Goal: Task Accomplishment & Management: Manage account settings

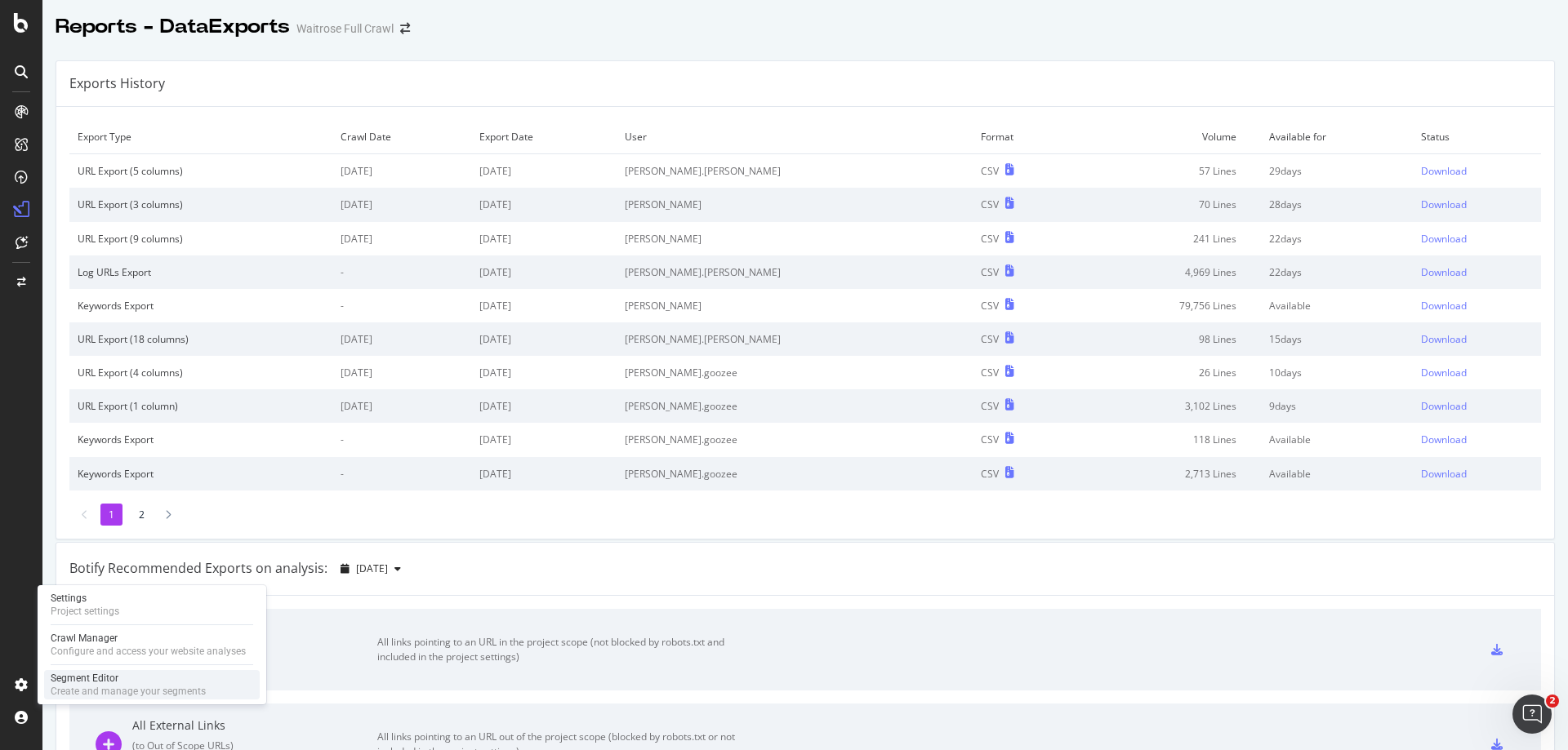
click at [96, 680] on div "Segment Editor" at bounding box center [128, 679] width 155 height 13
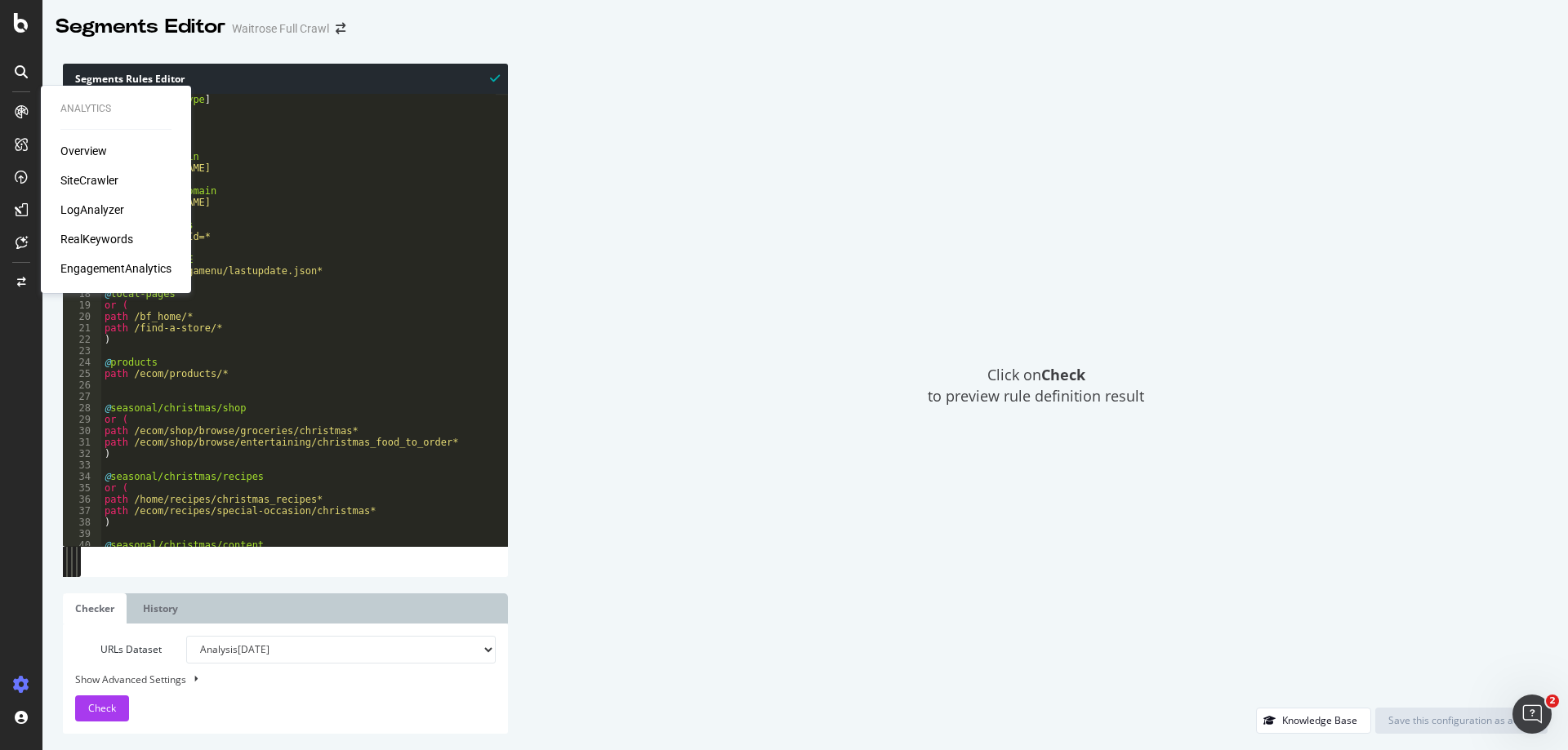
click at [80, 184] on div "SiteCrawler" at bounding box center [90, 180] width 58 height 16
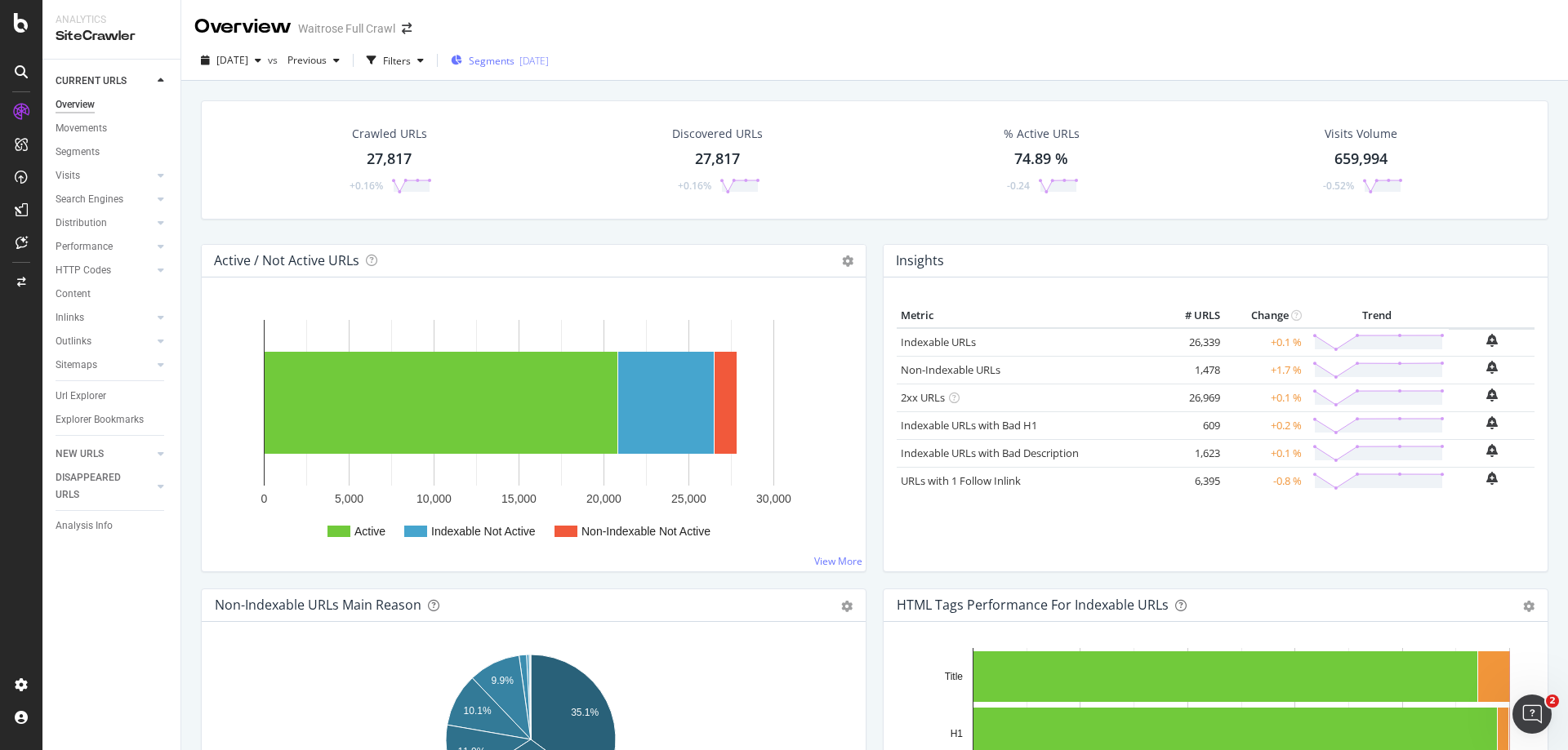
click at [549, 62] on div "[DATE]" at bounding box center [534, 61] width 29 height 14
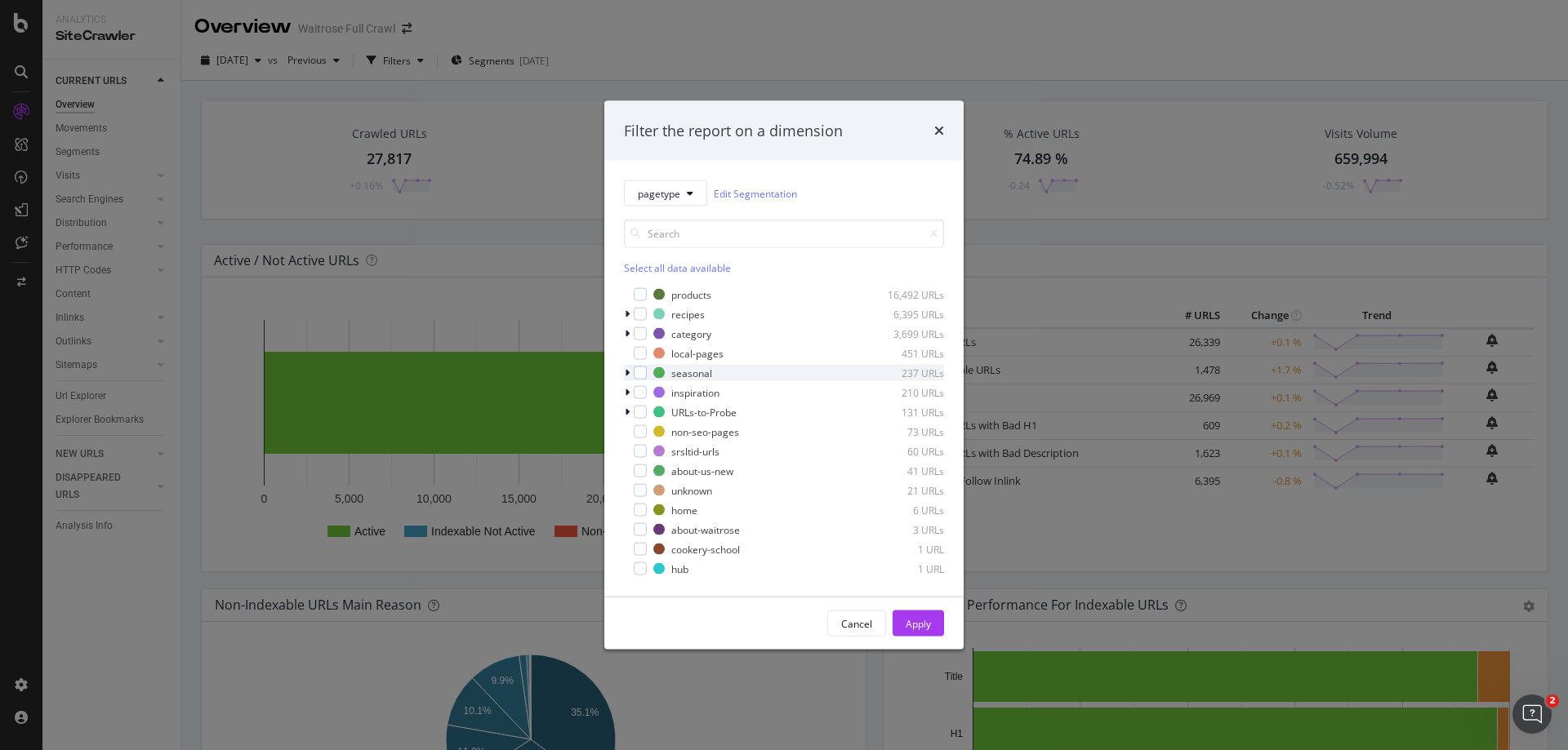
click at [629, 371] on div "modal" at bounding box center [629, 373] width 9 height 16
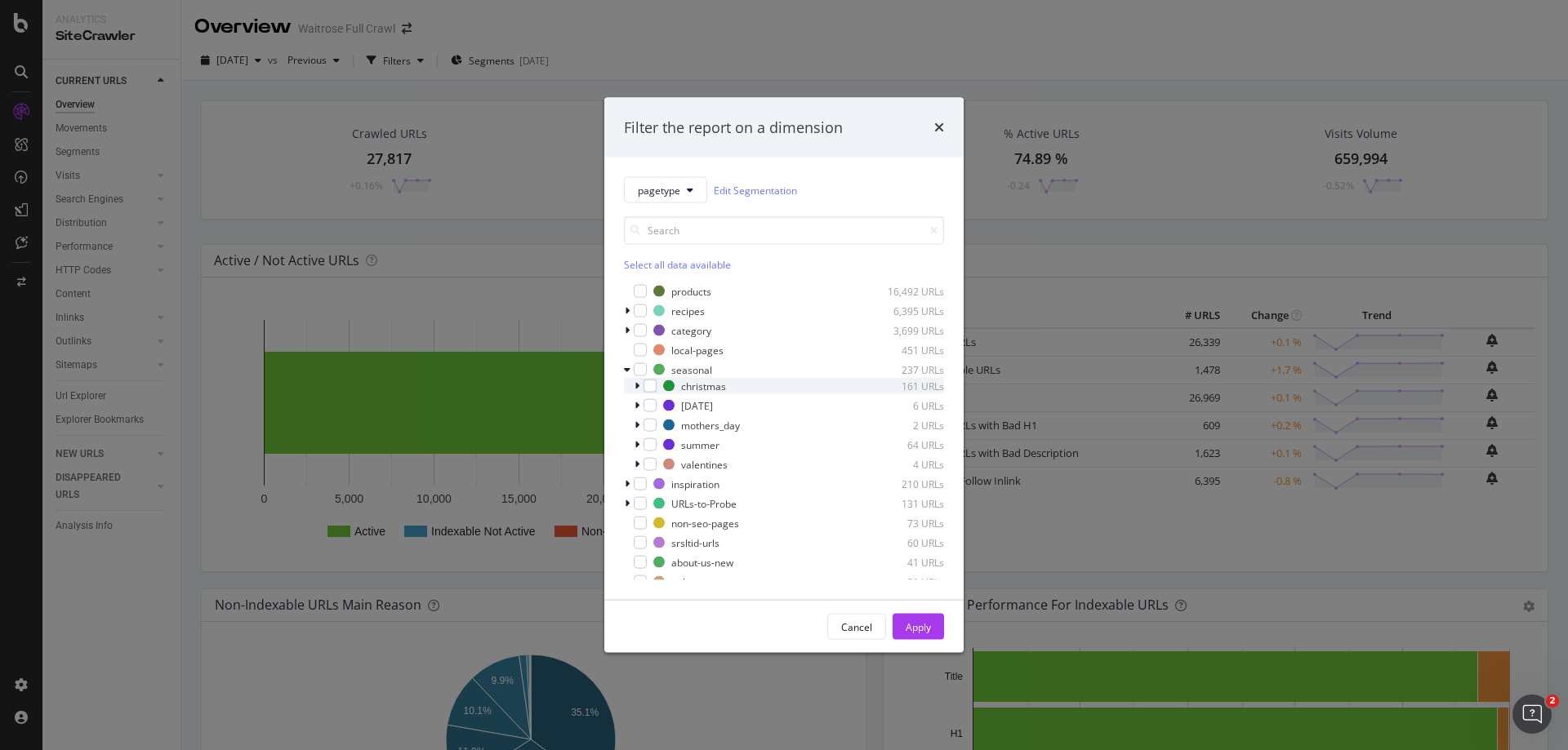
click at [636, 388] on icon "modal" at bounding box center [636, 386] width 5 height 9
click at [852, 618] on div "Cancel" at bounding box center [856, 626] width 31 height 22
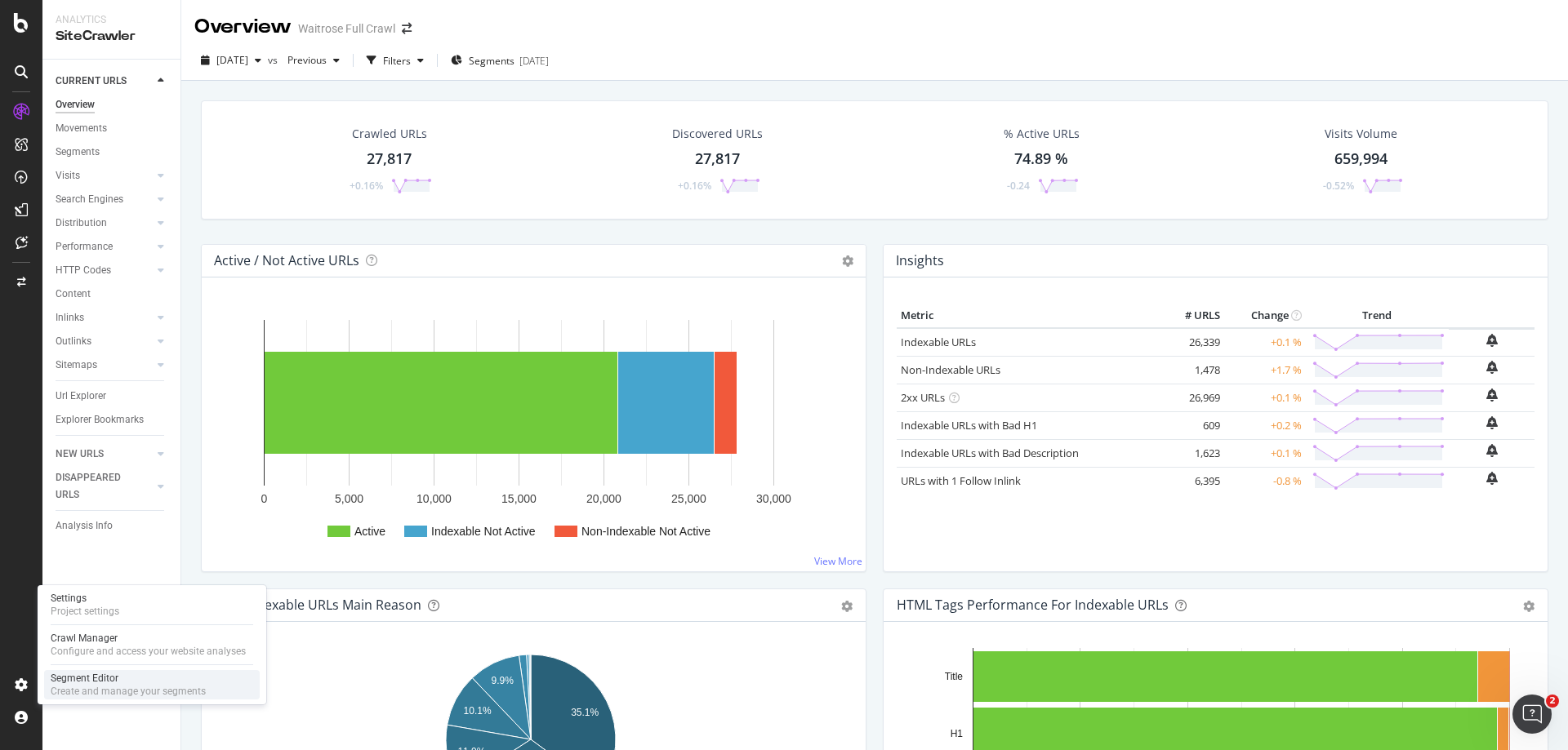
click at [69, 685] on div "Create and manage your segments" at bounding box center [128, 692] width 155 height 13
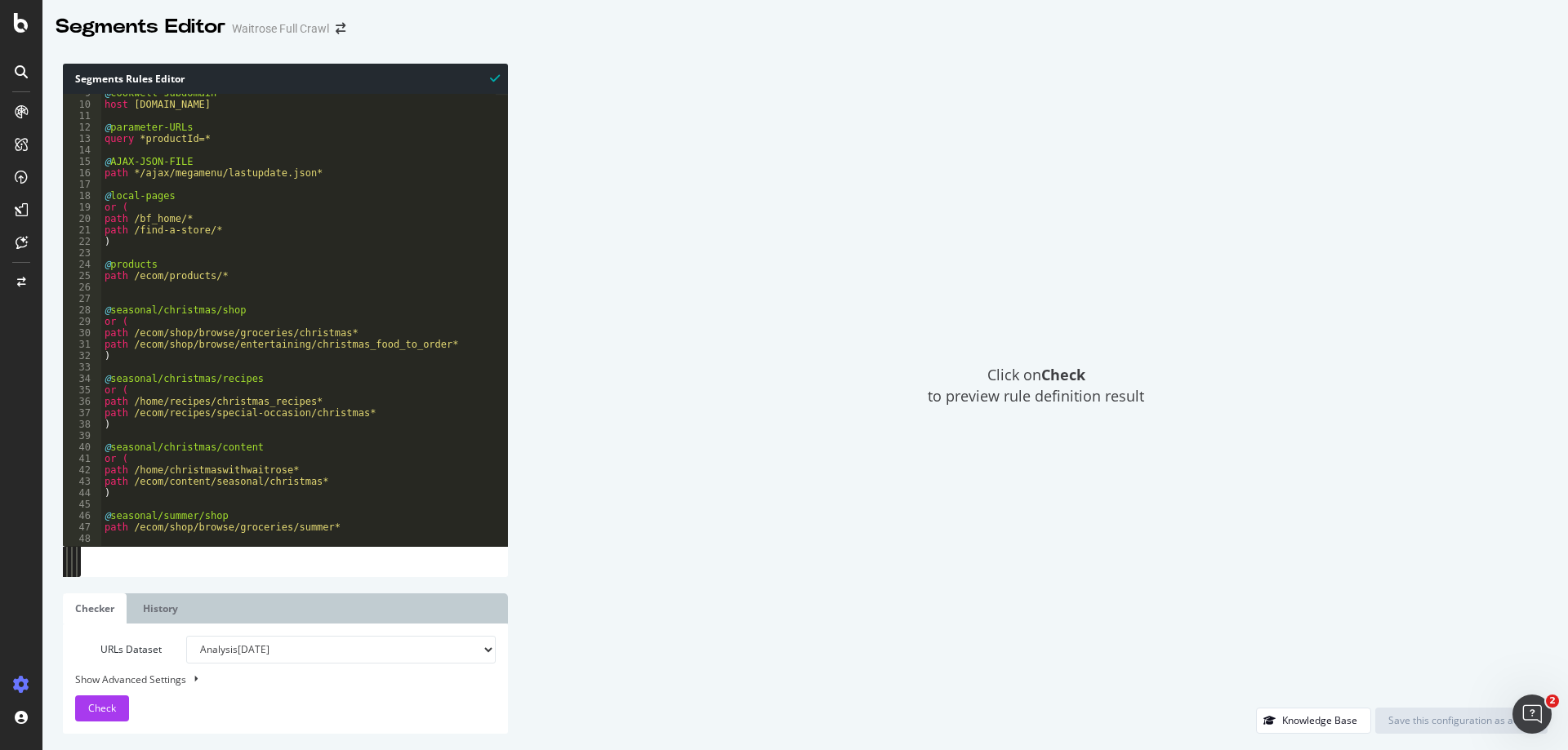
scroll to position [35, 0]
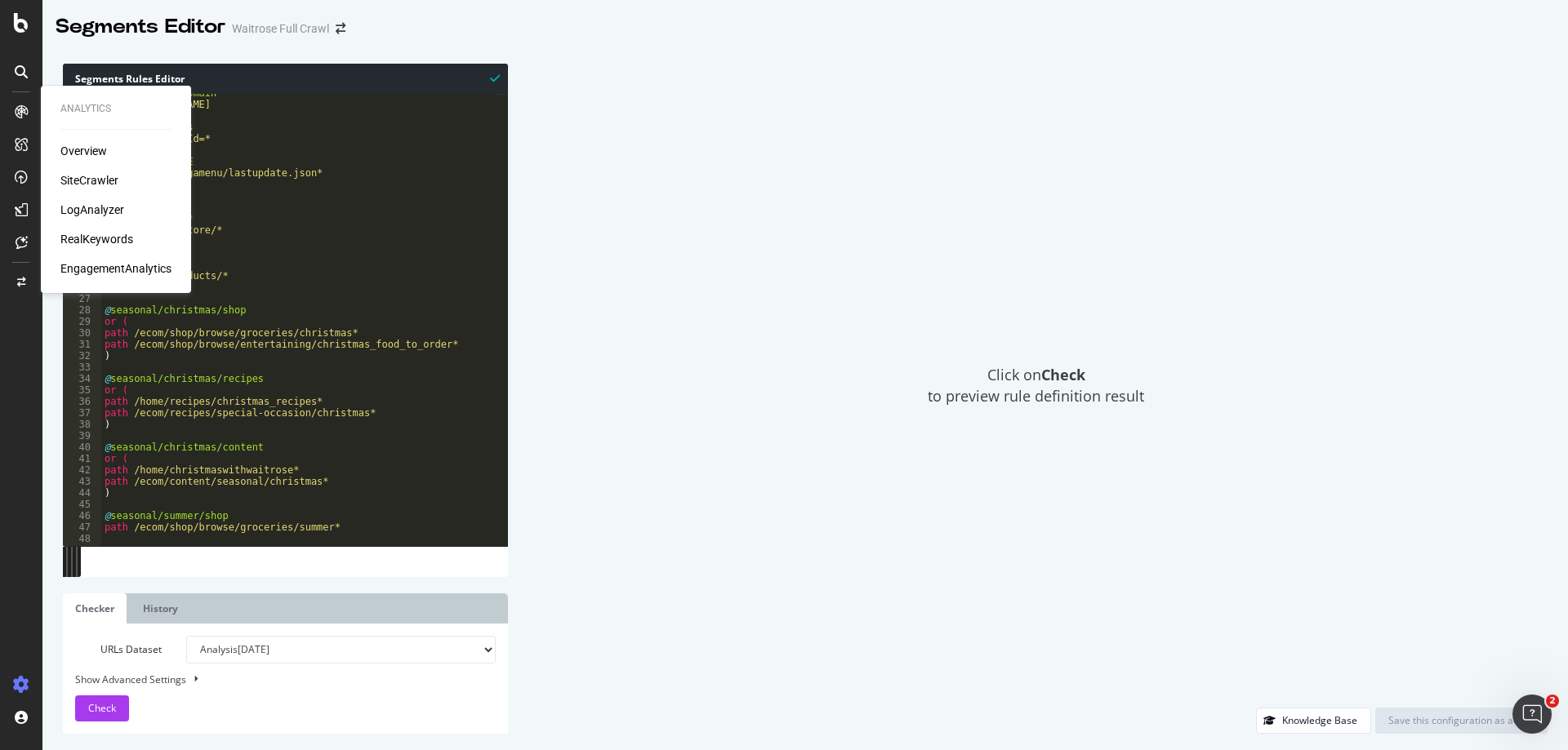
click at [81, 156] on div "Overview" at bounding box center [84, 151] width 47 height 16
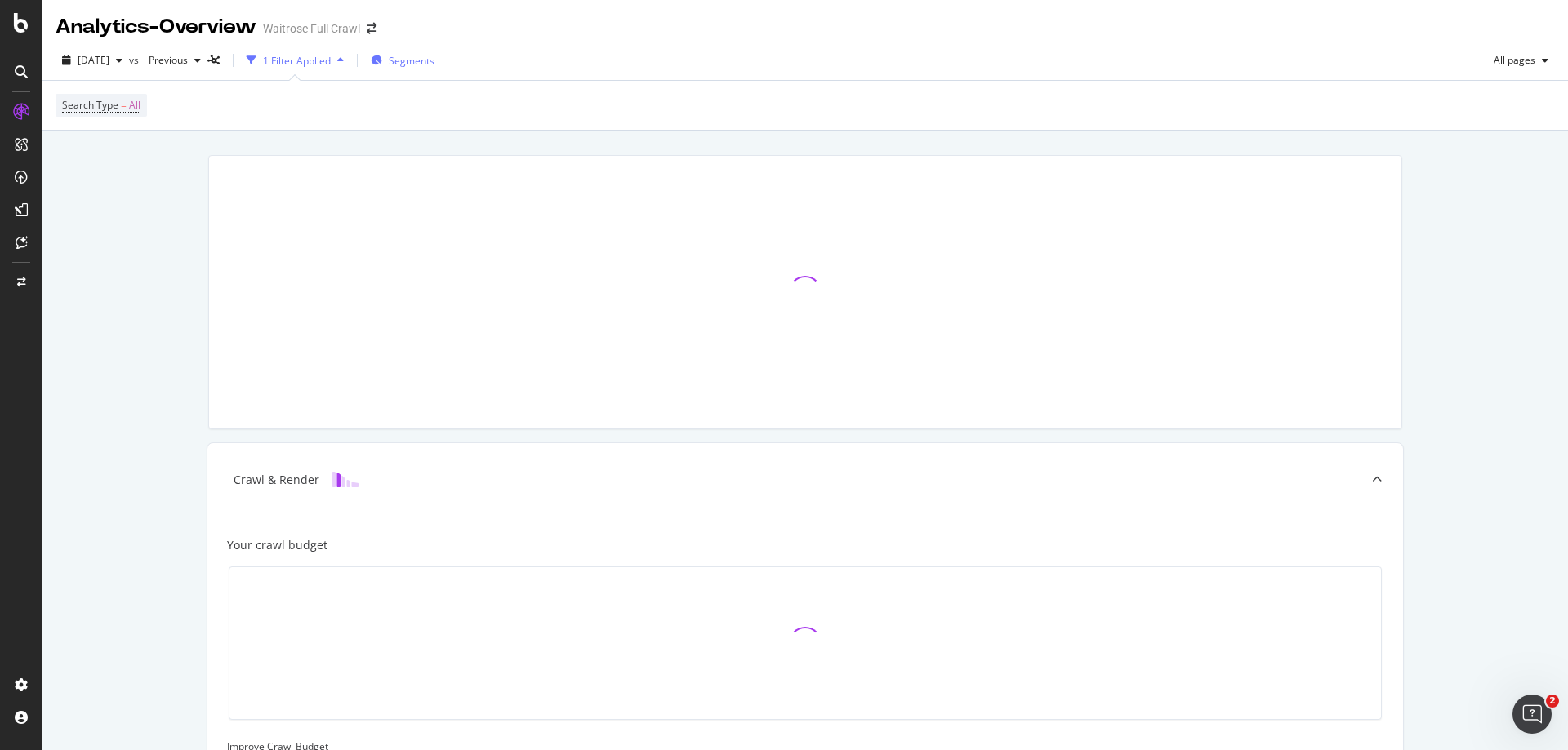
click at [435, 63] on span "Segments" at bounding box center [411, 61] width 46 height 14
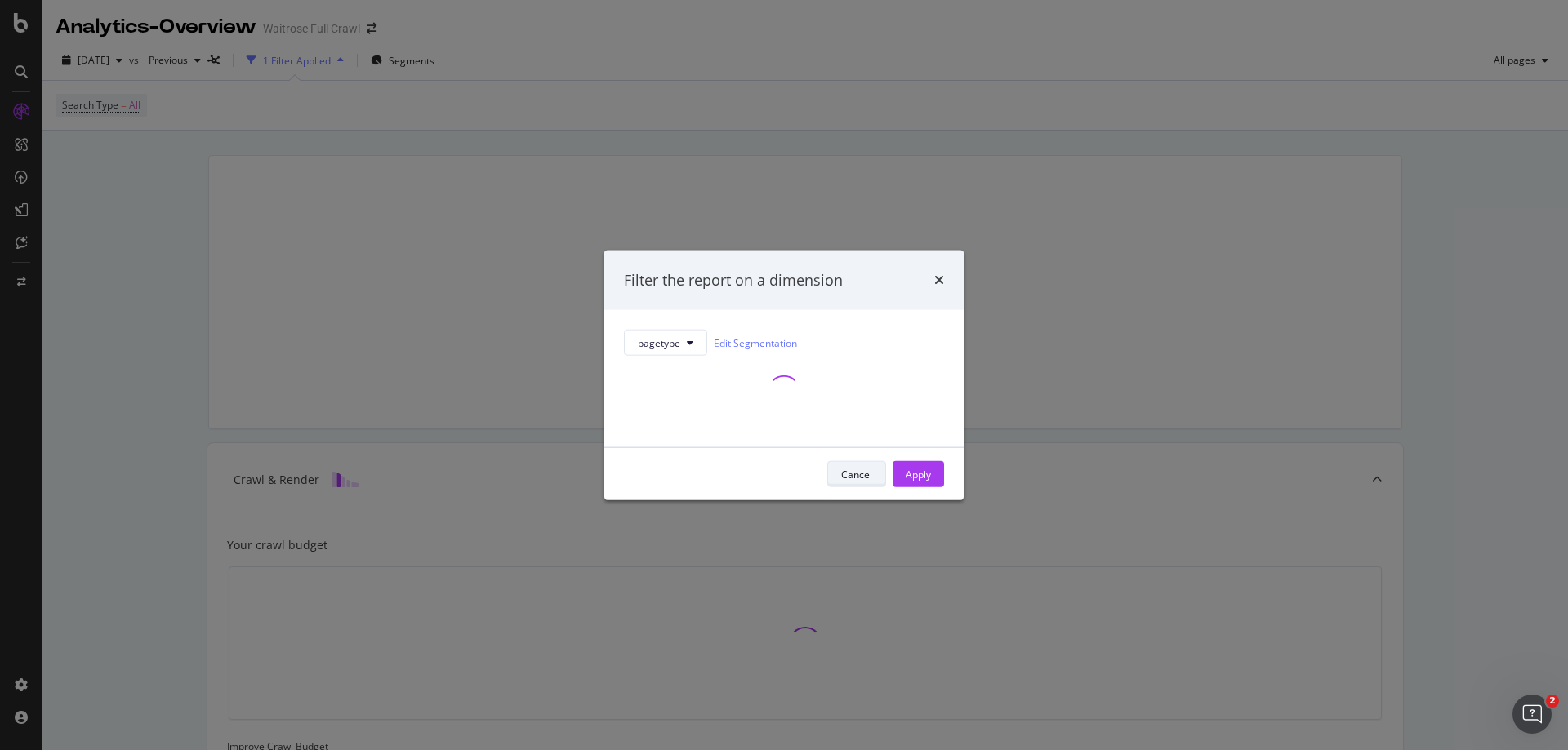
click at [864, 468] on div "Cancel" at bounding box center [856, 474] width 31 height 14
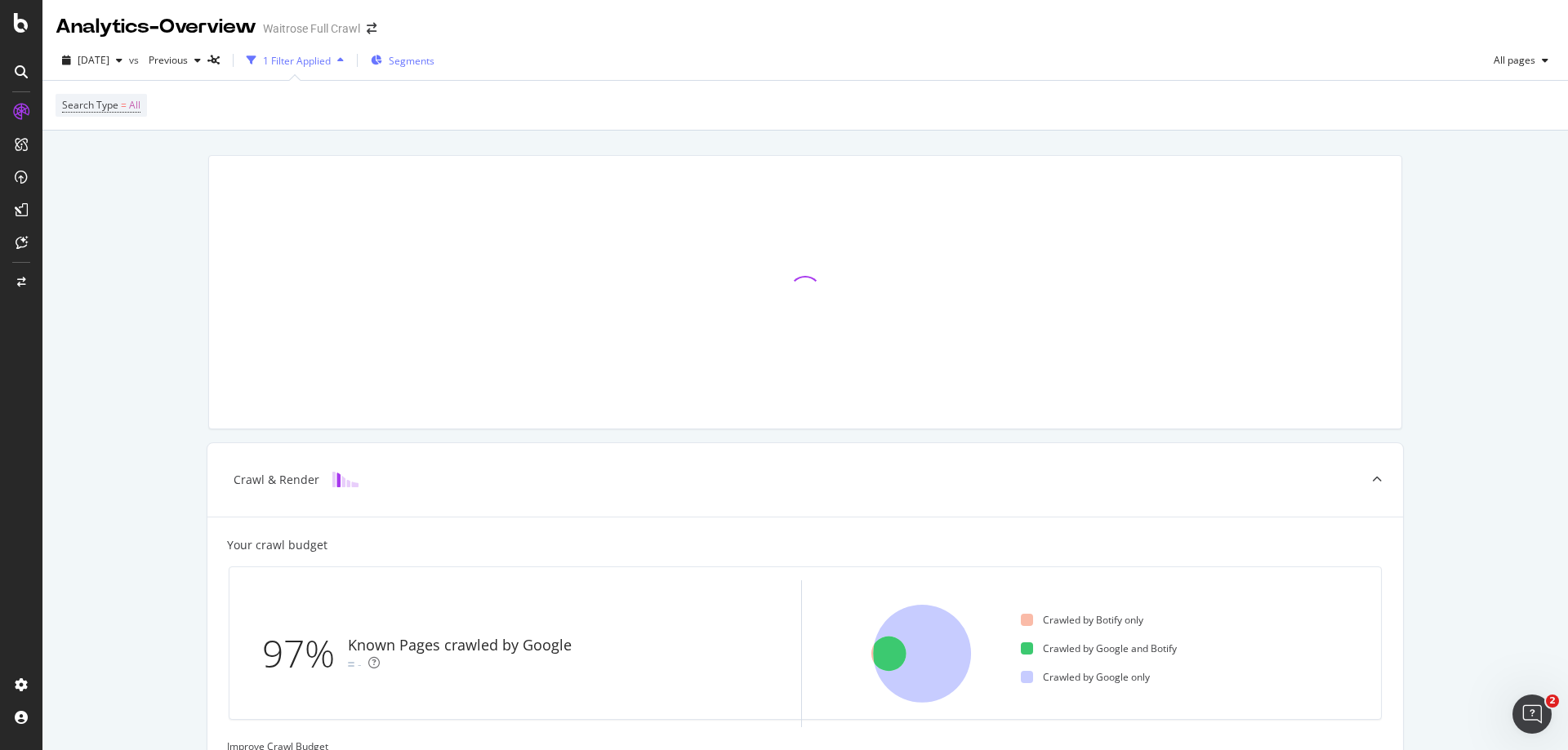
click at [435, 66] on span "Segments" at bounding box center [411, 61] width 46 height 14
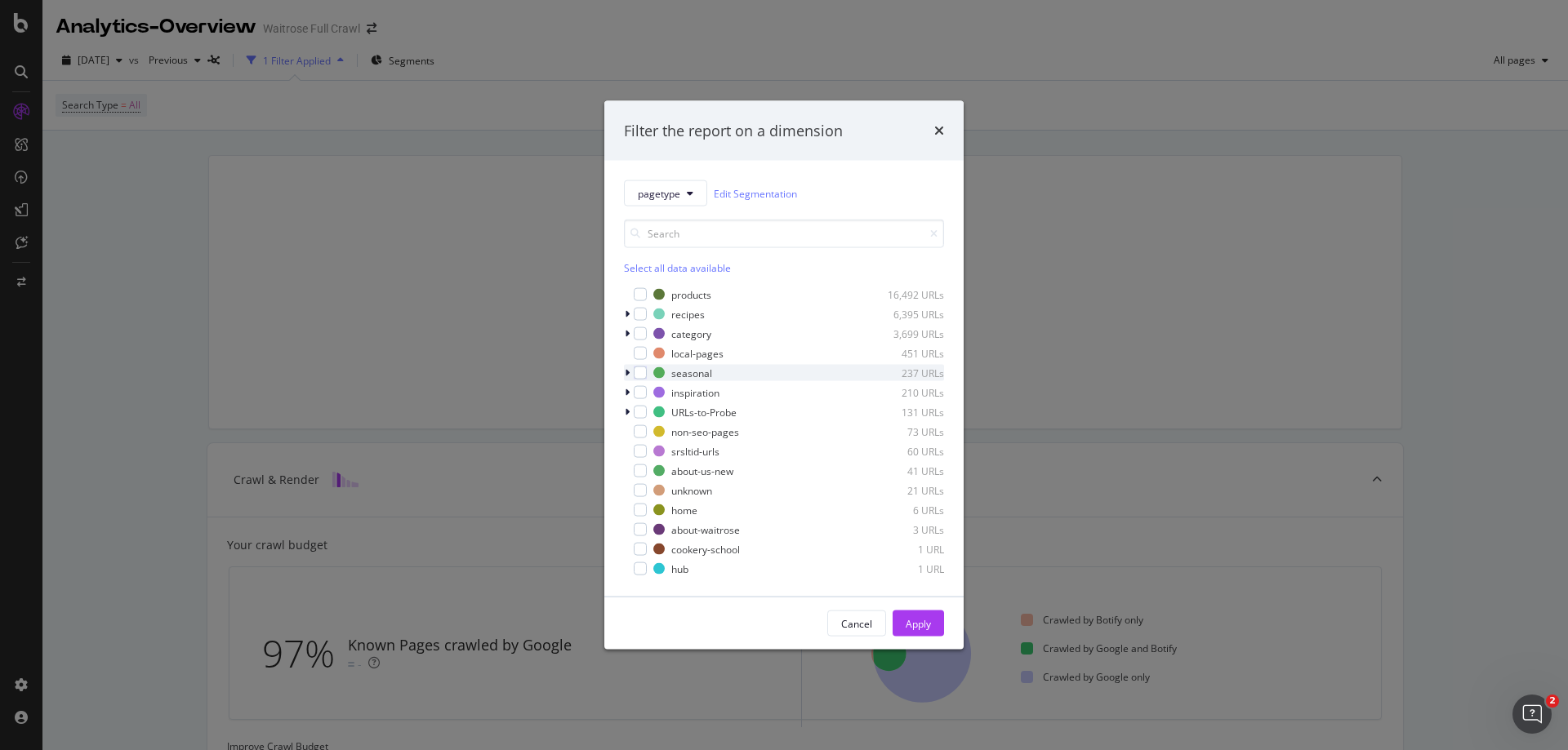
click at [628, 373] on icon "modal" at bounding box center [627, 373] width 5 height 9
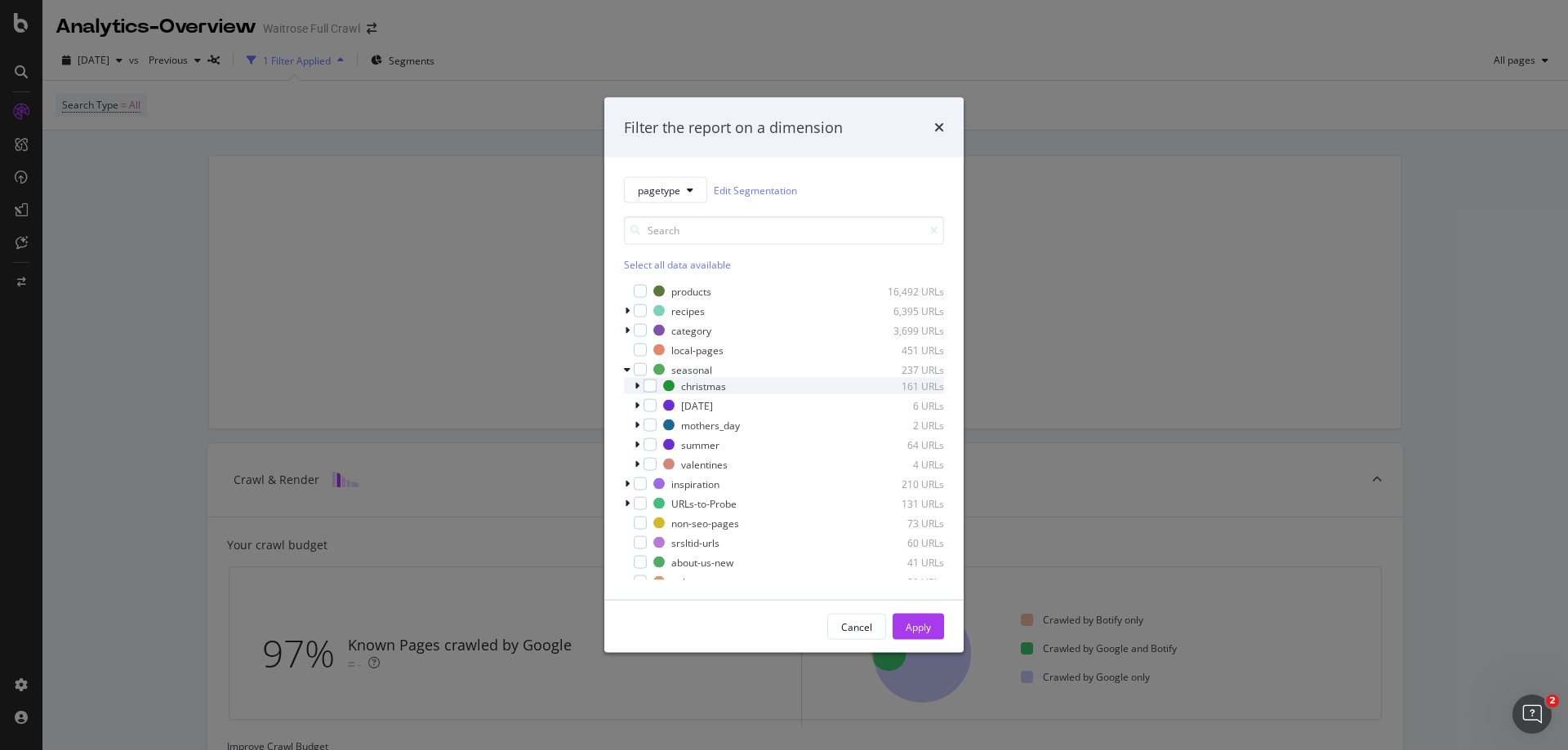
click at [637, 389] on icon "modal" at bounding box center [636, 386] width 5 height 9
click at [658, 448] on div "modal" at bounding box center [660, 445] width 13 height 13
click at [929, 635] on div "Apply" at bounding box center [918, 627] width 25 height 24
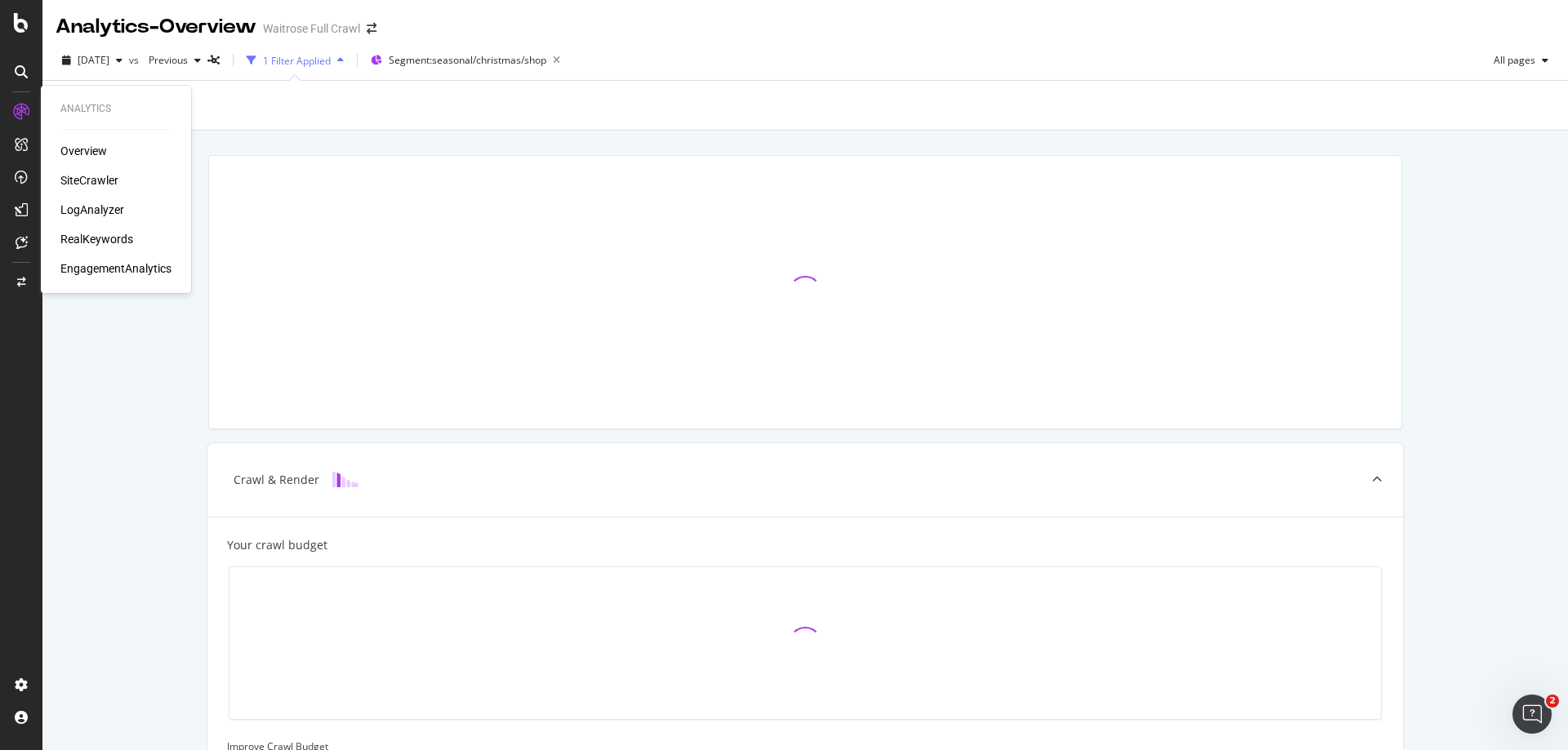
click at [73, 182] on div "SiteCrawler" at bounding box center [90, 180] width 58 height 16
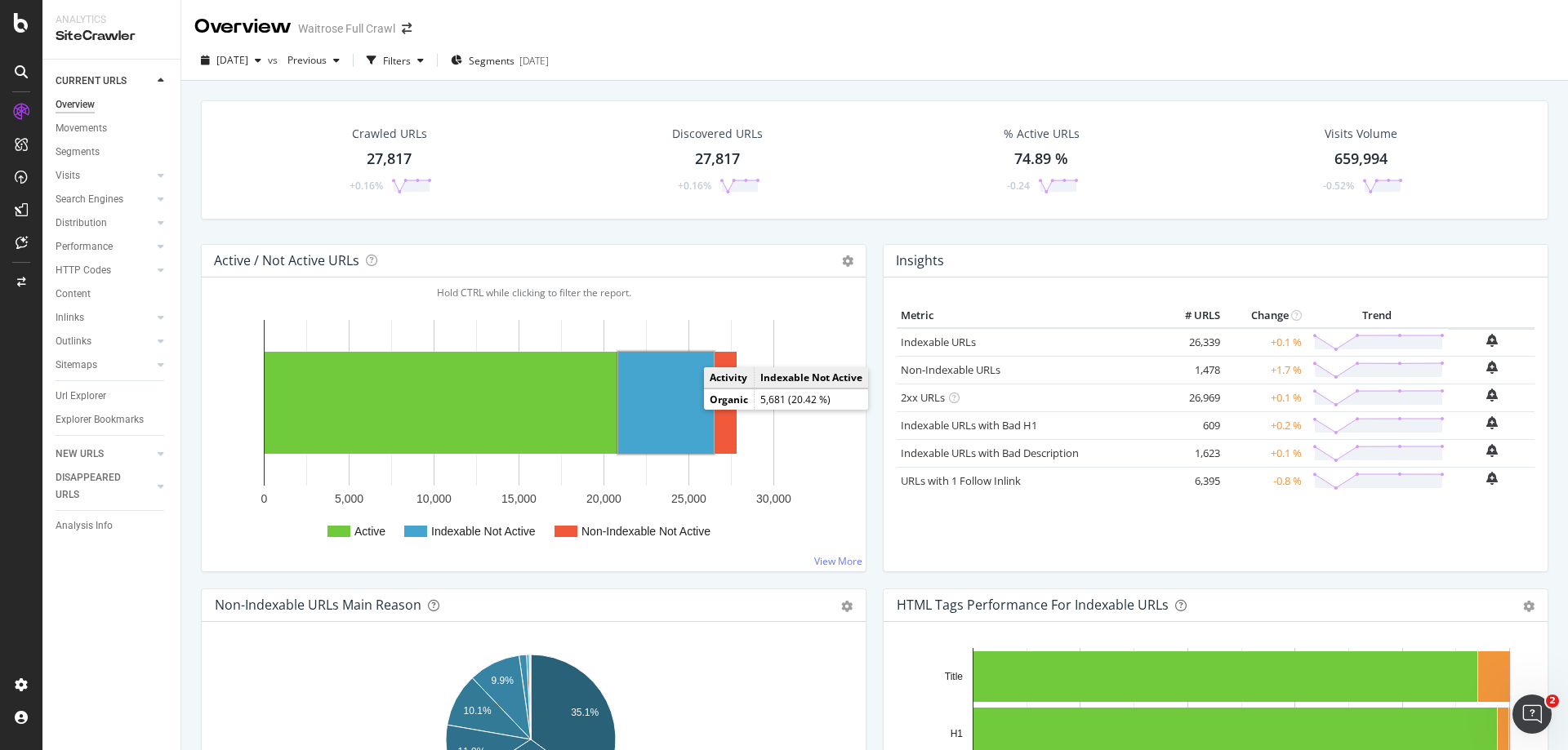
click at [658, 410] on rect "A chart." at bounding box center [666, 403] width 96 height 102
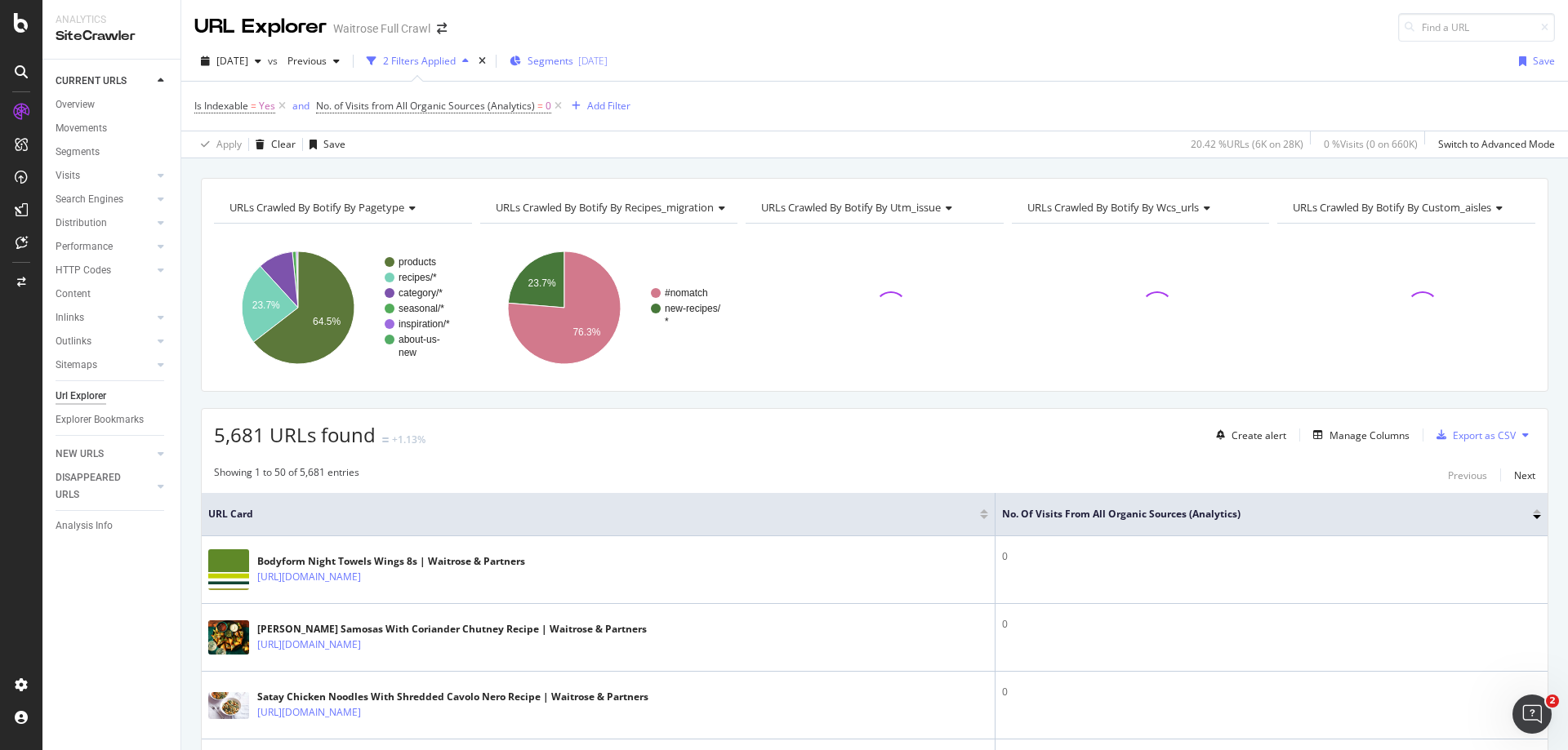
click at [608, 62] on div "[DATE]" at bounding box center [592, 61] width 29 height 14
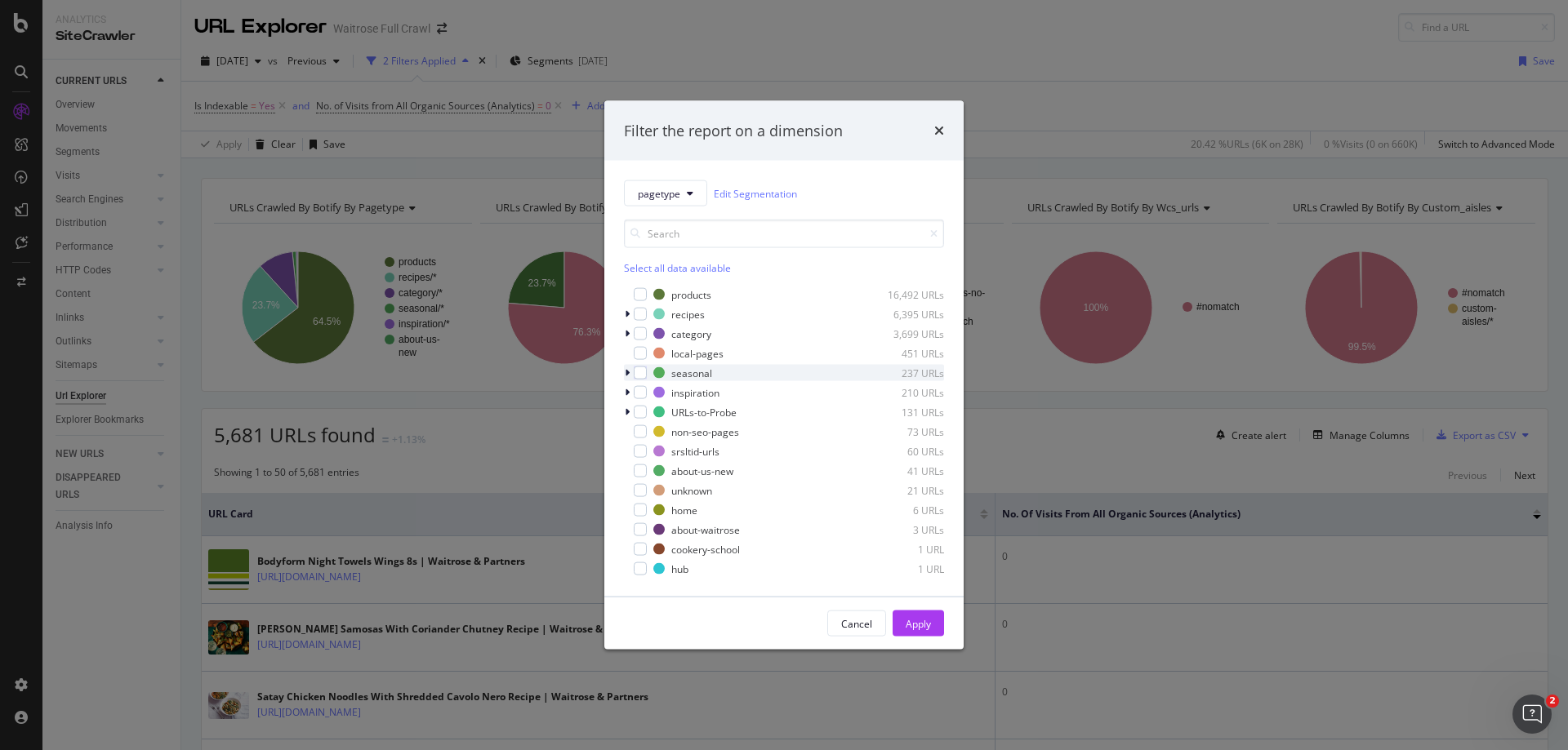
click at [628, 375] on icon "modal" at bounding box center [627, 373] width 5 height 9
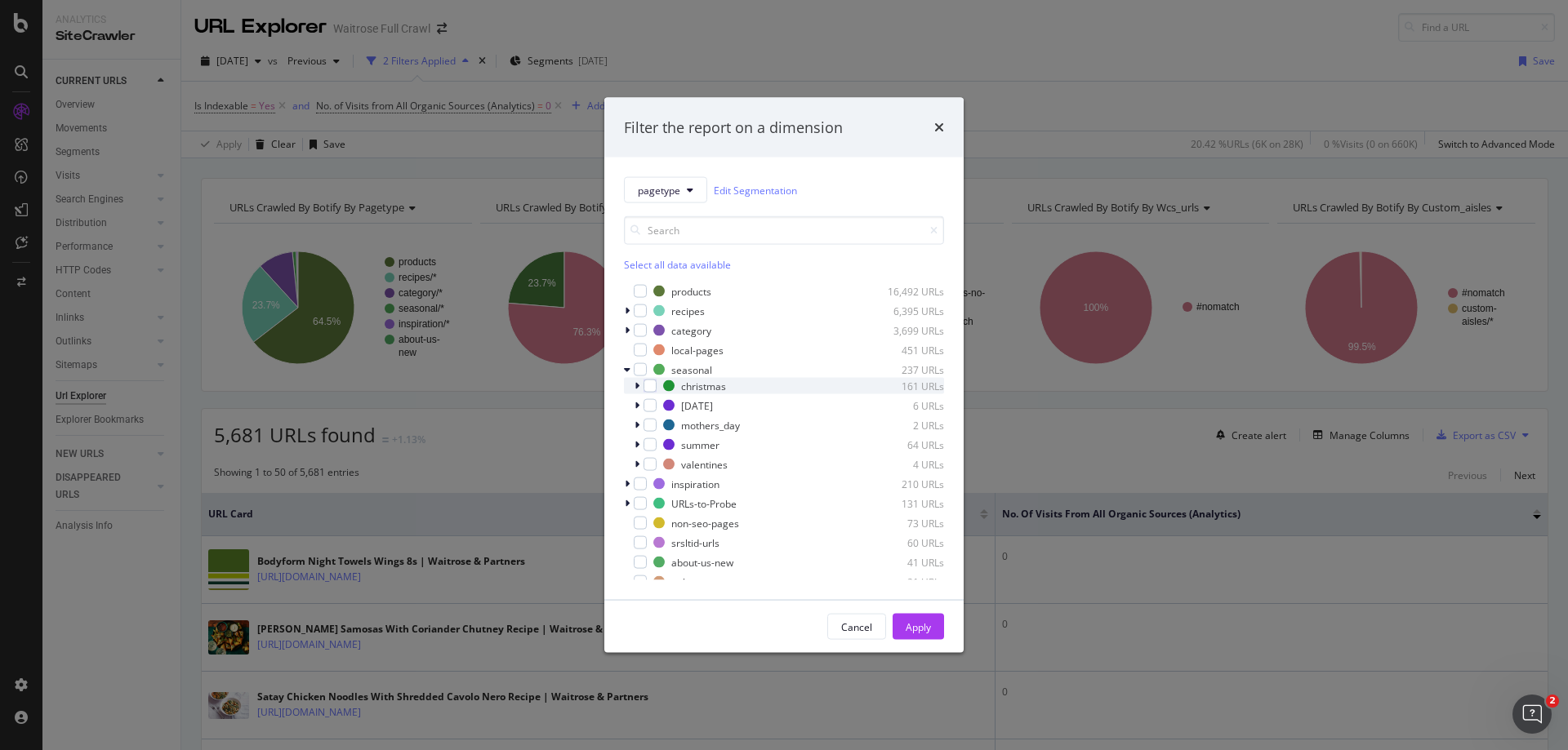
click at [634, 387] on icon "modal" at bounding box center [636, 386] width 5 height 9
click at [658, 444] on div "modal" at bounding box center [660, 445] width 13 height 13
click at [931, 628] on button "Apply" at bounding box center [918, 627] width 52 height 26
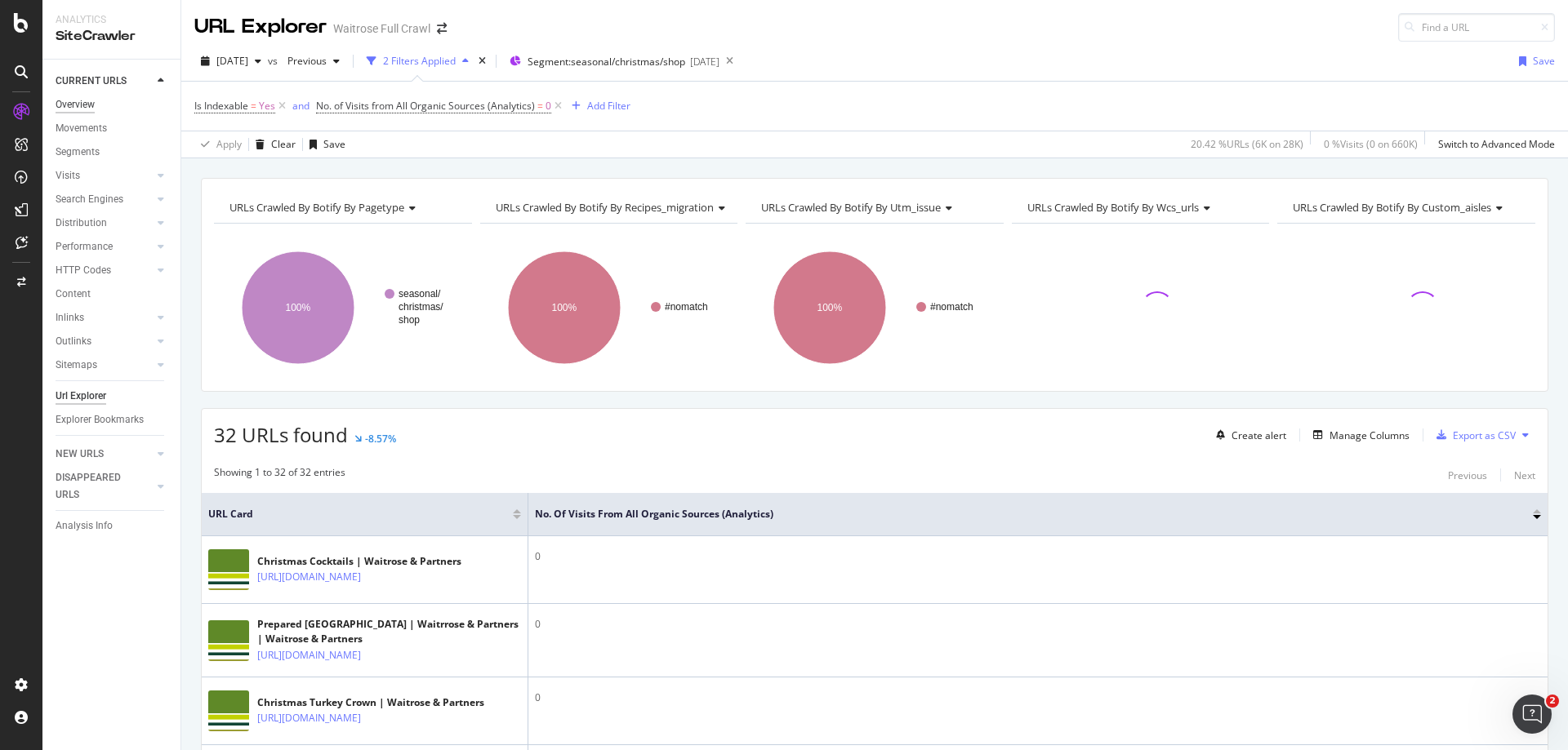
click at [75, 109] on div "Overview" at bounding box center [75, 105] width 39 height 17
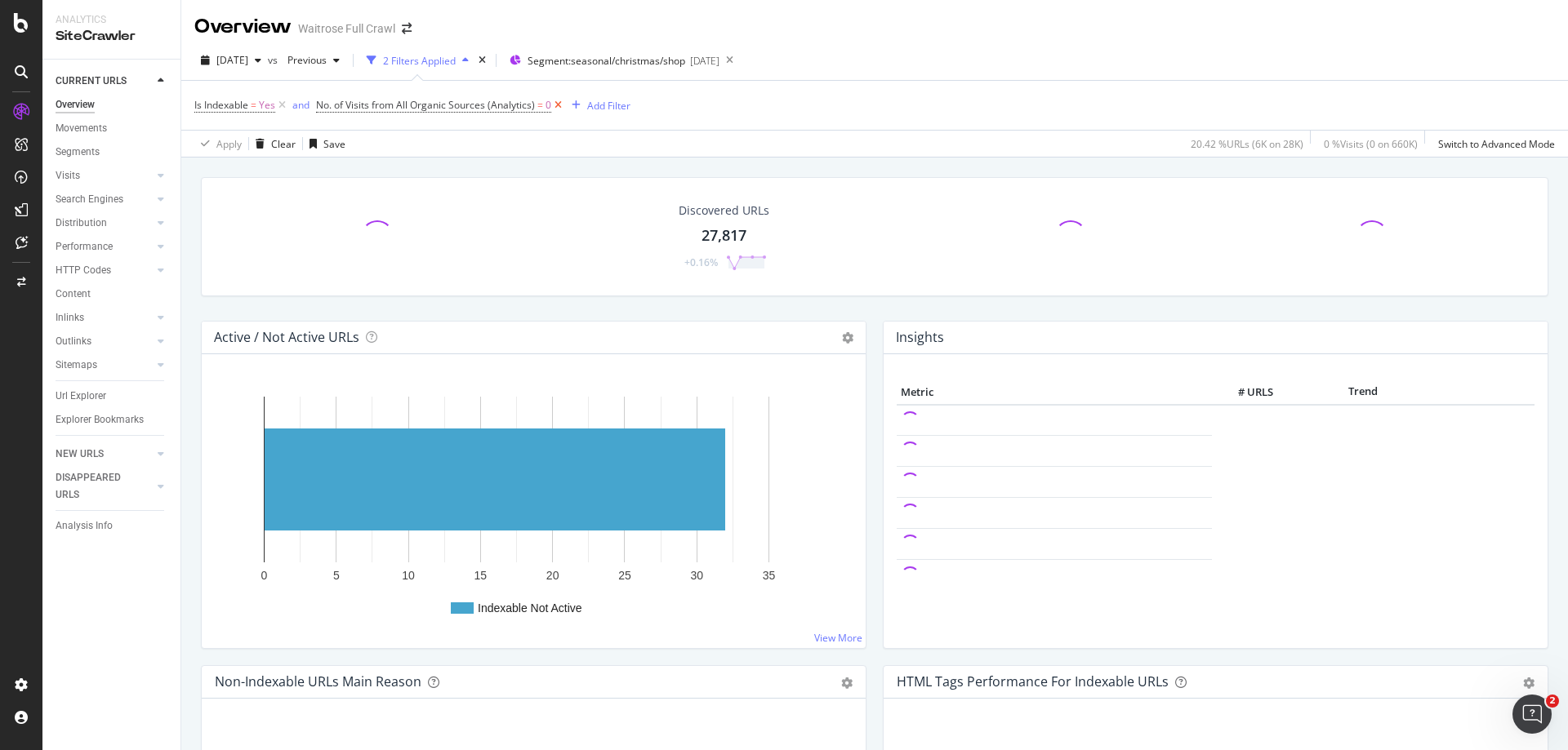
click at [558, 106] on icon at bounding box center [558, 105] width 14 height 16
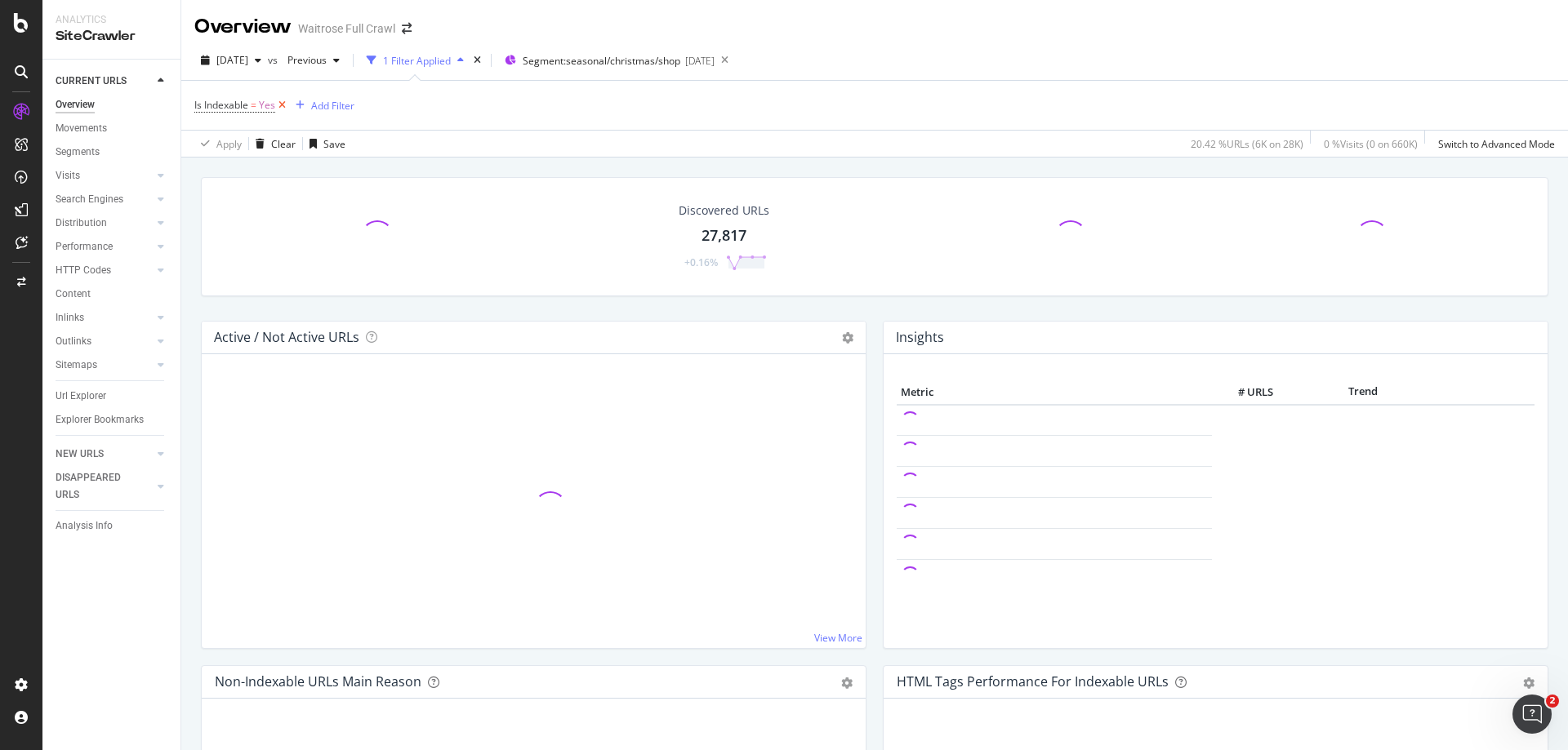
click at [286, 104] on icon at bounding box center [282, 105] width 14 height 16
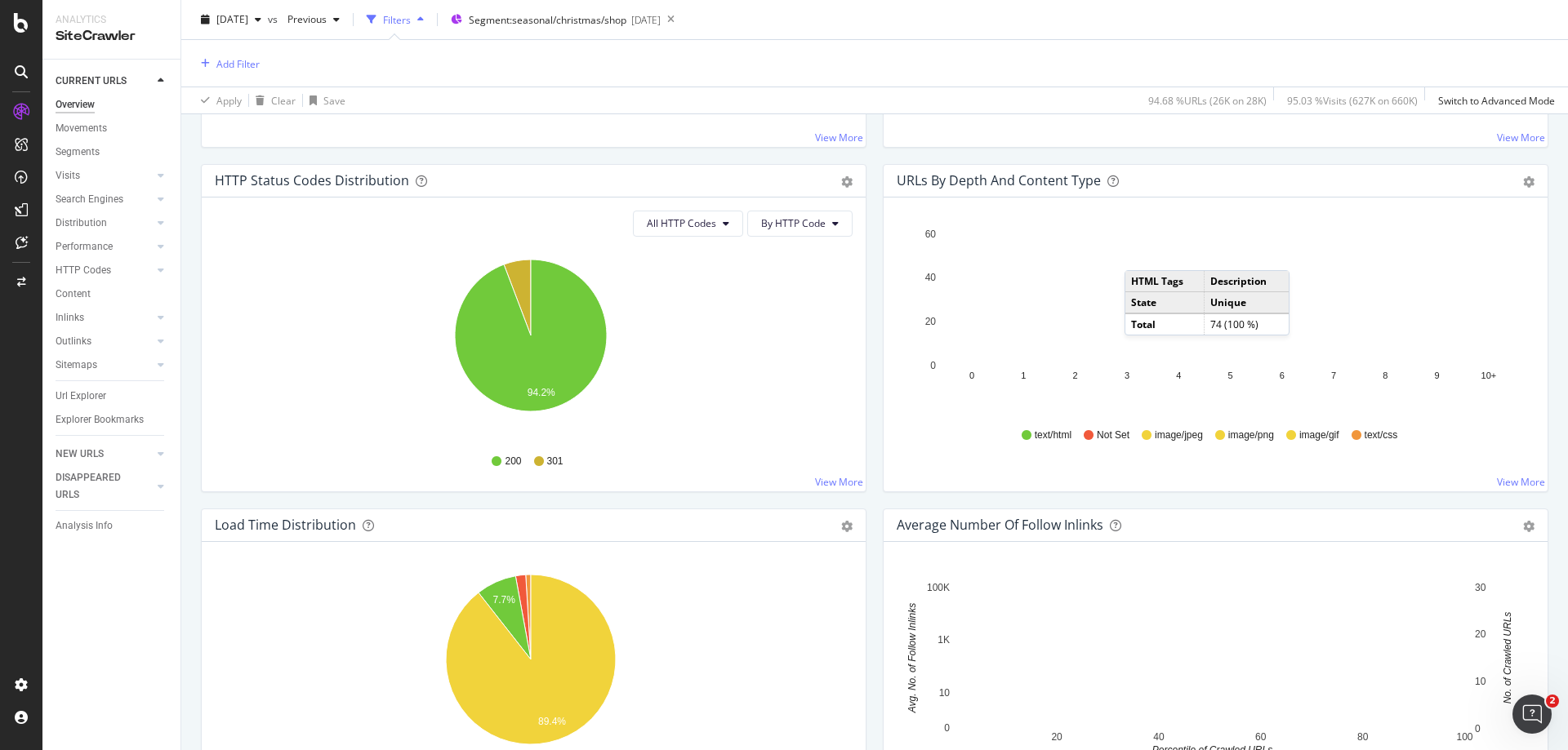
scroll to position [816, 0]
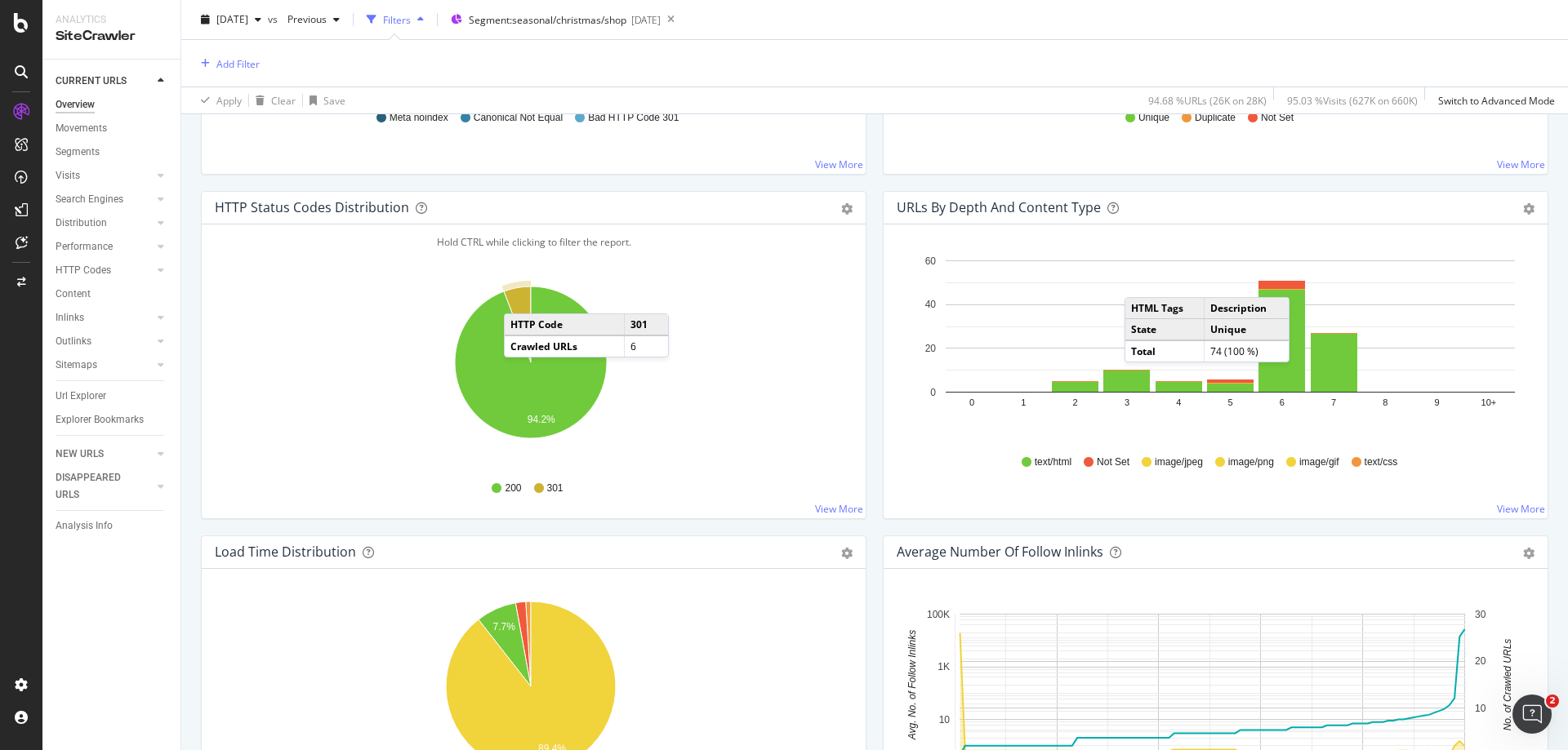
click at [520, 297] on icon "A chart." at bounding box center [517, 324] width 27 height 76
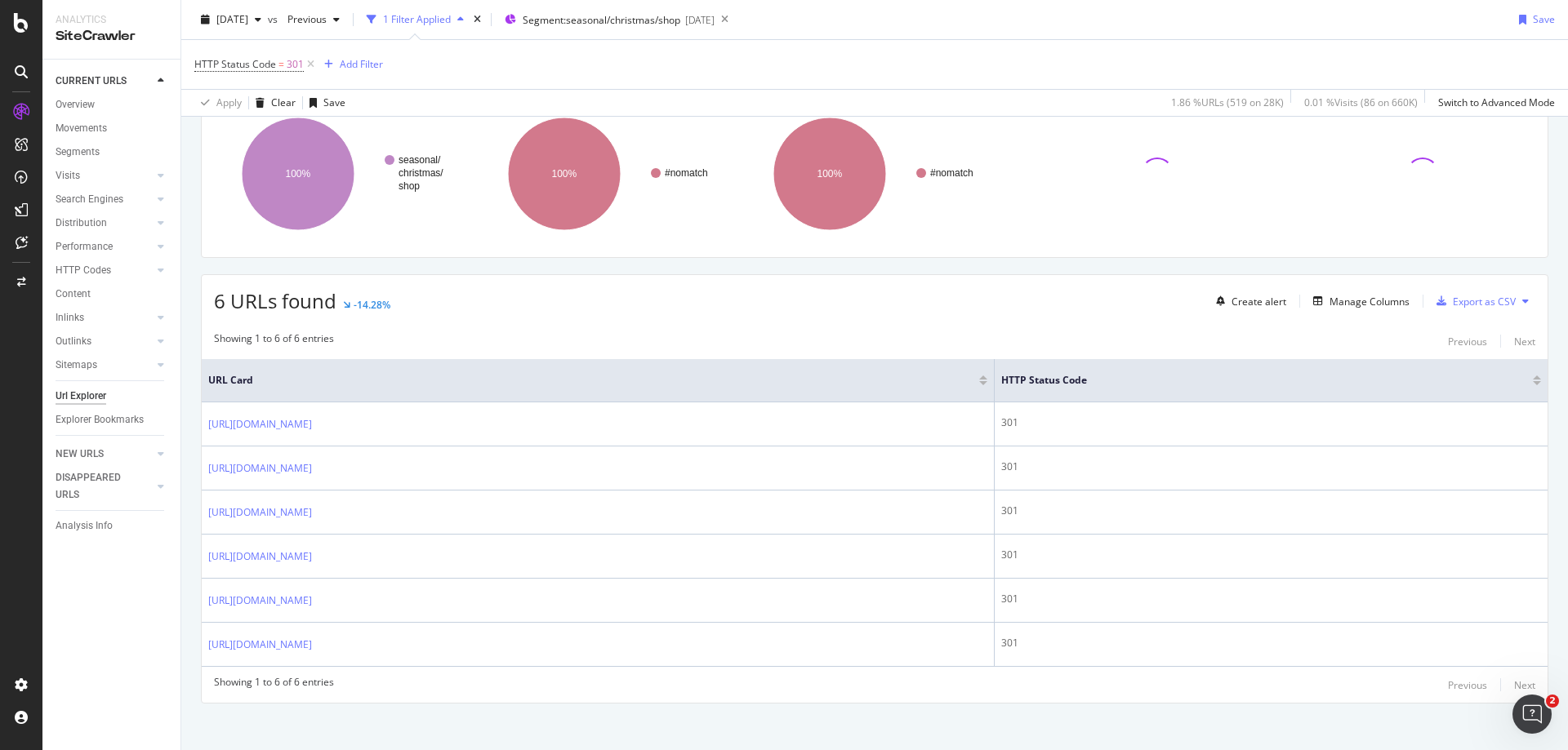
scroll to position [144, 0]
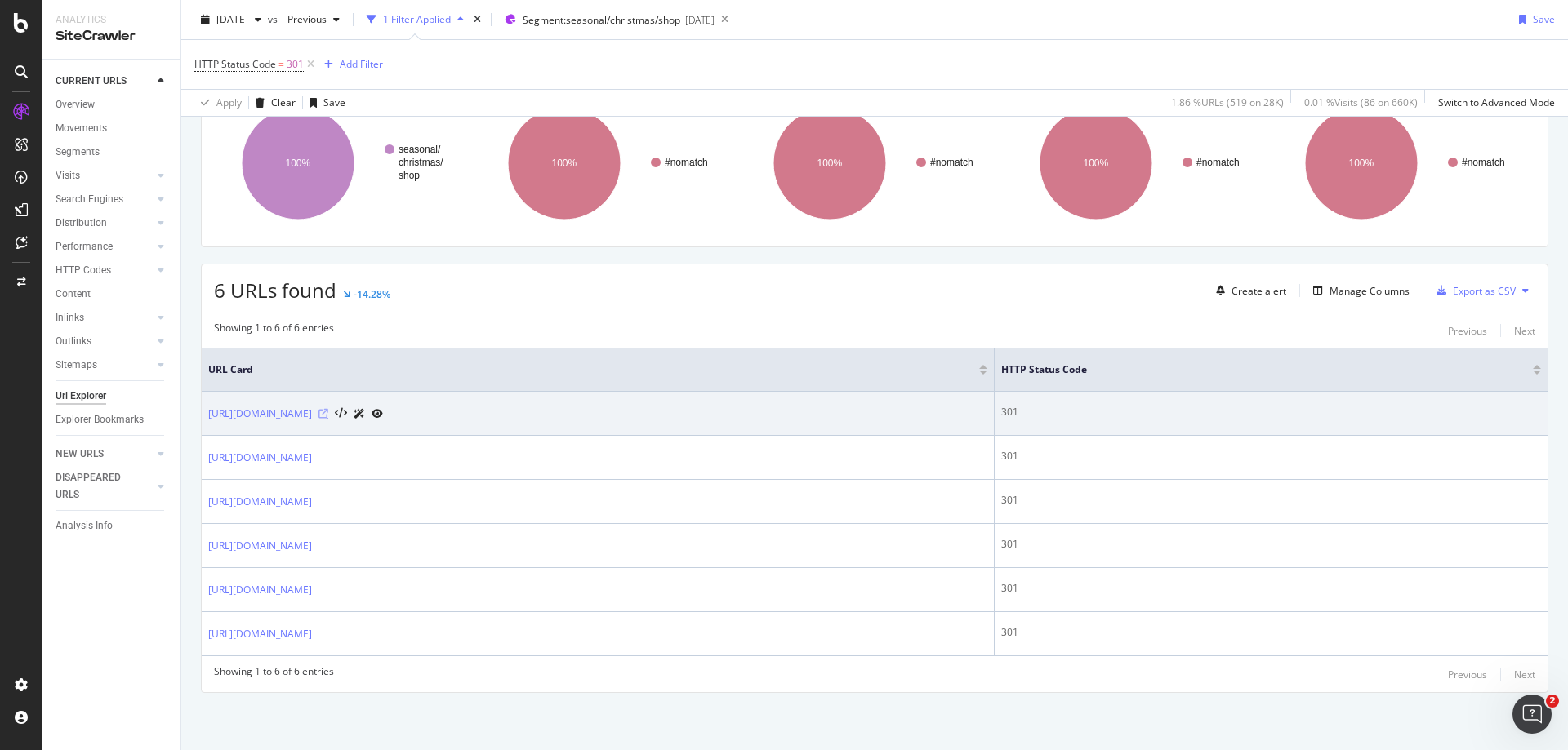
click at [329, 412] on icon at bounding box center [323, 414] width 9 height 9
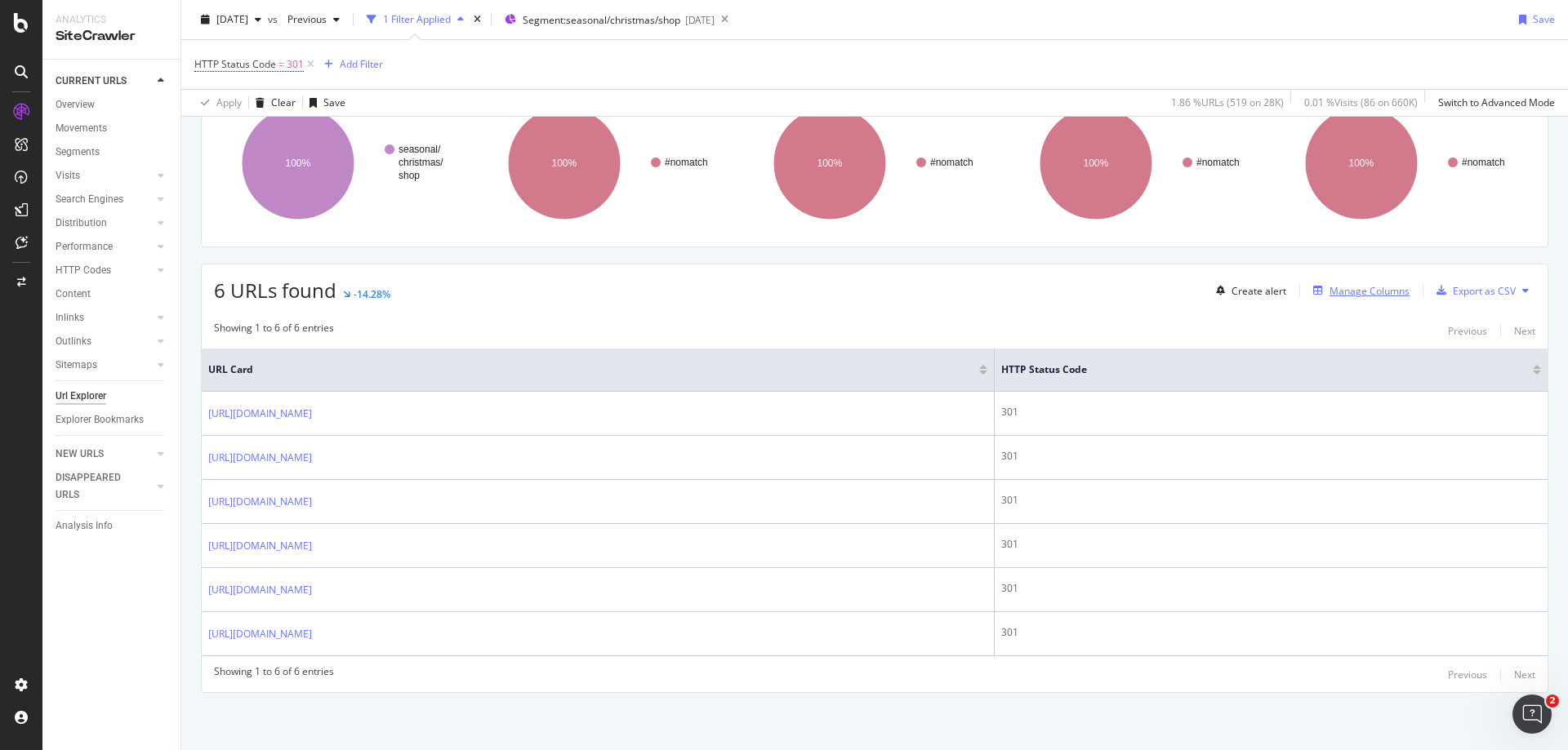
click at [1360, 290] on div "Manage Columns" at bounding box center [1368, 290] width 80 height 14
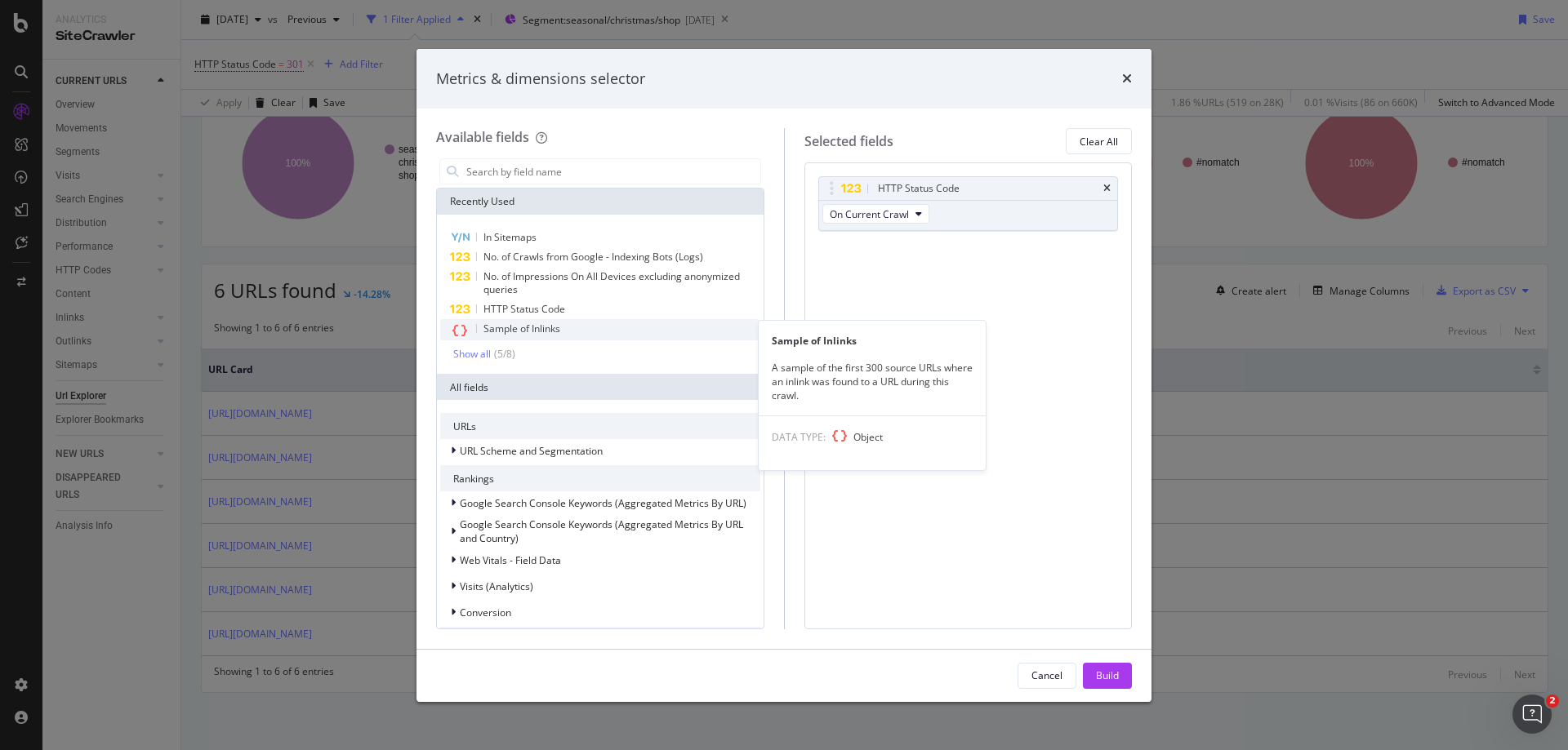
click at [524, 327] on span "Sample of Inlinks" at bounding box center [522, 329] width 77 height 14
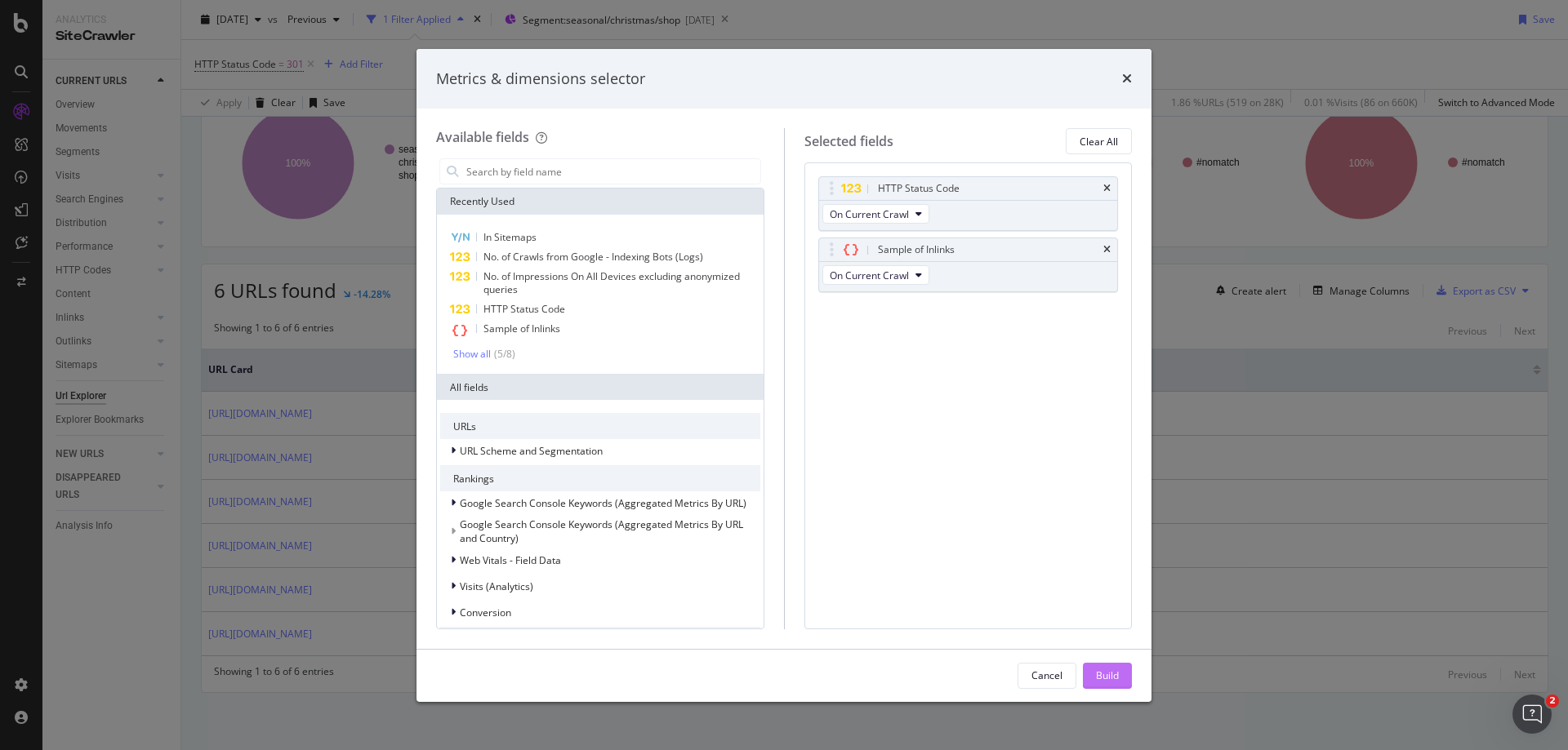
click at [1113, 680] on div "Build" at bounding box center [1107, 675] width 22 height 14
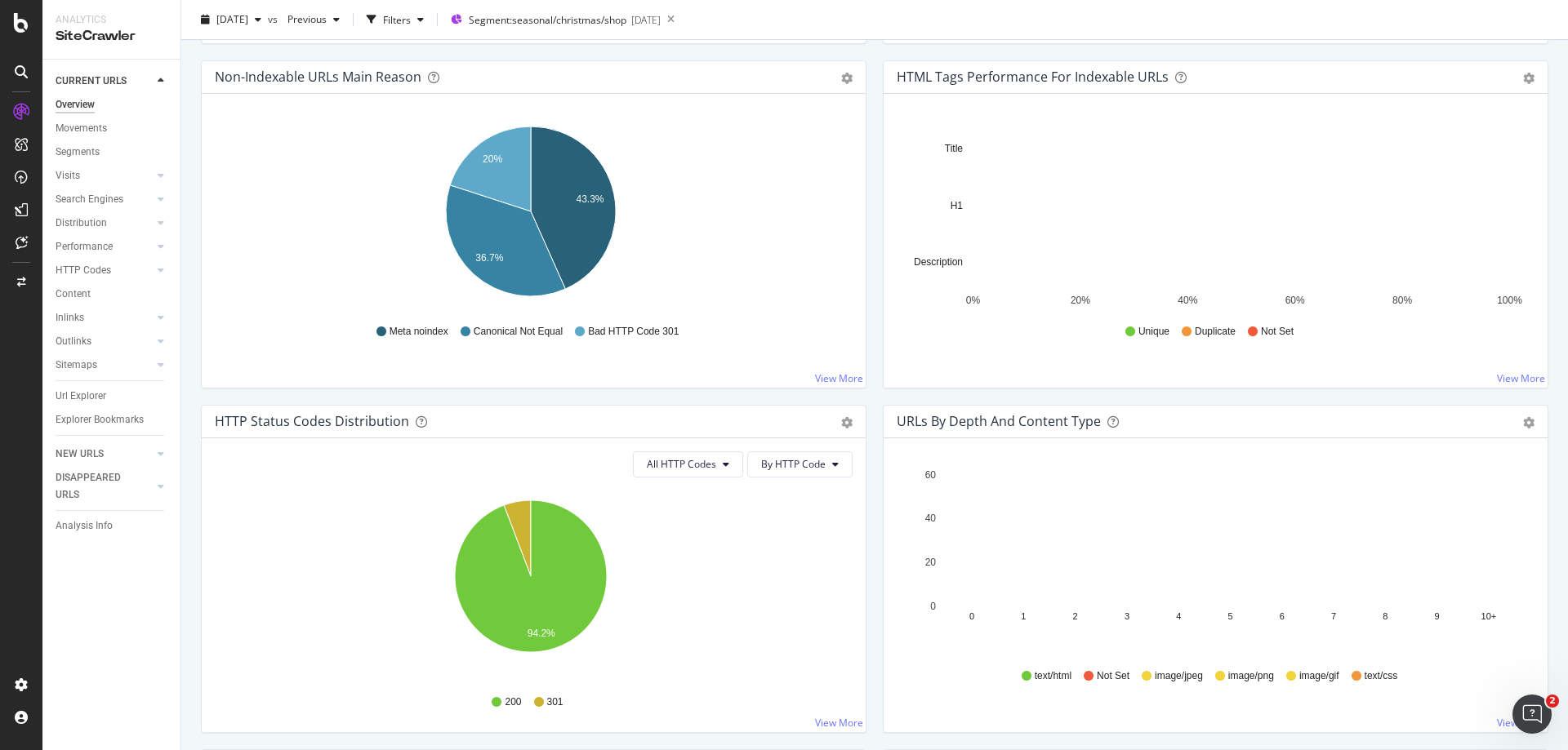
scroll to position [490, 0]
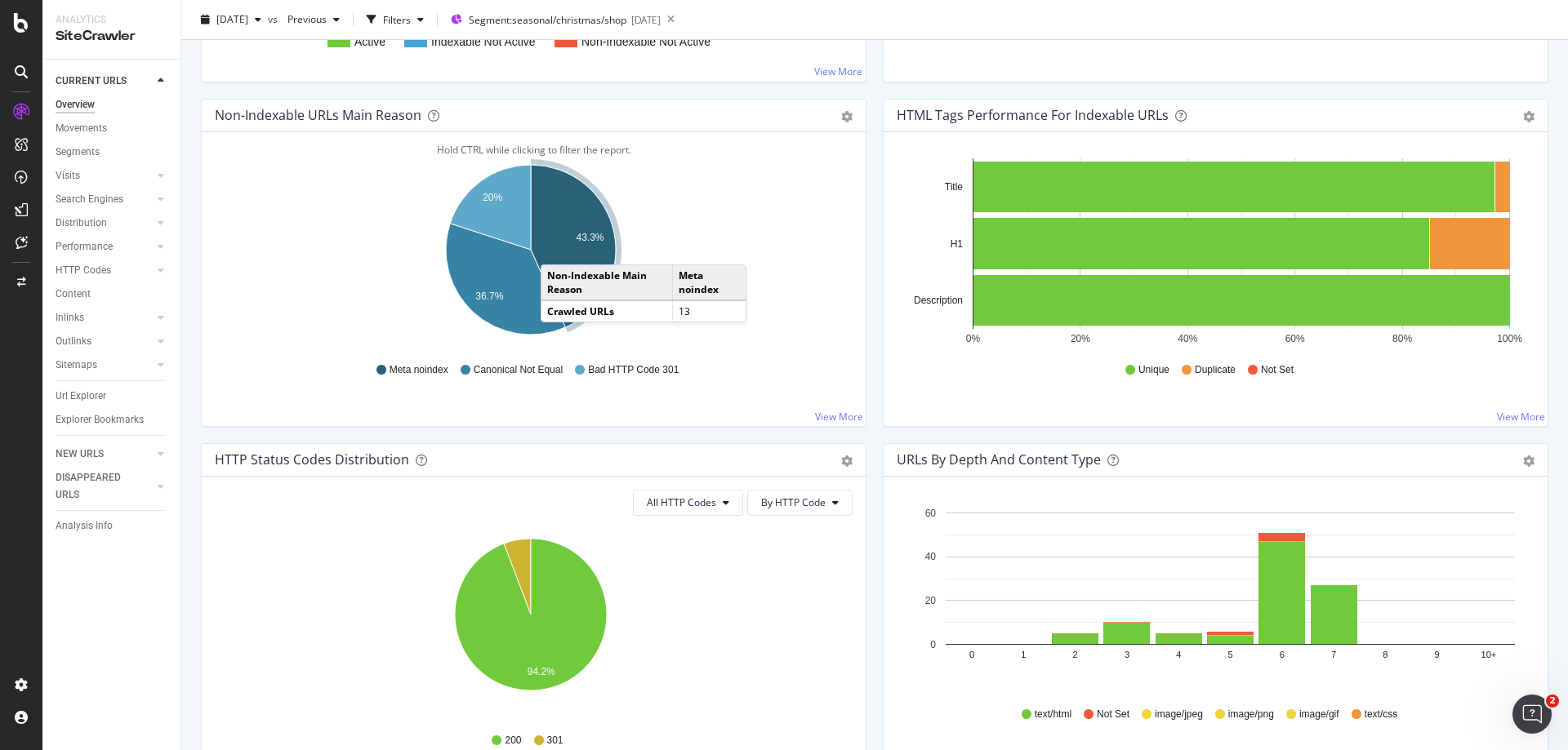
click at [557, 248] on icon "A chart." at bounding box center [573, 246] width 85 height 163
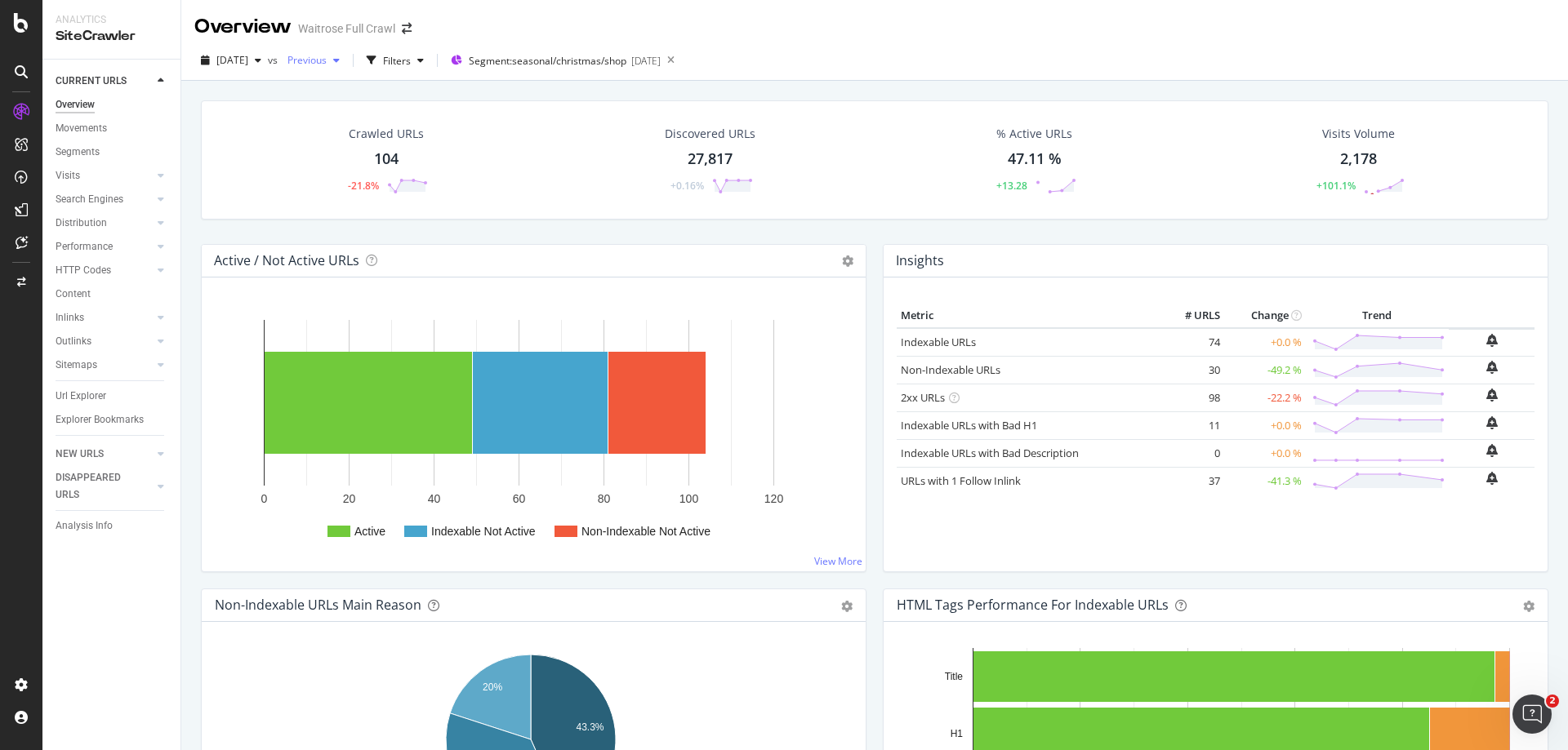
click at [327, 62] on span "Previous" at bounding box center [303, 60] width 46 height 14
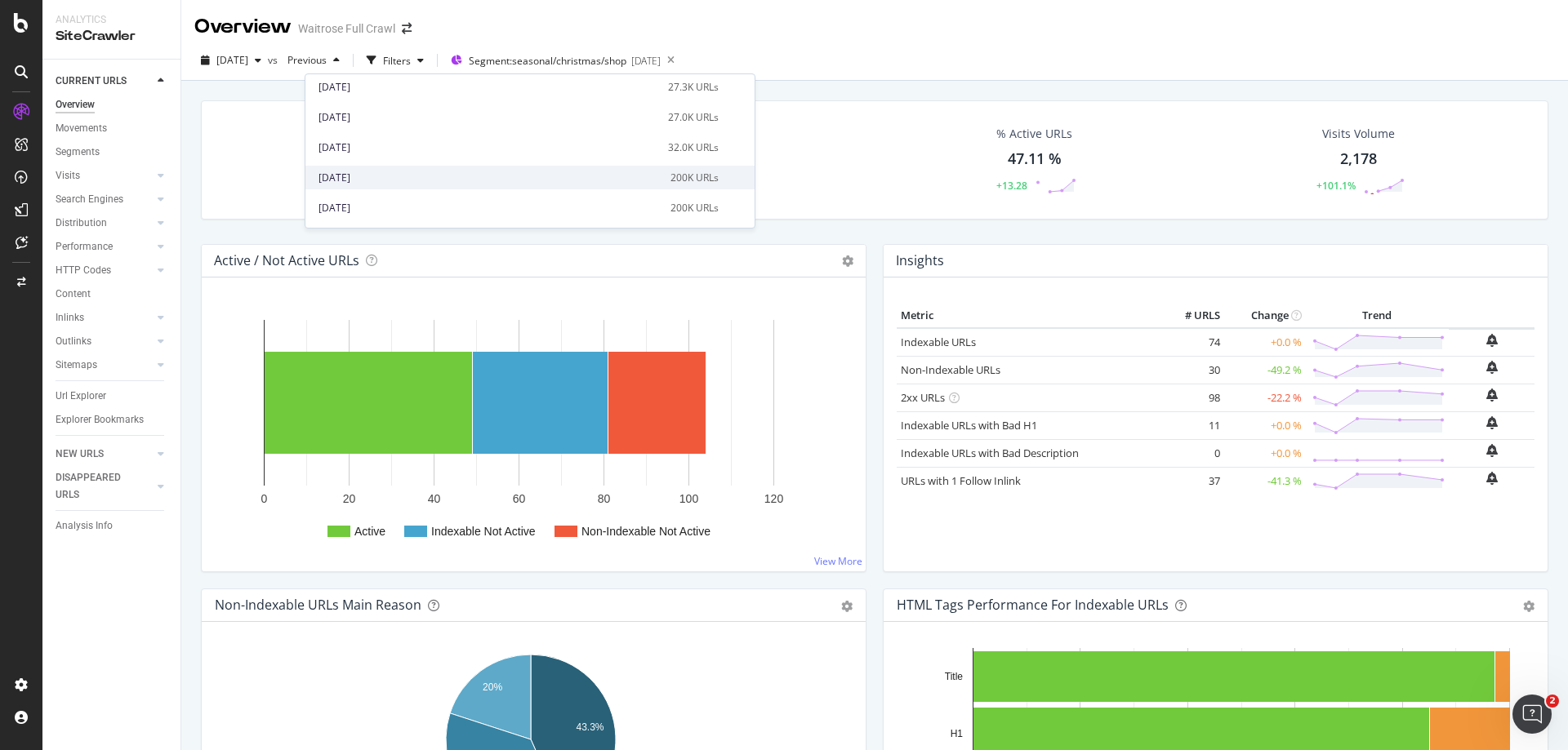
click at [389, 176] on div "[DATE]" at bounding box center [489, 178] width 342 height 15
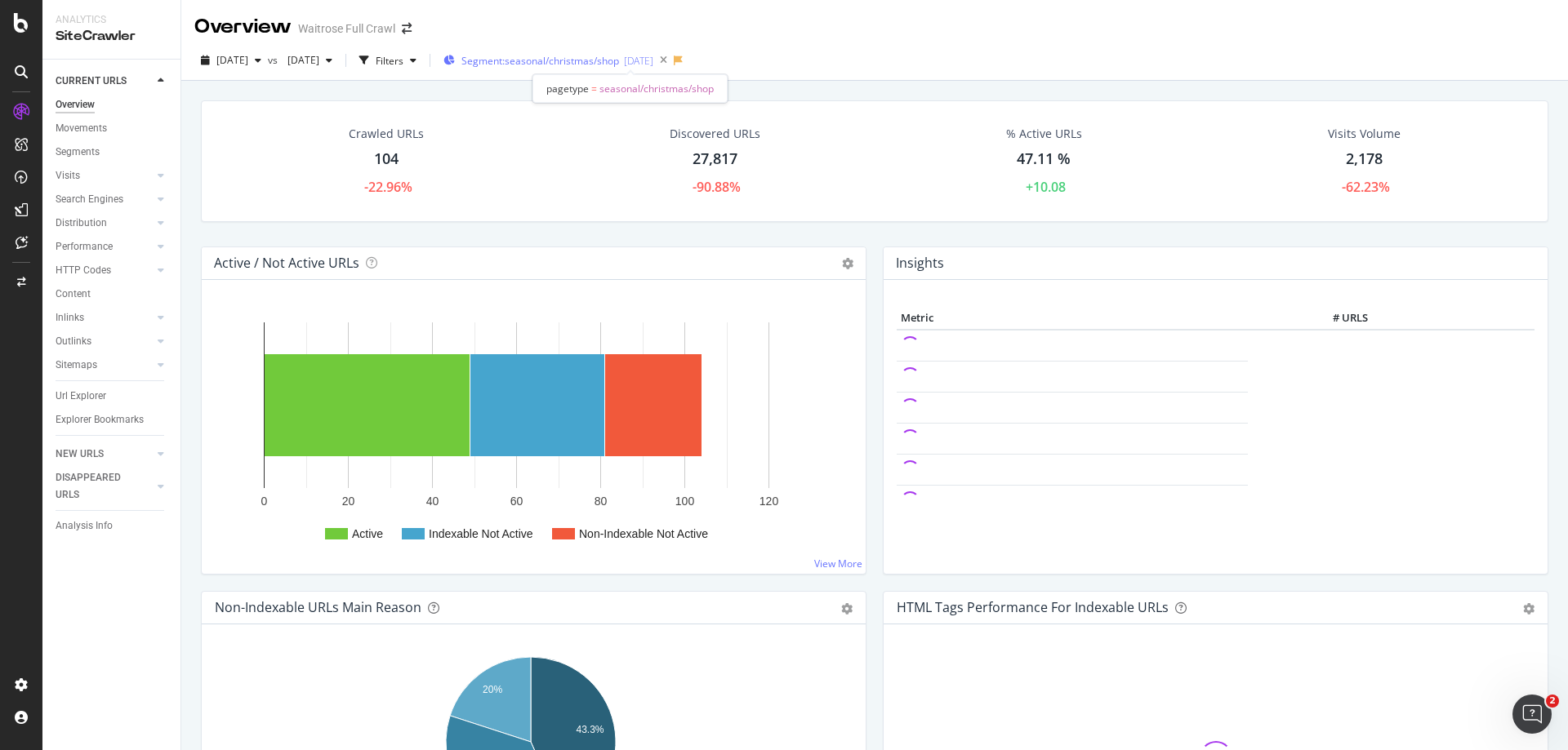
click at [619, 66] on span "Segment: seasonal/christmas/shop" at bounding box center [540, 61] width 157 height 14
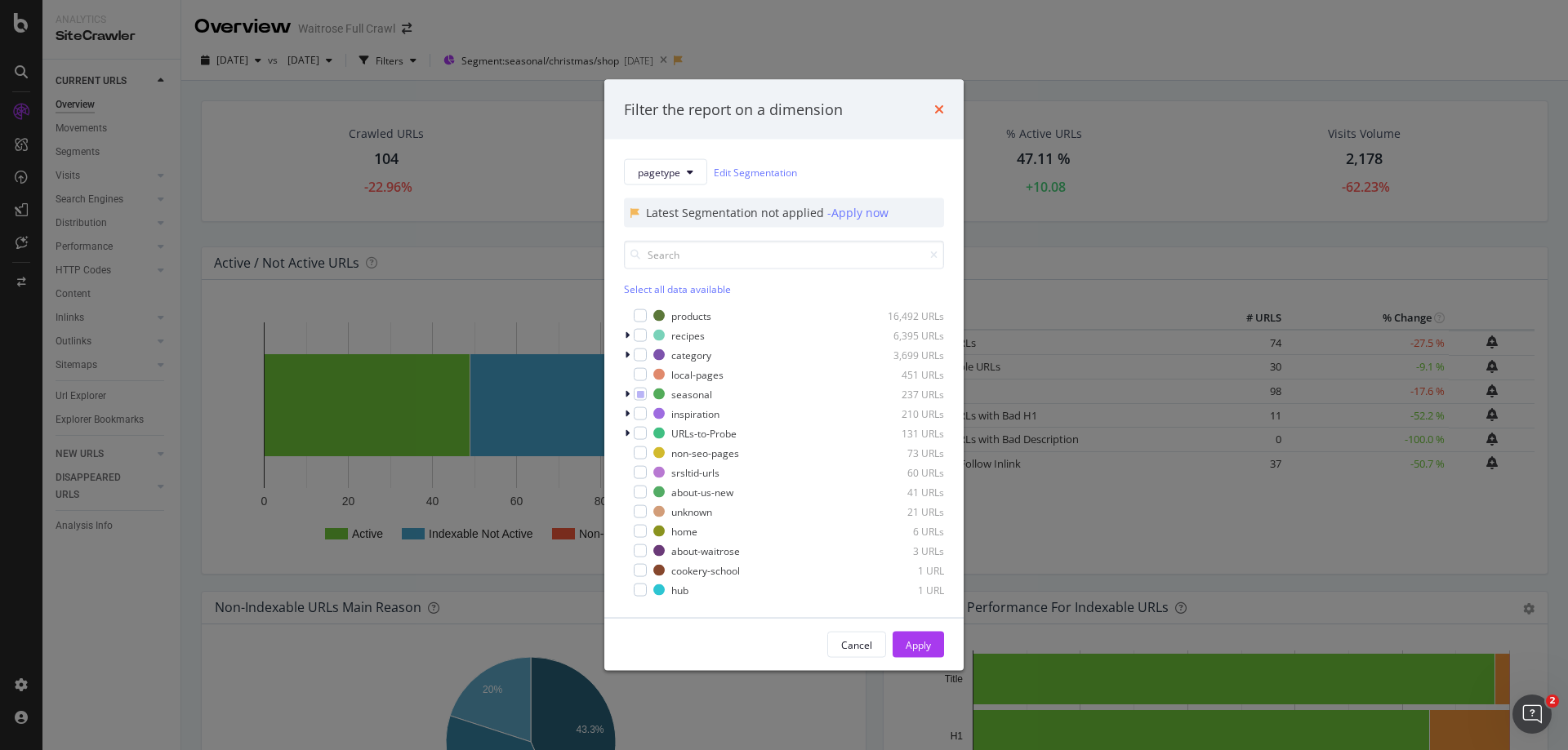
click at [937, 112] on icon "times" at bounding box center [939, 110] width 9 height 13
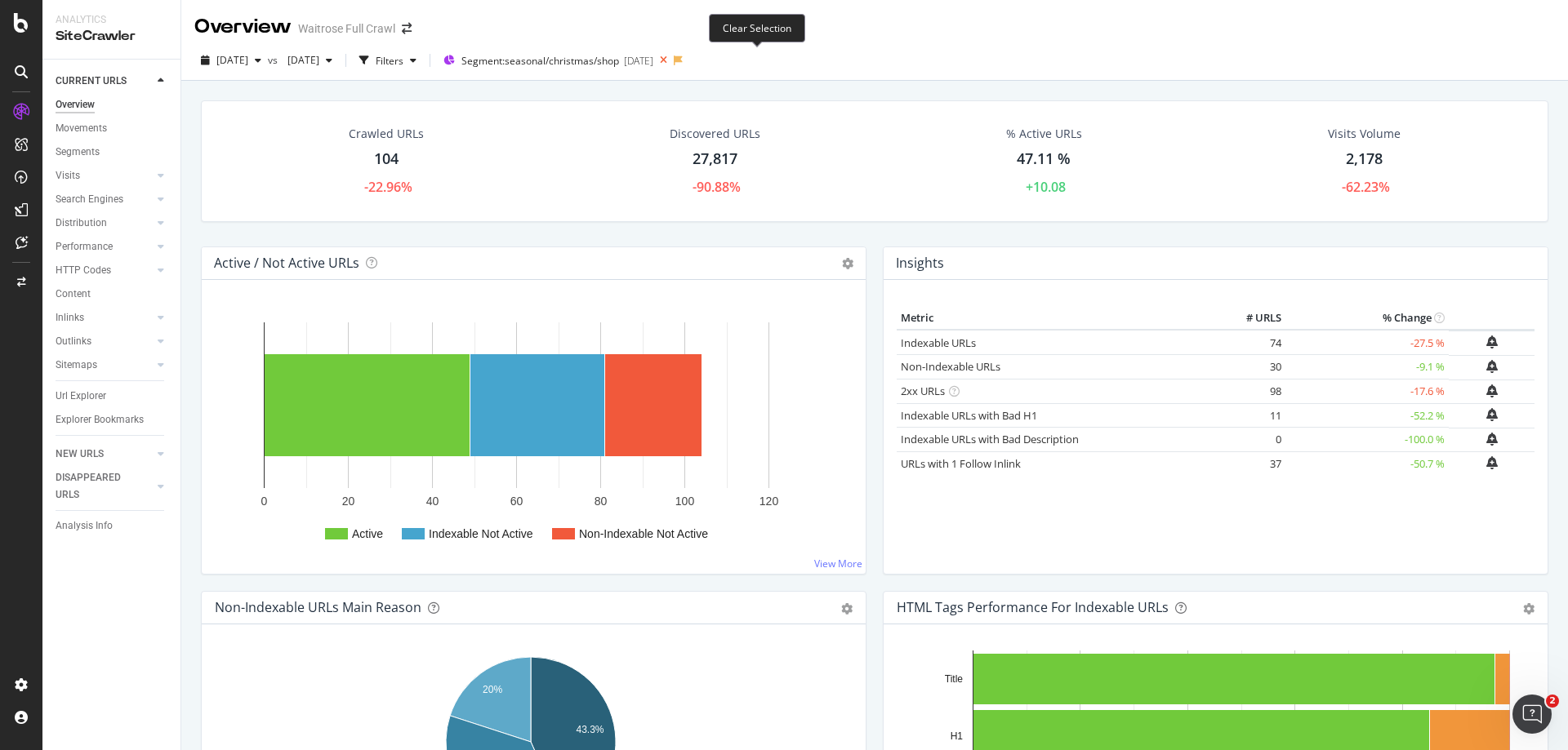
click at [673, 62] on icon at bounding box center [664, 60] width 21 height 22
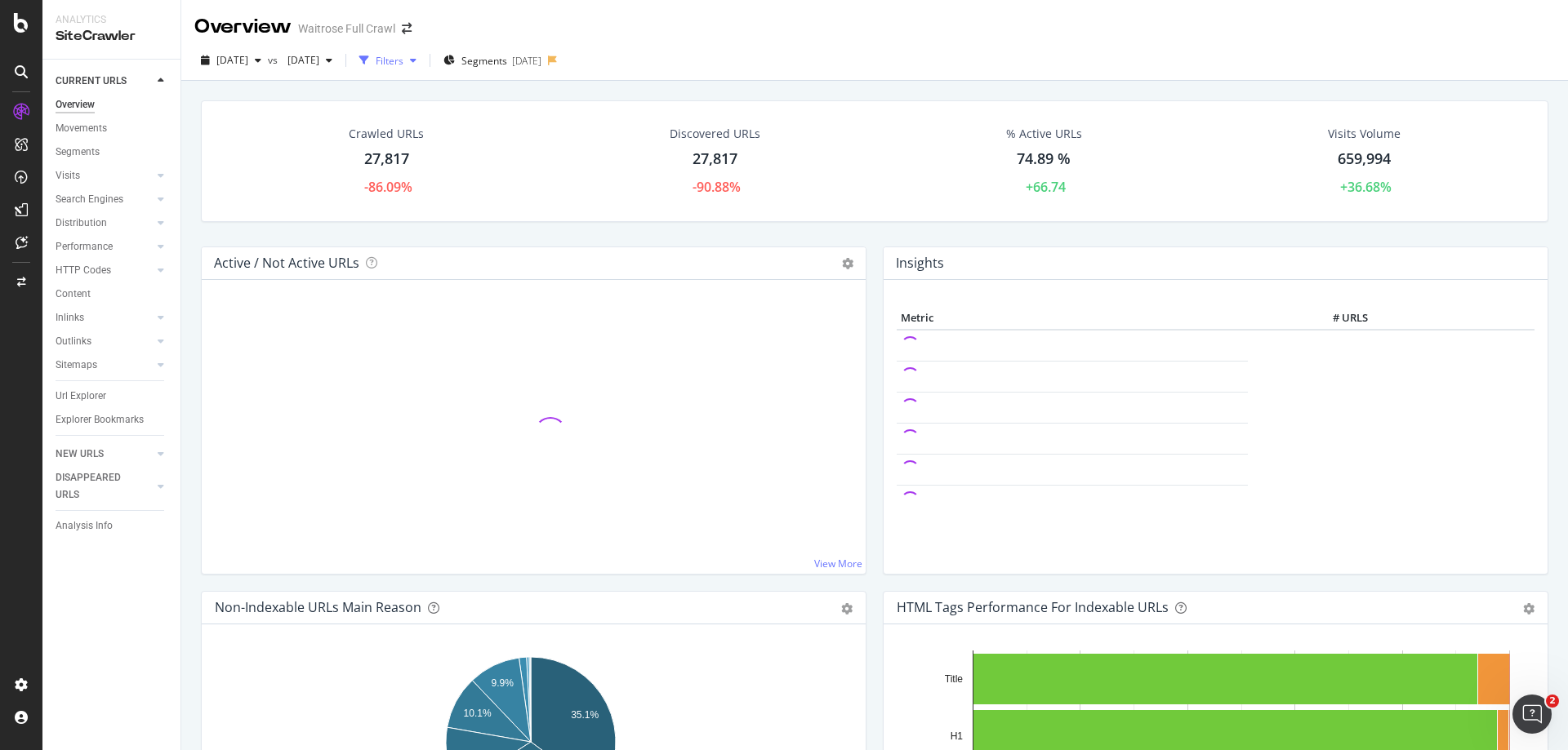
click at [404, 64] on div "Filters" at bounding box center [390, 61] width 28 height 14
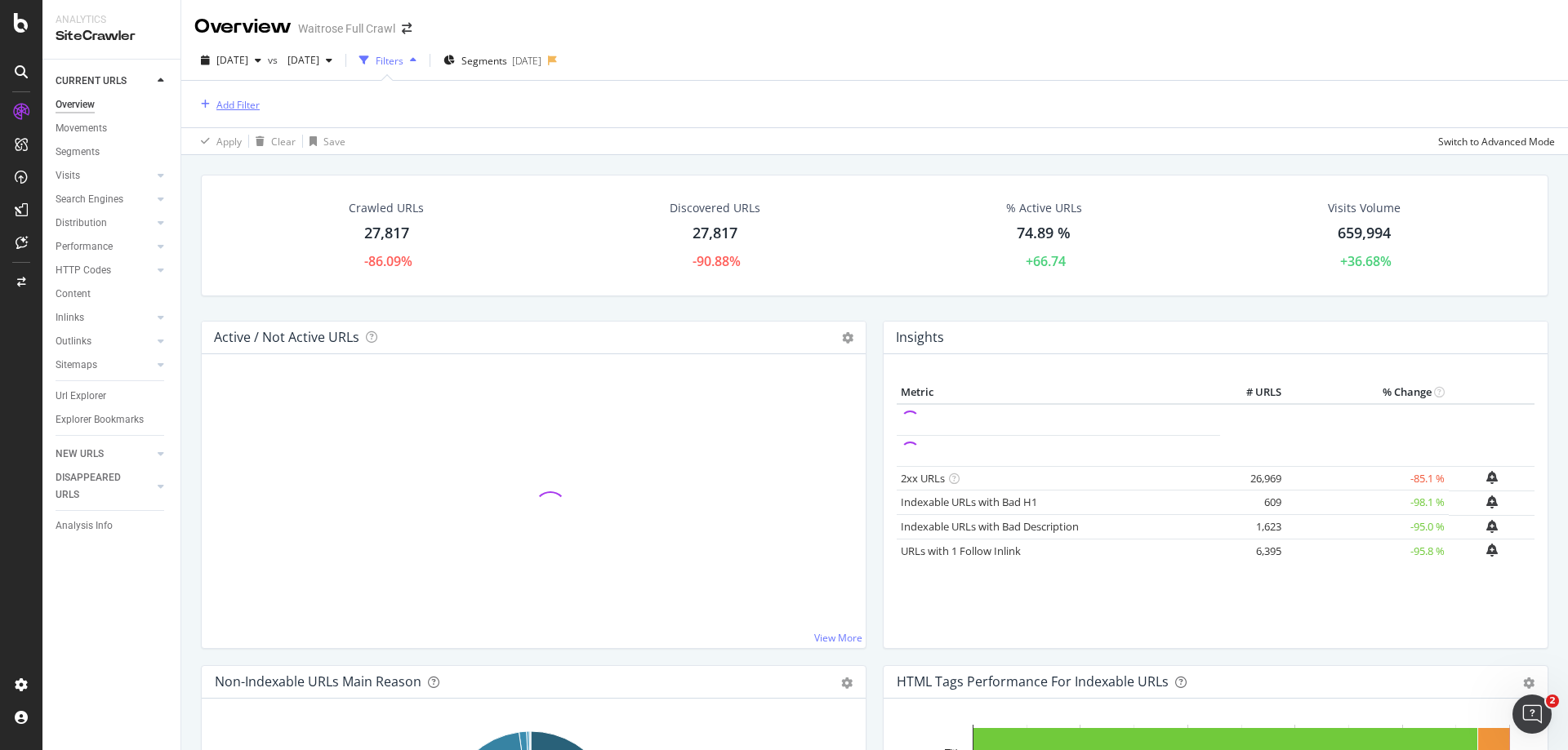
click at [247, 108] on div "Add Filter" at bounding box center [238, 105] width 43 height 14
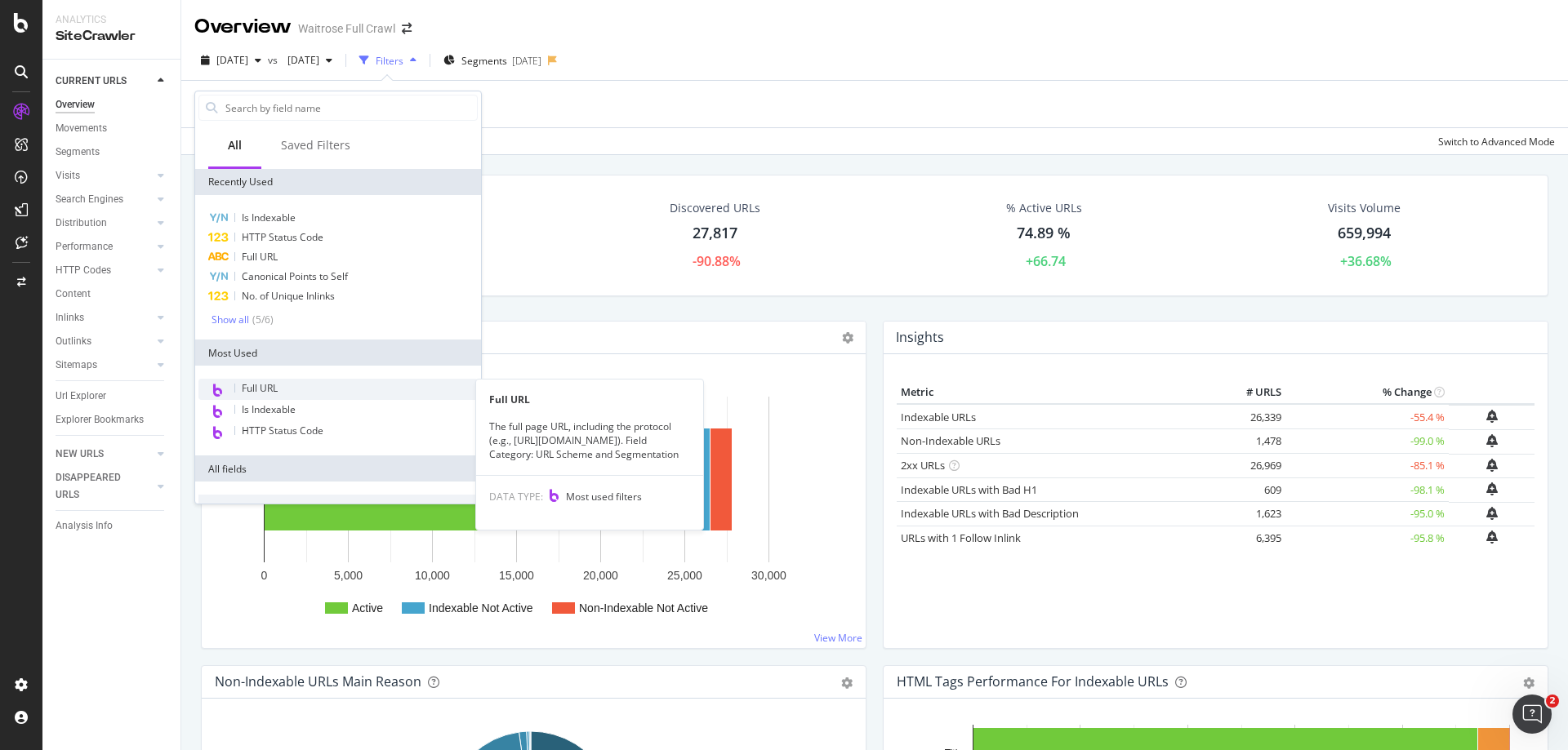
click at [272, 384] on span "Full URL" at bounding box center [259, 388] width 36 height 14
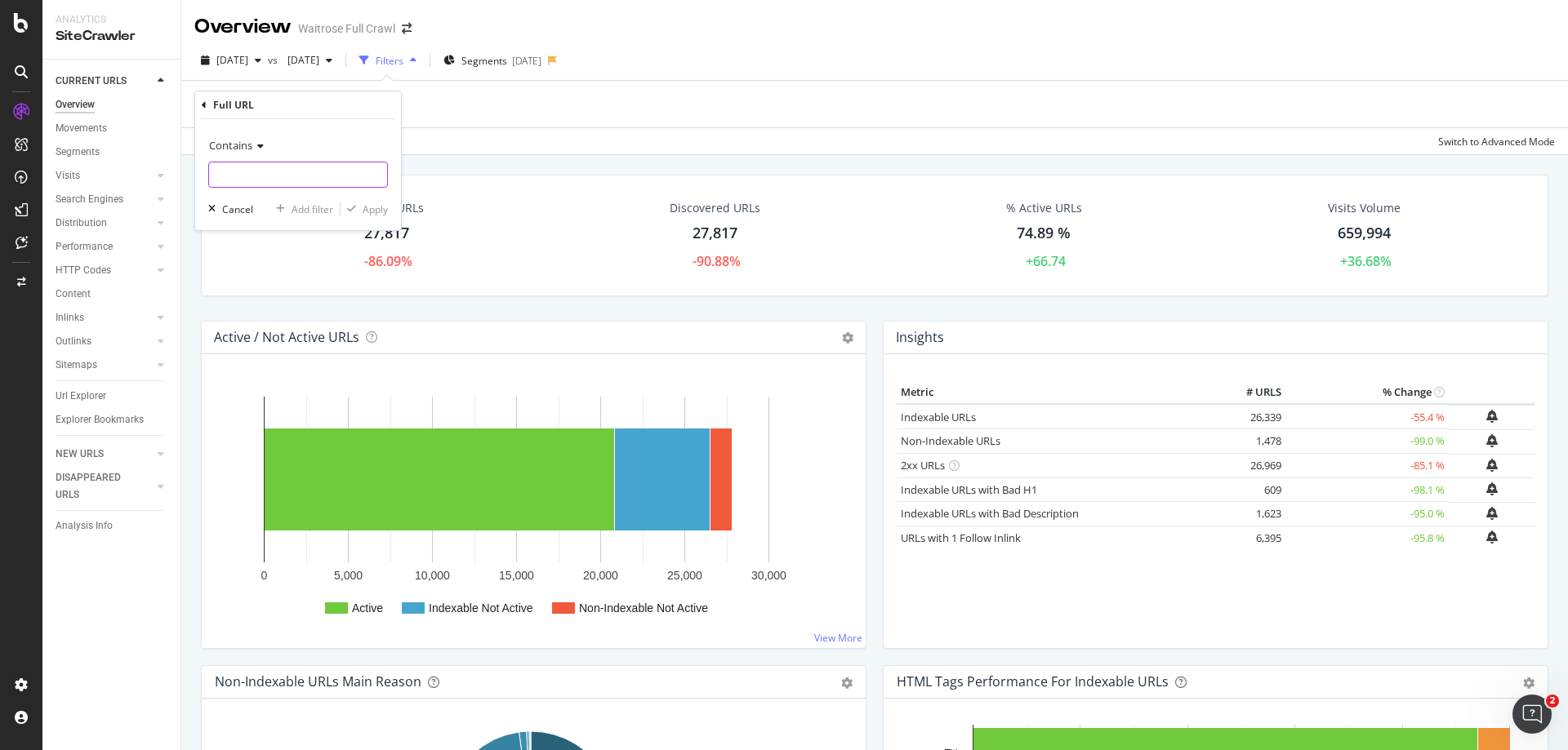
click at [284, 182] on input "text" at bounding box center [298, 175] width 178 height 26
type input "christmas"
click at [367, 213] on div "Apply" at bounding box center [375, 209] width 25 height 14
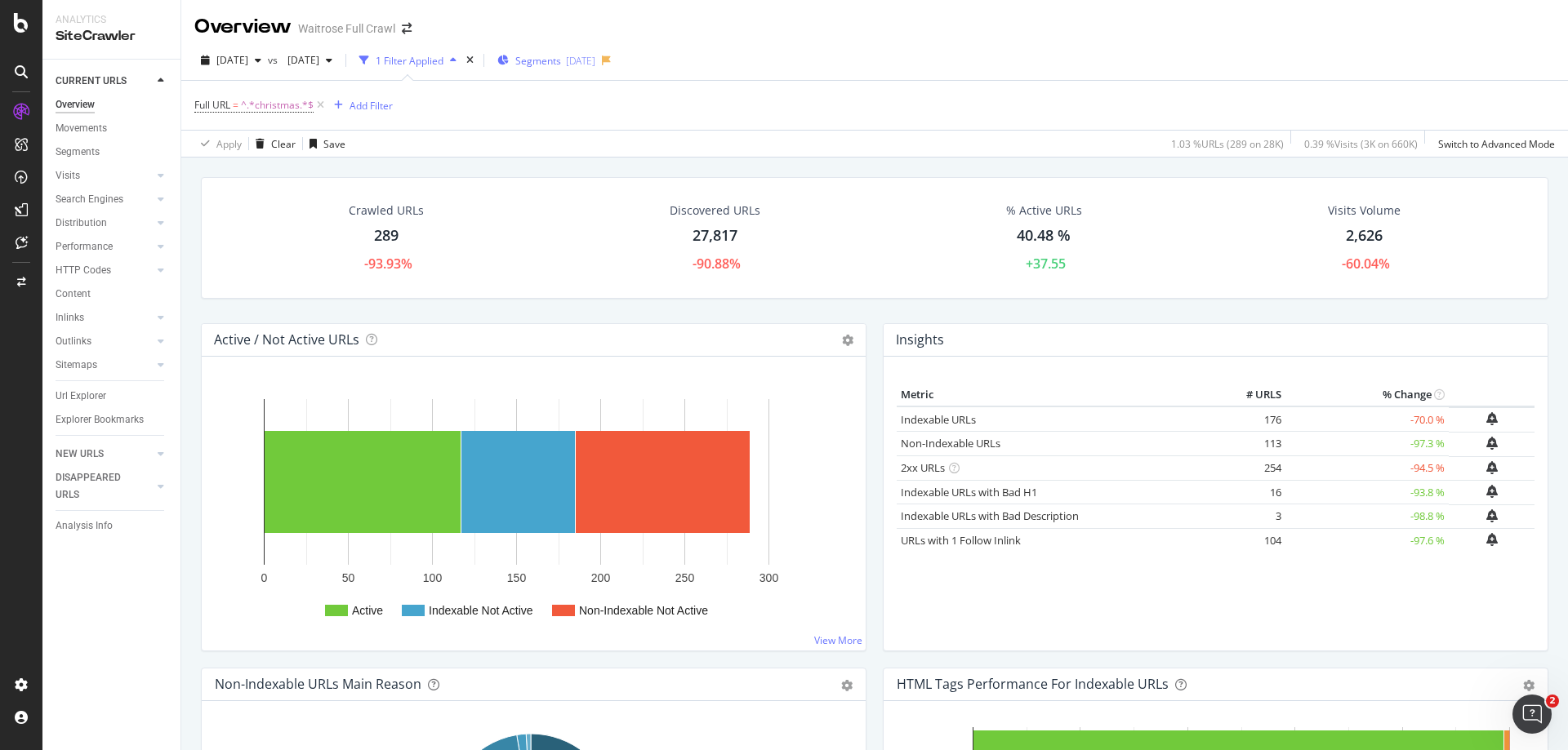
click at [561, 63] on span "Segments" at bounding box center [538, 61] width 46 height 14
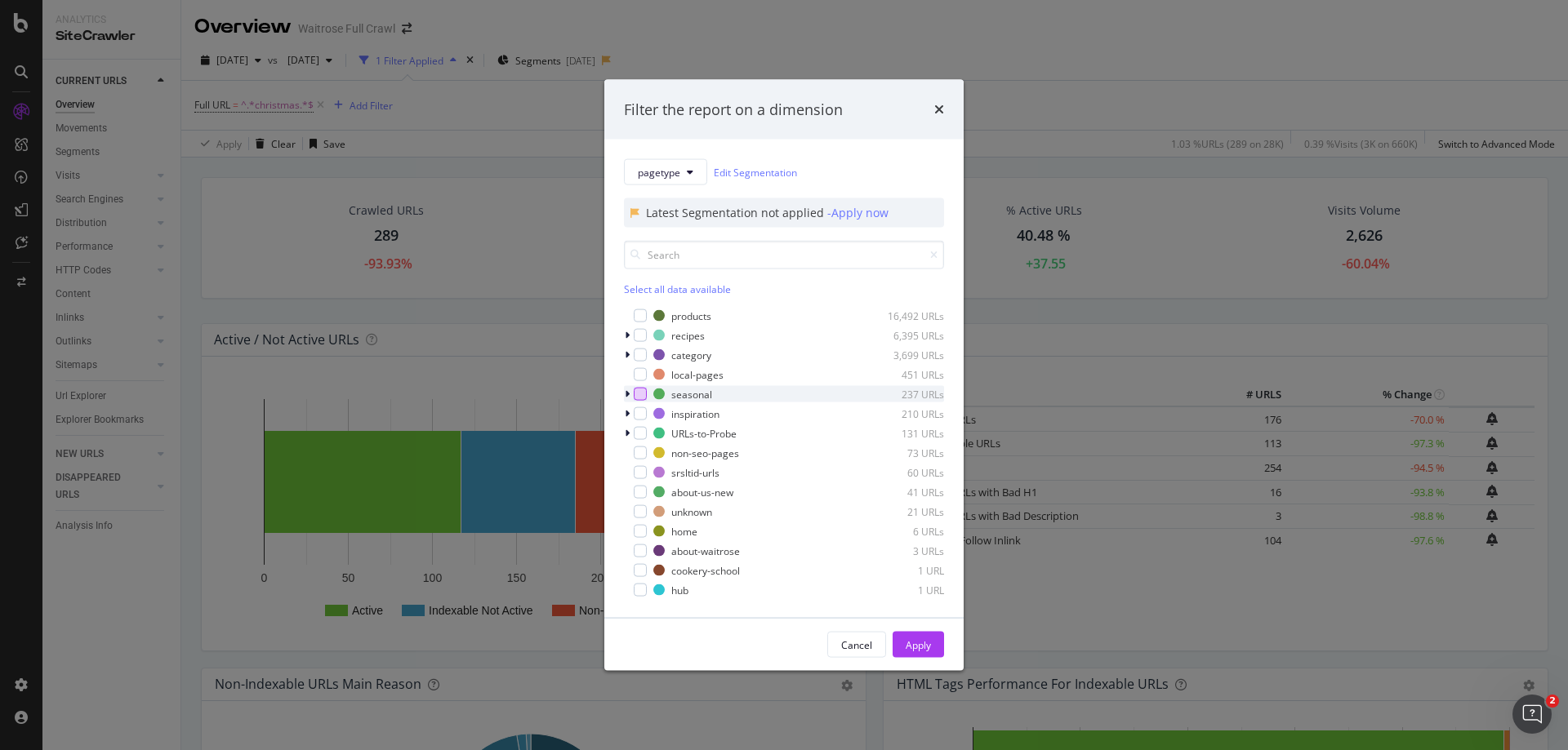
click at [640, 392] on div "modal" at bounding box center [641, 394] width 13 height 13
click at [643, 354] on div "modal" at bounding box center [641, 355] width 13 height 13
drag, startPoint x: 918, startPoint y: 641, endPoint x: 921, endPoint y: 619, distance: 22.2
click at [918, 642] on div "Apply" at bounding box center [918, 644] width 25 height 14
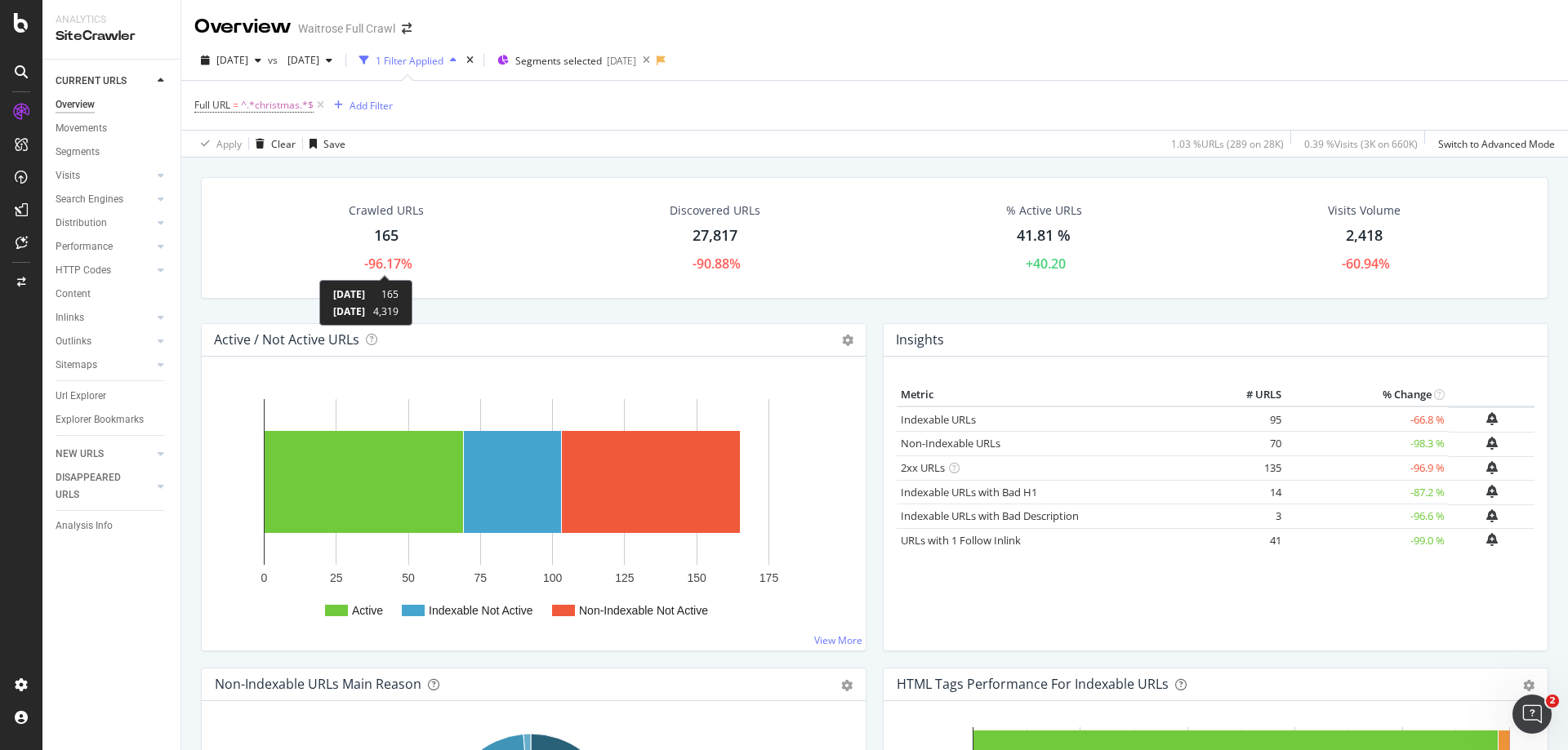
click at [377, 269] on div "-96.17%" at bounding box center [388, 264] width 48 height 19
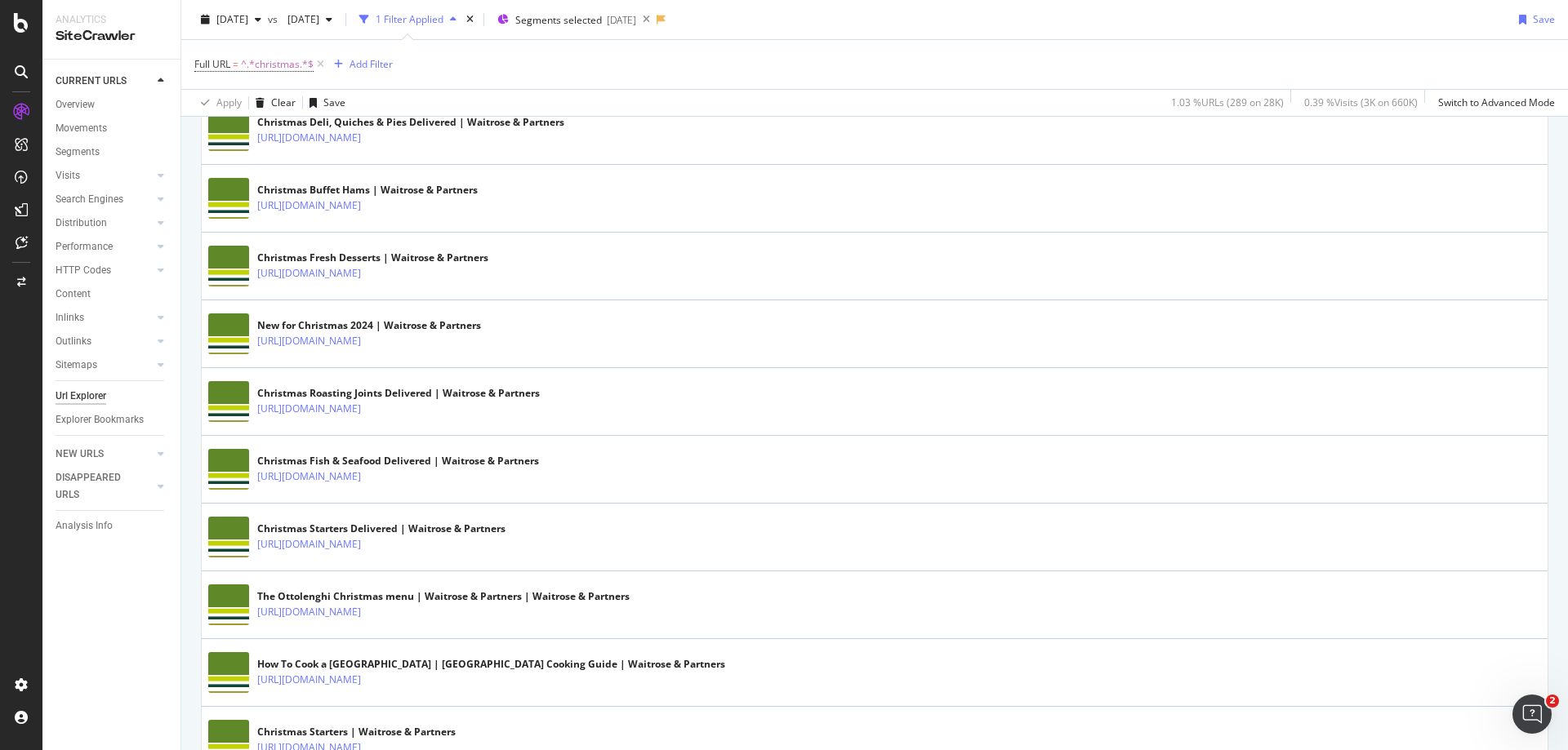
scroll to position [1469, 0]
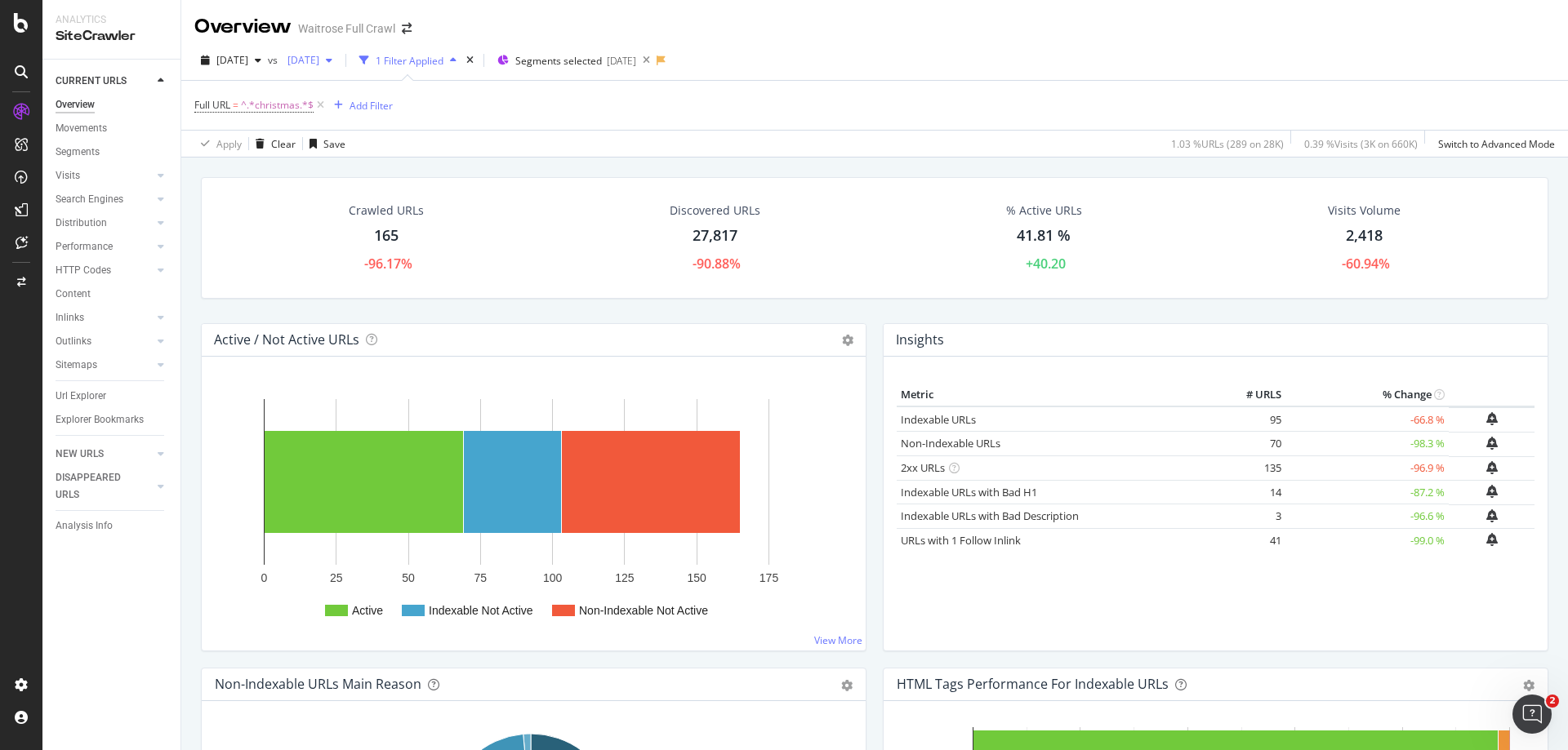
click at [319, 64] on span "[DATE]" at bounding box center [300, 60] width 38 height 14
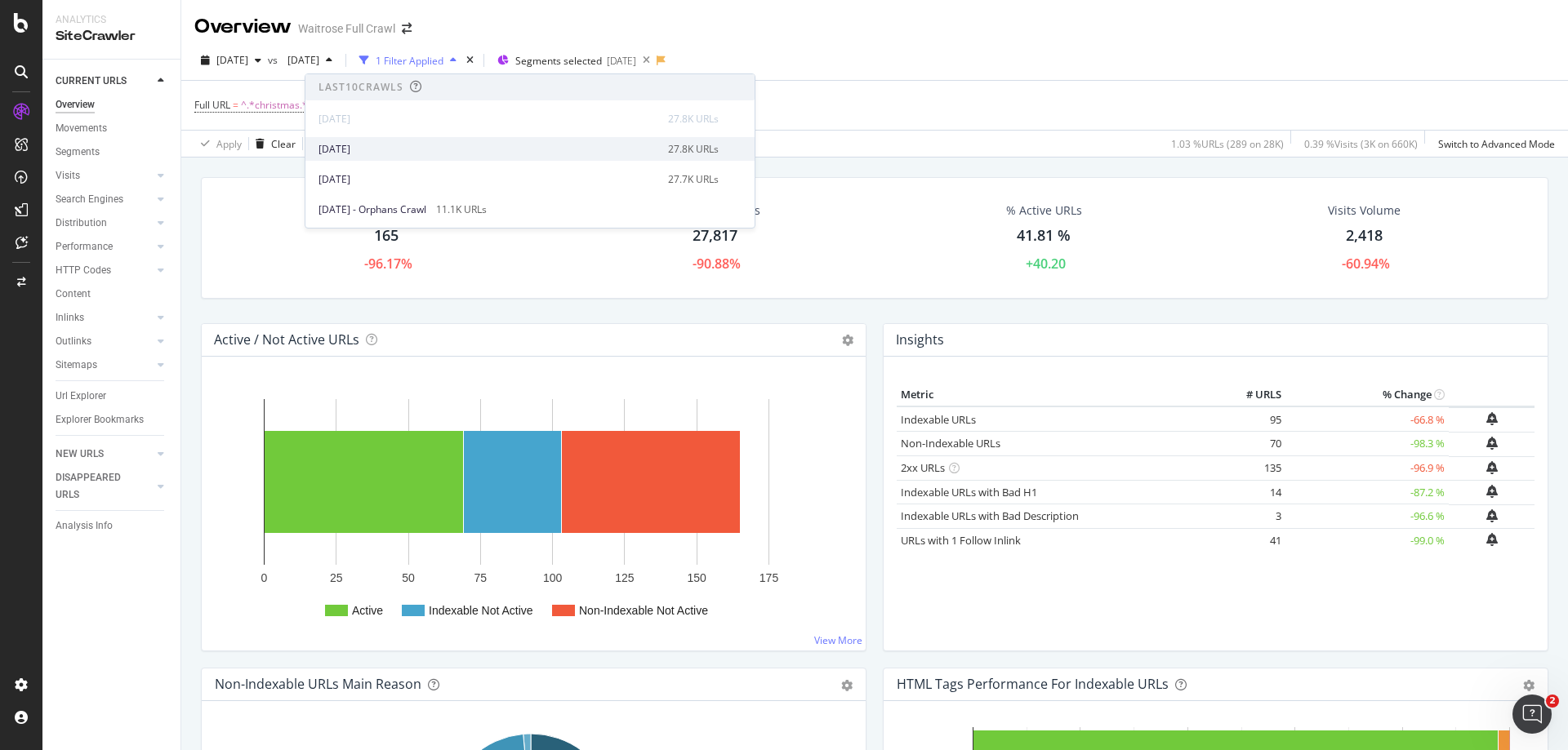
click at [369, 144] on div "[DATE]" at bounding box center [488, 150] width 340 height 15
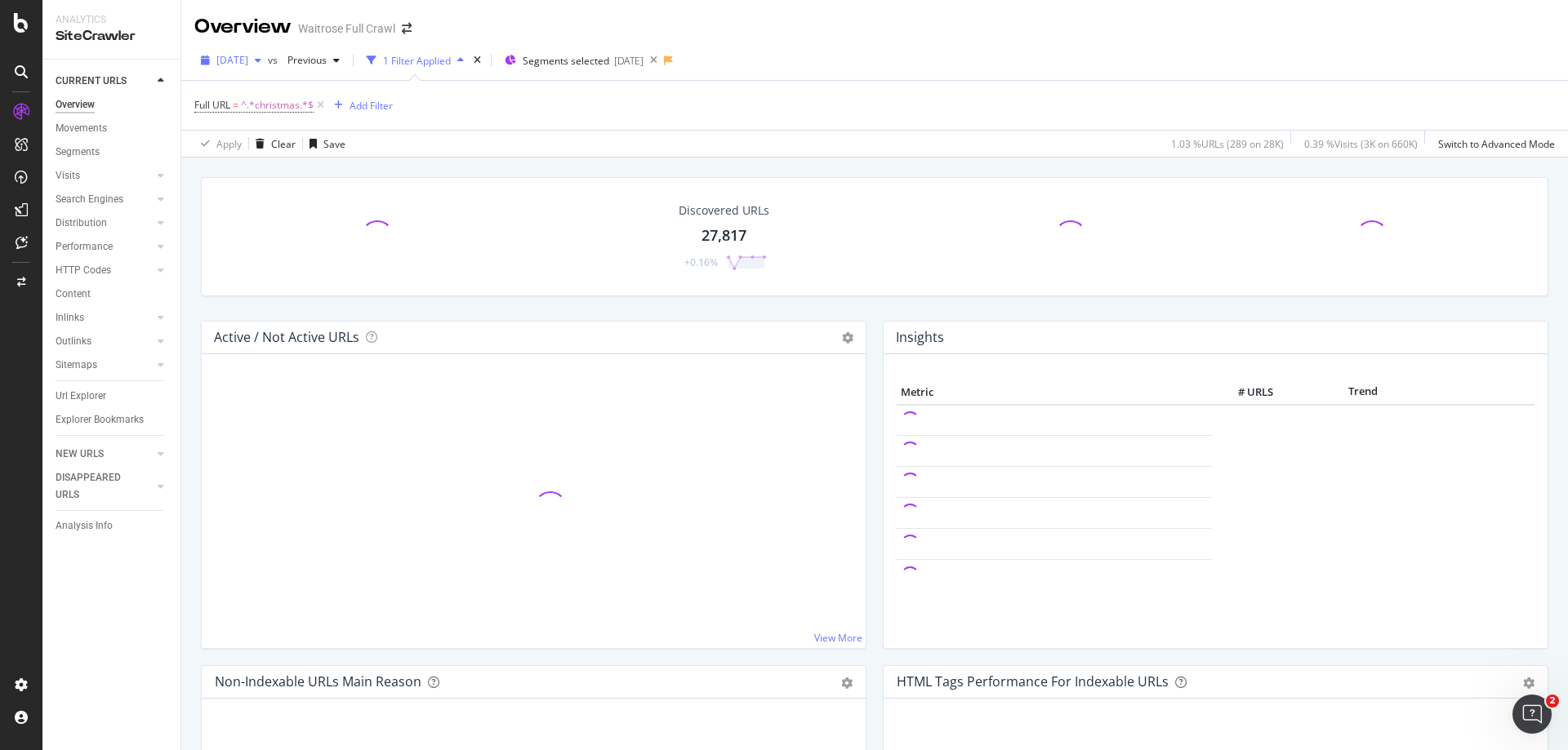
click at [248, 61] on span "[DATE]" at bounding box center [232, 60] width 32 height 14
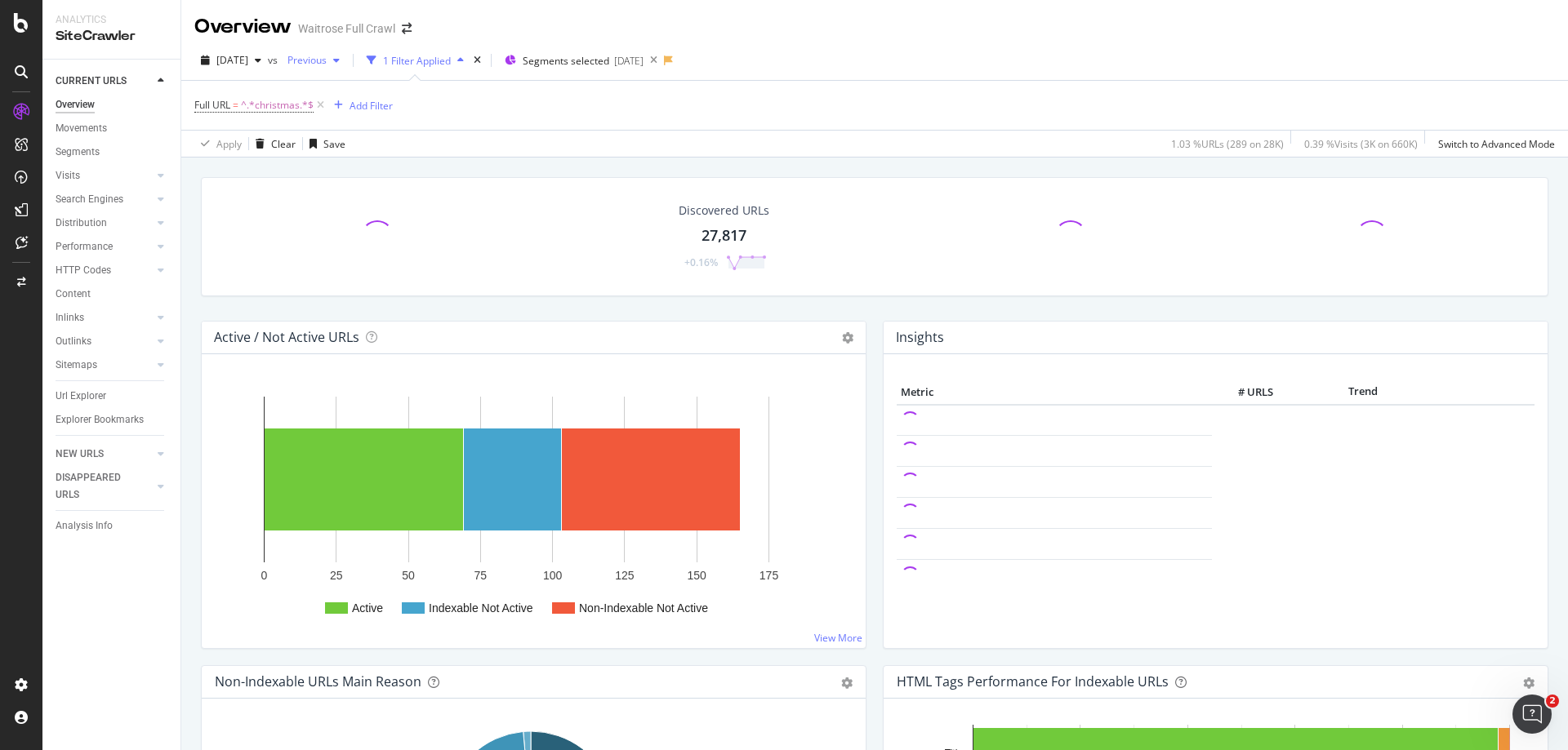
click at [327, 65] on span "Previous" at bounding box center [303, 60] width 46 height 14
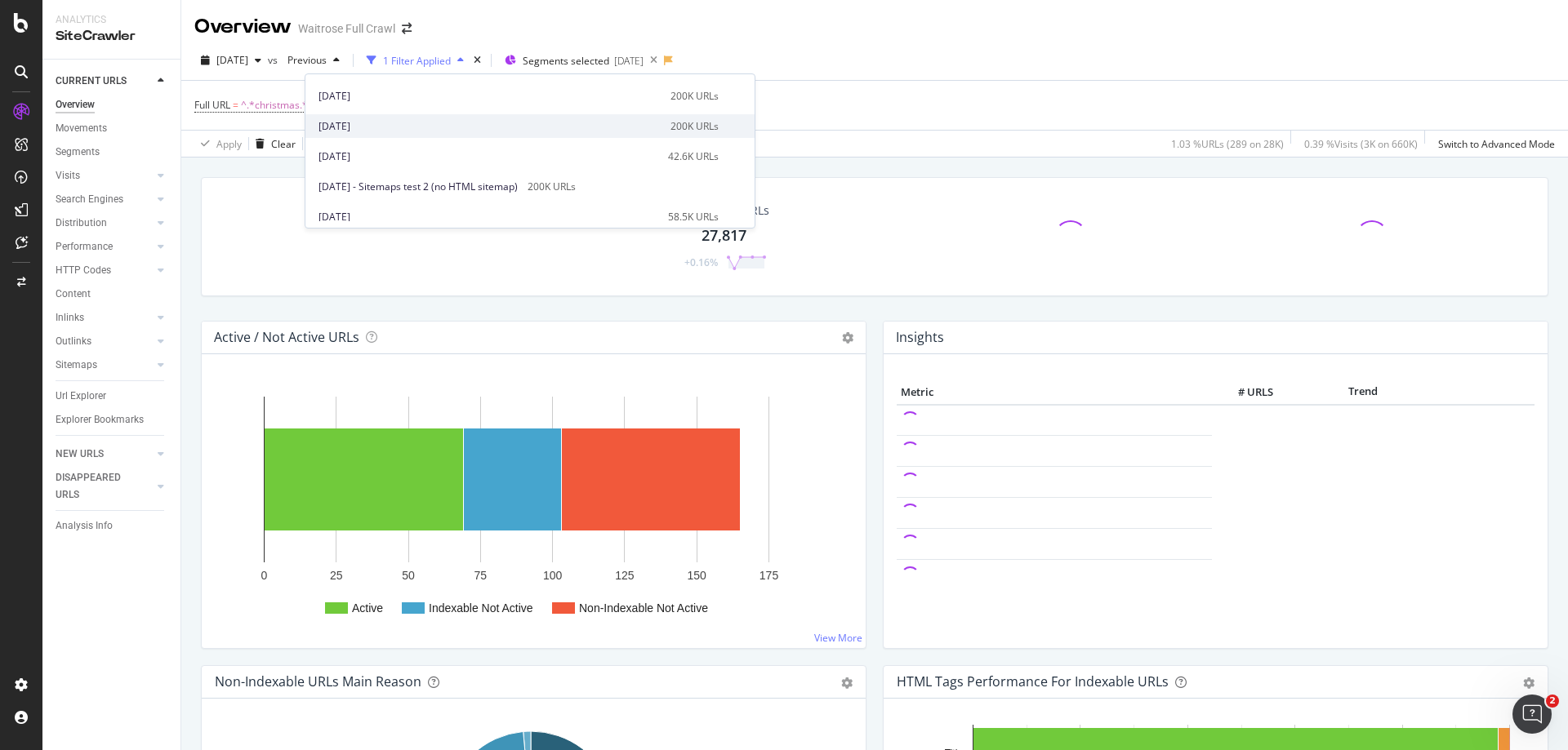
click at [416, 124] on div "[DATE]" at bounding box center [489, 126] width 342 height 15
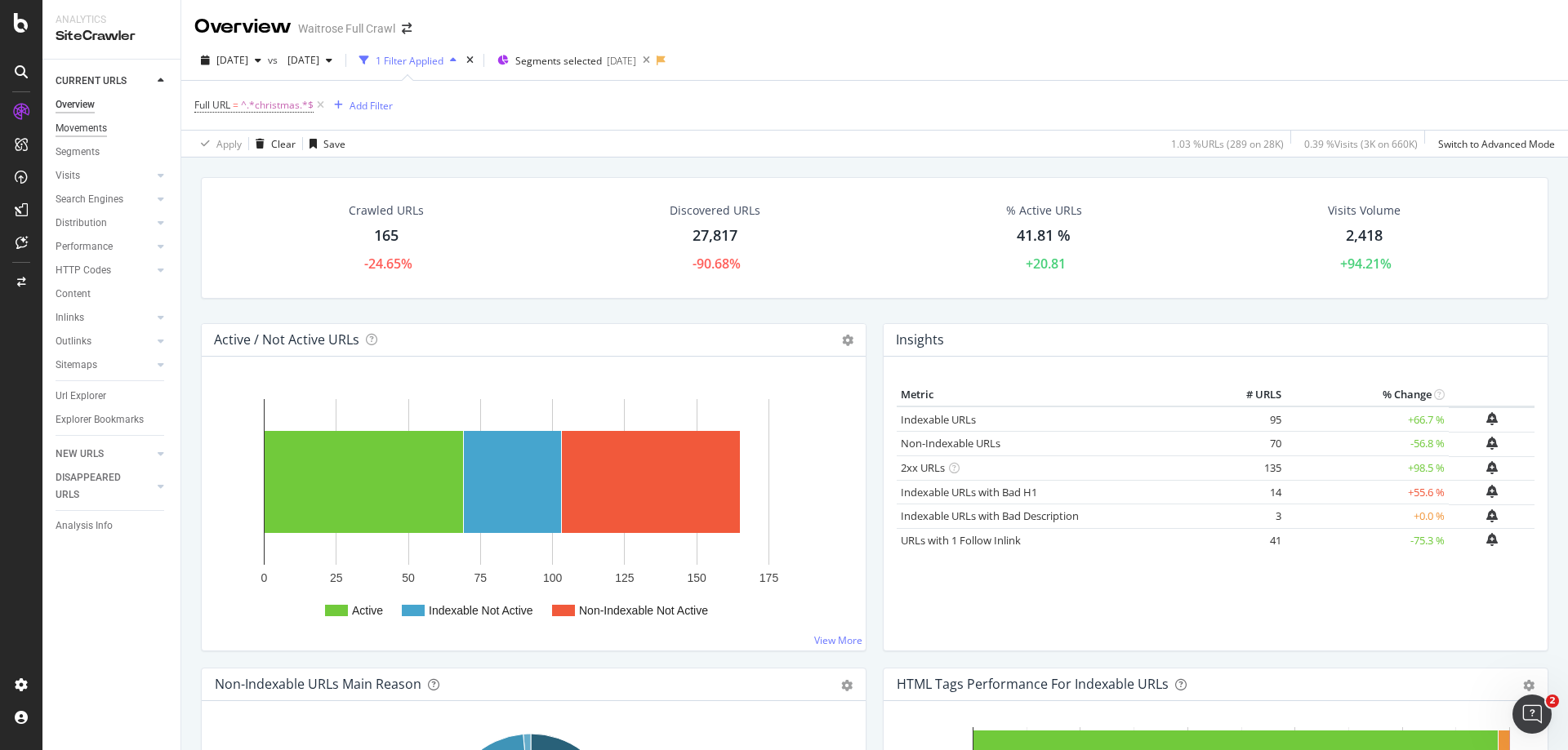
click at [80, 134] on div "Movements" at bounding box center [81, 128] width 52 height 17
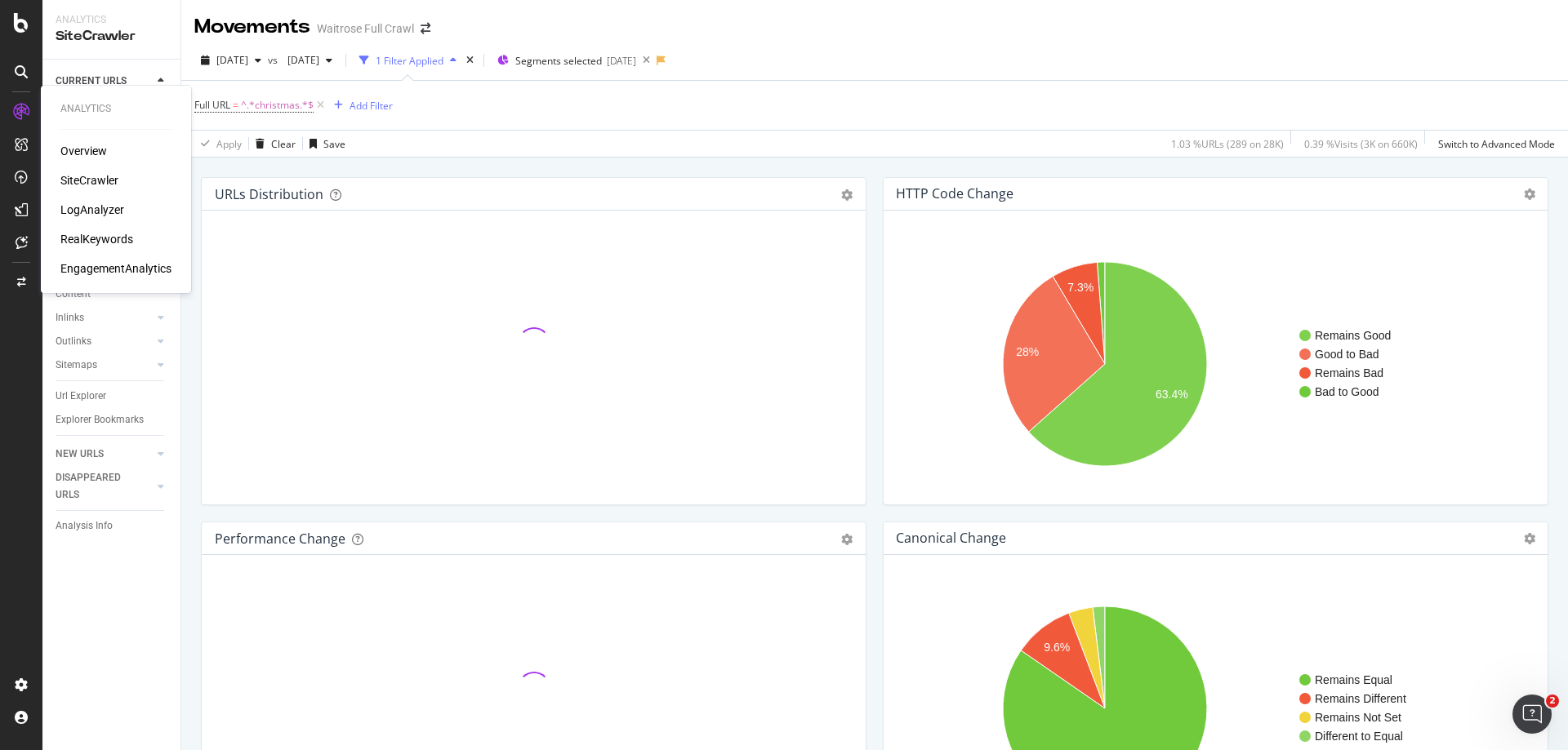
click at [114, 238] on div "RealKeywords" at bounding box center [97, 239] width 73 height 16
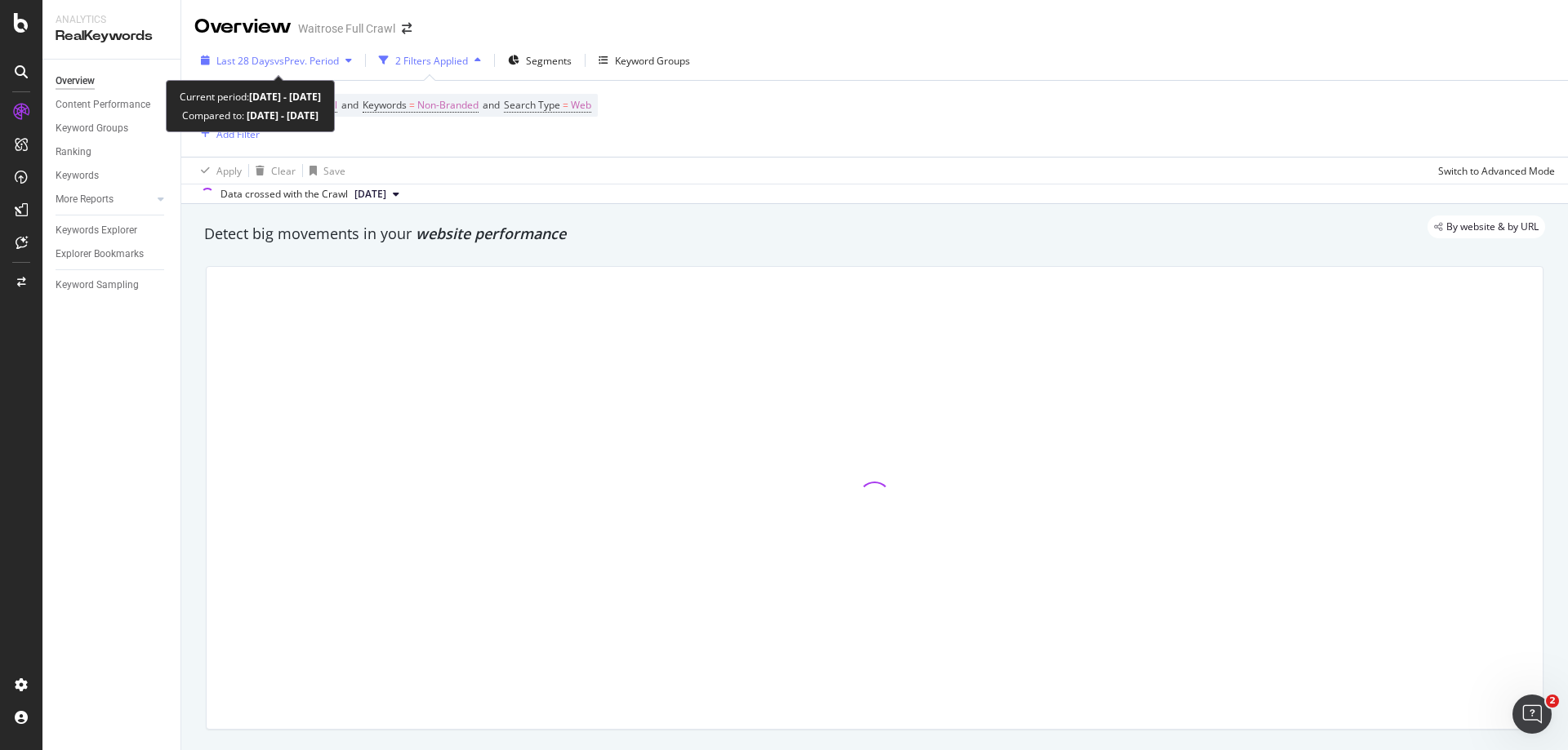
click at [315, 61] on span "vs Prev. Period" at bounding box center [306, 61] width 65 height 14
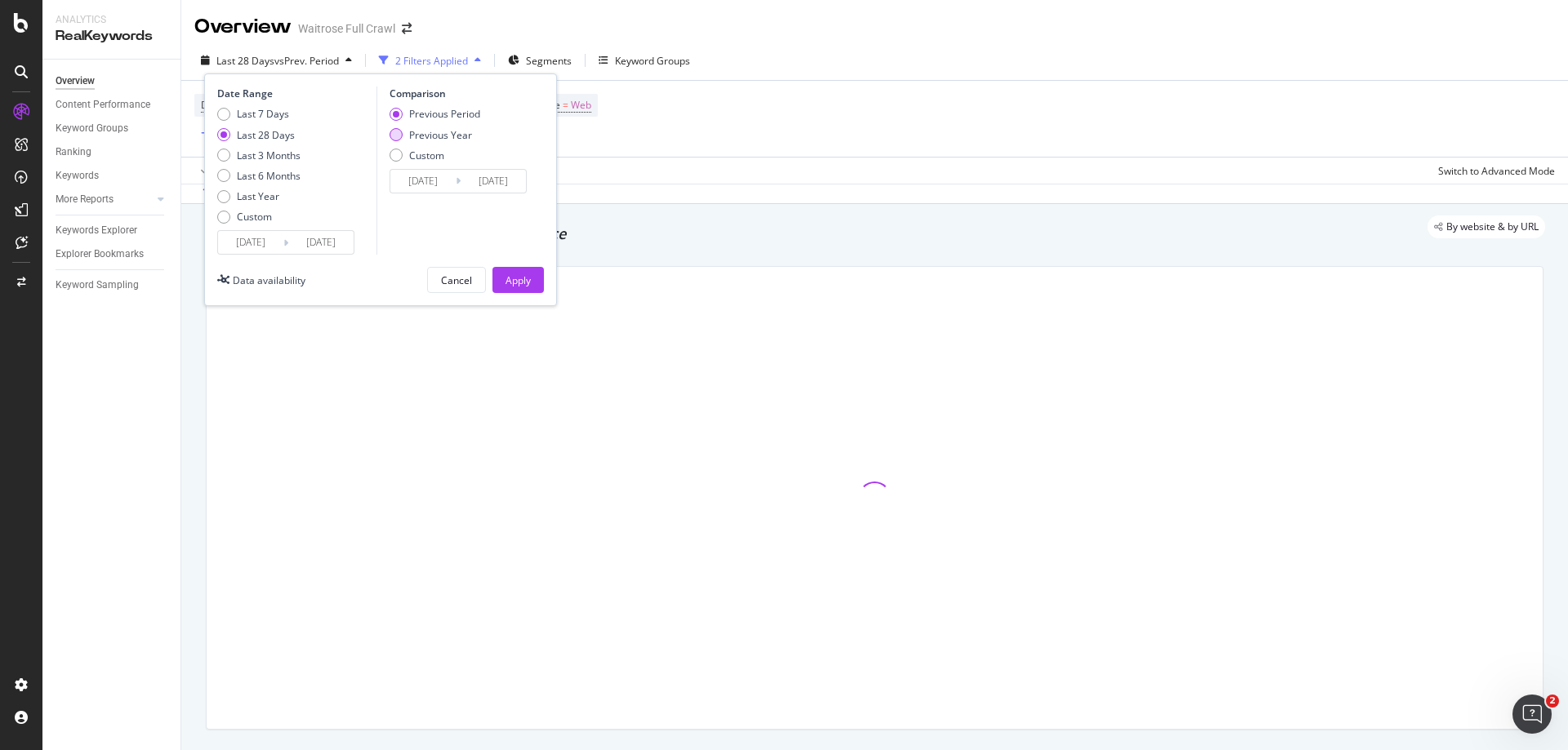
click at [398, 134] on div "Previous Year" at bounding box center [396, 135] width 13 height 13
type input "2024/08/19"
type input "2024/09/15"
click at [512, 276] on div "Apply" at bounding box center [518, 280] width 25 height 14
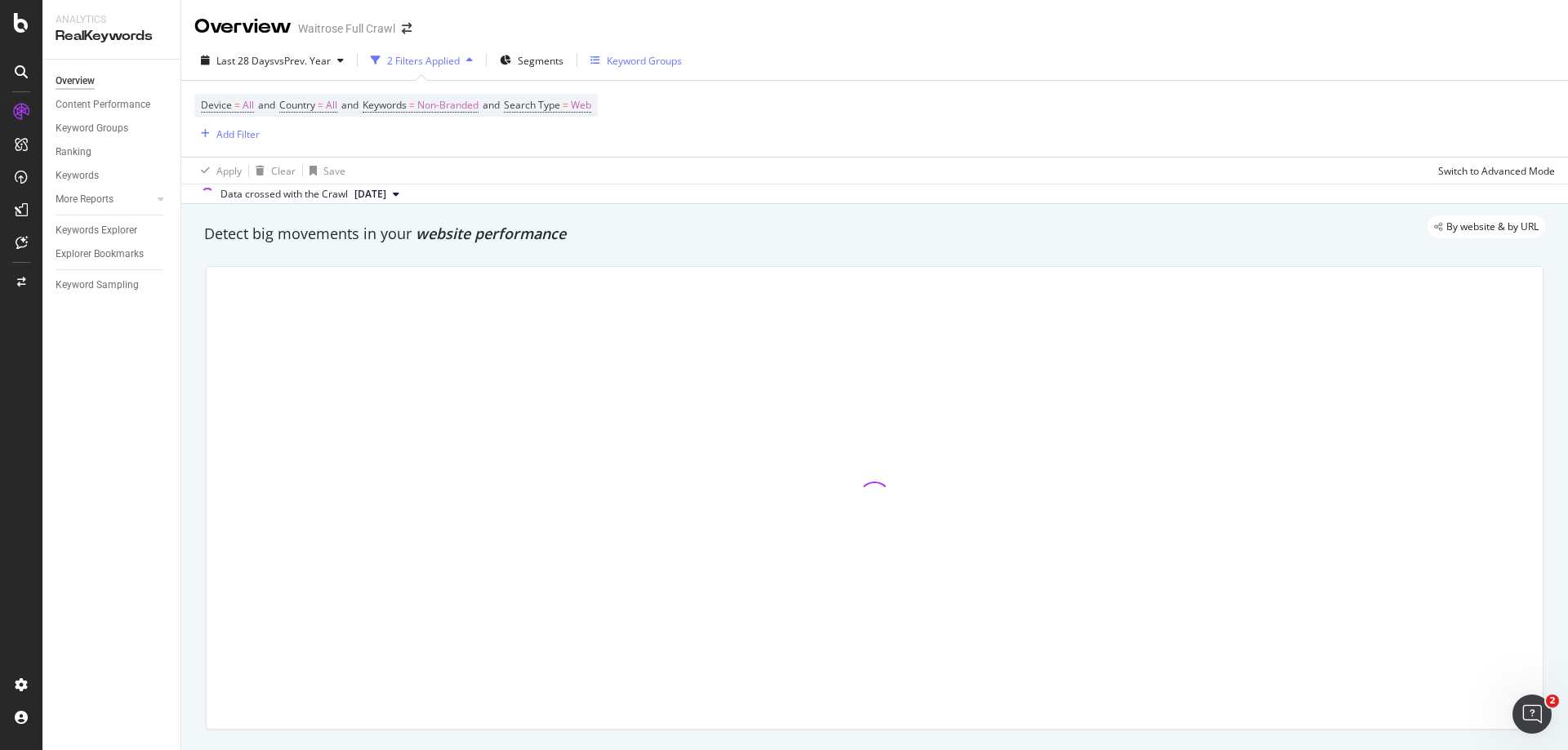
click at [641, 61] on div "Keyword Groups" at bounding box center [644, 61] width 75 height 14
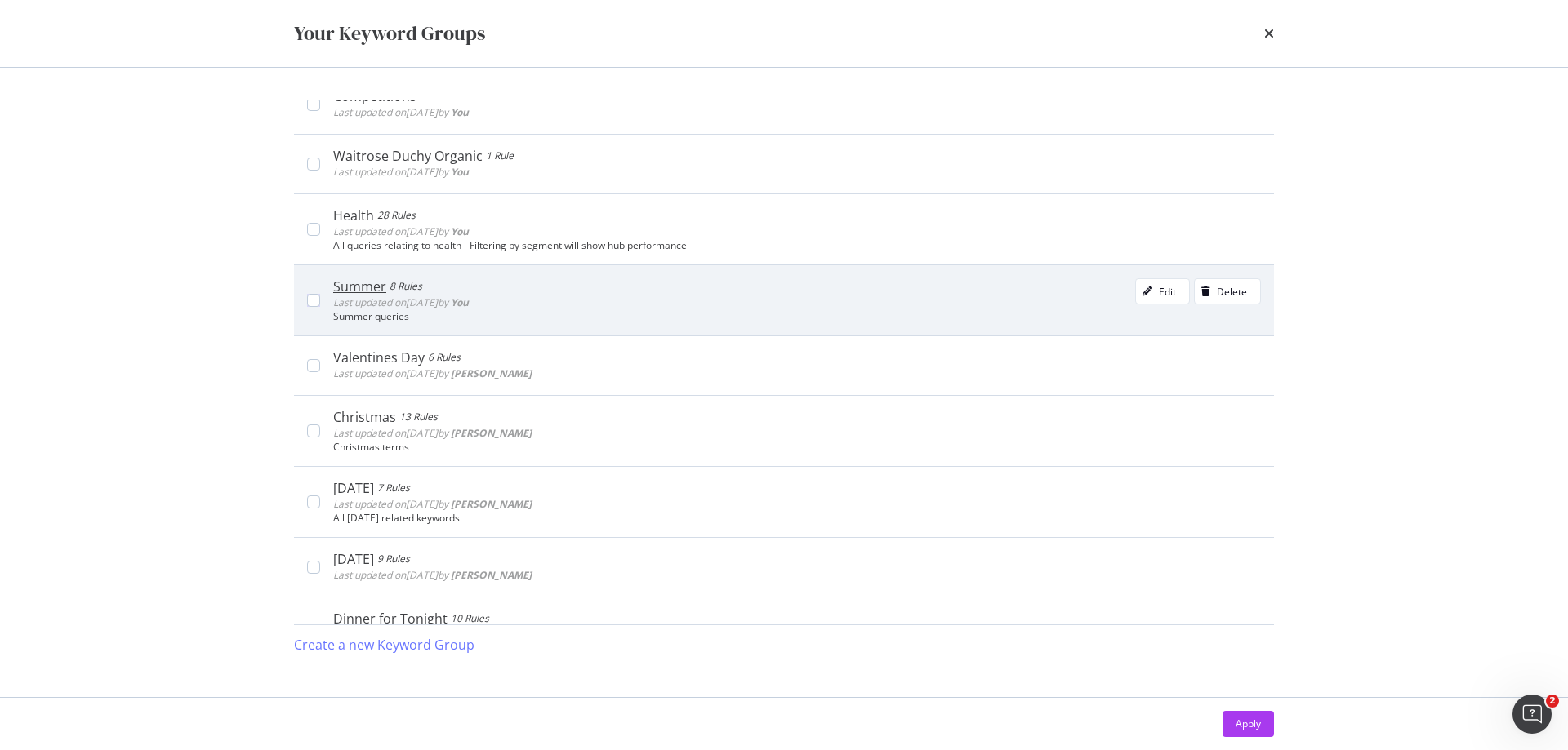
scroll to position [490, 0]
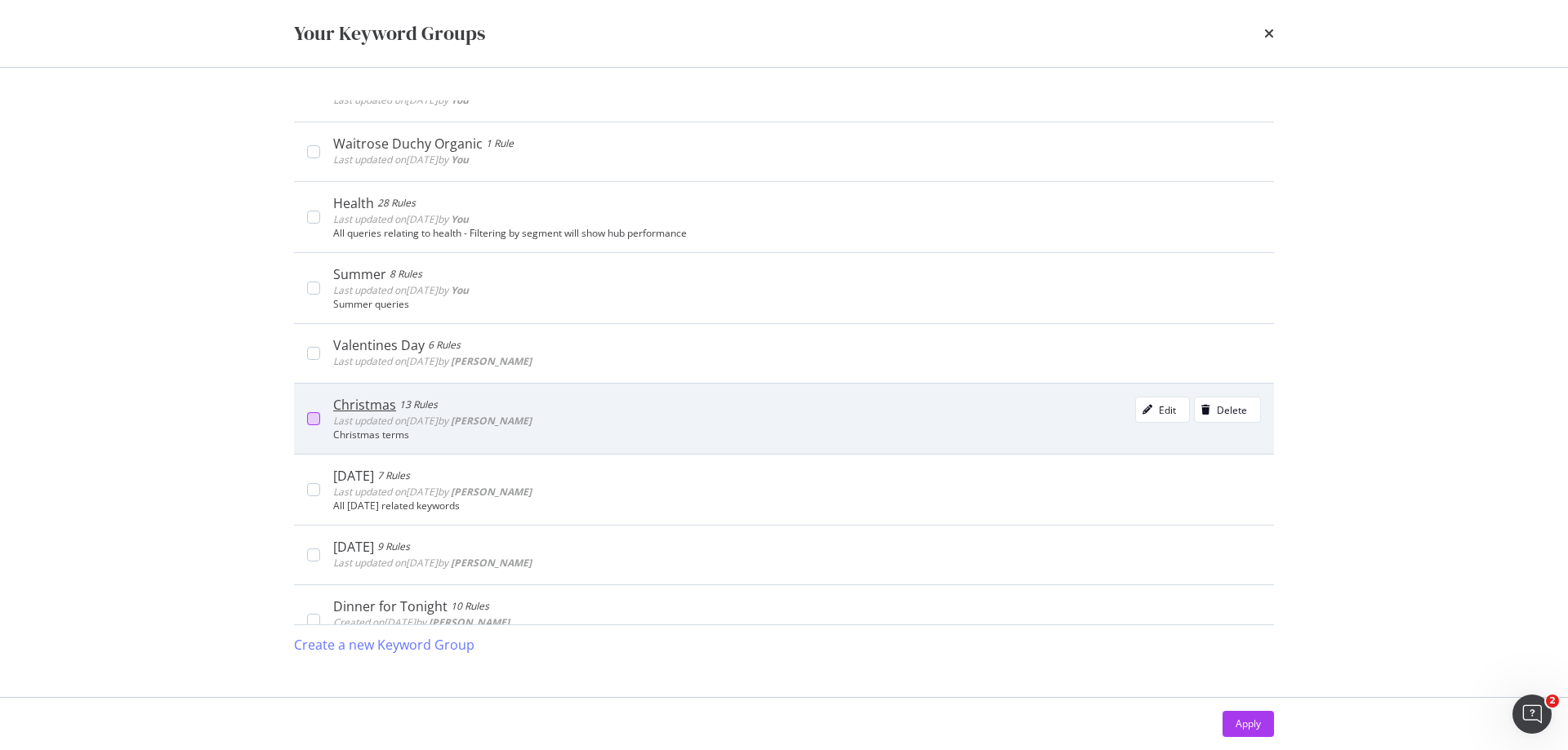
click at [316, 419] on div "modal" at bounding box center [314, 419] width 13 height 13
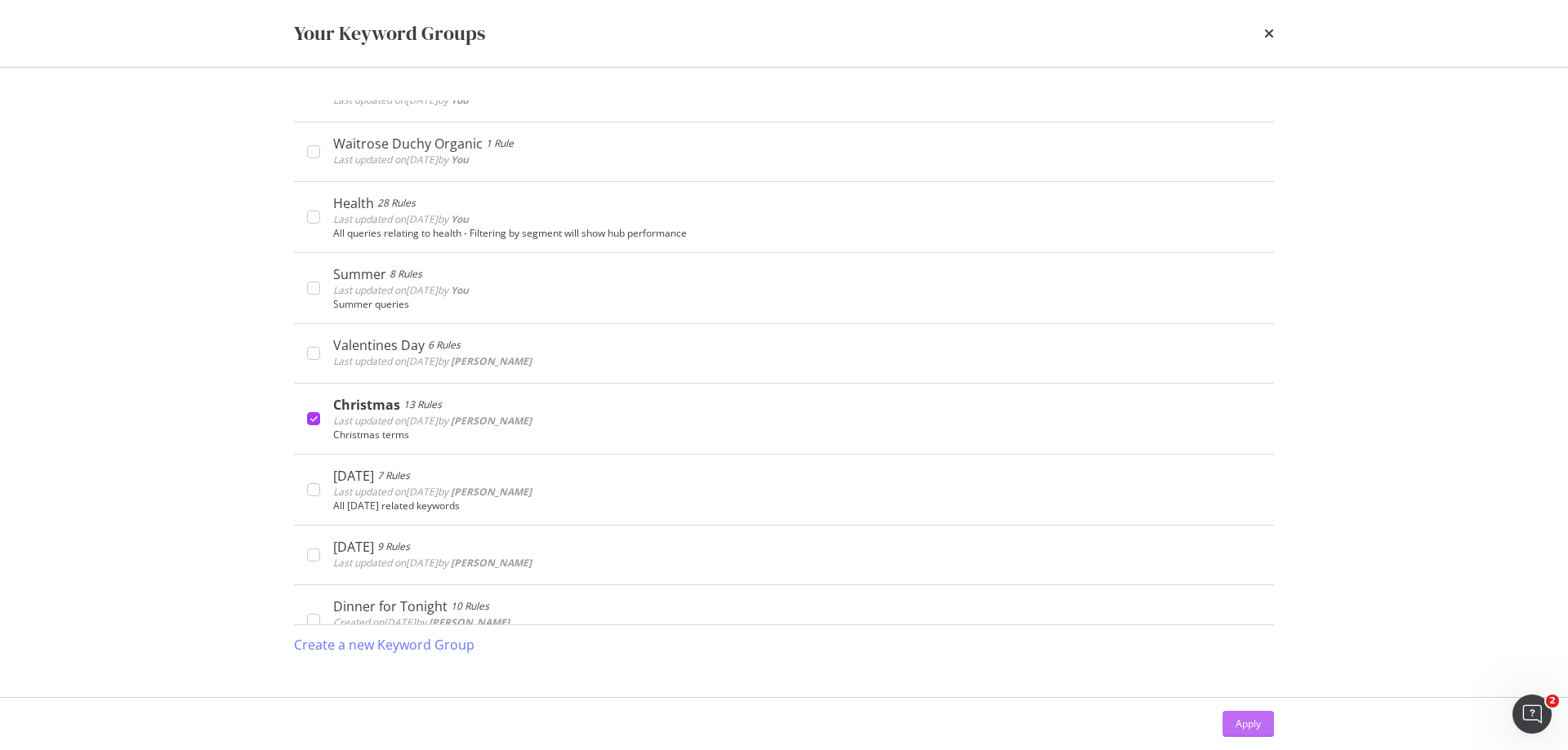
click at [1240, 728] on div "Apply" at bounding box center [1248, 724] width 25 height 14
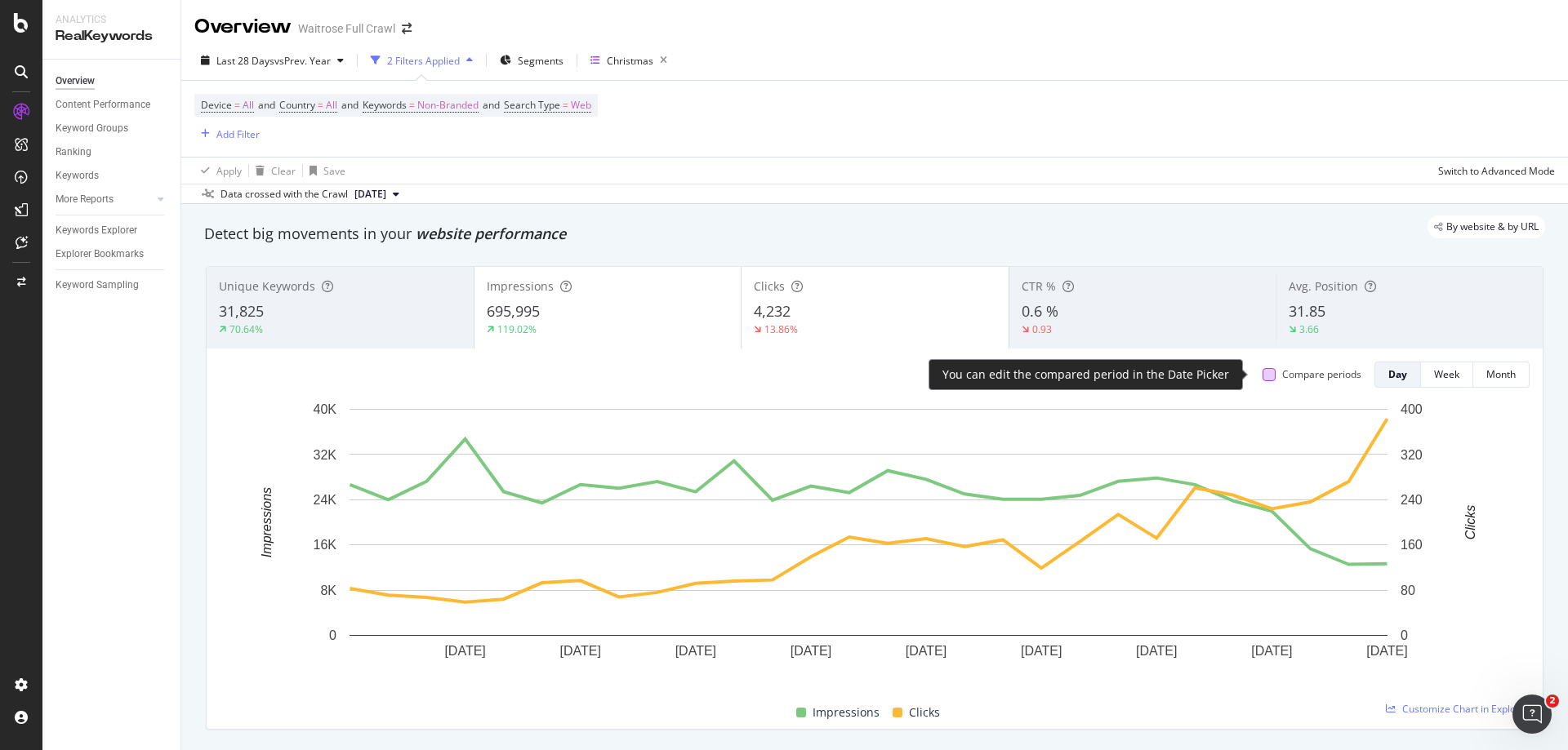
click at [1263, 377] on div at bounding box center [1269, 375] width 13 height 13
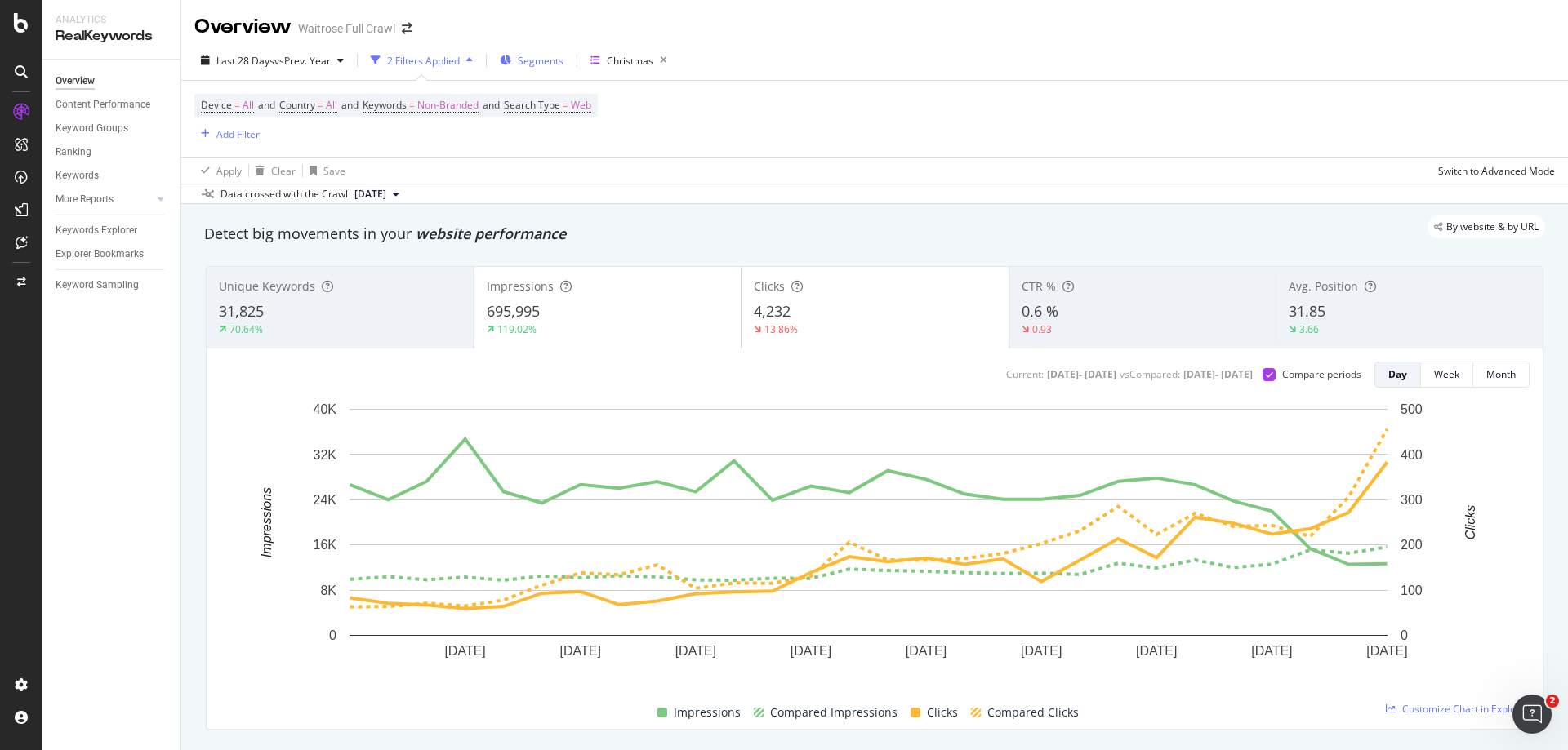
click at [520, 54] on span "Segments" at bounding box center [540, 61] width 46 height 14
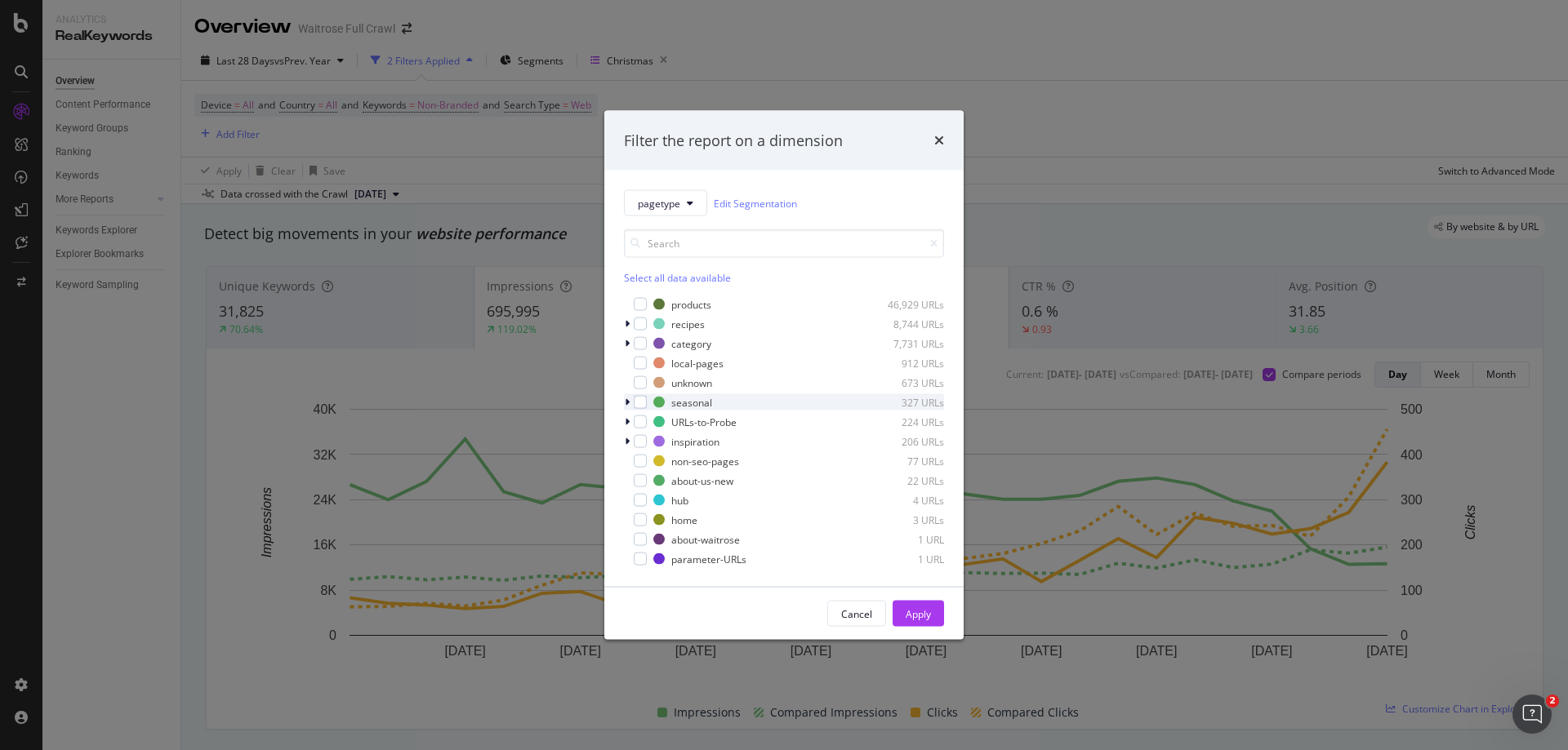
click at [628, 405] on icon "modal" at bounding box center [627, 403] width 5 height 9
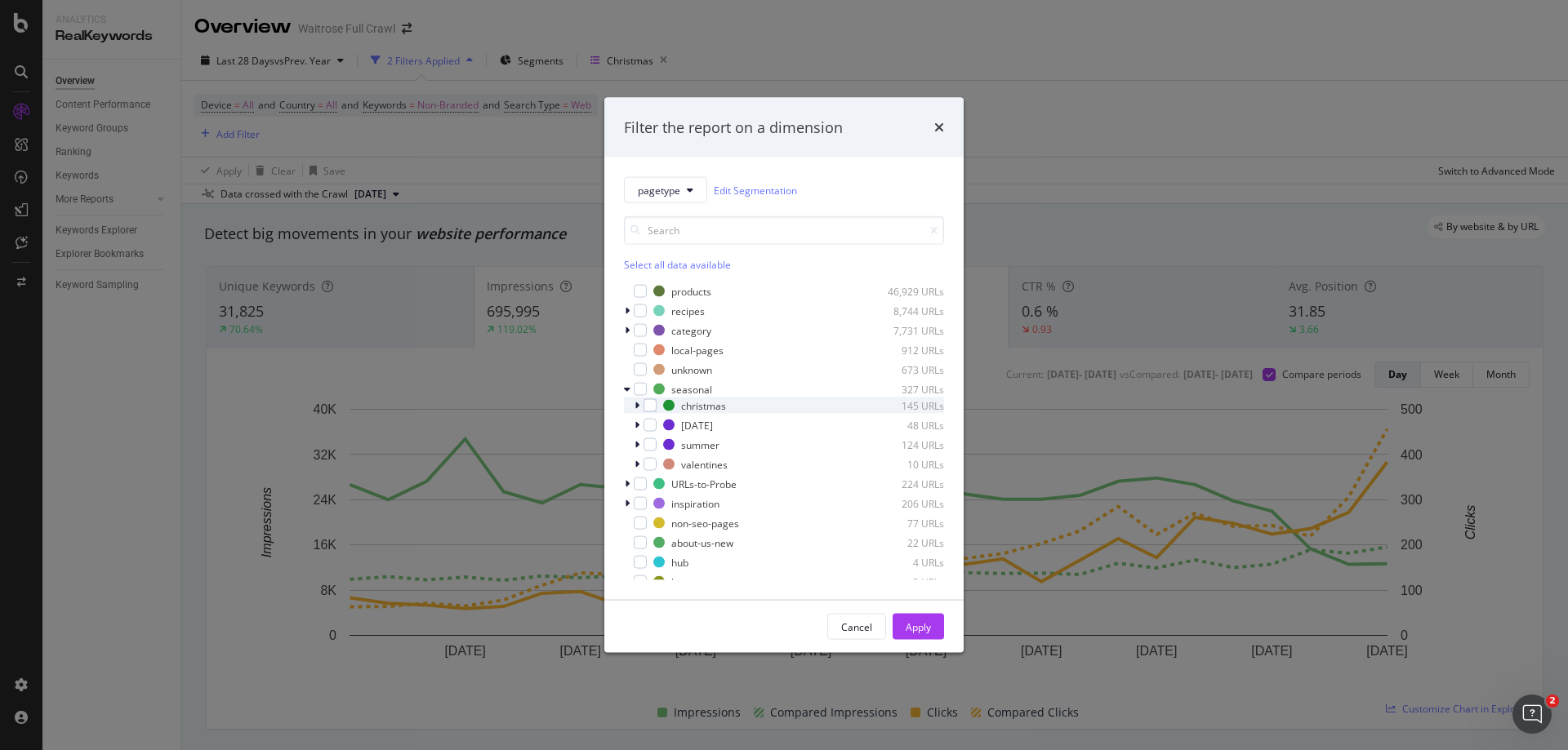
click at [639, 405] on icon "modal" at bounding box center [636, 405] width 5 height 9
click at [660, 441] on div "modal" at bounding box center [660, 445] width 13 height 13
click at [918, 622] on div "Apply" at bounding box center [918, 626] width 25 height 14
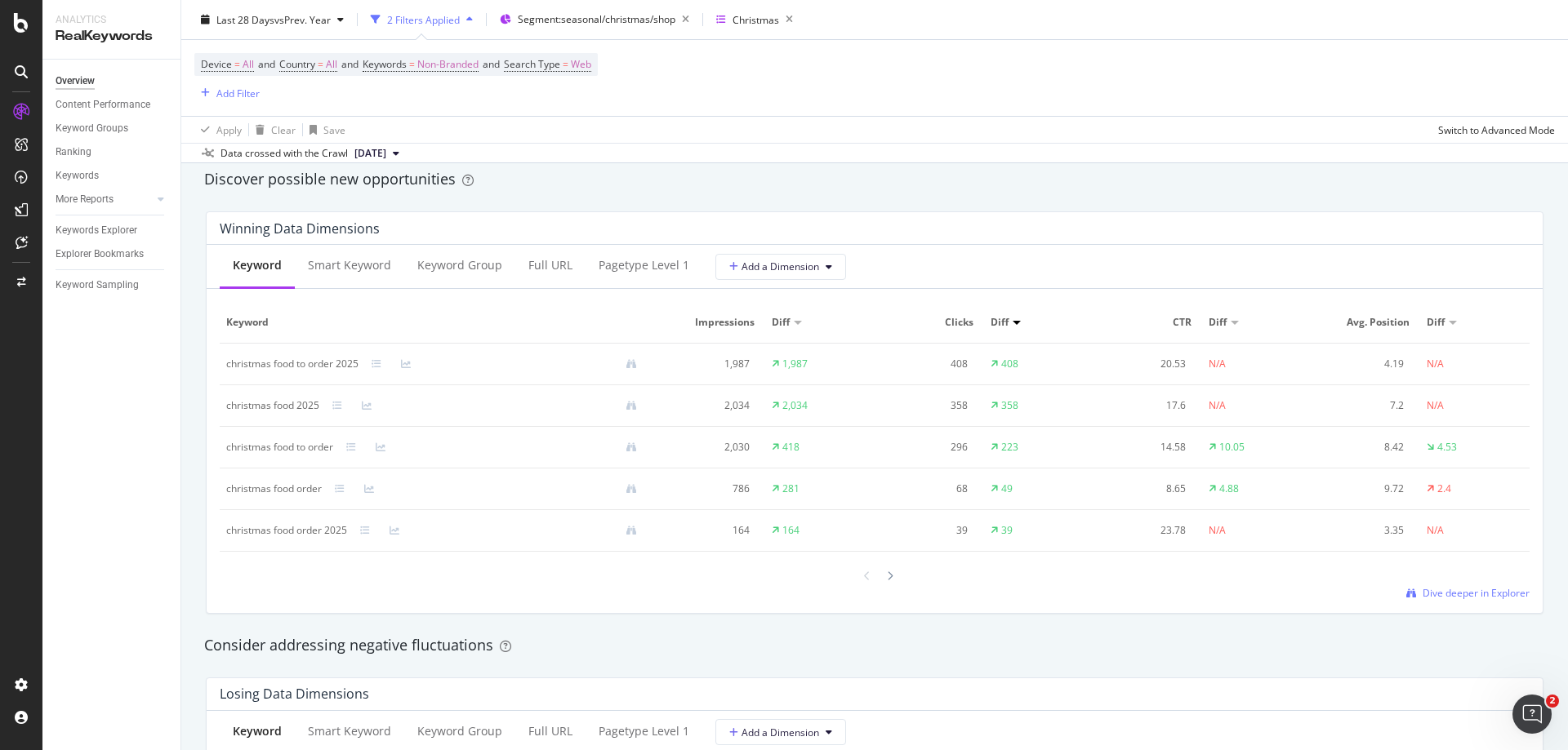
scroll to position [1388, 0]
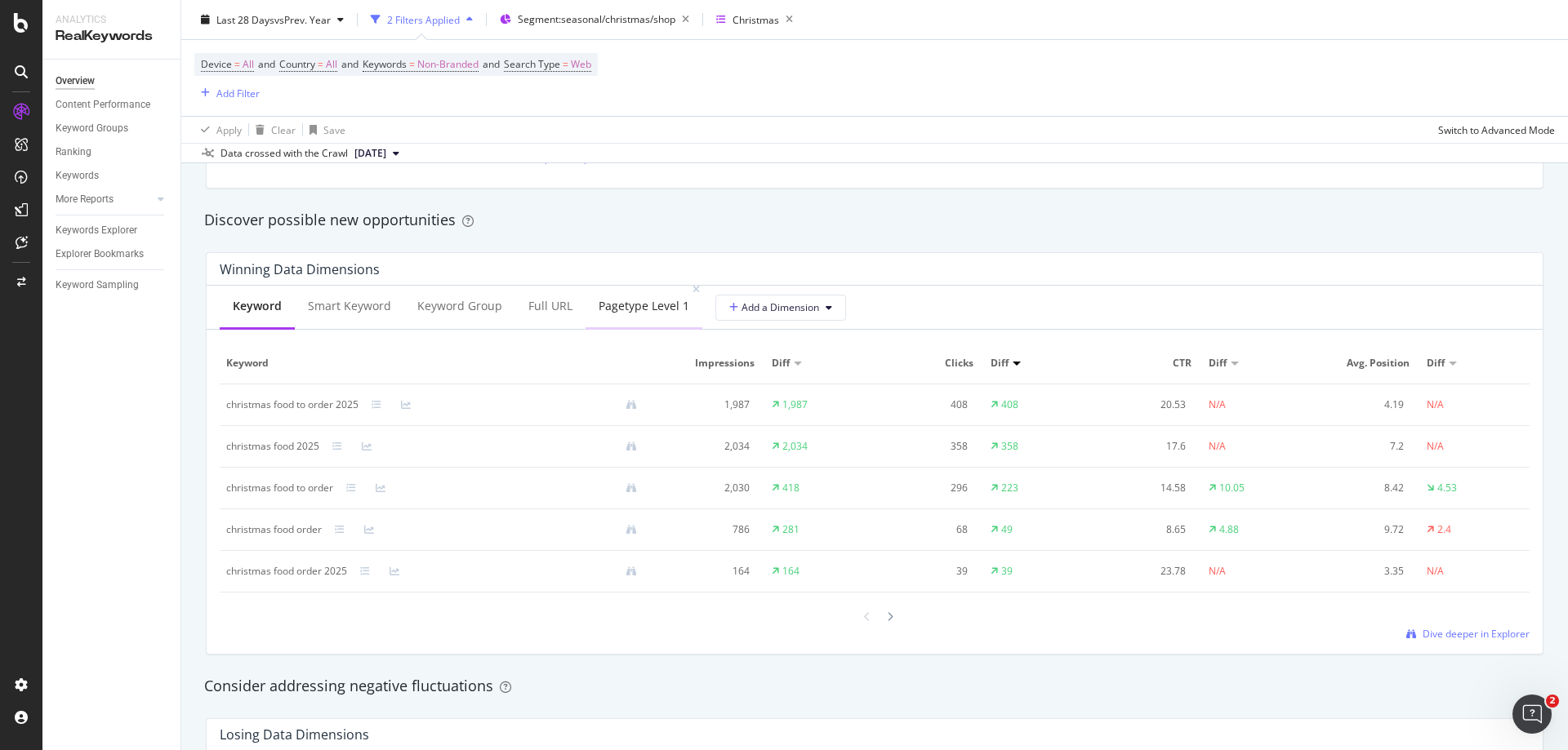
click at [673, 308] on div "pagetype Level 1" at bounding box center [643, 305] width 91 height 16
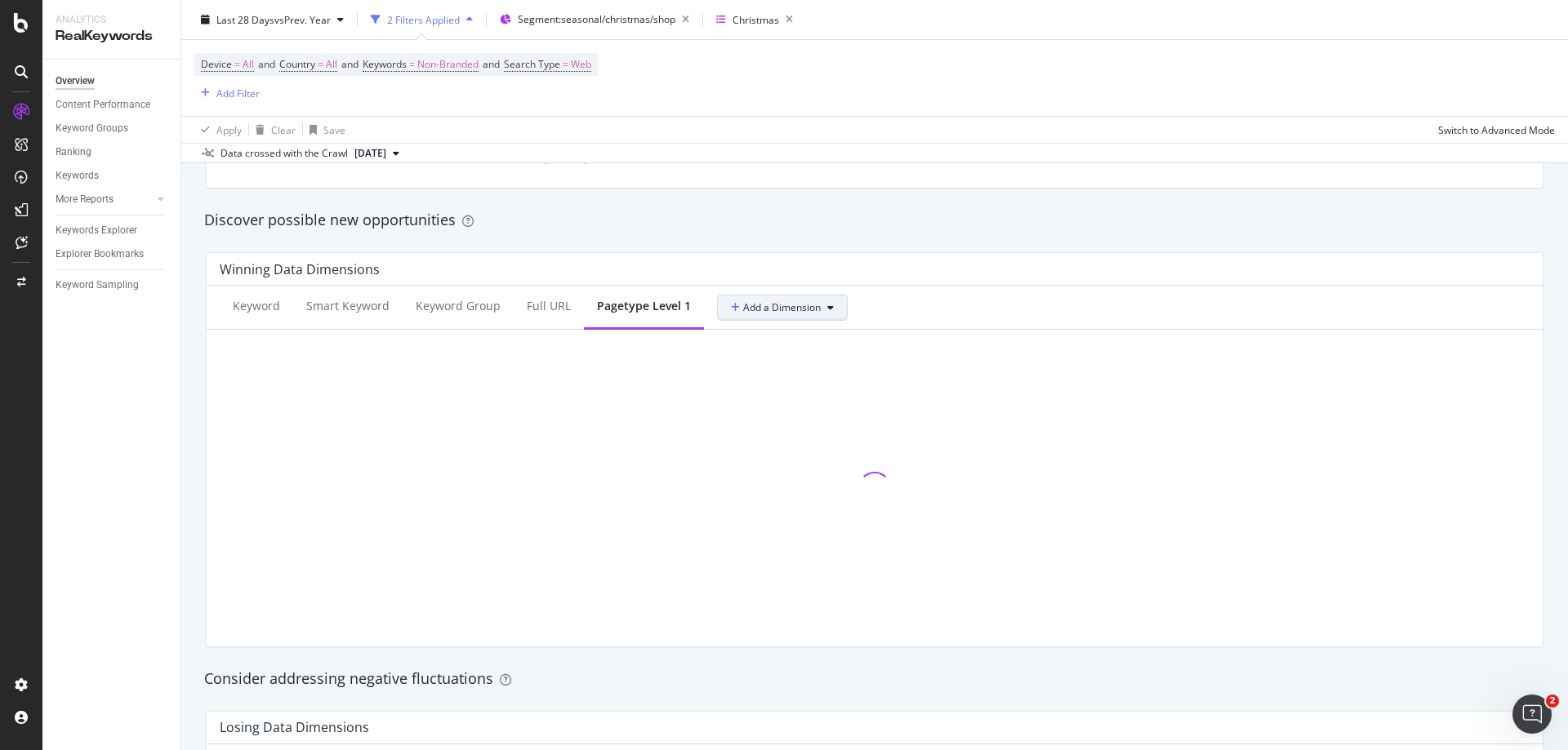
click at [773, 309] on span "Add a Dimension" at bounding box center [776, 307] width 90 height 14
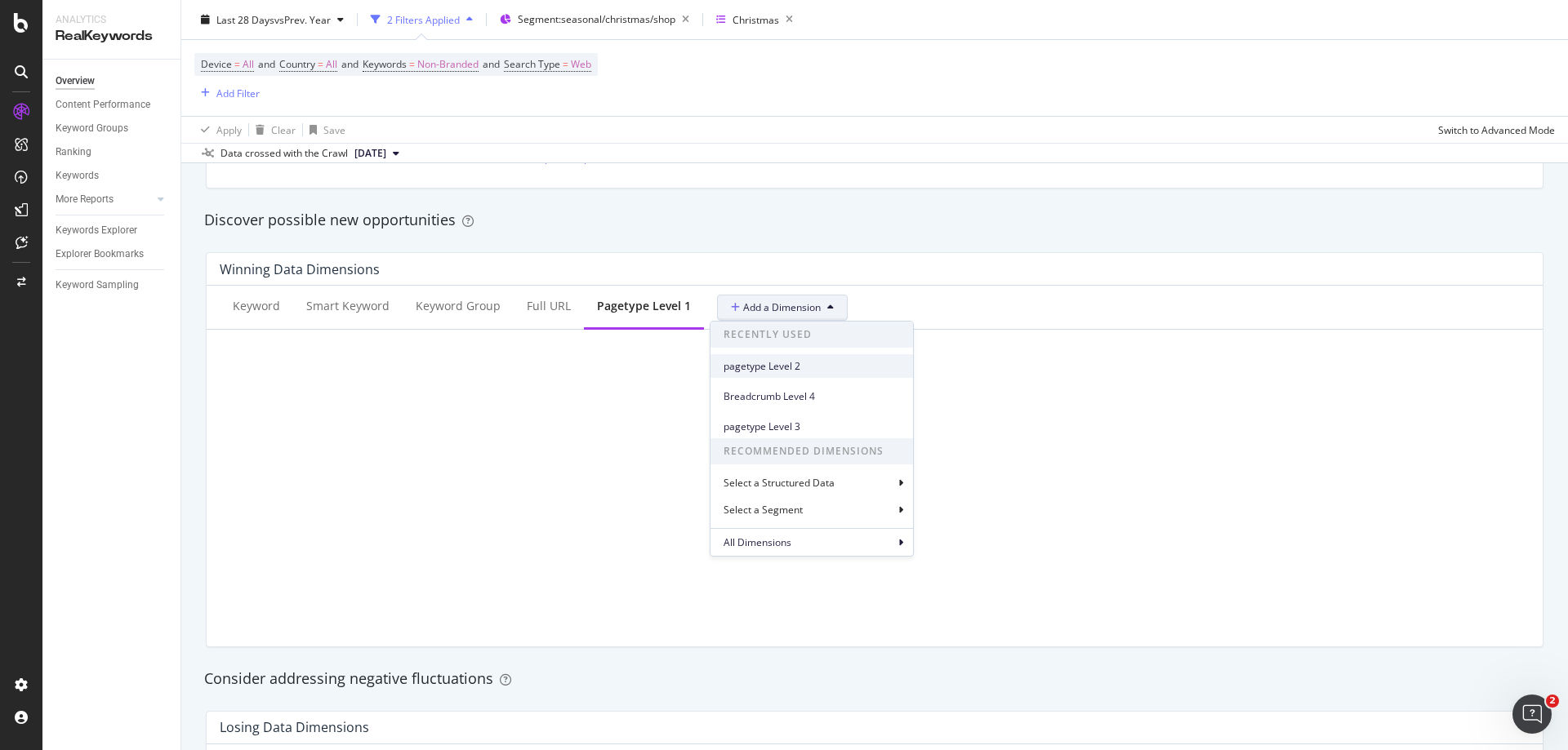
click at [788, 369] on span "pagetype Level 2" at bounding box center [812, 367] width 176 height 15
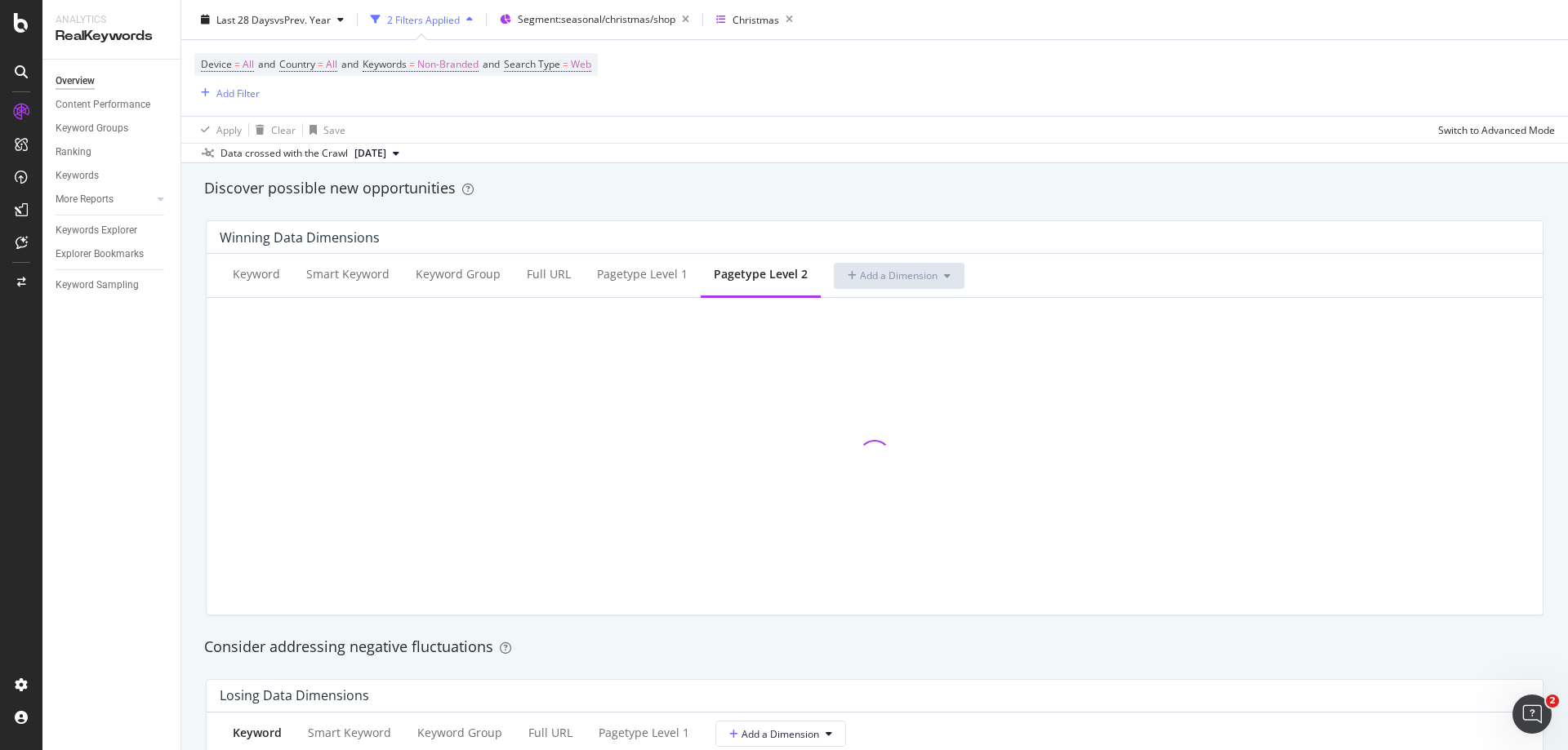
scroll to position [1714, 0]
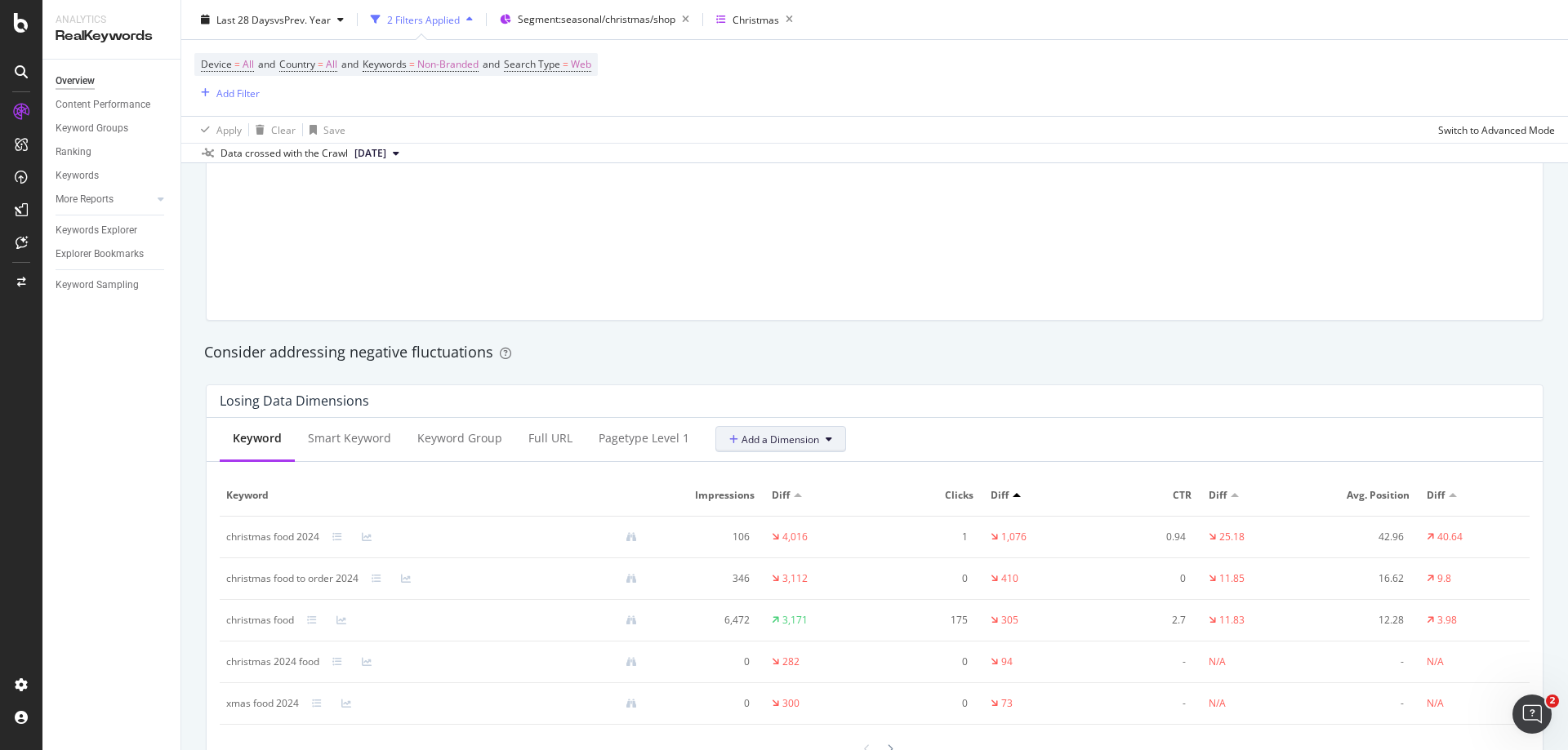
click at [782, 433] on span "Add a Dimension" at bounding box center [775, 439] width 90 height 14
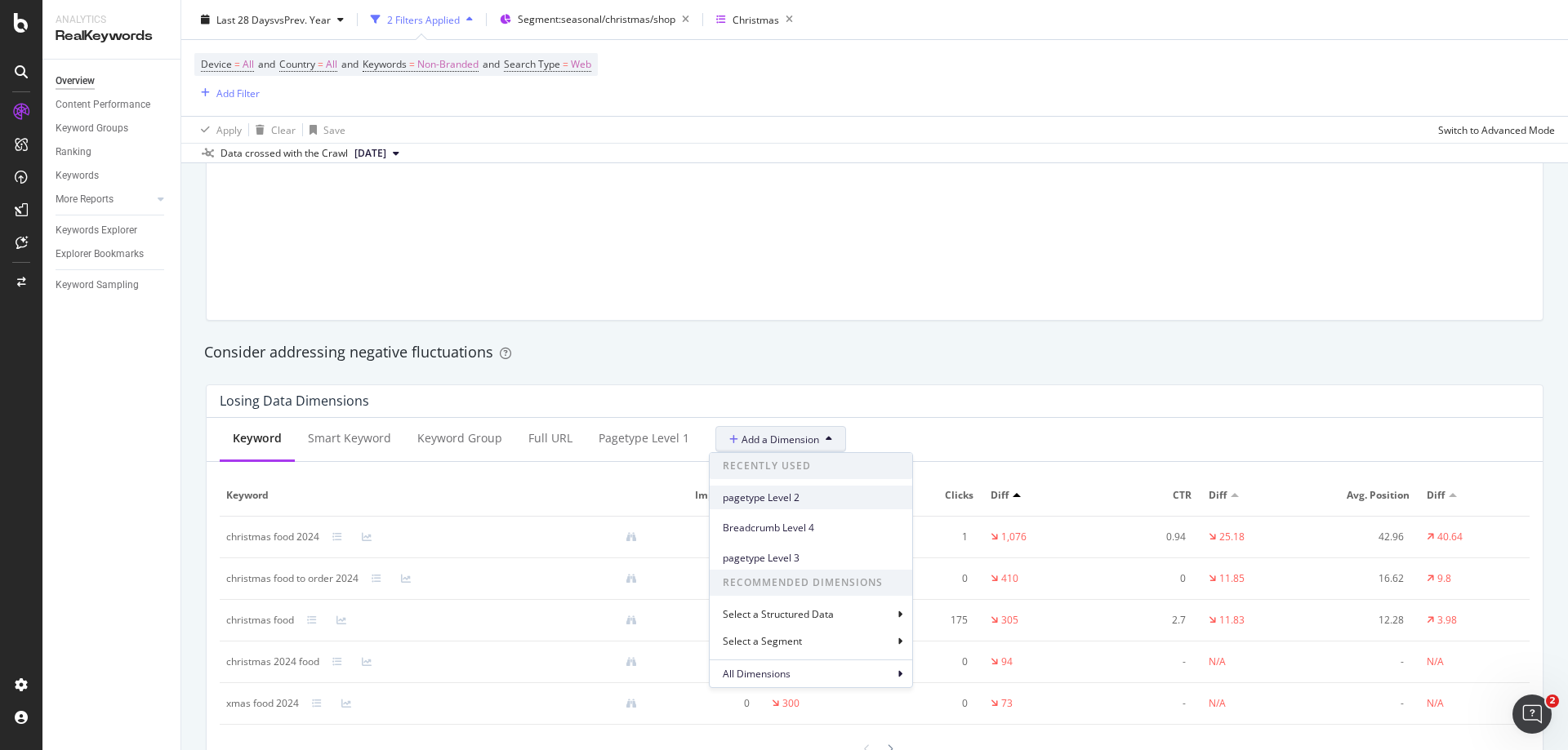
click at [789, 494] on span "pagetype Level 2" at bounding box center [811, 498] width 176 height 15
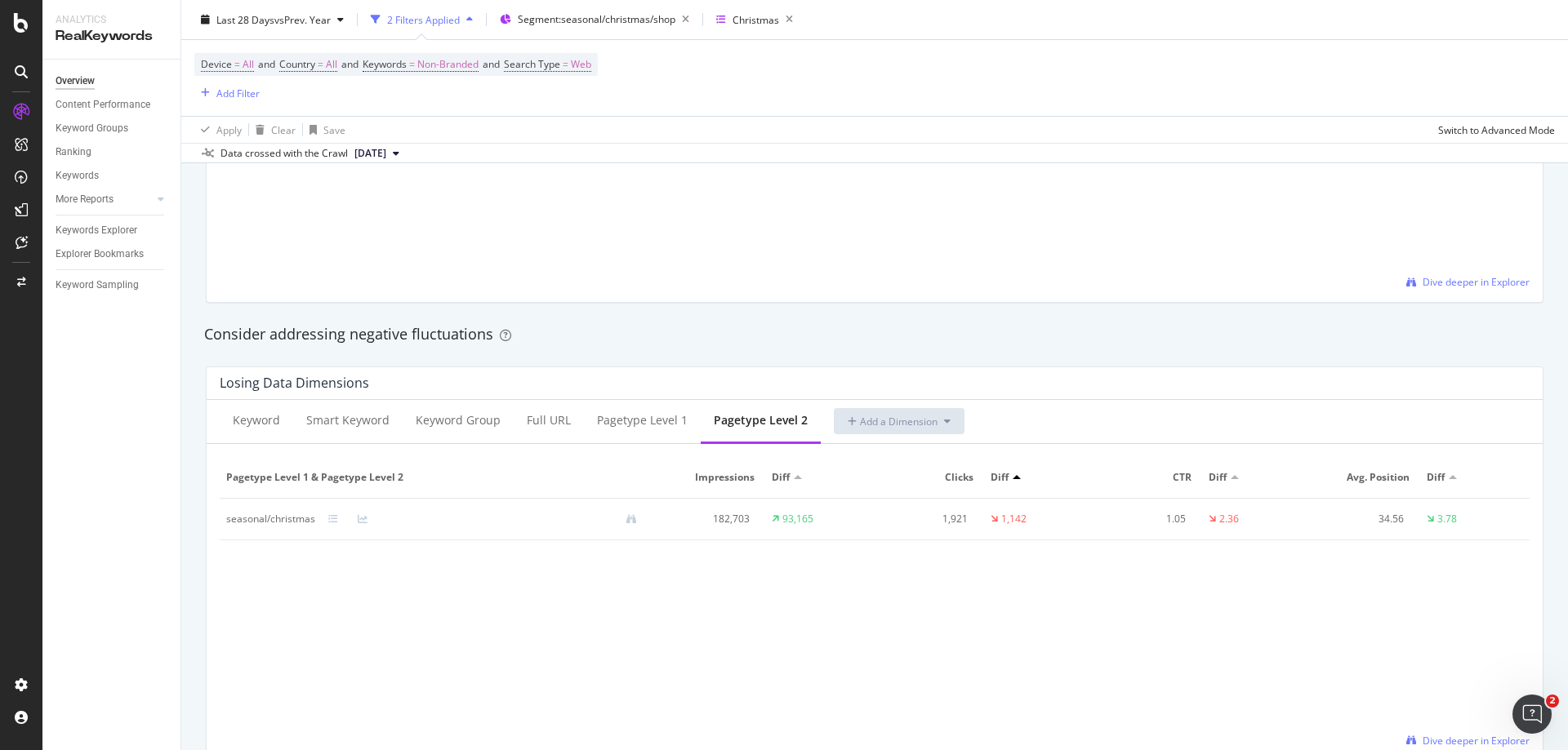
scroll to position [1796, 0]
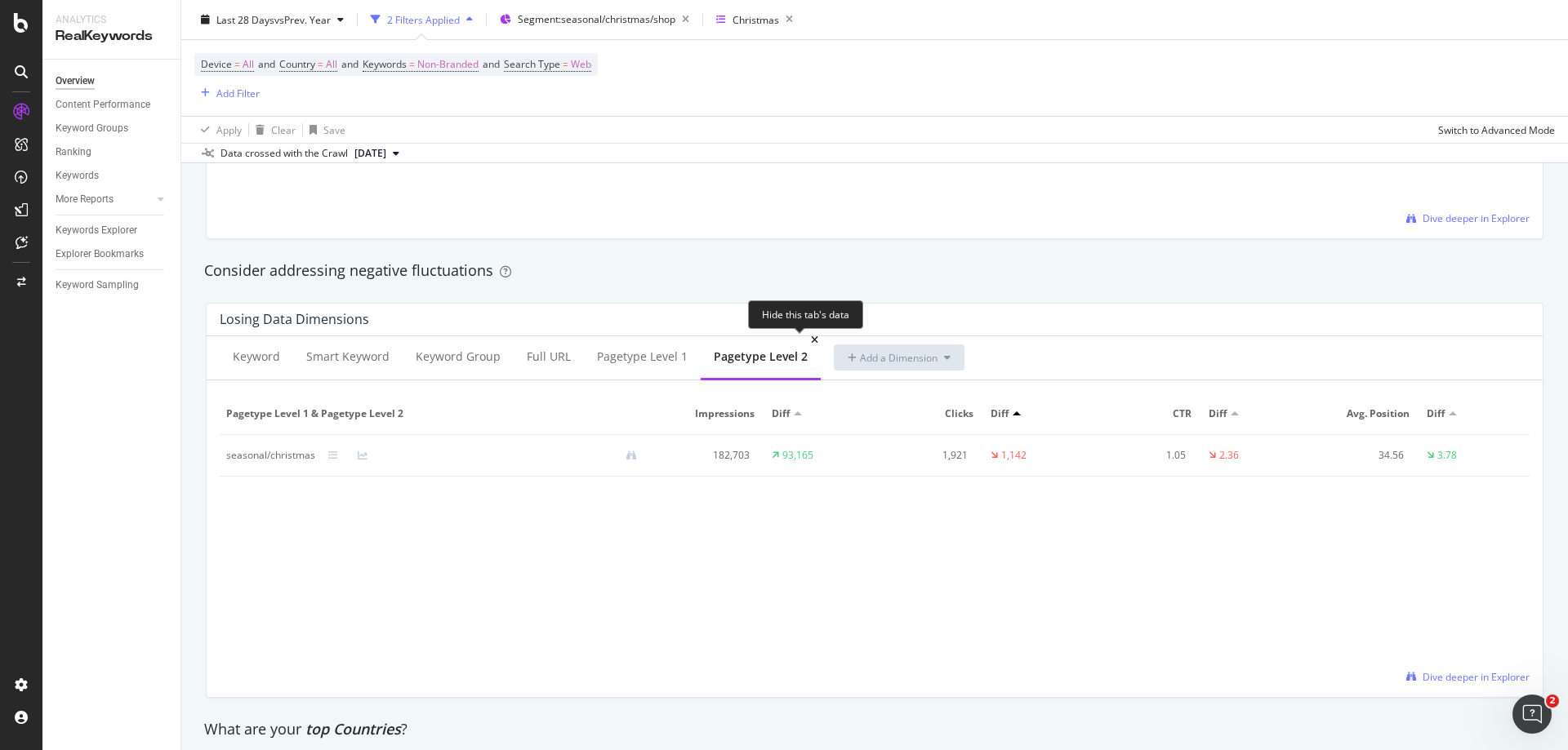
click at [811, 338] on icon at bounding box center [815, 340] width 7 height 9
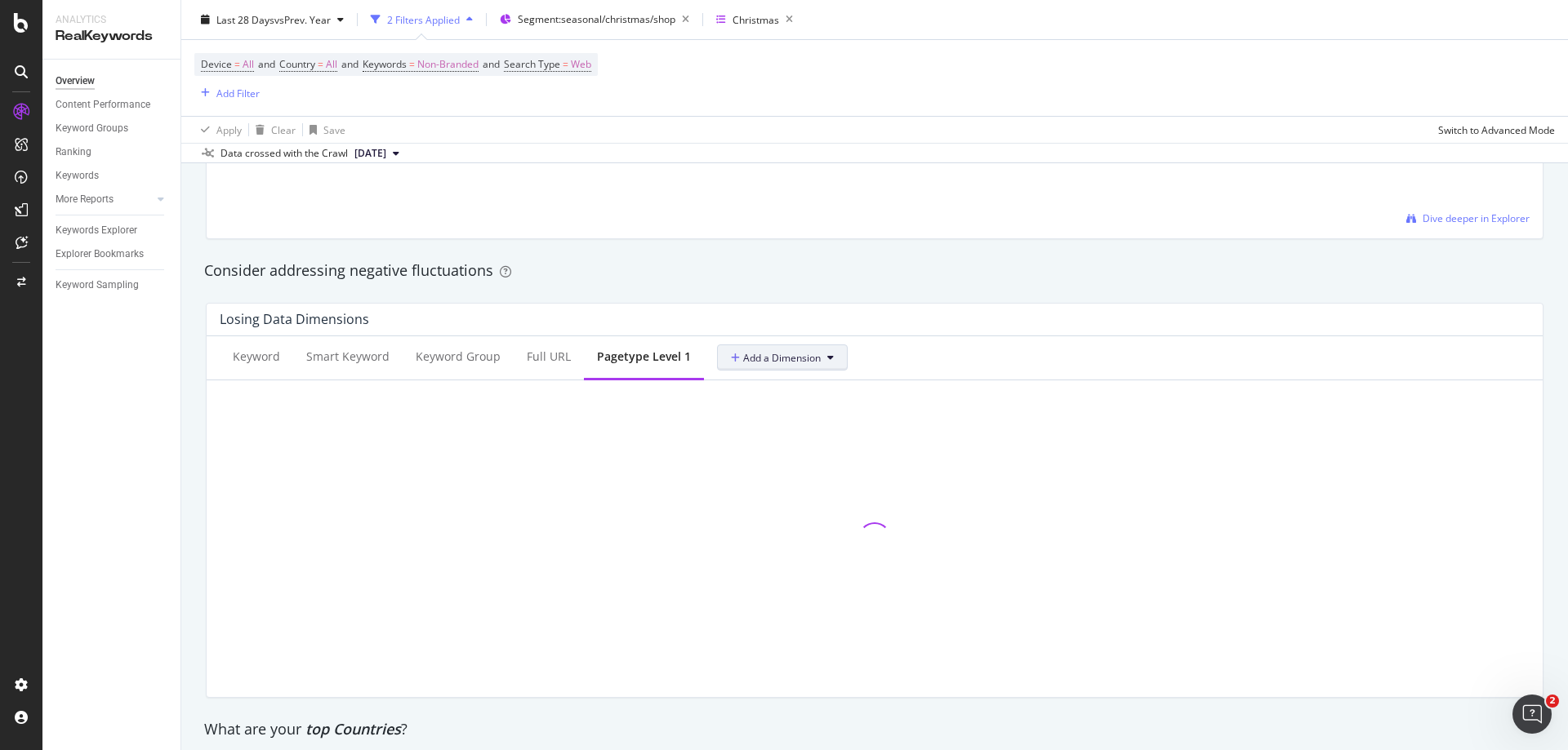
click at [788, 364] on span "Add a Dimension" at bounding box center [776, 358] width 90 height 14
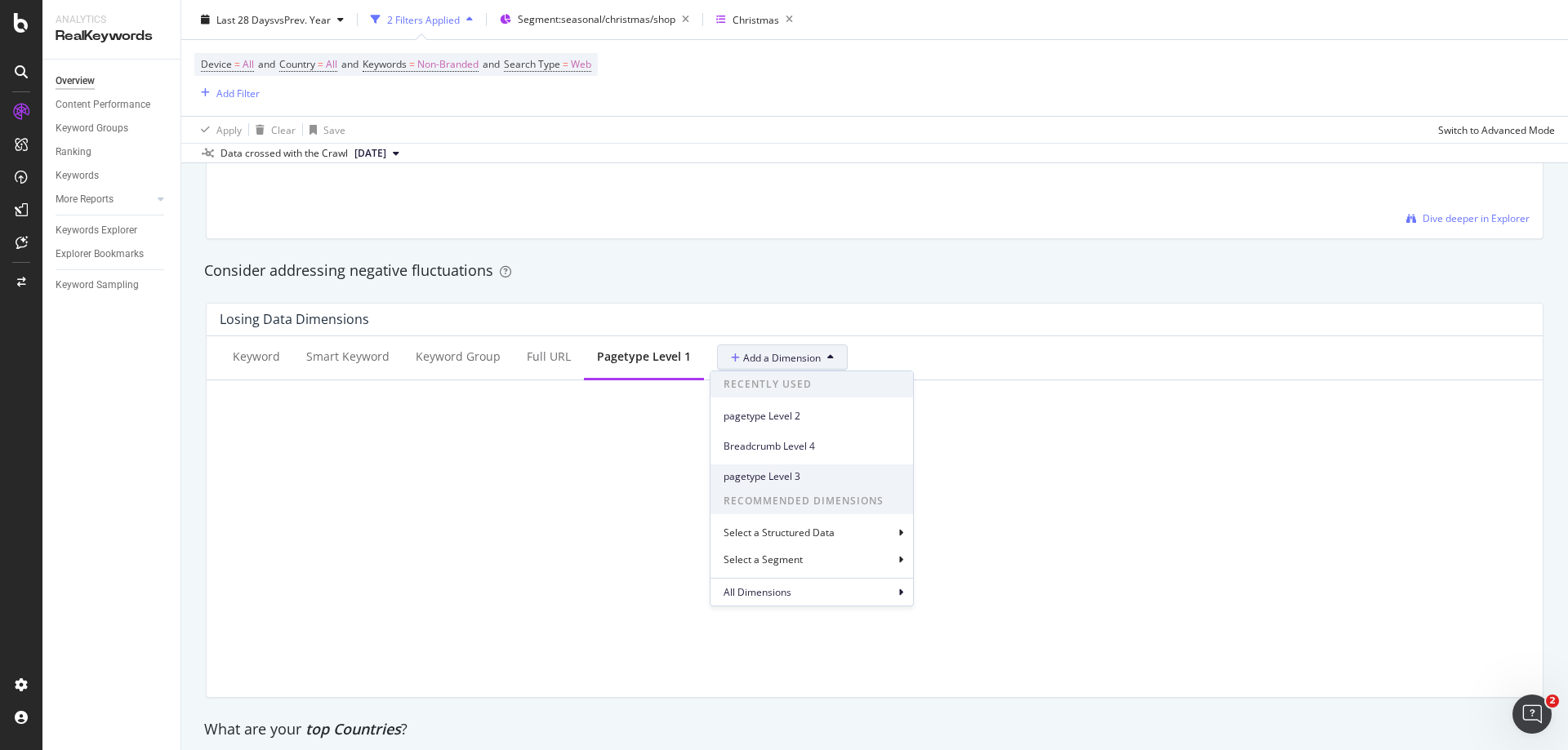
click at [801, 475] on span "pagetype Level 3" at bounding box center [812, 477] width 176 height 15
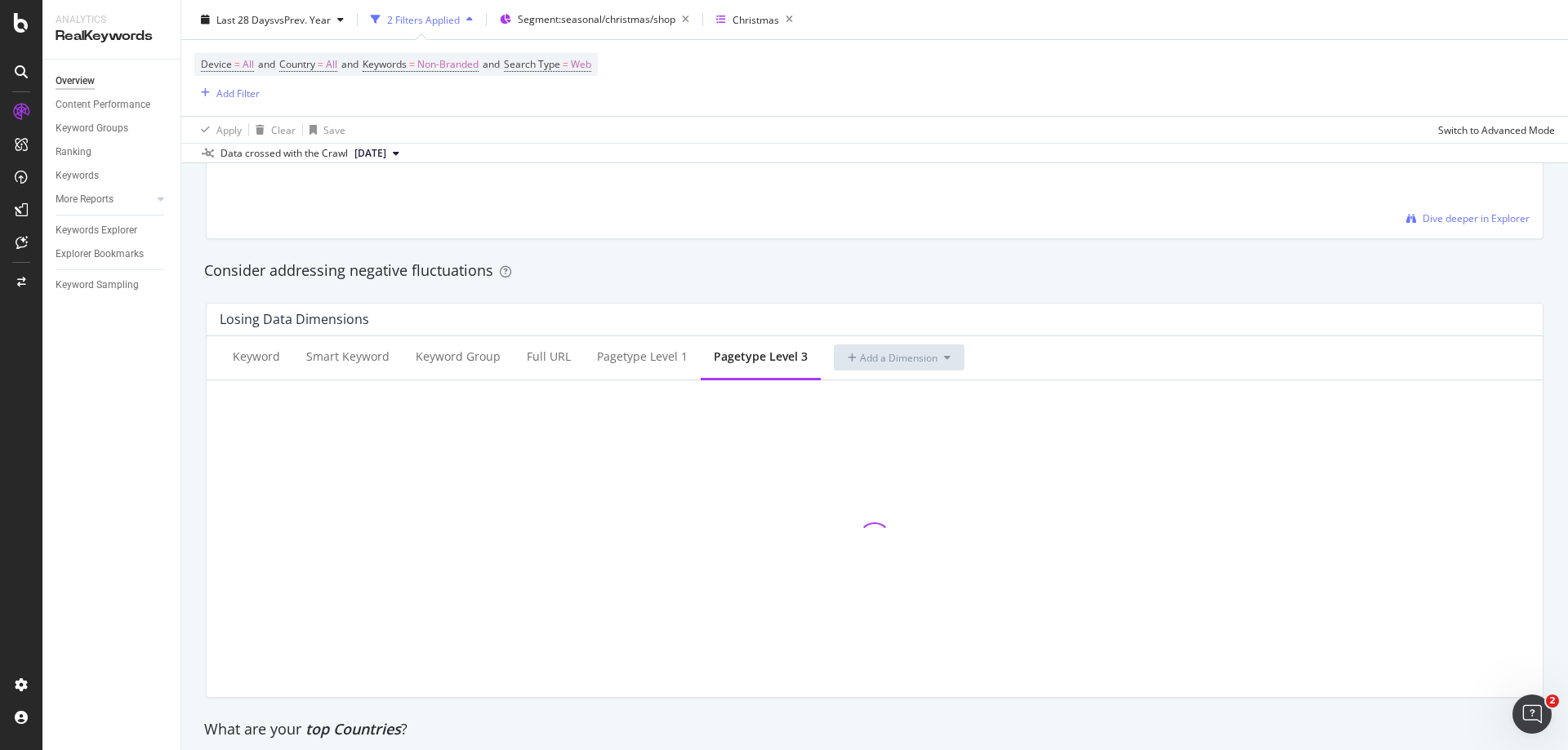
scroll to position [1388, 0]
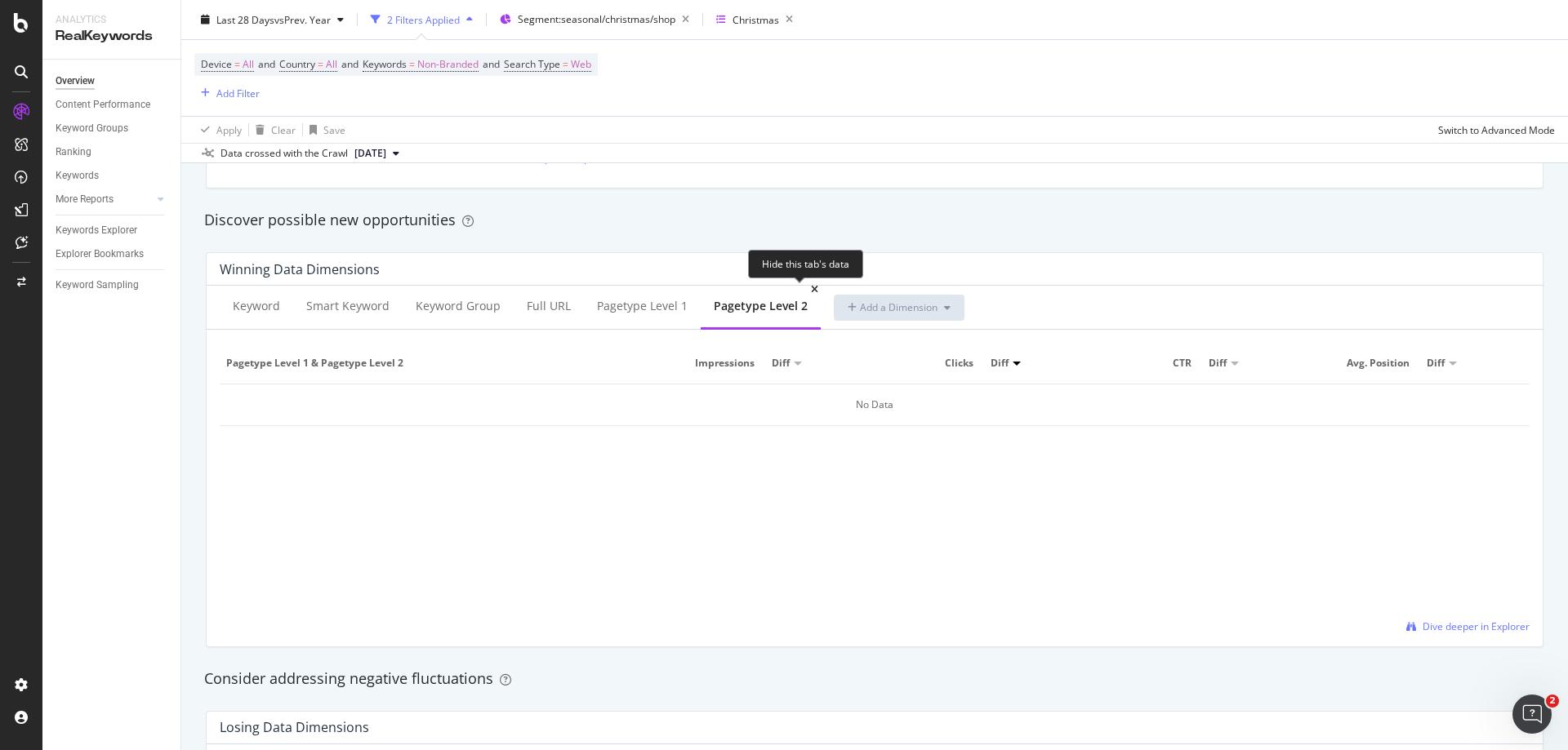
click at [811, 289] on icon at bounding box center [815, 289] width 7 height 9
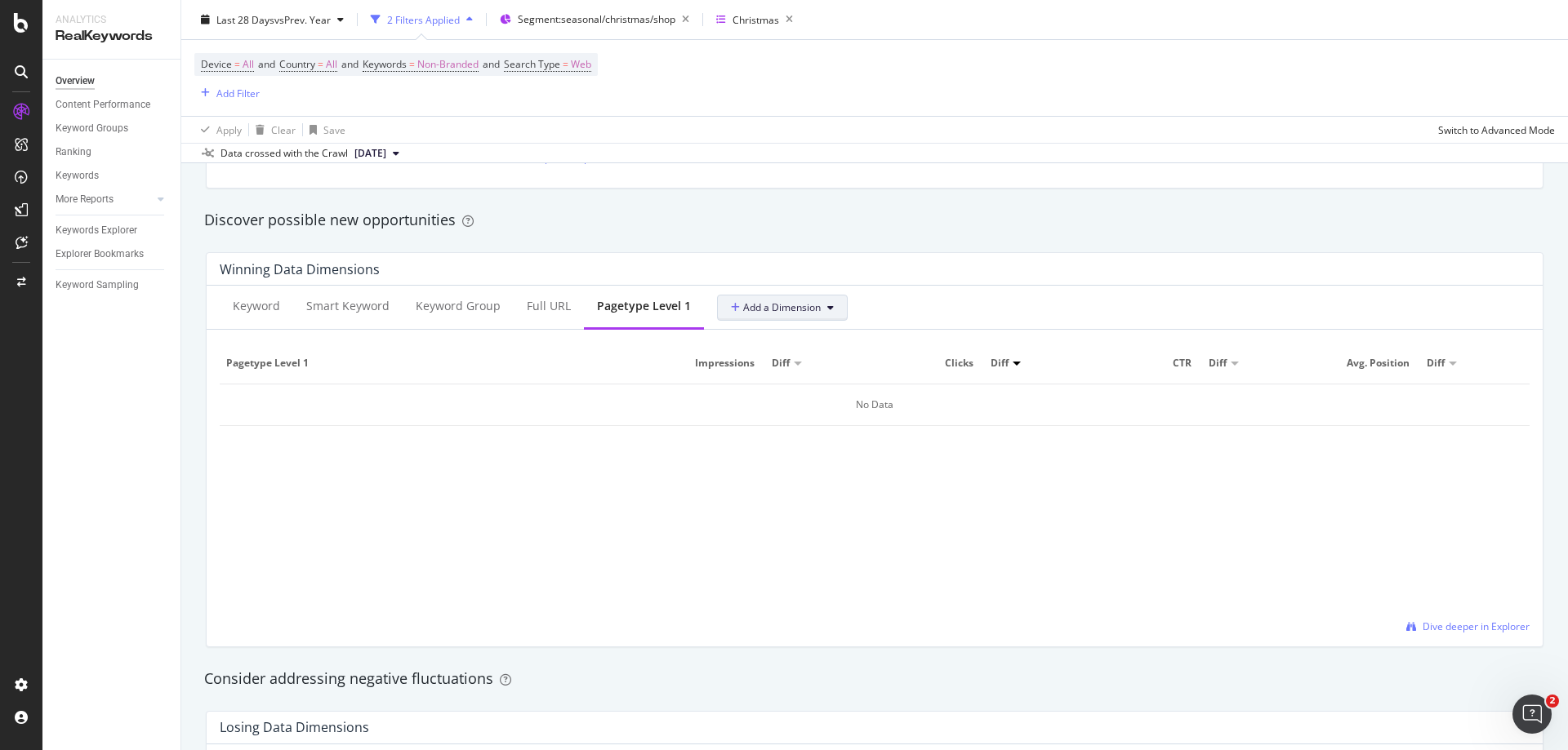
click at [776, 313] on span "Add a Dimension" at bounding box center [776, 307] width 90 height 14
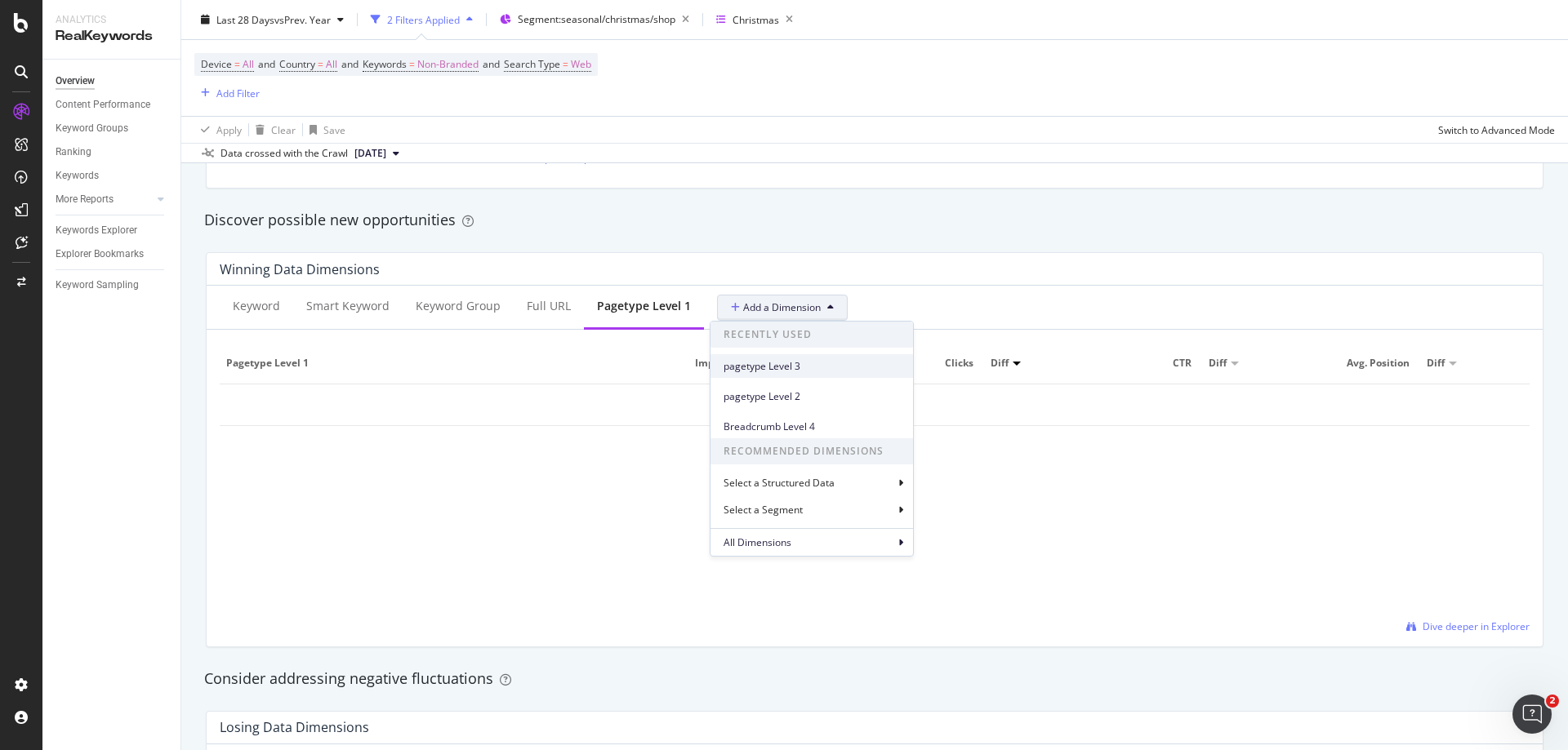
click at [801, 370] on span "pagetype Level 3" at bounding box center [812, 367] width 176 height 15
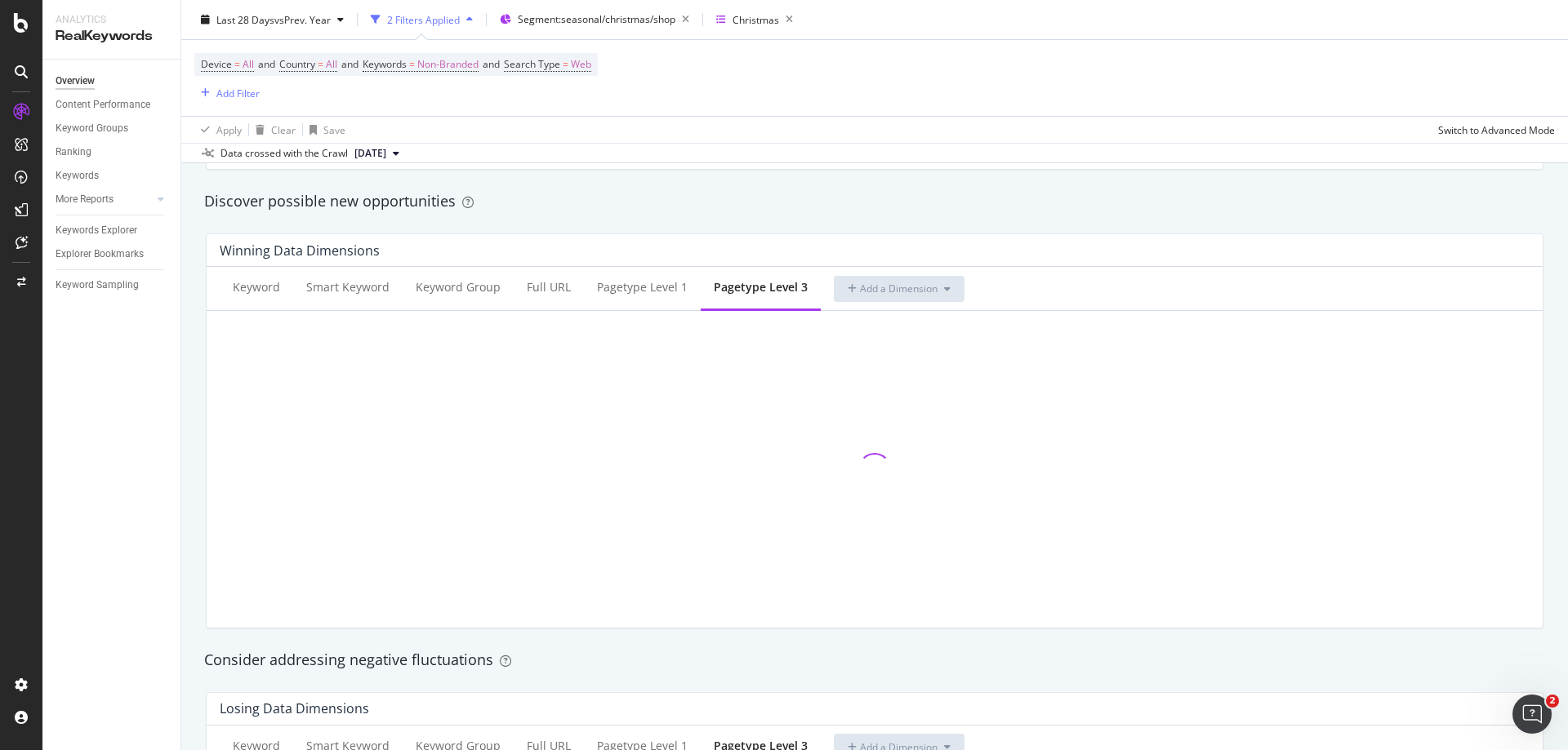
scroll to position [1551, 0]
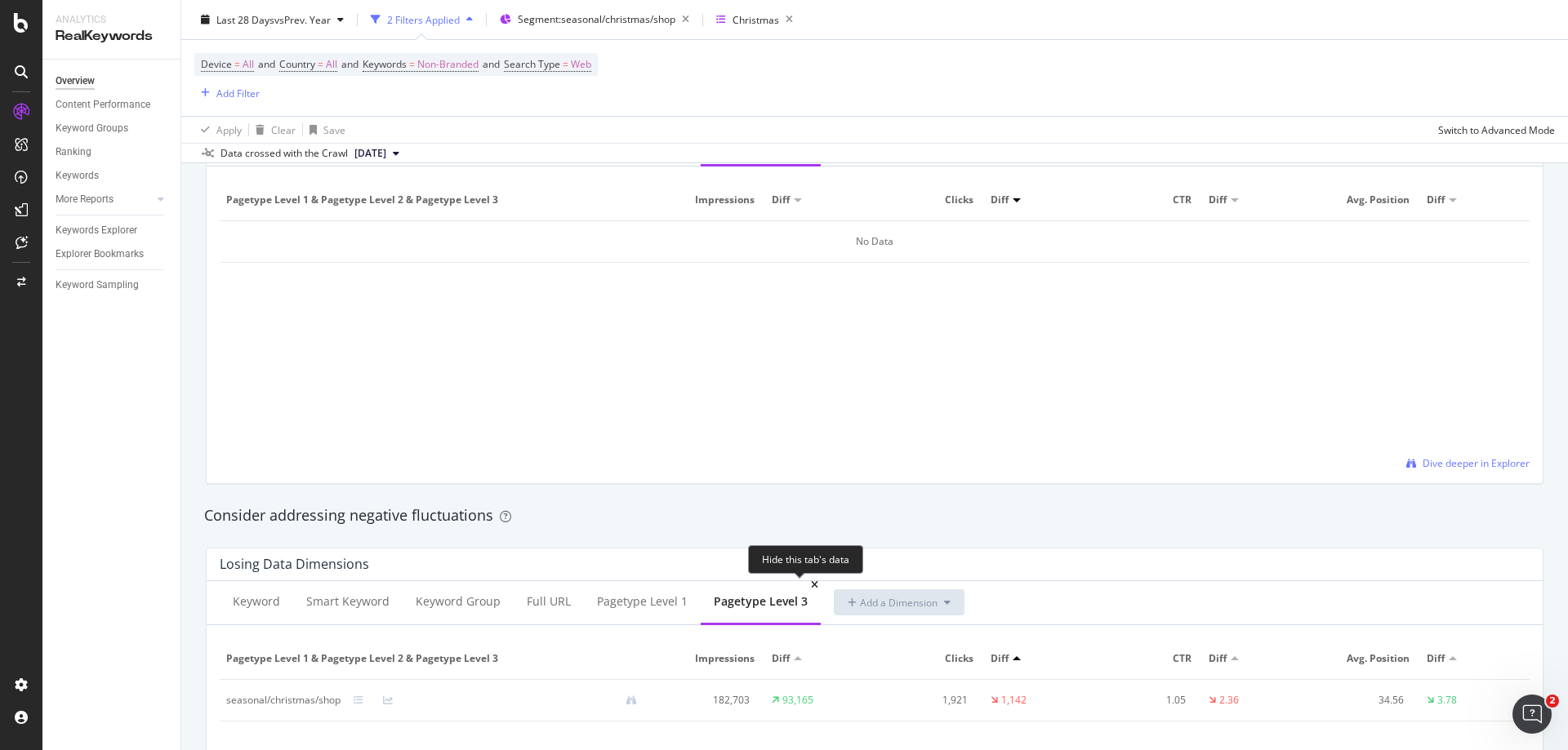
click at [811, 583] on icon at bounding box center [815, 585] width 7 height 9
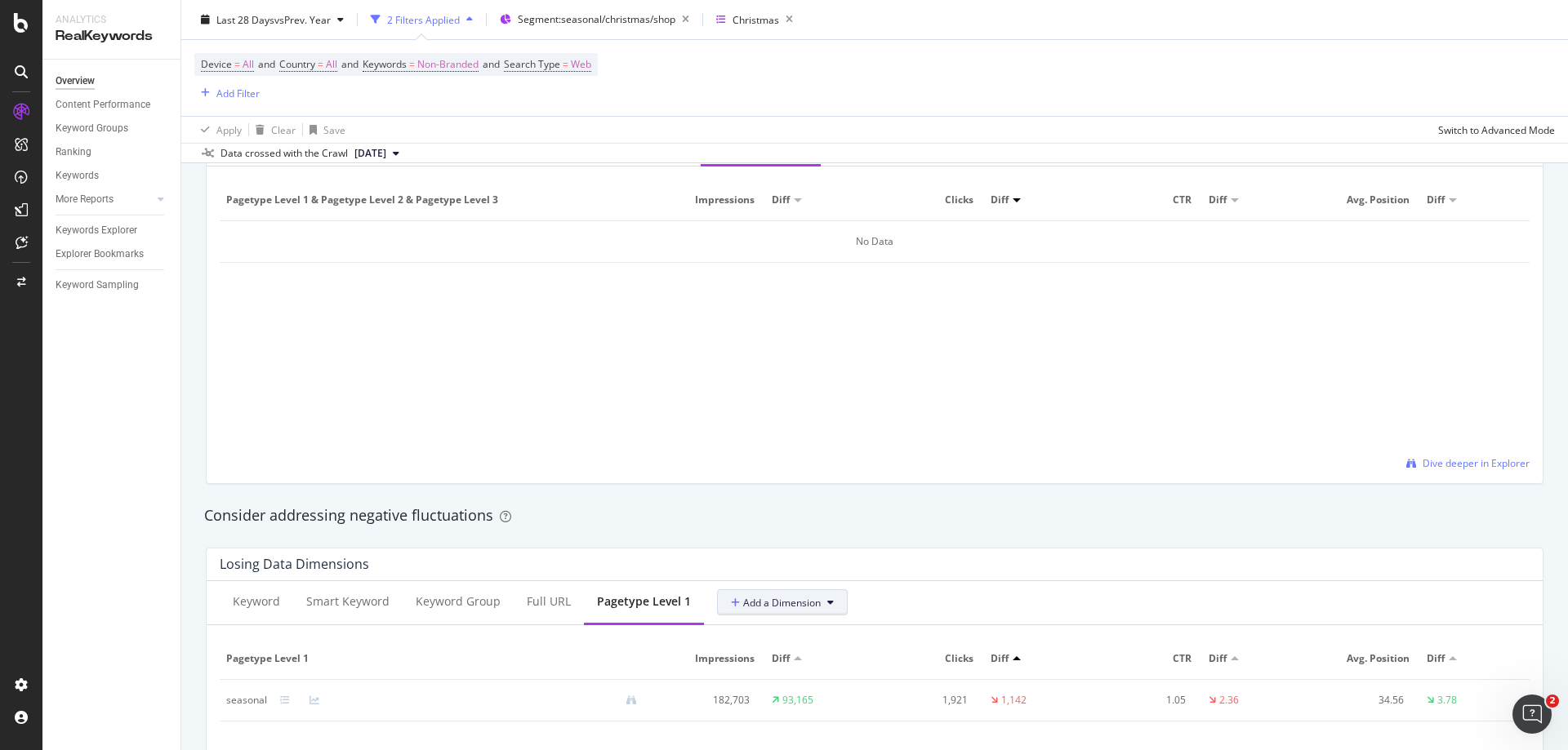
click at [779, 606] on span "Add a Dimension" at bounding box center [776, 602] width 90 height 14
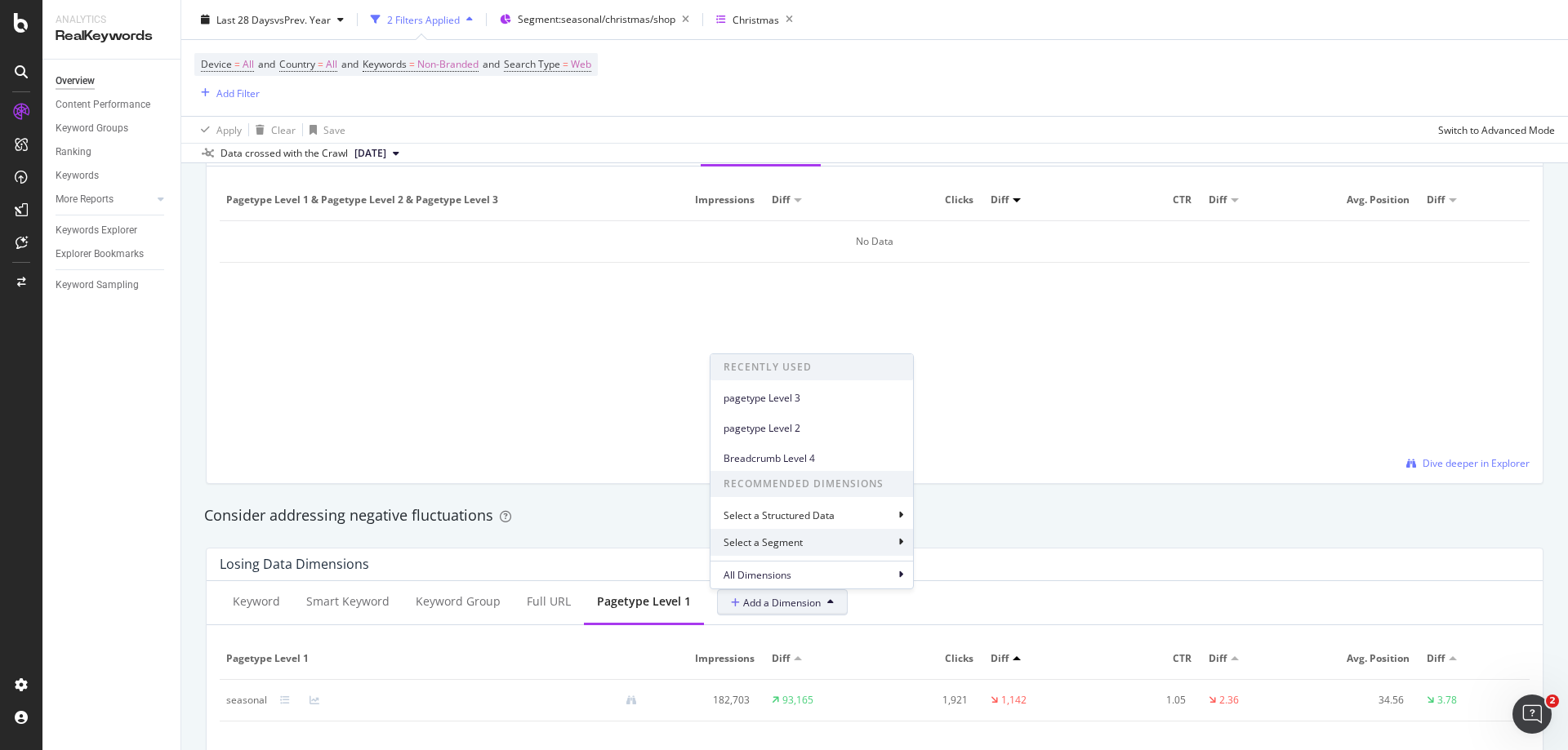
click at [813, 538] on div "Select a Segment" at bounding box center [812, 542] width 202 height 27
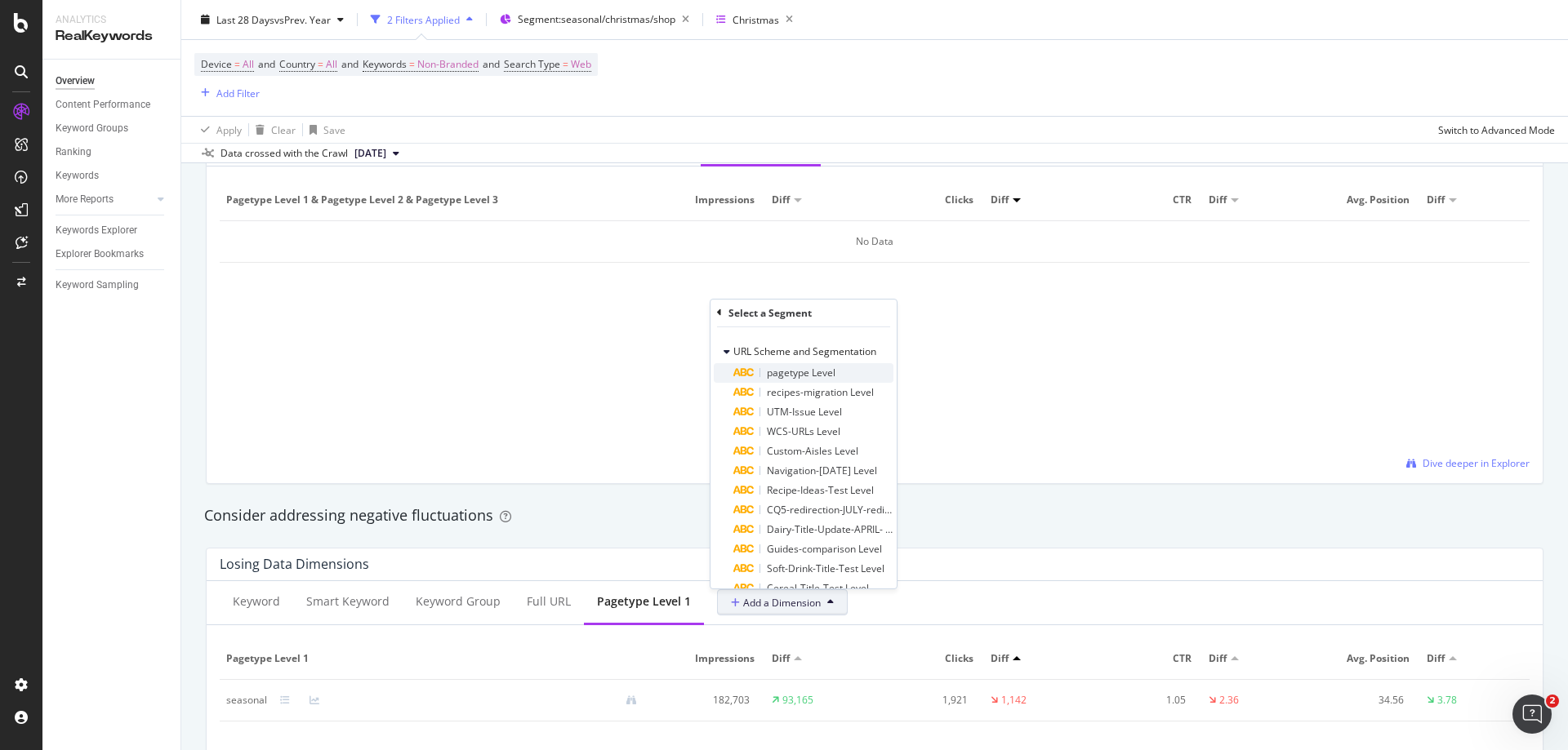
click at [817, 370] on span "pagetype Level" at bounding box center [801, 373] width 68 height 14
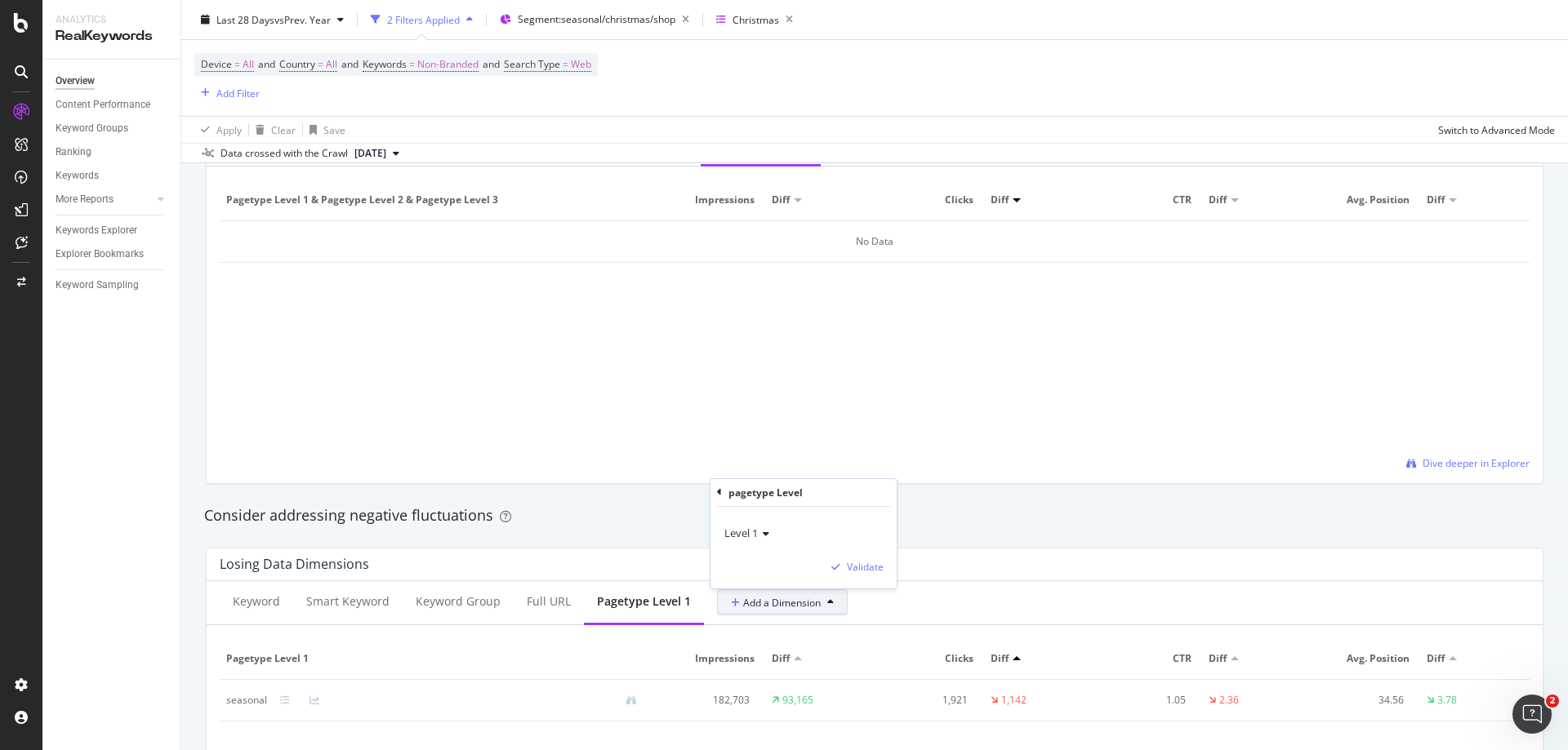
click at [767, 538] on icon at bounding box center [763, 534] width 11 height 9
click at [777, 625] on div "Level 4" at bounding box center [815, 630] width 175 height 22
click at [851, 568] on div "Validate" at bounding box center [865, 566] width 37 height 14
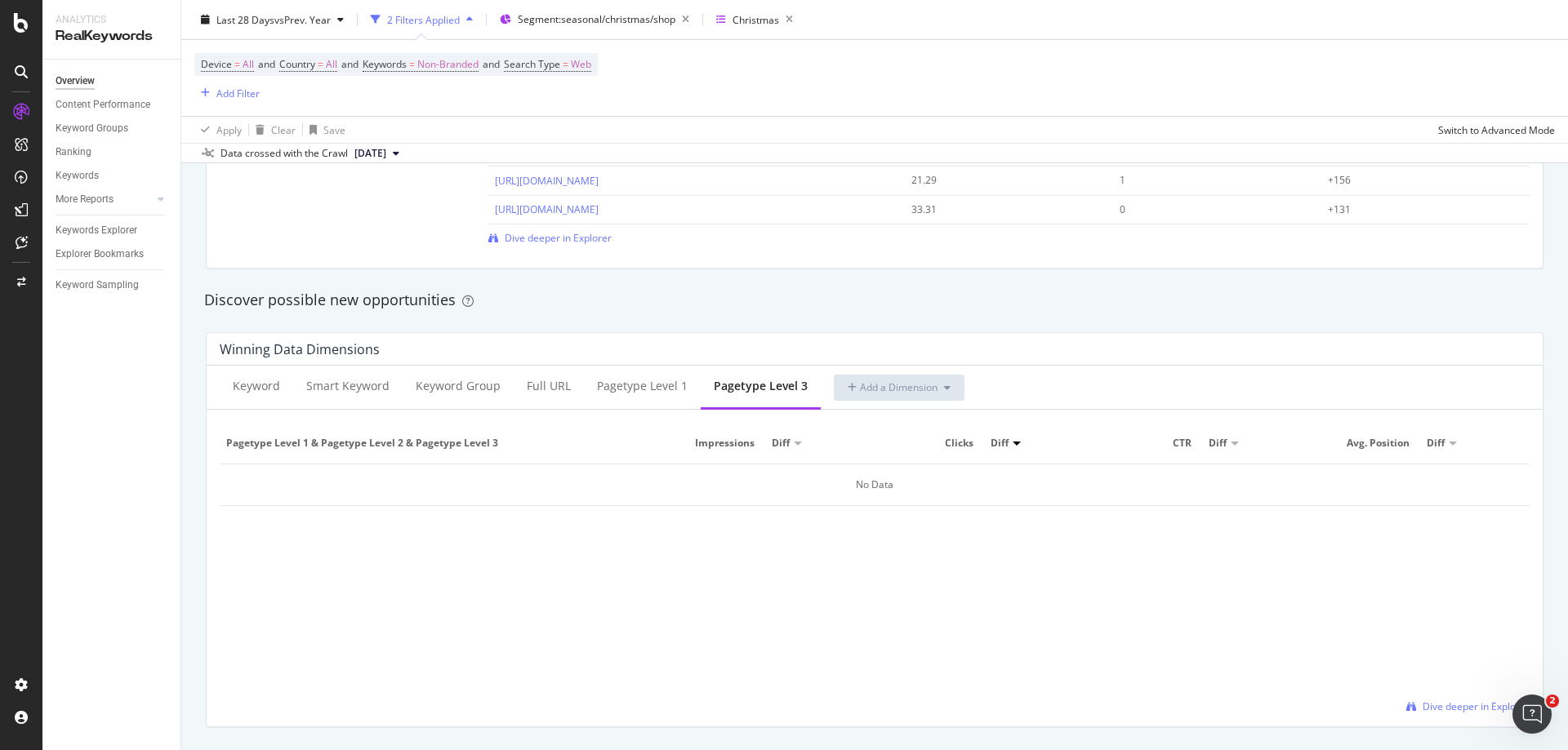
scroll to position [1306, 0]
click at [811, 376] on icon at bounding box center [815, 371] width 7 height 9
click at [766, 390] on span "Add a Dimension" at bounding box center [776, 389] width 90 height 14
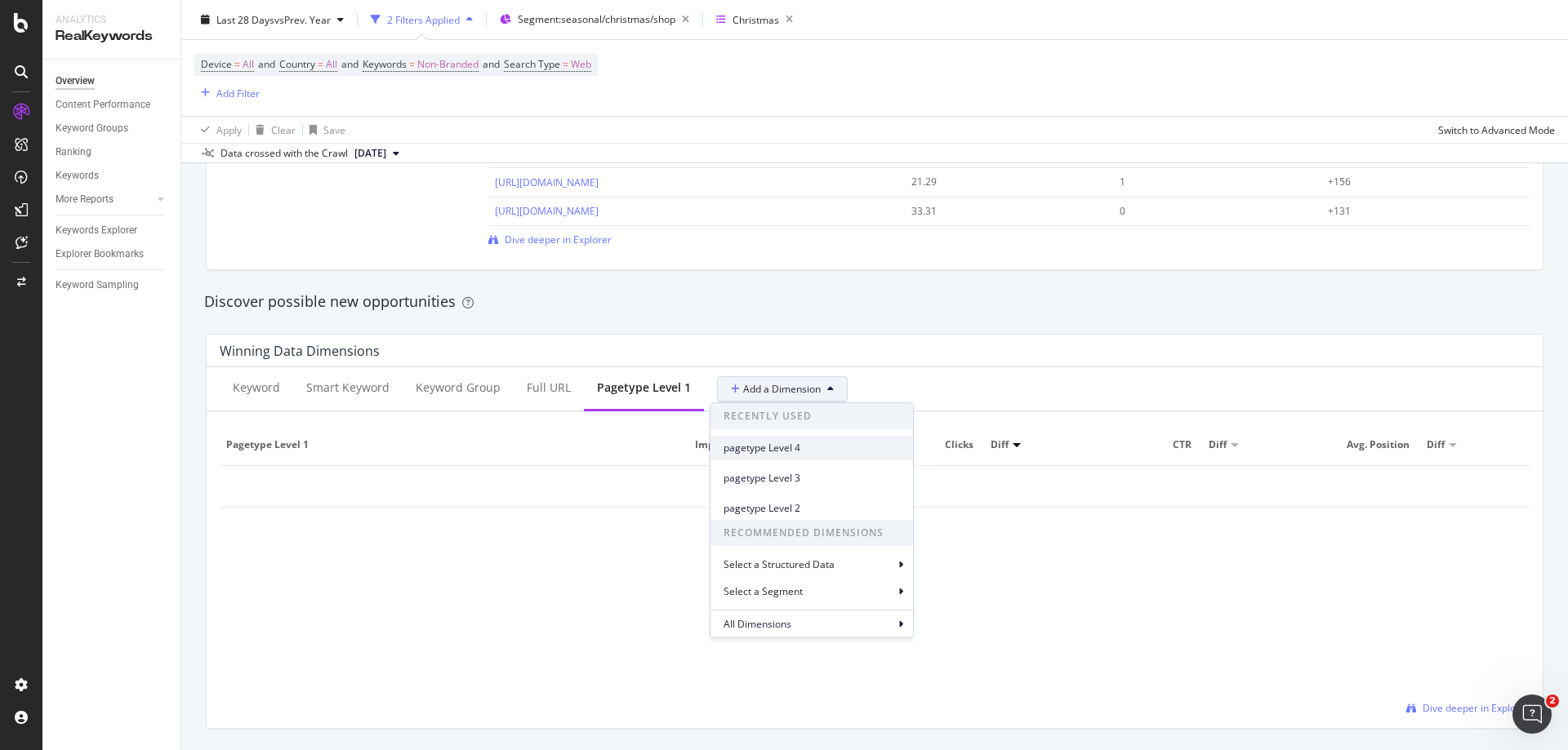
click at [775, 443] on span "pagetype Level 4" at bounding box center [812, 449] width 176 height 15
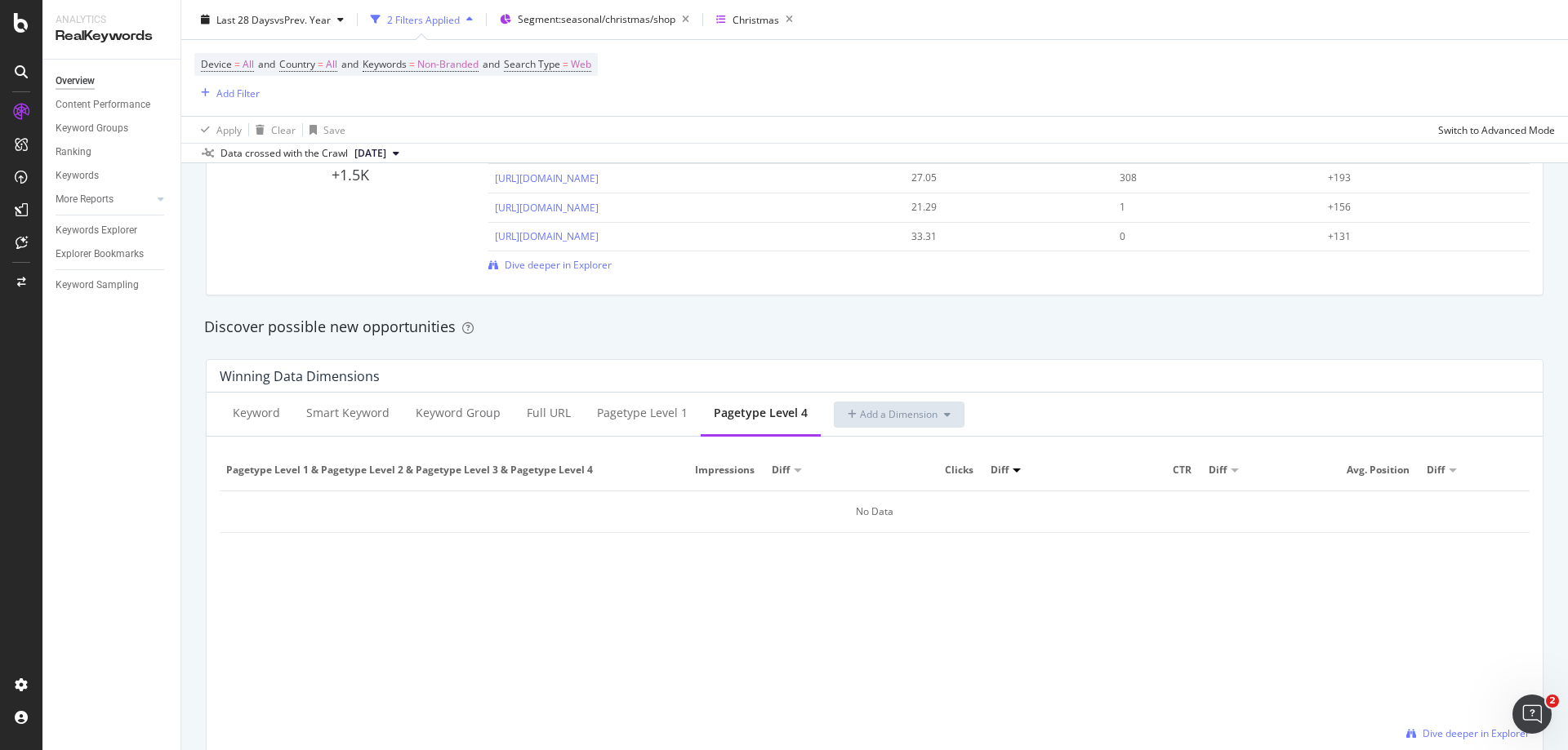
scroll to position [1225, 0]
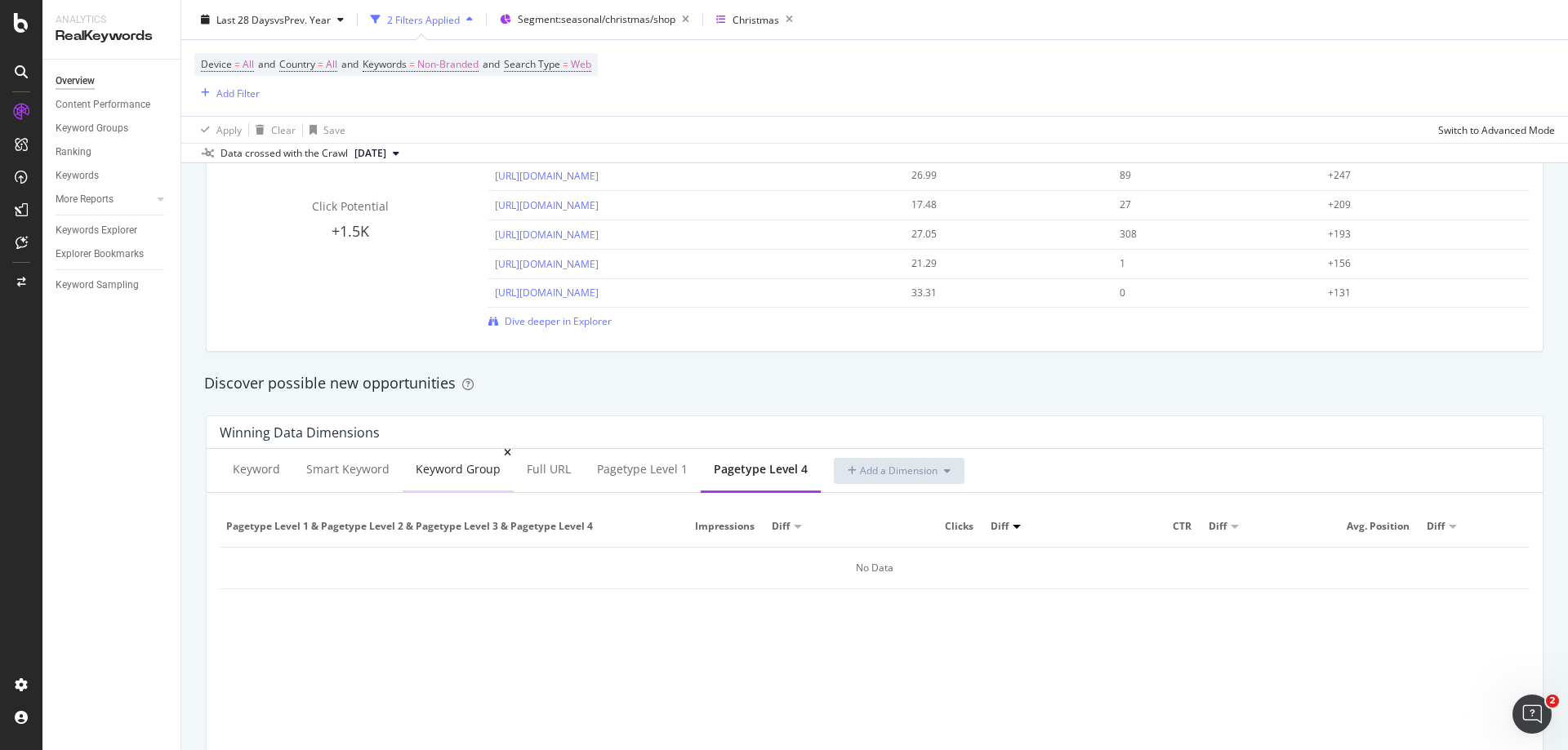
click at [436, 473] on div "Keyword Group" at bounding box center [458, 469] width 85 height 16
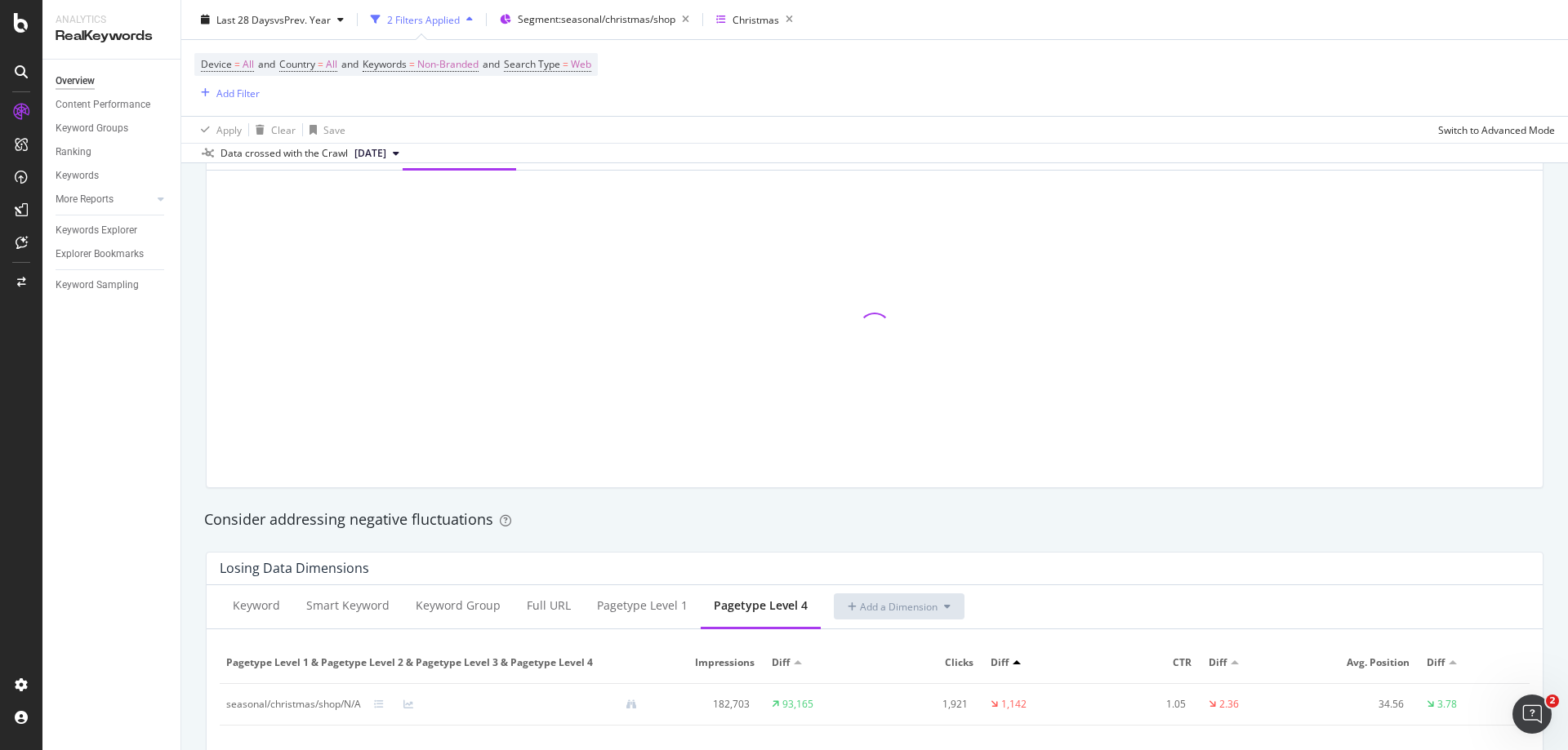
scroll to position [1551, 0]
click at [452, 605] on div "Keyword Group" at bounding box center [458, 601] width 85 height 16
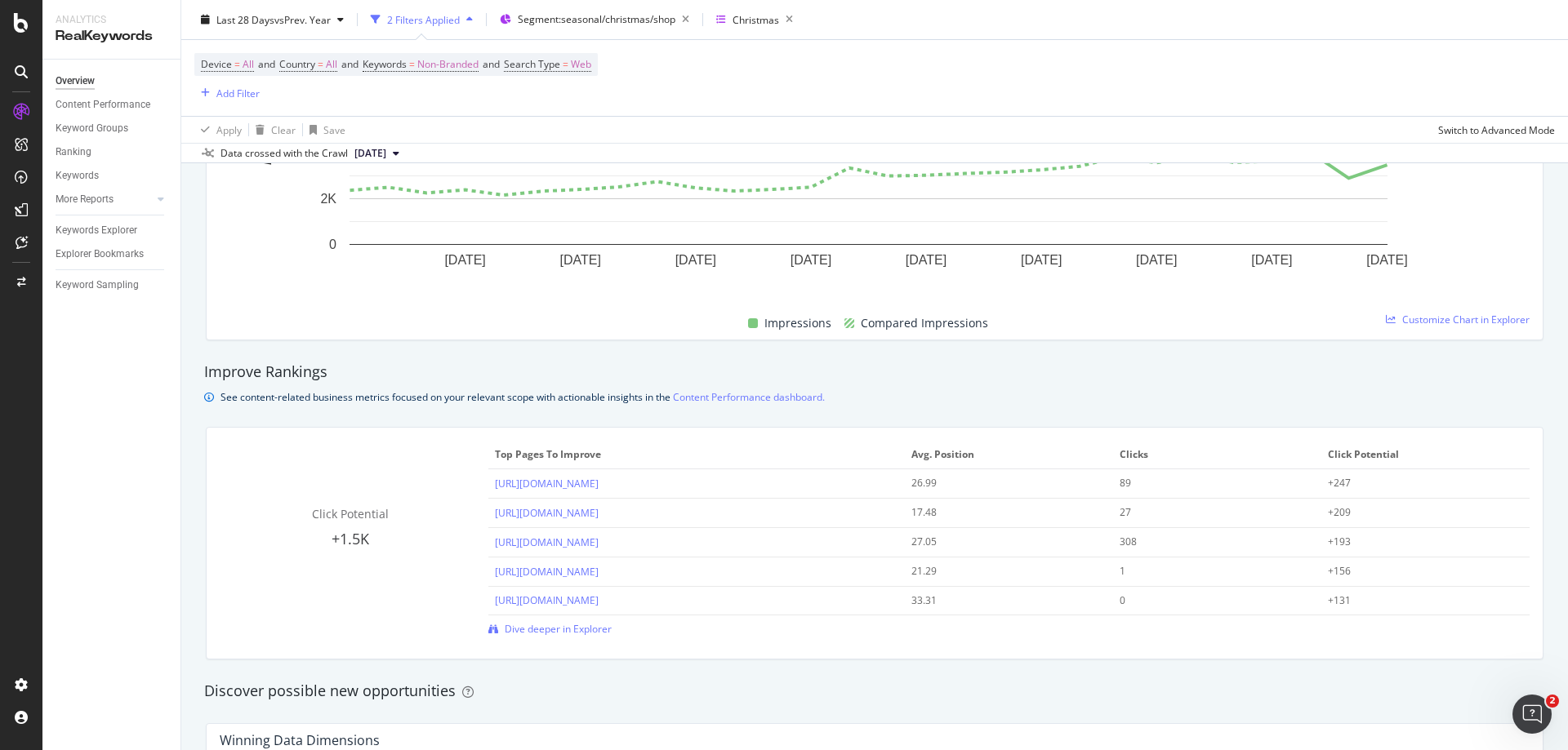
scroll to position [979, 0]
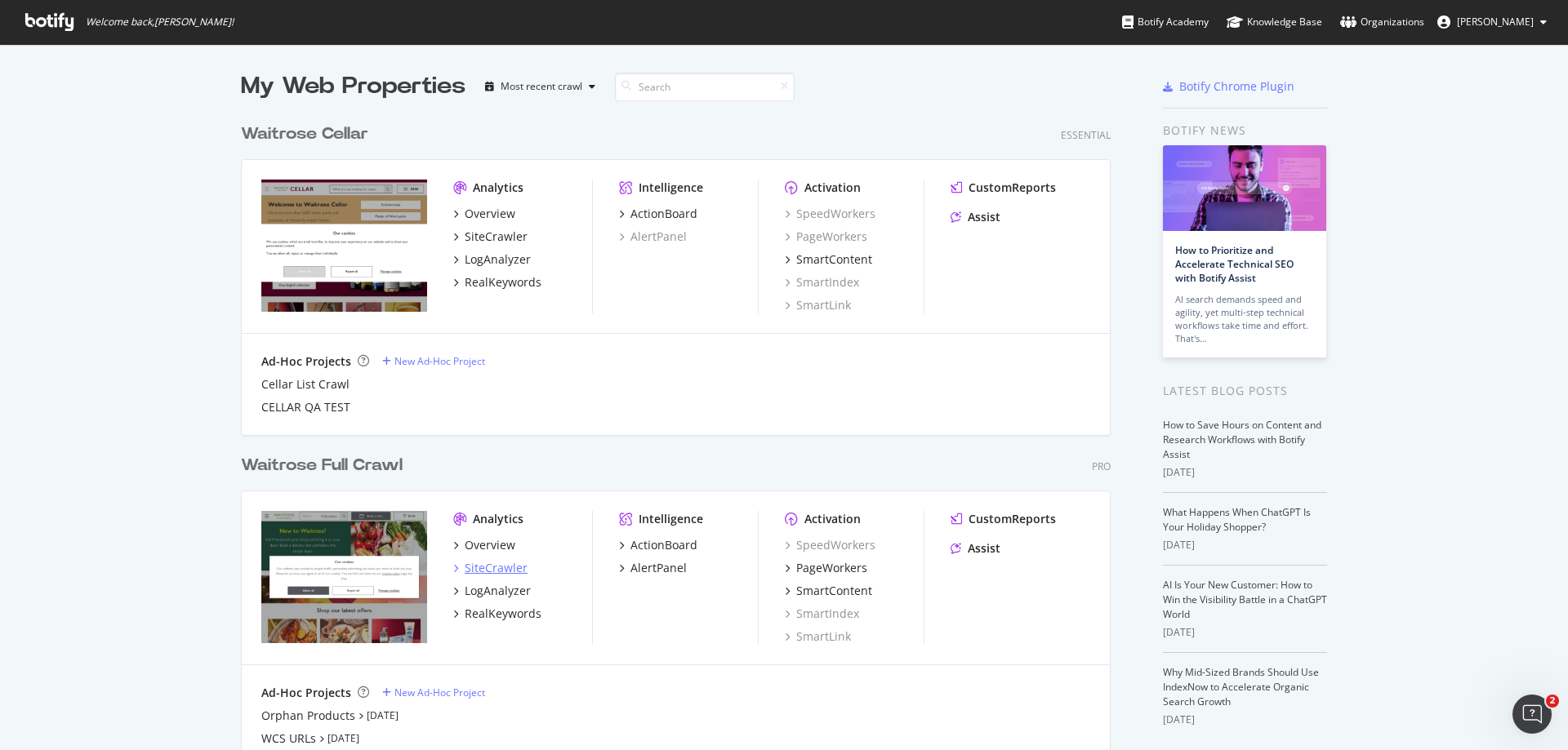
click at [486, 569] on div "SiteCrawler" at bounding box center [496, 567] width 63 height 16
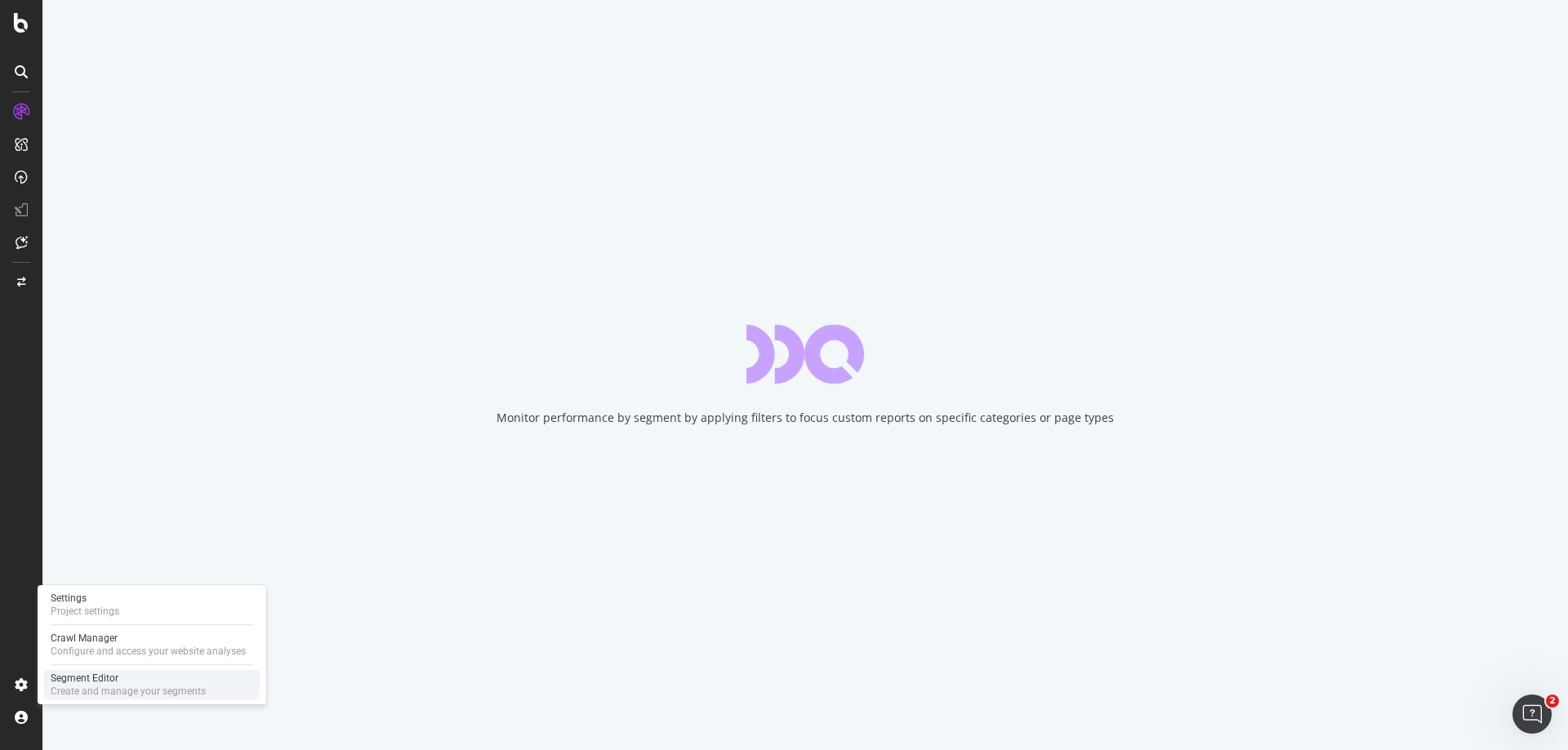
click at [109, 680] on div "Segment Editor" at bounding box center [128, 679] width 155 height 13
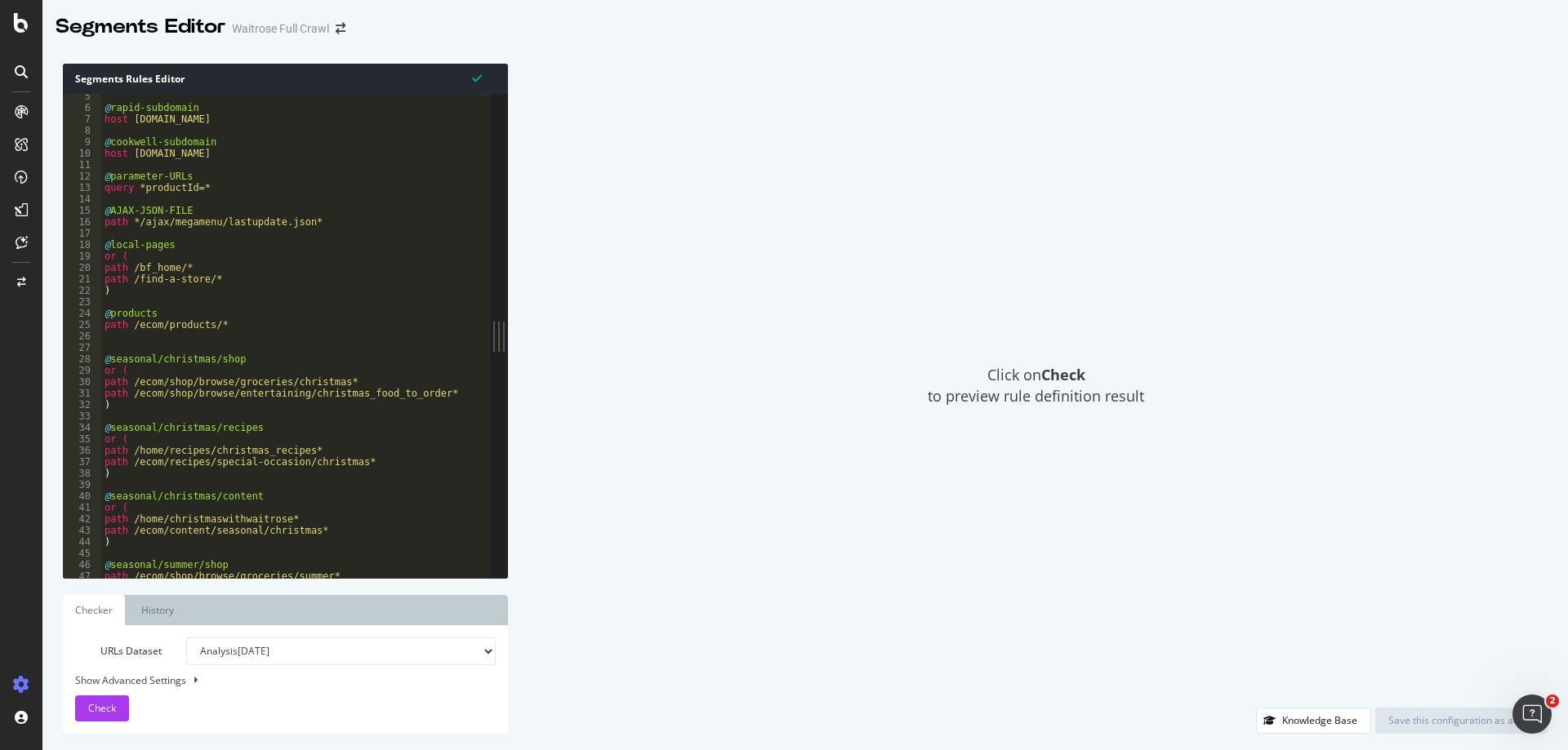
scroll to position [35, 0]
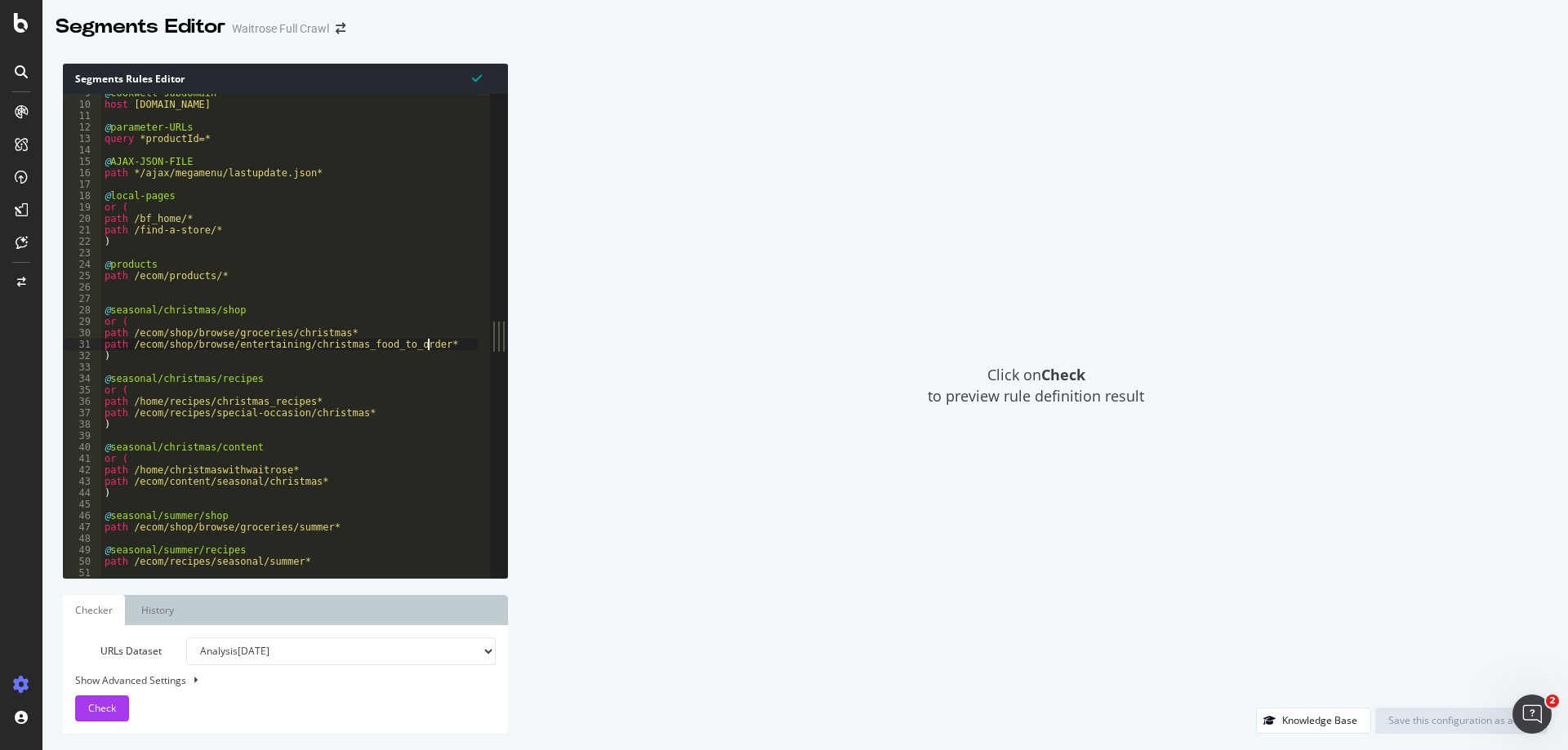
click at [438, 343] on div "@ cookwell-subdomain host [DOMAIN_NAME] @ parameter-URLs query *productId=* @ A…" at bounding box center [509, 334] width 815 height 494
click at [156, 355] on div "@ cookwell-subdomain host [DOMAIN_NAME] @ parameter-URLs query *productId=* @ A…" at bounding box center [509, 334] width 815 height 494
type textarea ")"
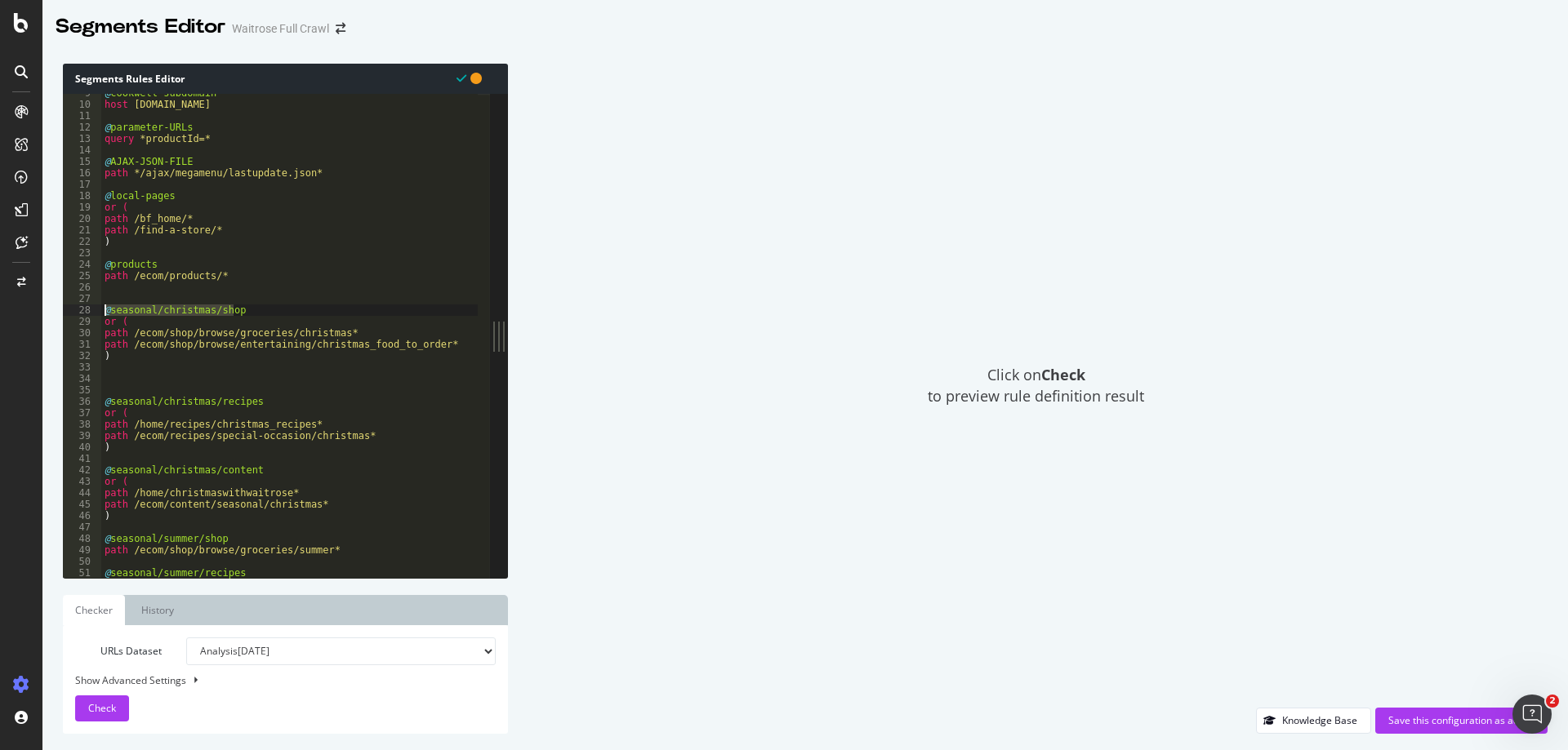
drag, startPoint x: 243, startPoint y: 310, endPoint x: 98, endPoint y: 309, distance: 145.0
click at [98, 309] on div "9 10 11 12 13 14 15 16 17 18 19 20 21 22 23 24 25 26 27 28 29 30 31 32 33 34 35…" at bounding box center [276, 335] width 427 height 484
type textarea "@seasonal/christmas/shop"
click at [123, 374] on div "@ cookwell-subdomain host [DOMAIN_NAME] @ parameter-URLs query *productId=* @ A…" at bounding box center [509, 334] width 815 height 494
paste textarea "@seasonal/christmas/shop"
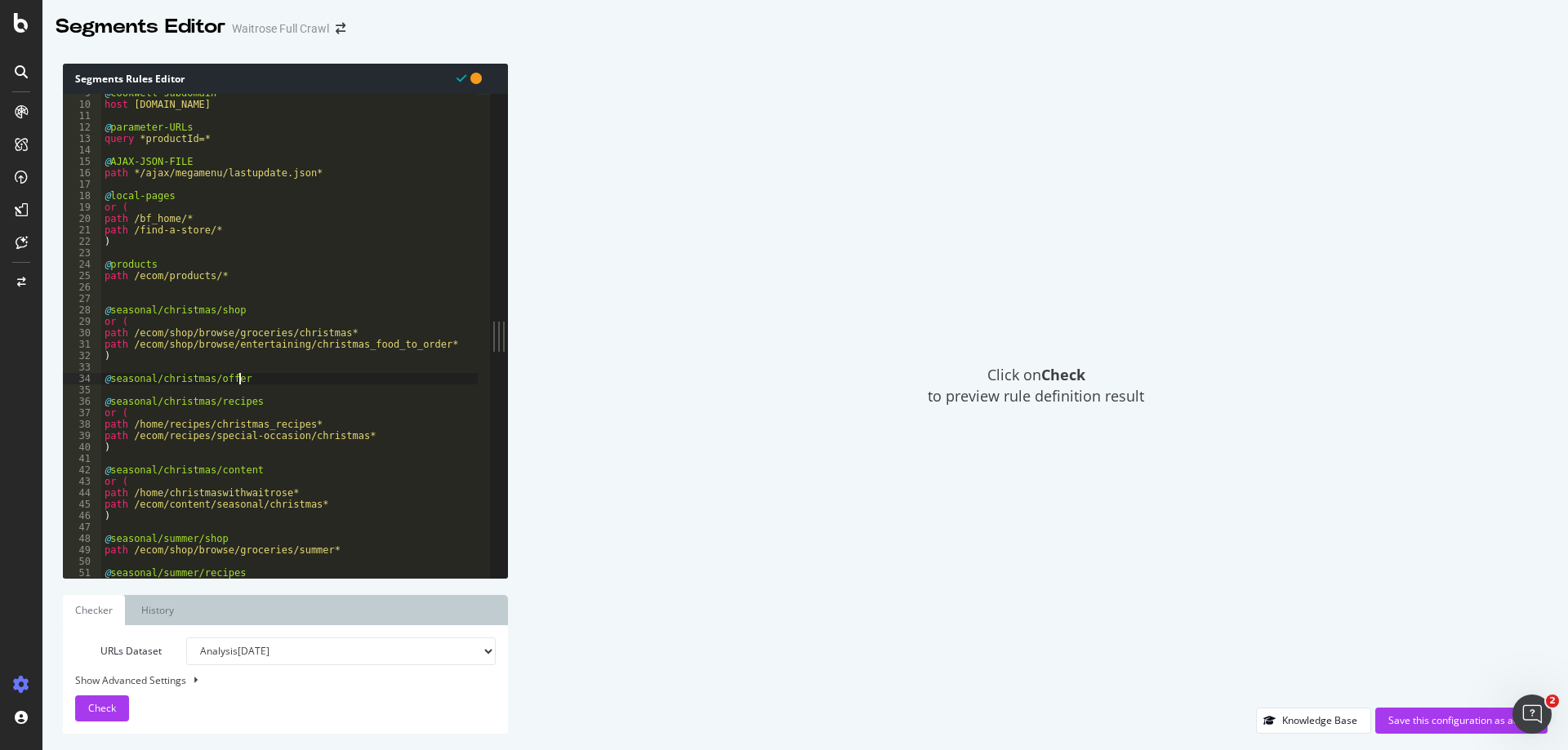
type textarea "@seasonal/christmas/offers"
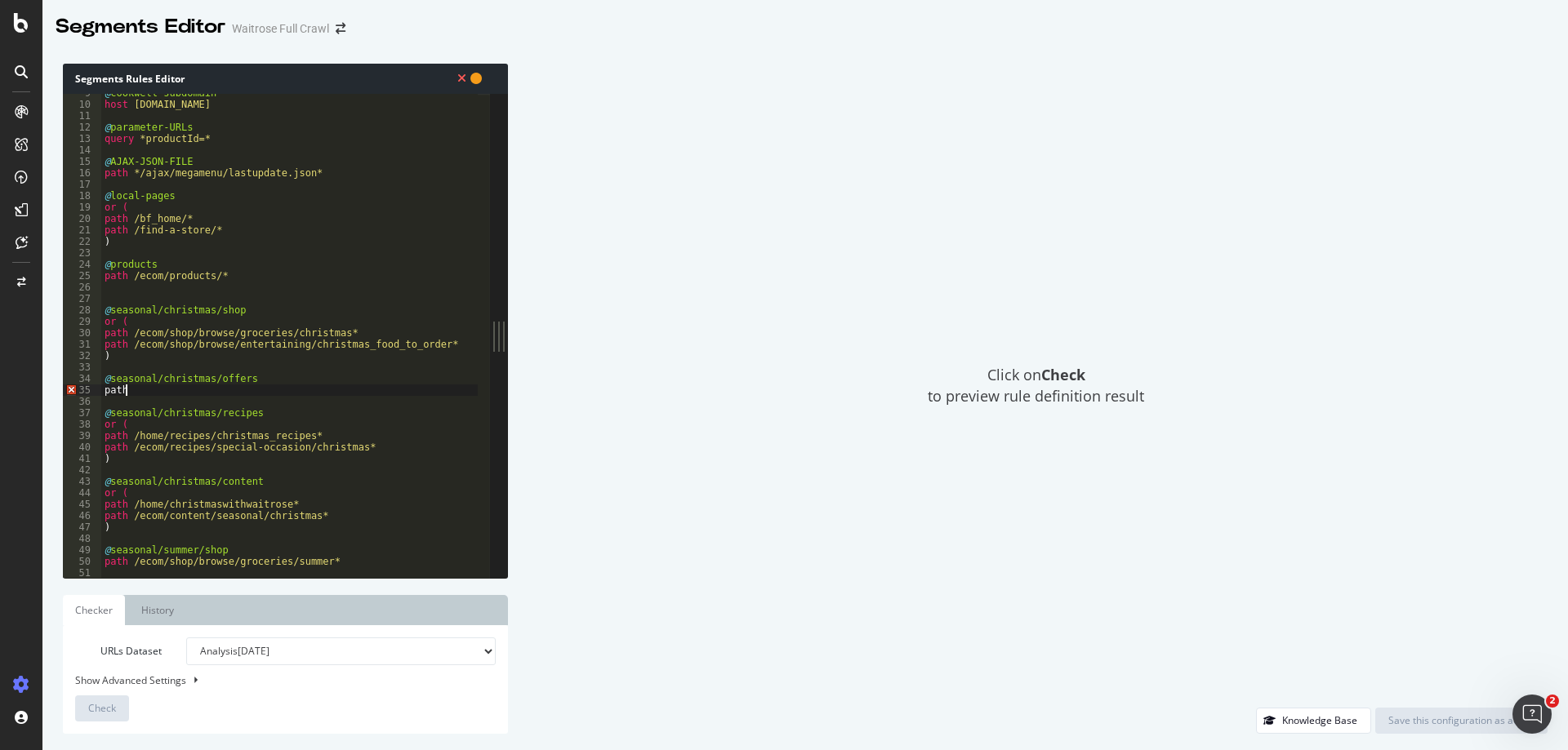
scroll to position [0, 1]
click at [296, 325] on div "@ cookwell-subdomain host [DOMAIN_NAME] @ parameter-URLs query *productId=* @ A…" at bounding box center [509, 334] width 815 height 494
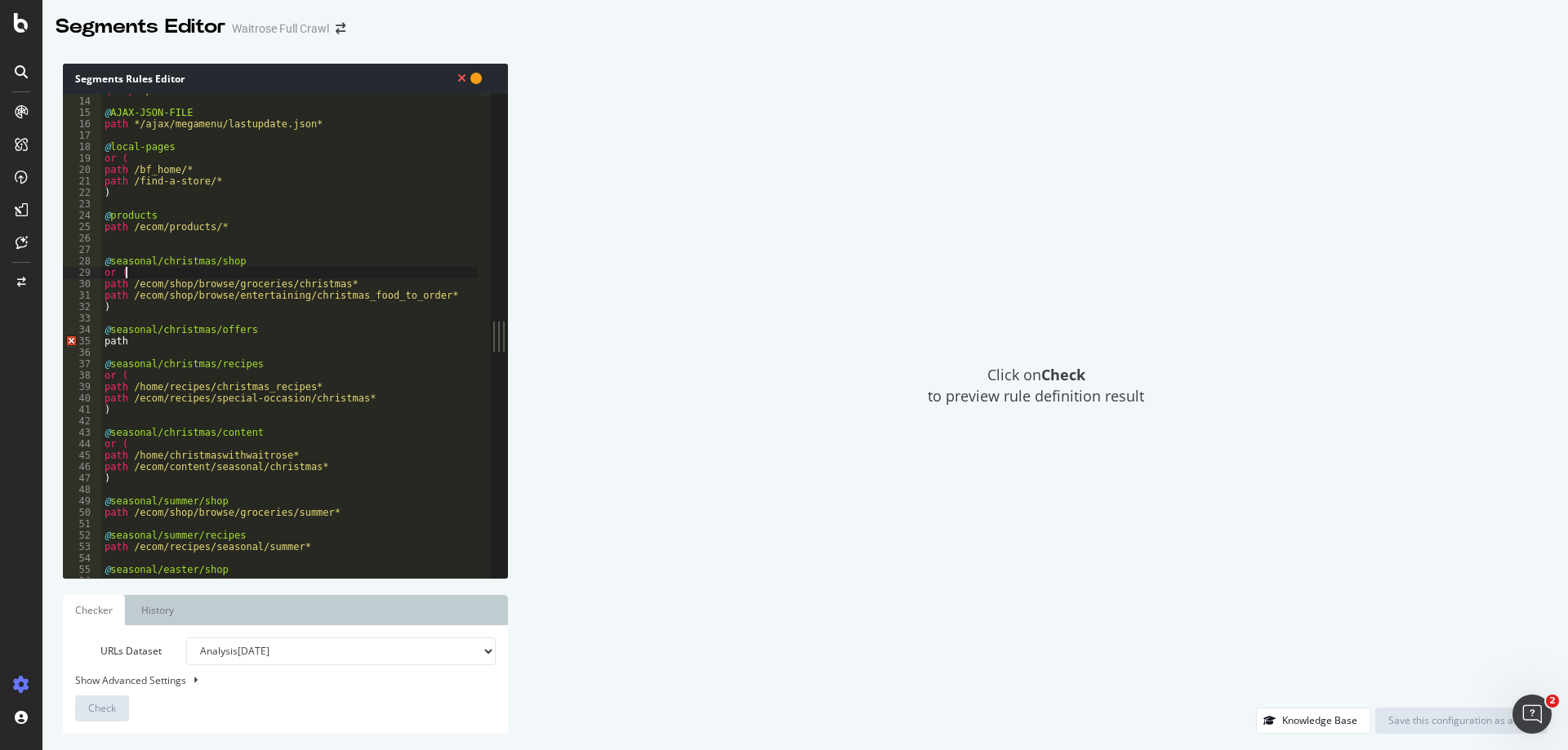
scroll to position [51, 0]
drag, startPoint x: 366, startPoint y: 513, endPoint x: 38, endPoint y: 518, distance: 328.0
click at [38, 518] on div "Segments Editor Waitrose Full Crawl Segments Rules Editor or ( 13 14 15 16 17 1…" at bounding box center [784, 375] width 1568 height 750
drag, startPoint x: 185, startPoint y: 345, endPoint x: 15, endPoint y: 344, distance: 170.0
click at [15, 344] on div "Segments Editor Waitrose Full Crawl Segments Rules Editor path /ecom/shop/brows…" at bounding box center [784, 375] width 1568 height 750
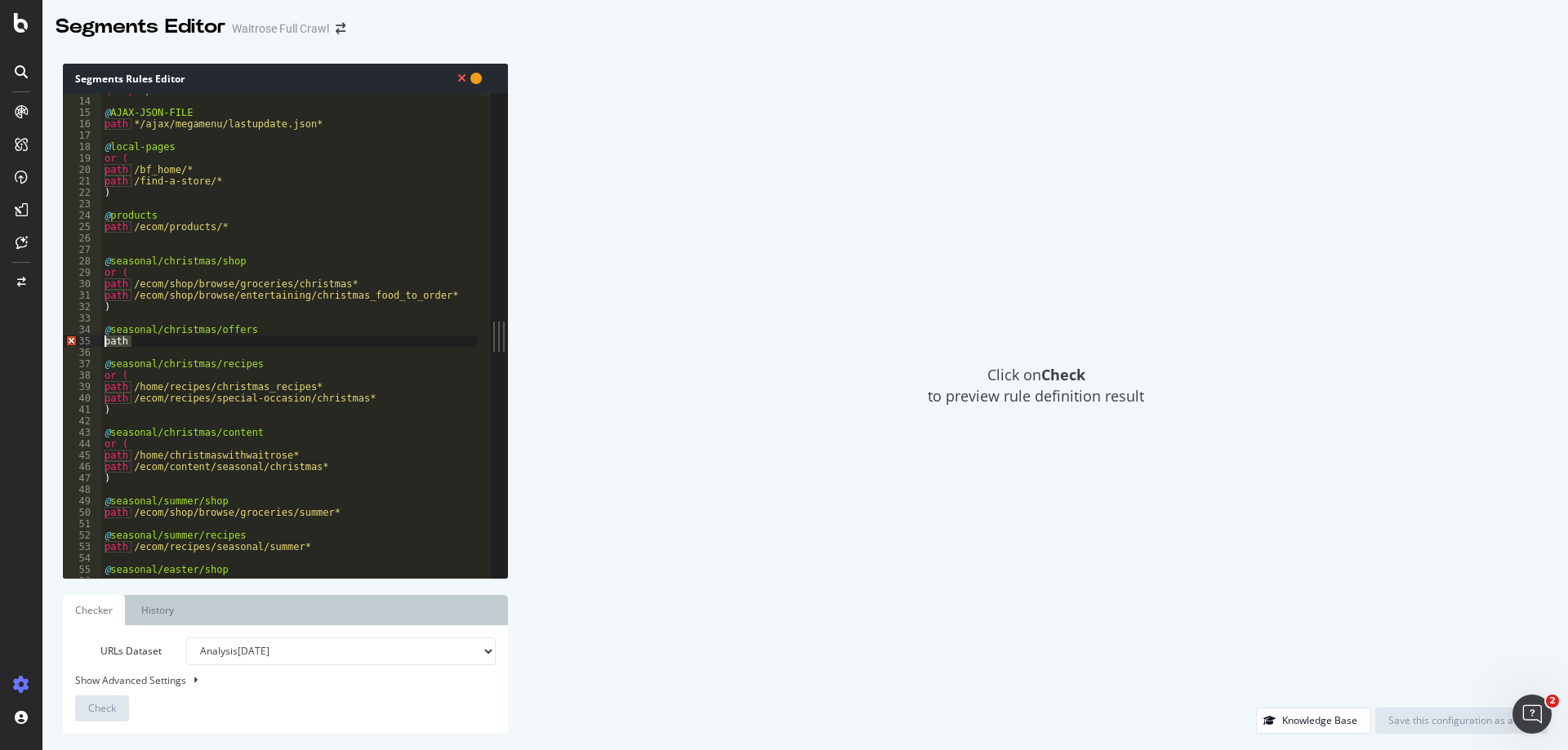
paste textarea "/ecom/shop/browse/groceries/summer*"
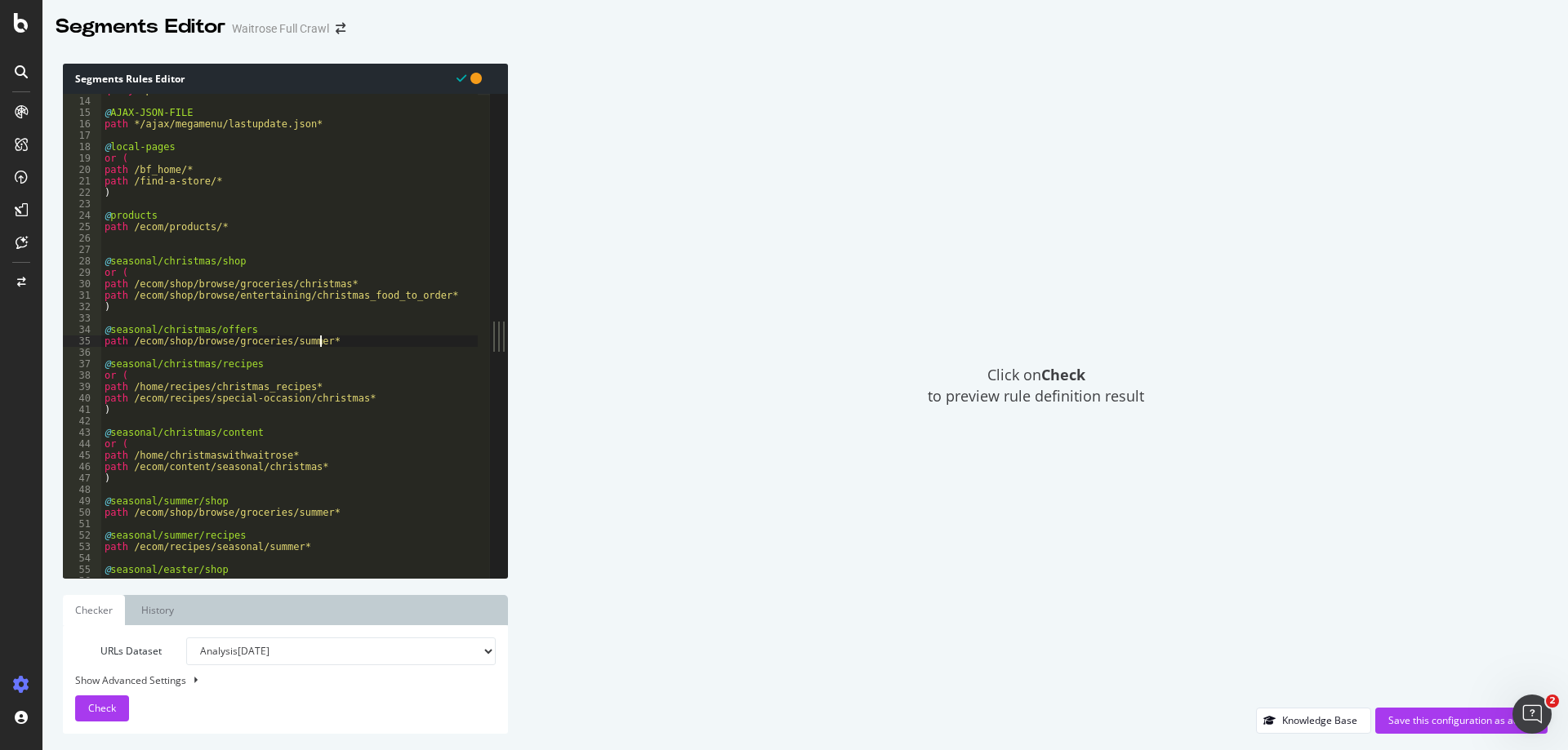
click at [277, 337] on div "query *productId=* @ AJAX-JSON-FILE path */ajax/megamenu/lastupdate.json* @ loc…" at bounding box center [509, 331] width 815 height 494
drag, startPoint x: 394, startPoint y: 346, endPoint x: 0, endPoint y: 329, distance: 394.4
click at [0, 329] on div "Segments Editor Waitrose Full Crawl Segments Rules Editor path /ecom/shop/brows…" at bounding box center [784, 375] width 1568 height 750
type textarea "@seasonal/christmas/offers path /ecom/shop/browse/offers/christmas_offers*"
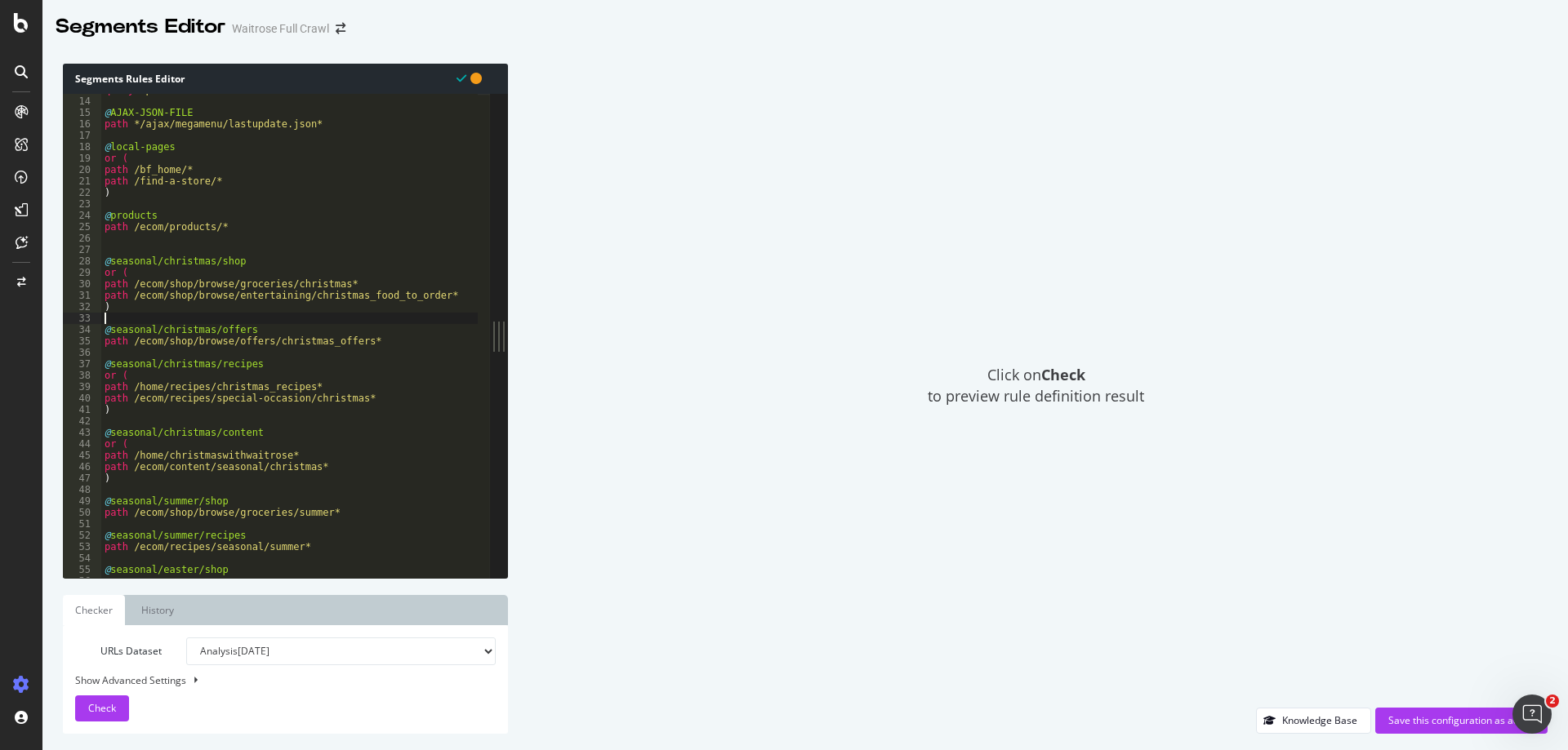
click at [116, 318] on div "query *productId=* @ AJAX-JSON-FILE path */ajax/megamenu/lastupdate.json* @ loc…" at bounding box center [509, 331] width 815 height 494
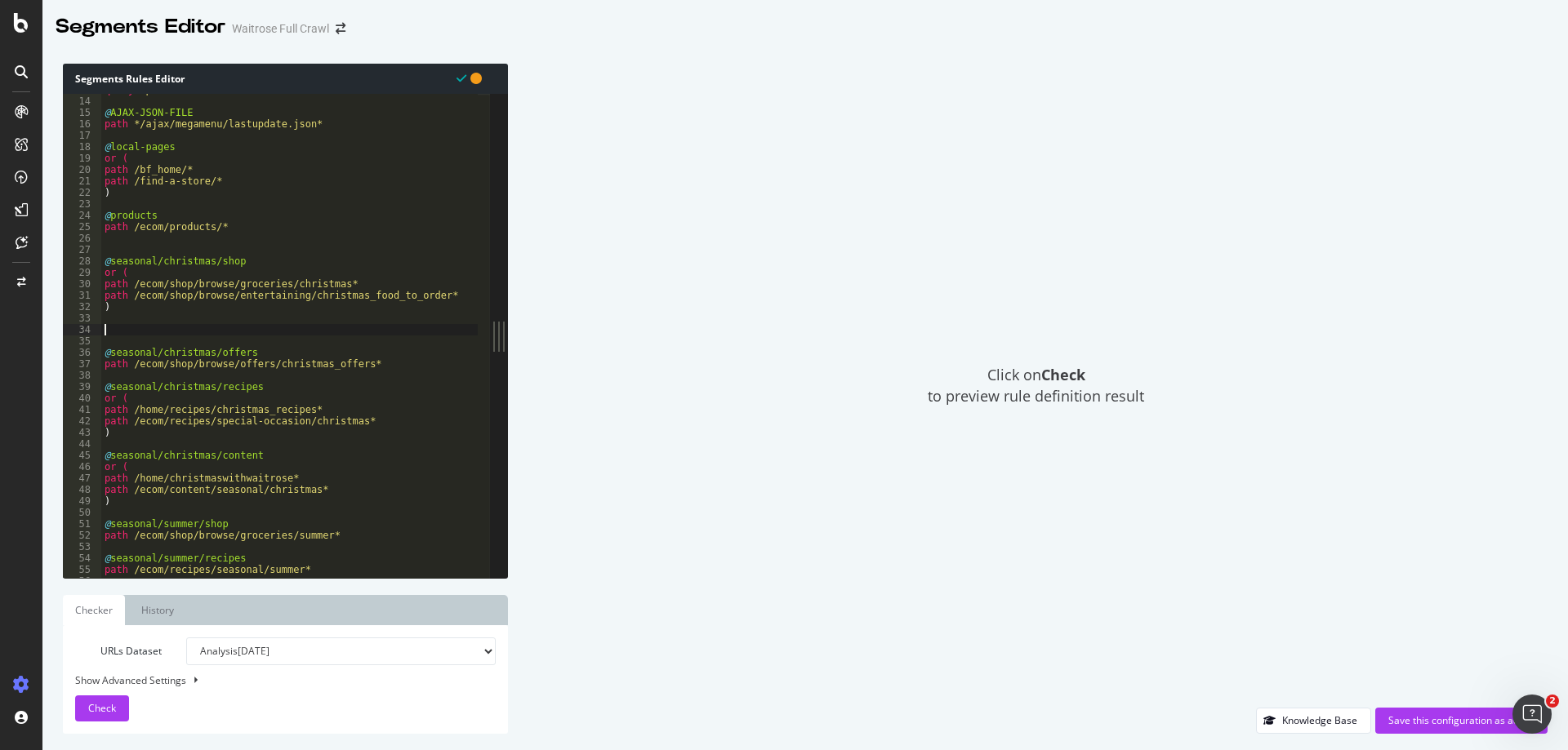
paste textarea "path /ecom/shop/browse/offers/christmas_offers*"
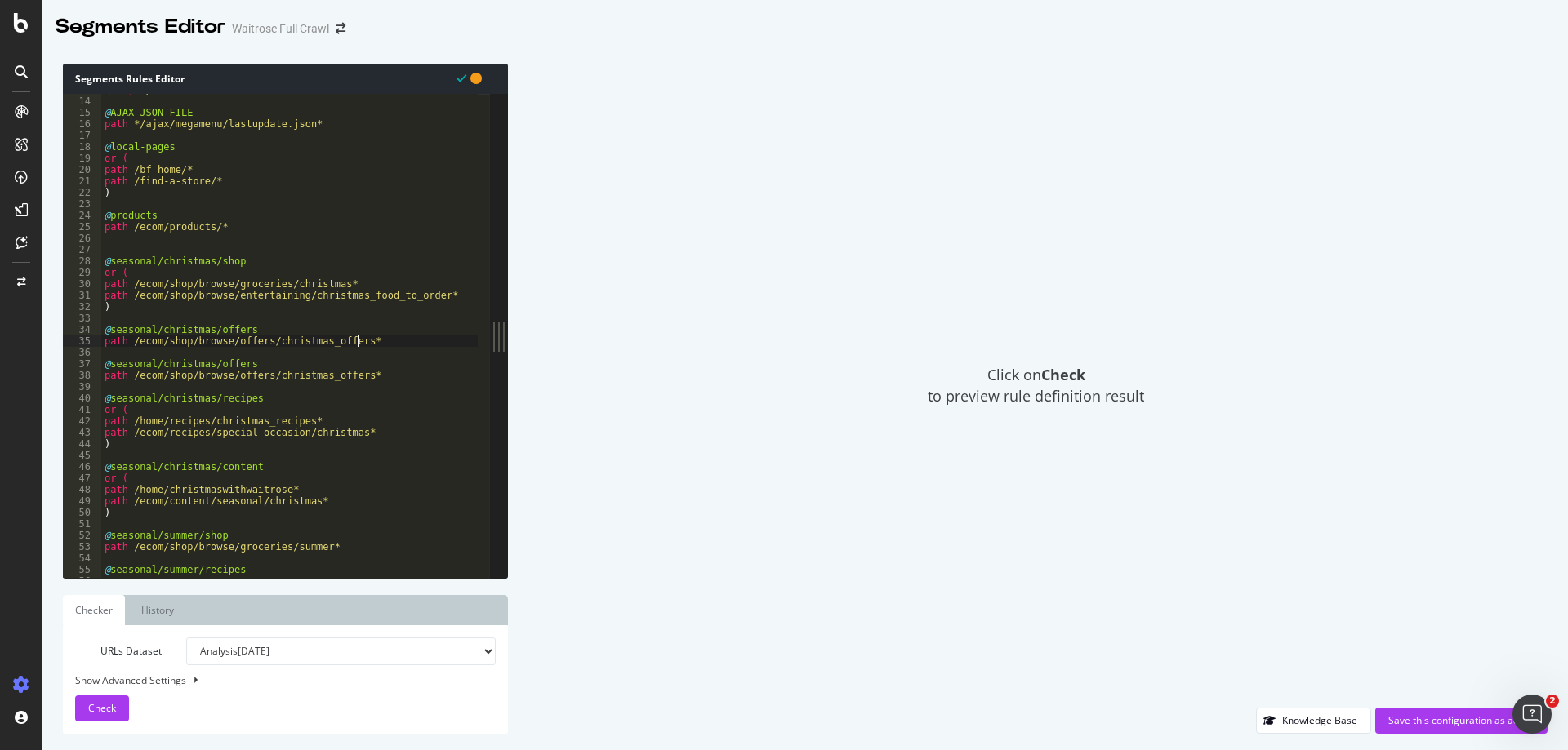
click at [256, 329] on div "query *productId=* @ AJAX-JSON-FILE path */ajax/megamenu/lastupdate.json* @ loc…" at bounding box center [509, 331] width 815 height 494
click at [443, 289] on div "query *productId=* @ AJAX-JSON-FILE path */ajax/megamenu/lastupdate.json* @ loc…" at bounding box center [509, 331] width 815 height 494
drag, startPoint x: 441, startPoint y: 301, endPoint x: 8, endPoint y: 297, distance: 433.0
click at [8, 297] on div "Segments Editor Waitrose Full Crawl Segments Rules Editor path /ecom/shop/brows…" at bounding box center [784, 375] width 1568 height 750
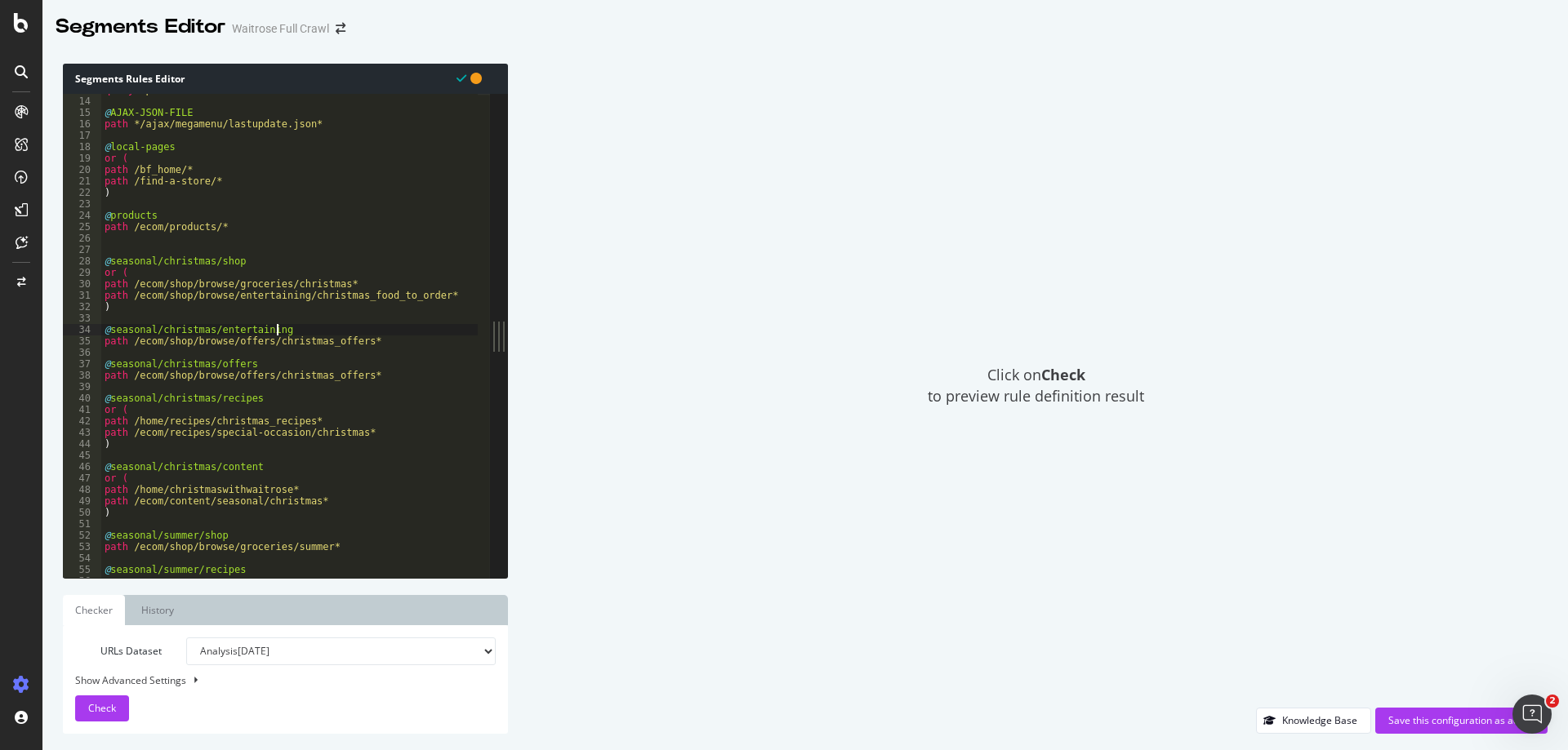
click at [384, 334] on div "query *productId=* @ AJAX-JSON-FILE path */ajax/megamenu/lastupdate.json* @ loc…" at bounding box center [509, 331] width 815 height 494
drag, startPoint x: 380, startPoint y: 347, endPoint x: 29, endPoint y: 347, distance: 351.0
click at [29, 347] on div "Segments Editor Waitrose Full Crawl Segments Rules Editor @seasonal/christmas/e…" at bounding box center [784, 375] width 1568 height 750
paste textarea "entertaining/christmas_food_to_order"
click at [264, 258] on div "query *productId=* @ AJAX-JSON-FILE path */ajax/megamenu/lastupdate.json* @ loc…" at bounding box center [509, 331] width 815 height 494
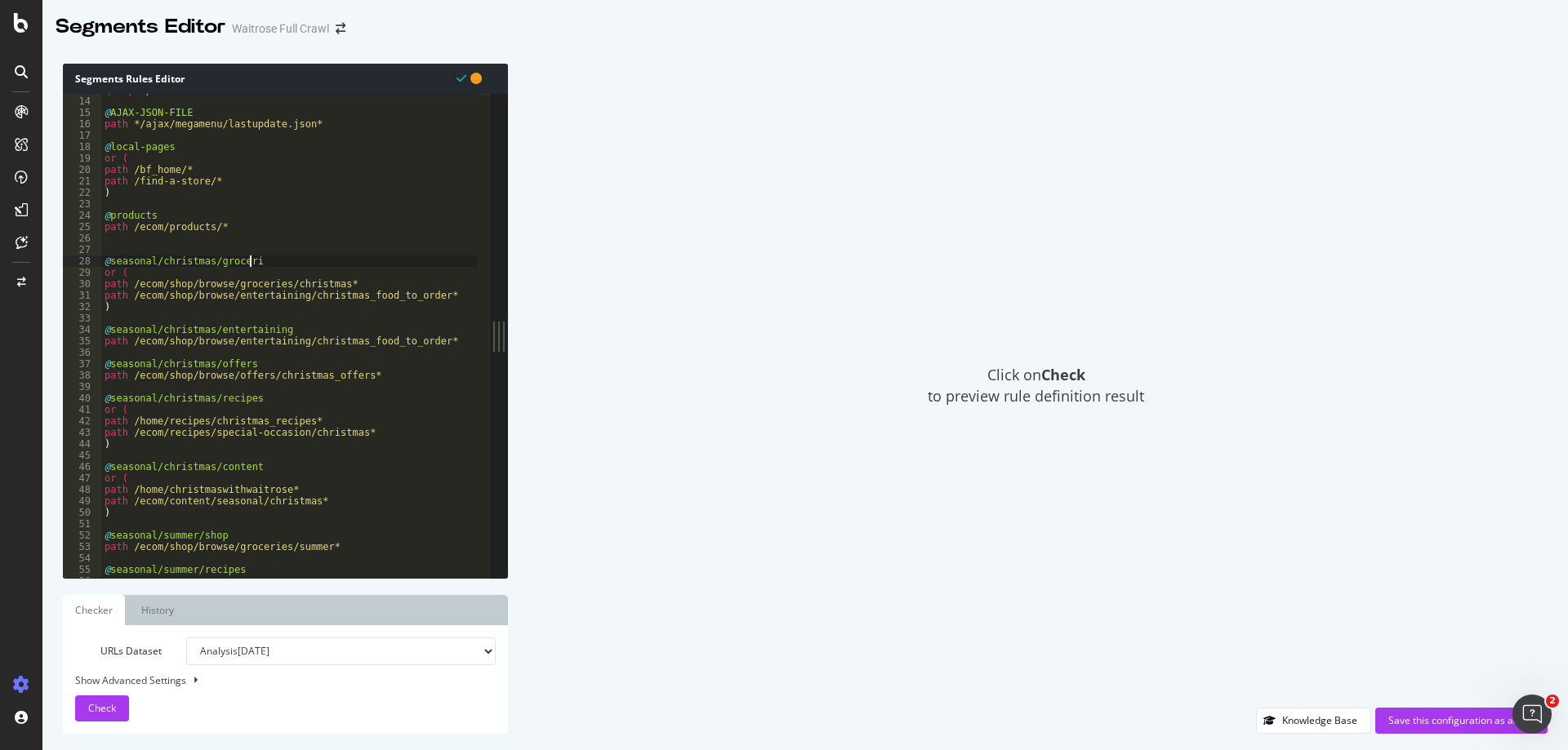
scroll to position [0, 11]
drag, startPoint x: 175, startPoint y: 272, endPoint x: 52, endPoint y: 272, distance: 123.0
click at [52, 272] on div "Segments Rules Editor @seasonal/christmas/groceries 13 14 15 16 17 18 19 20 21 …" at bounding box center [805, 399] width 1526 height 703
type textarea "or ("
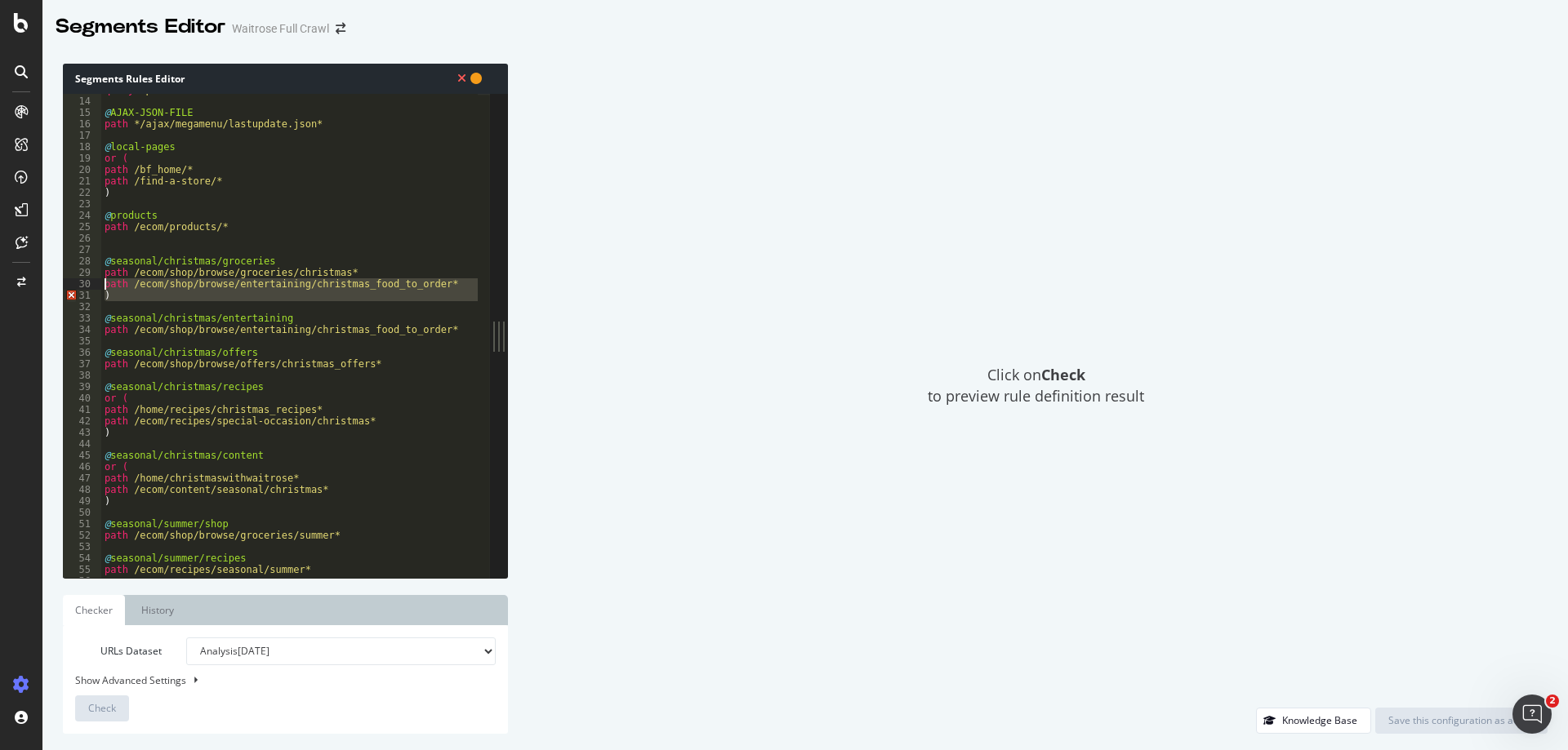
drag, startPoint x: 131, startPoint y: 307, endPoint x: 93, endPoint y: 284, distance: 44.4
click at [93, 284] on div "@seasonal/christmas/groceries 13 14 15 16 17 18 19 20 21 22 23 24 25 26 27 28 2…" at bounding box center [276, 335] width 427 height 484
type textarea "path /ecom/shop/browse/entertaining/christmas_food_to_order* )"
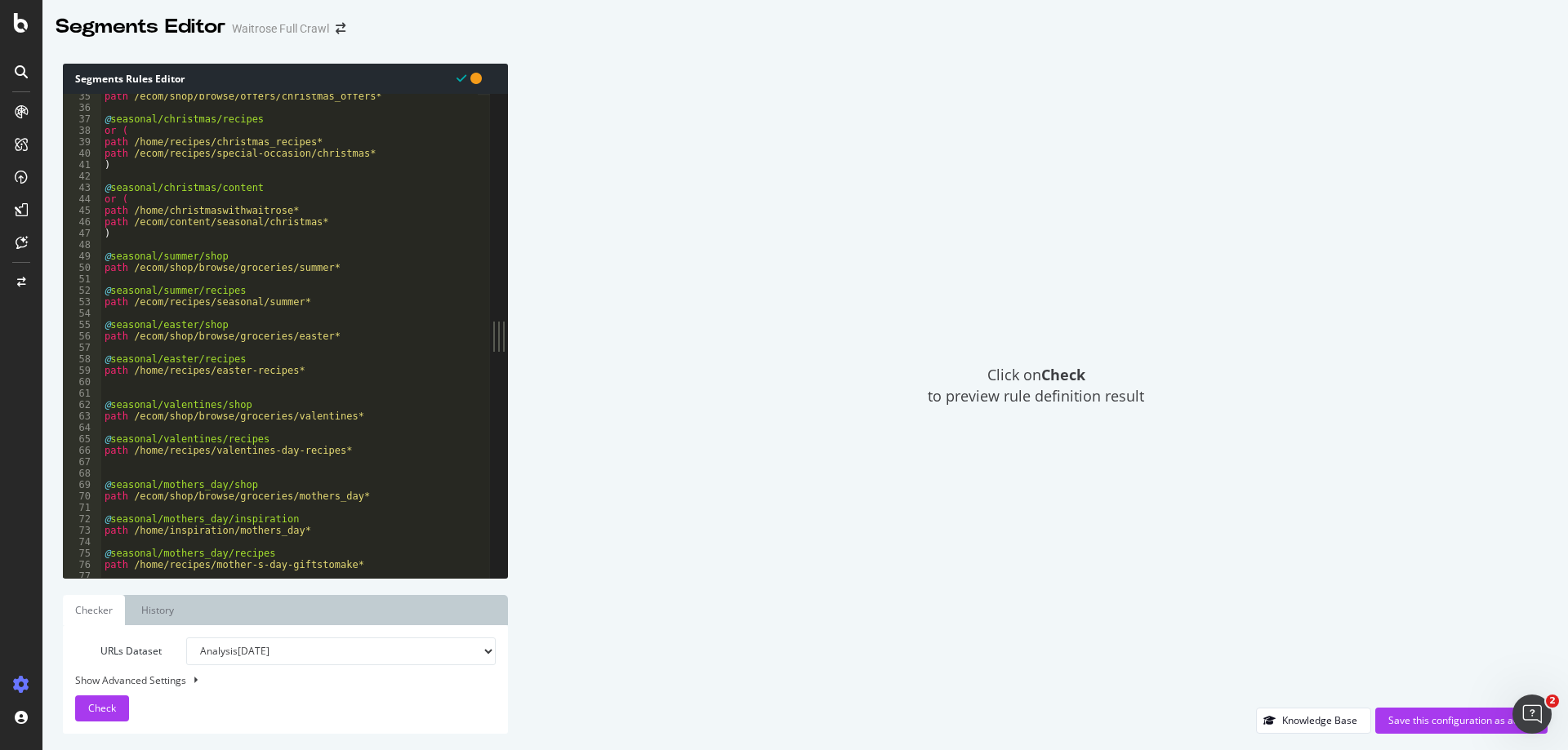
scroll to position [103, 0]
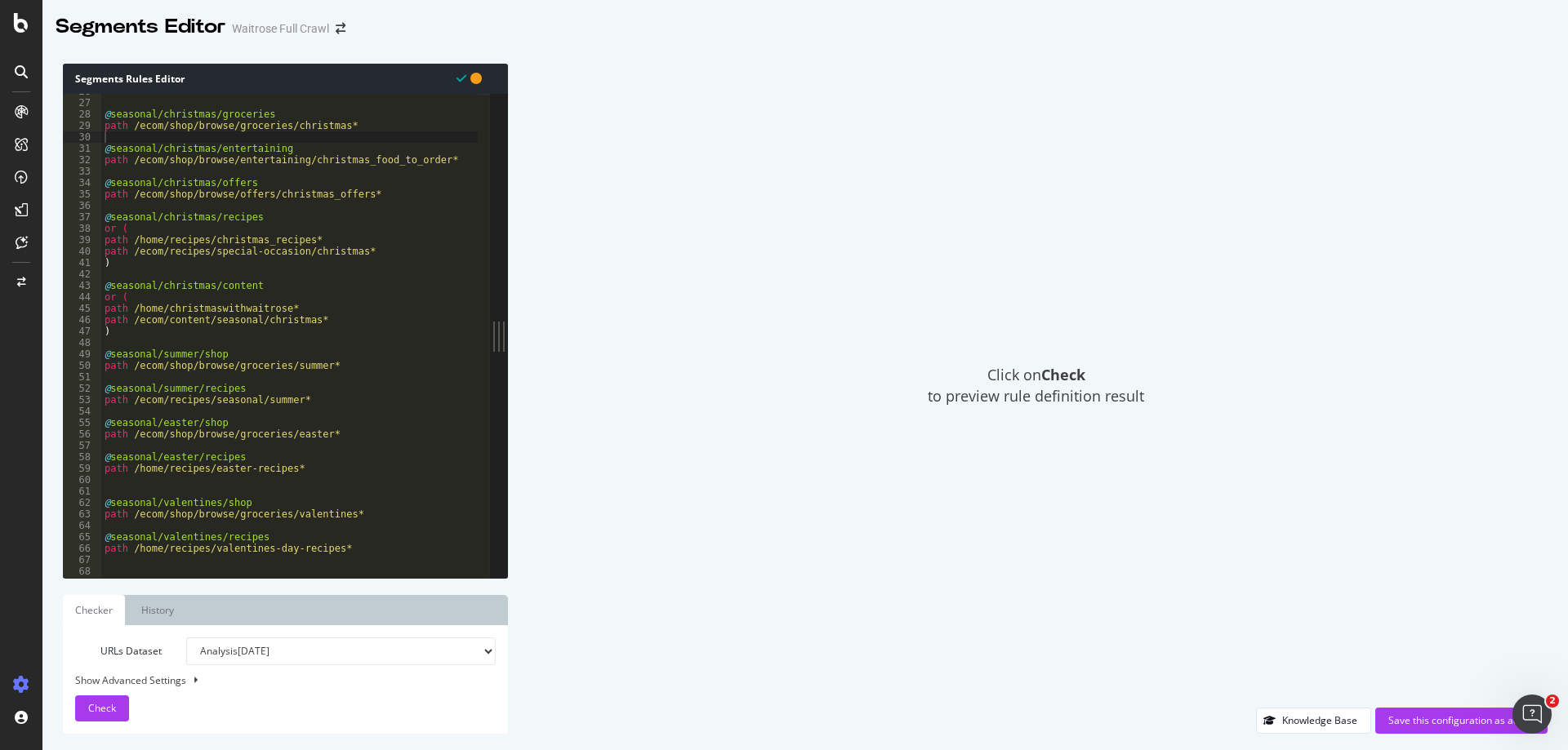
click at [235, 353] on div "@ seasonal/christmas/groceries path /ecom/shop/browse/groceries/christmas* @ se…" at bounding box center [509, 333] width 815 height 494
drag, startPoint x: 353, startPoint y: 366, endPoint x: 54, endPoint y: 355, distance: 299.2
click at [54, 355] on div "Segments Rules Editor @seasonal/summer/groceries 26 27 28 29 30 31 32 33 34 35 …" at bounding box center [805, 399] width 1526 height 703
click at [367, 367] on div "@ seasonal/christmas/groceries path /ecom/shop/browse/groceries/christmas* @ se…" at bounding box center [289, 335] width 377 height 484
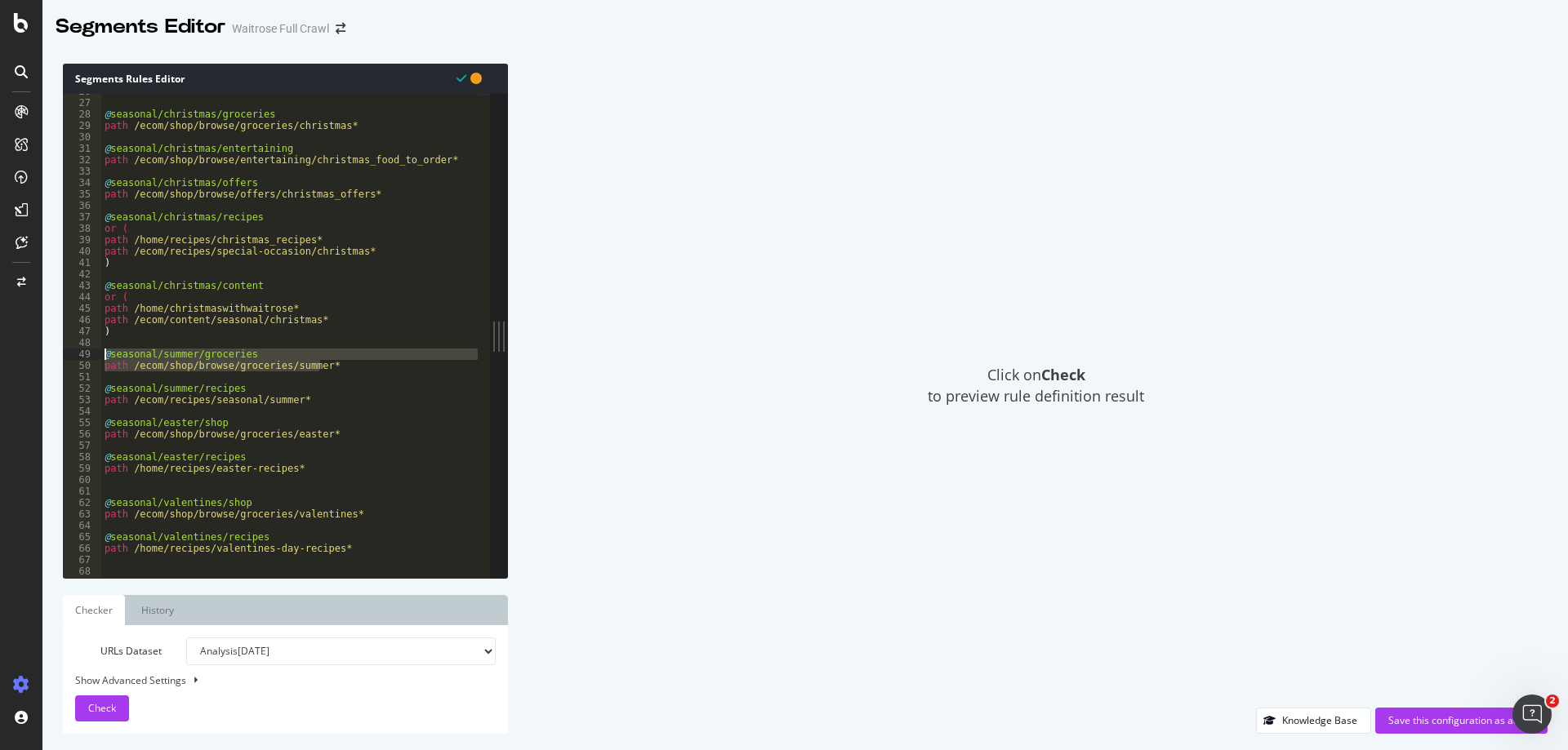
type textarea "path /ecom/shop/browse/groceries/summer*"
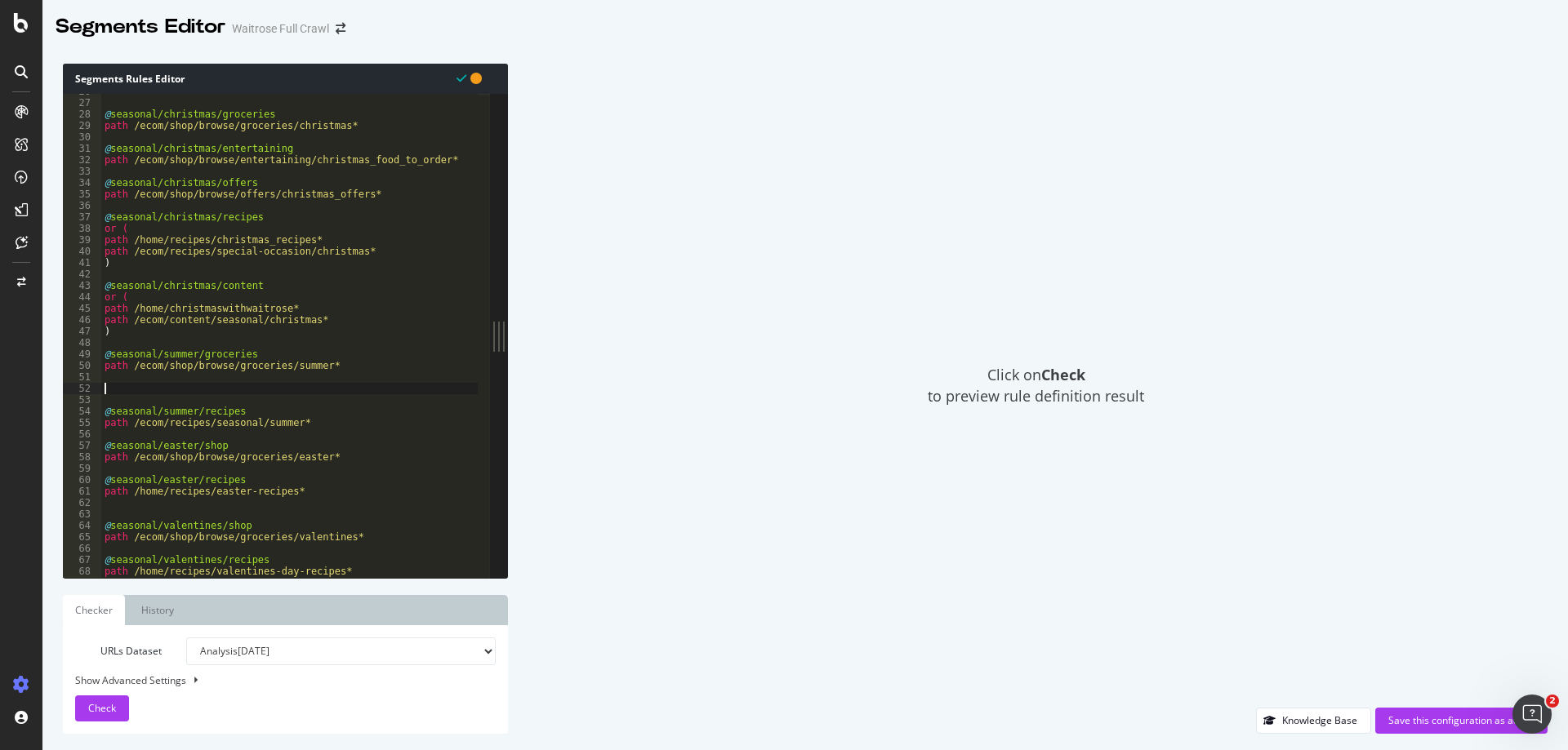
paste textarea "path /ecom/shop/browse/groceries/summer*"
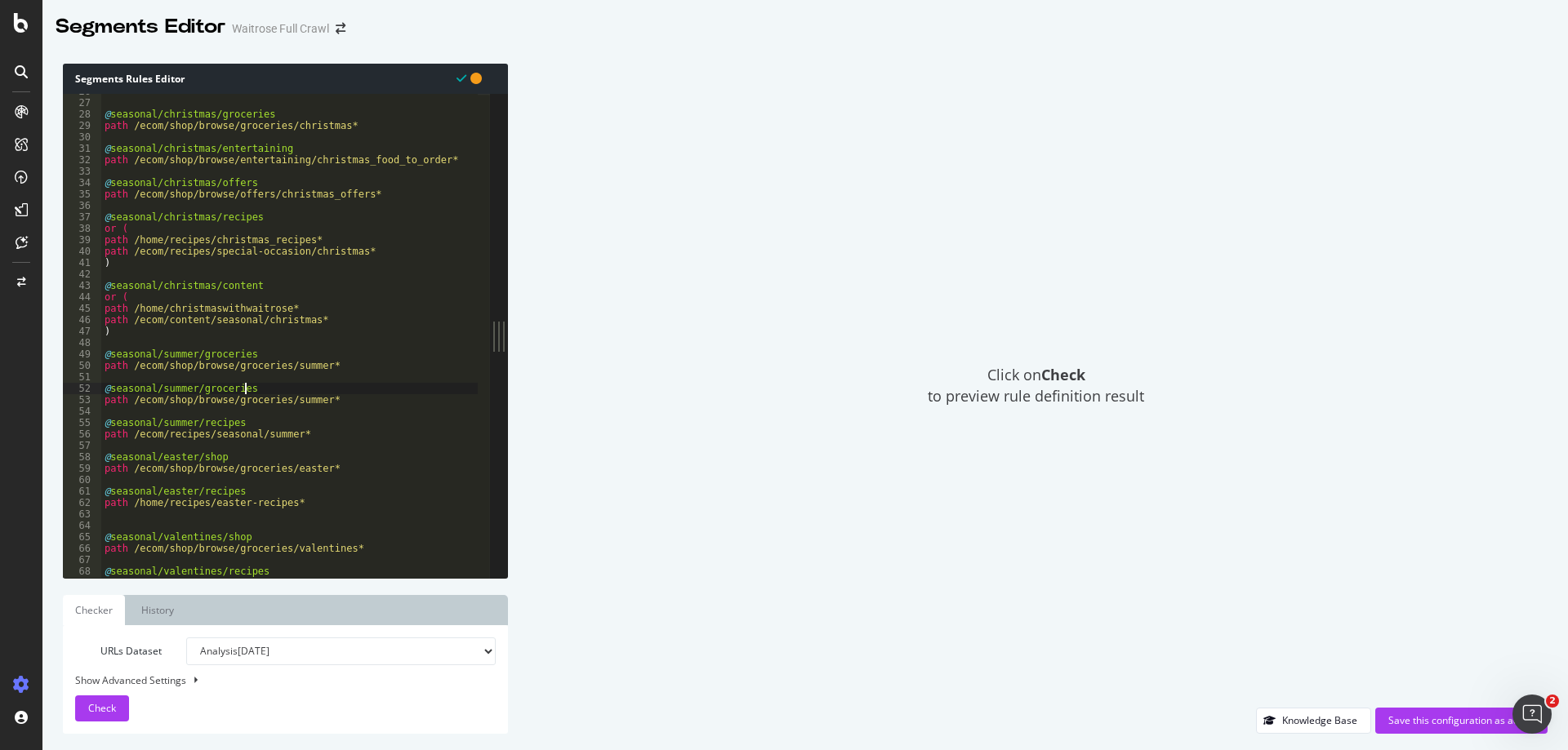
click at [244, 386] on div "@ seasonal/christmas/groceries path /ecom/shop/browse/groceries/christmas* @ se…" at bounding box center [509, 333] width 815 height 494
click at [266, 404] on div "@ seasonal/christmas/groceries path /ecom/shop/browse/groceries/christmas* @ se…" at bounding box center [509, 333] width 815 height 494
drag, startPoint x: 314, startPoint y: 398, endPoint x: 221, endPoint y: 404, distance: 93.2
click at [221, 404] on div "@ seasonal/christmas/groceries path /ecom/shop/browse/groceries/christmas* @ se…" at bounding box center [509, 333] width 815 height 494
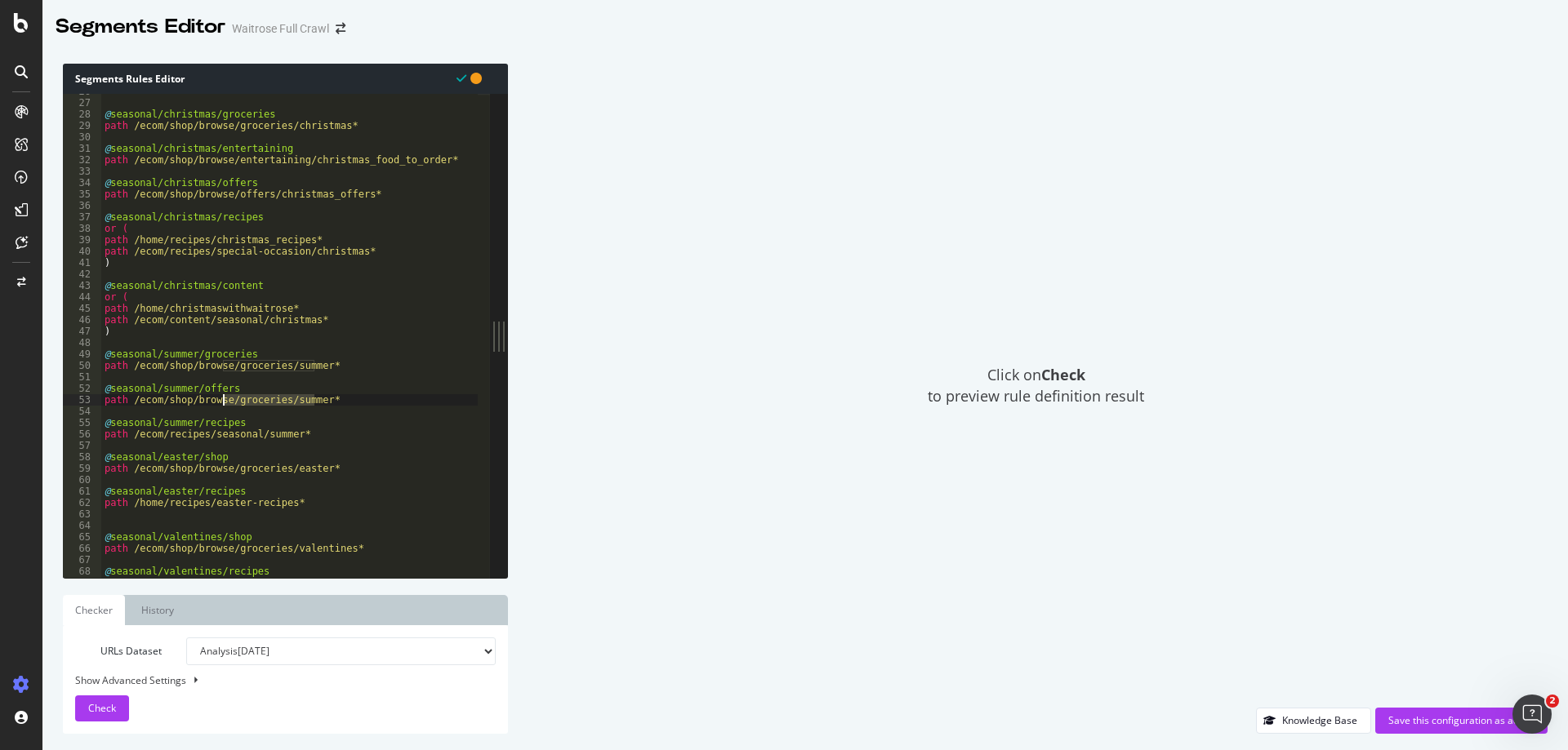
paste textarea "offers/summer_offers"
type textarea "path /ecom/shop/browse/offers/summer_offers*"
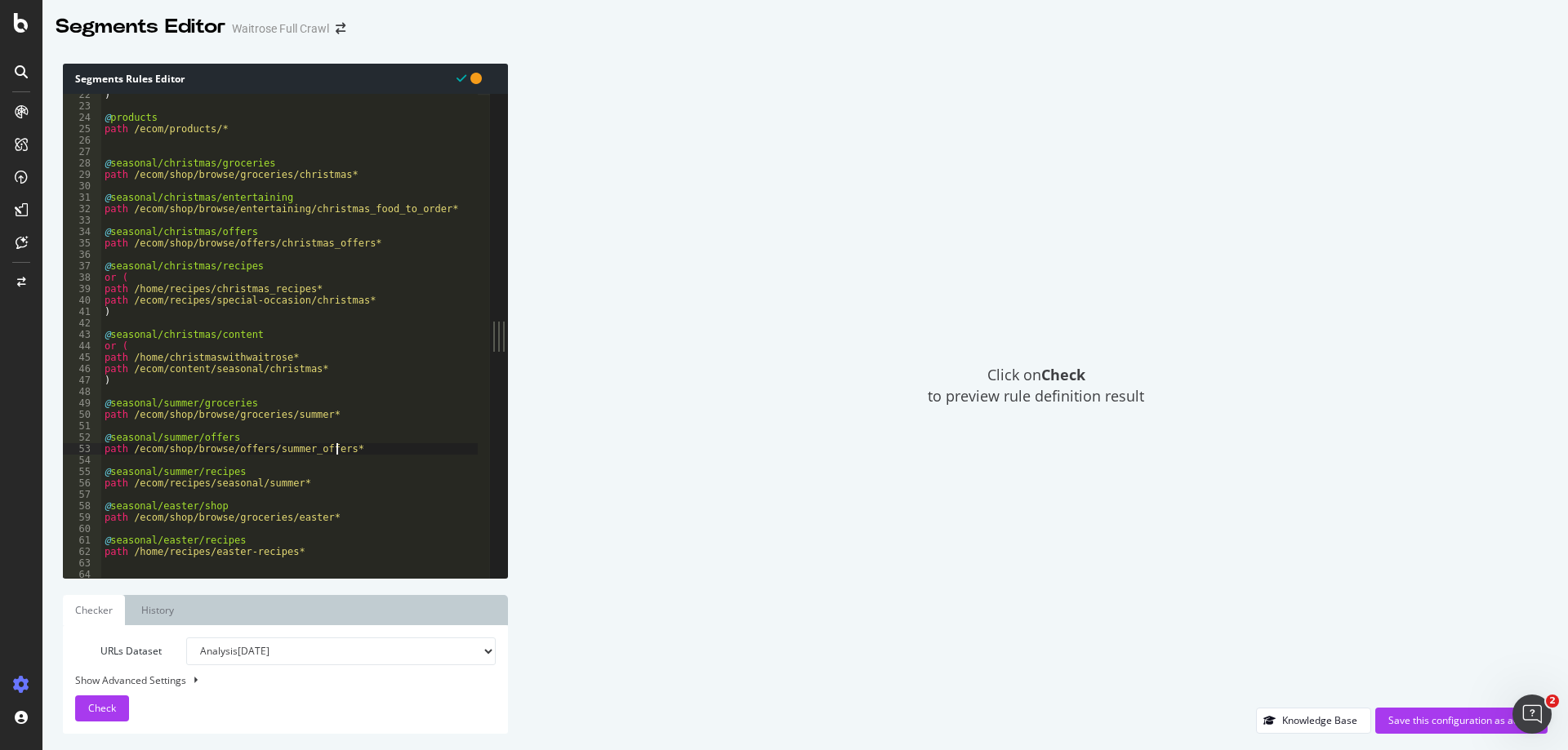
scroll to position [86, 0]
click at [299, 449] on div ") @ products path /ecom/products/* @ seasonal/christmas/groceries path /ecom/sh…" at bounding box center [509, 336] width 815 height 494
click at [365, 449] on div ") @ products path /ecom/products/* @ seasonal/christmas/groceries path /ecom/sh…" at bounding box center [509, 336] width 815 height 494
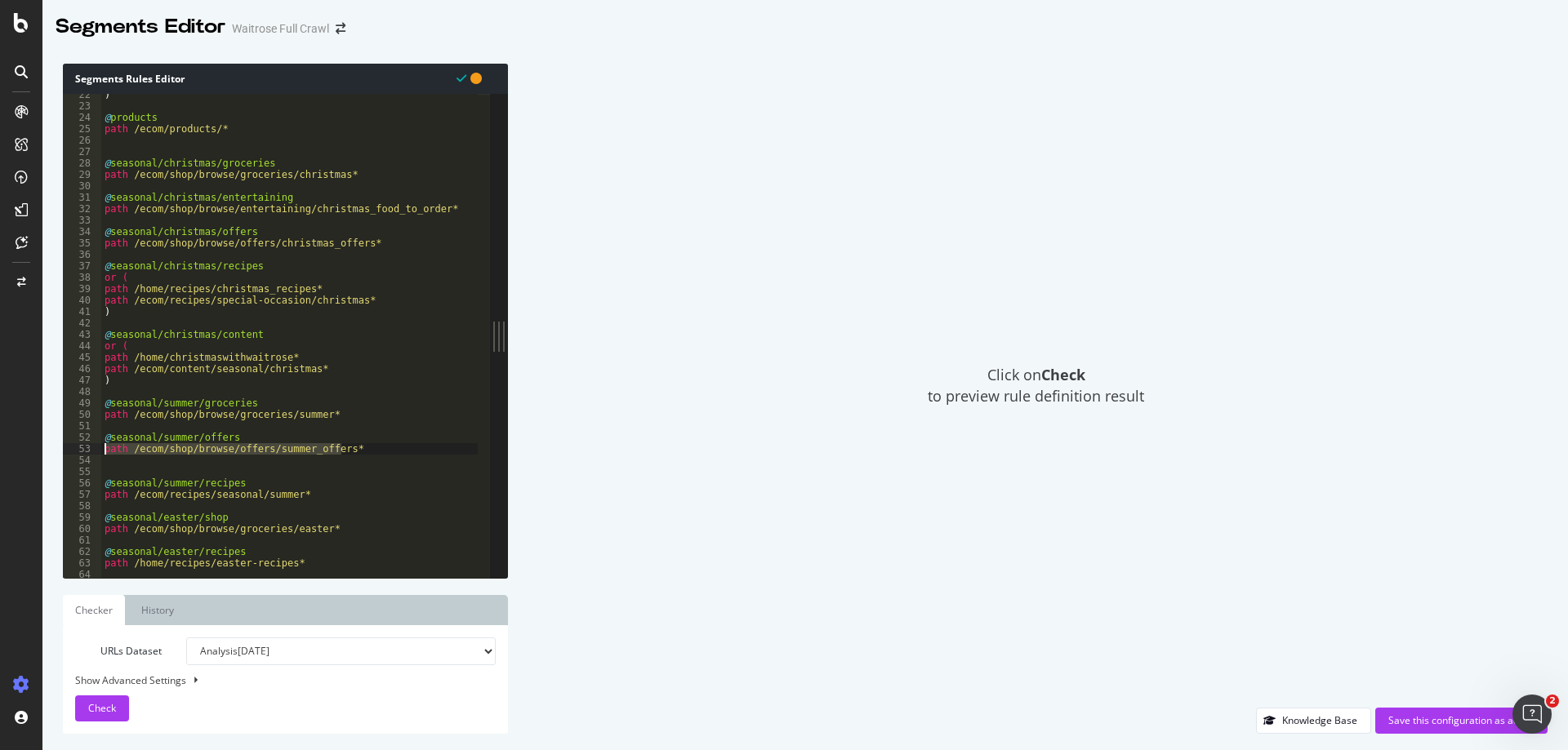
drag, startPoint x: 392, startPoint y: 452, endPoint x: 51, endPoint y: 447, distance: 341.0
click at [51, 447] on div "Segments Rules Editor 22 23 24 25 26 27 28 29 30 31 32 33 34 35 36 37 38 39 40 …" at bounding box center [805, 399] width 1526 height 703
type textarea "path /ecom/shop/browse/offers/summer_offers*"
click at [128, 464] on div ") @ products path /ecom/products/* @ seasonal/christmas/groceries path /ecom/sh…" at bounding box center [509, 336] width 815 height 494
paste textarea "path /ecom/shop/browse/offers/summer_offers*"
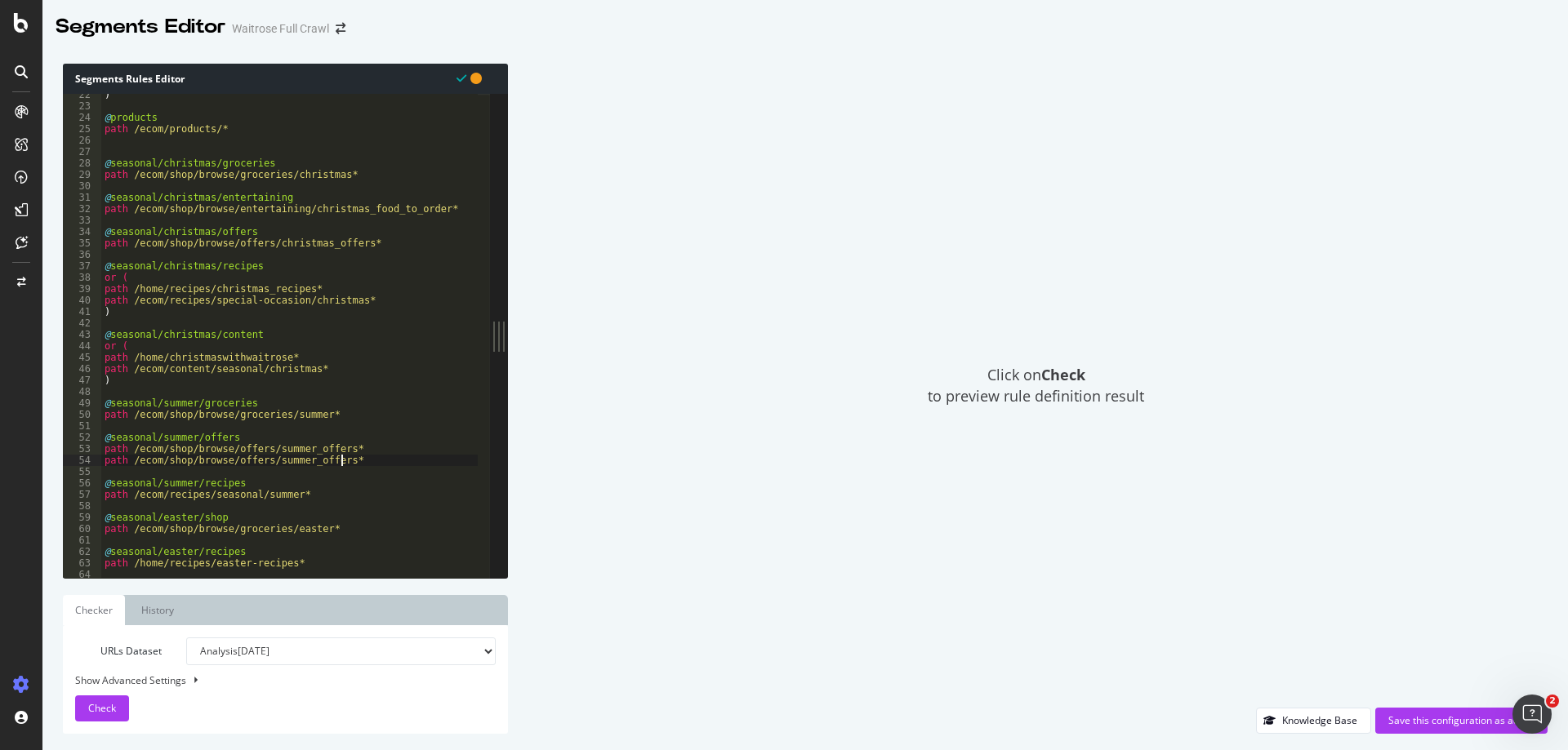
click at [102, 450] on div ") @ products path /ecom/products/* @ seasonal/christmas/groceries path /ecom/sh…" at bounding box center [509, 336] width 815 height 494
type textarea "path /ecom/shop/browse/offers/summer_offers*"
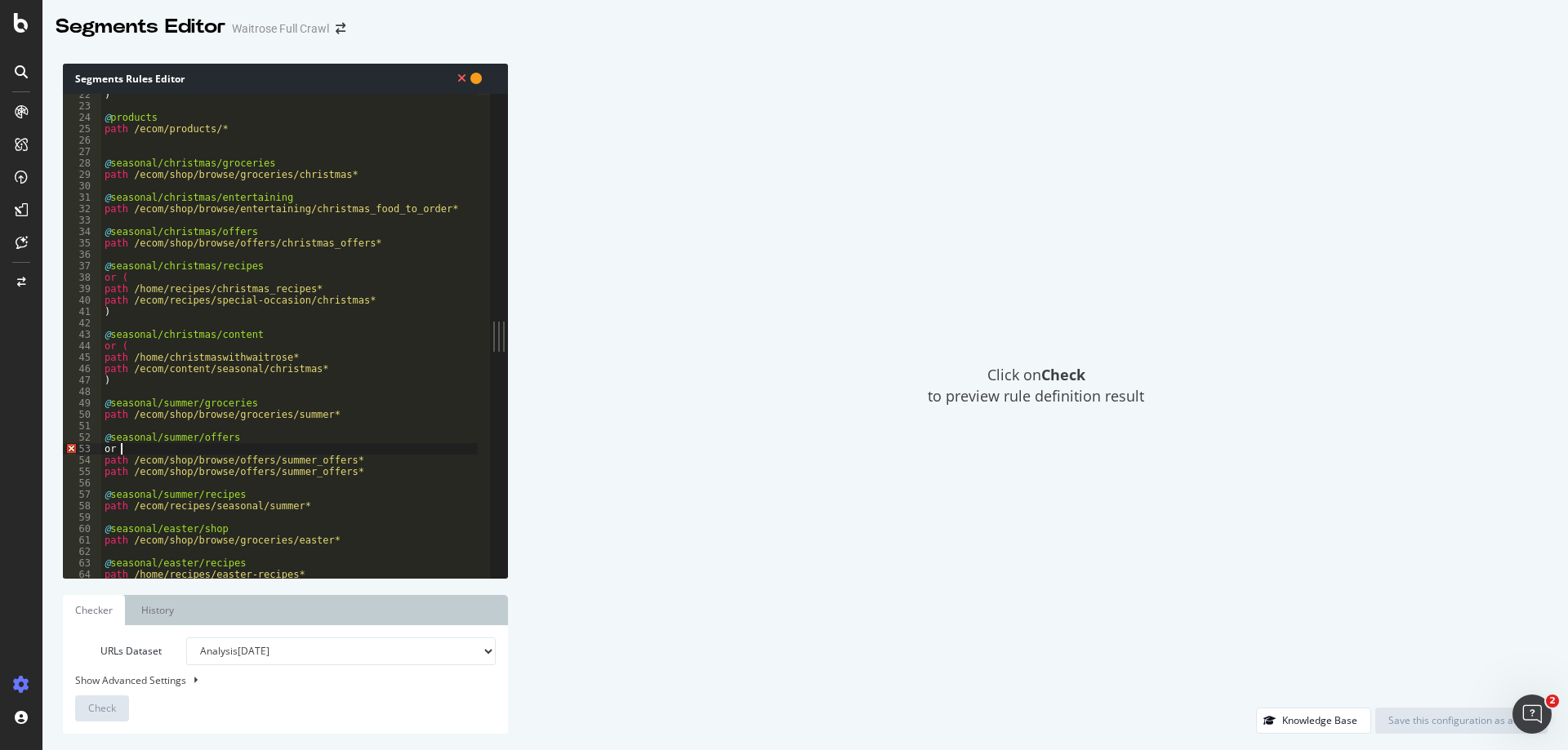
scroll to position [0, 1]
type textarea "path /ecom/shop/browse/offers/summer_offers*"
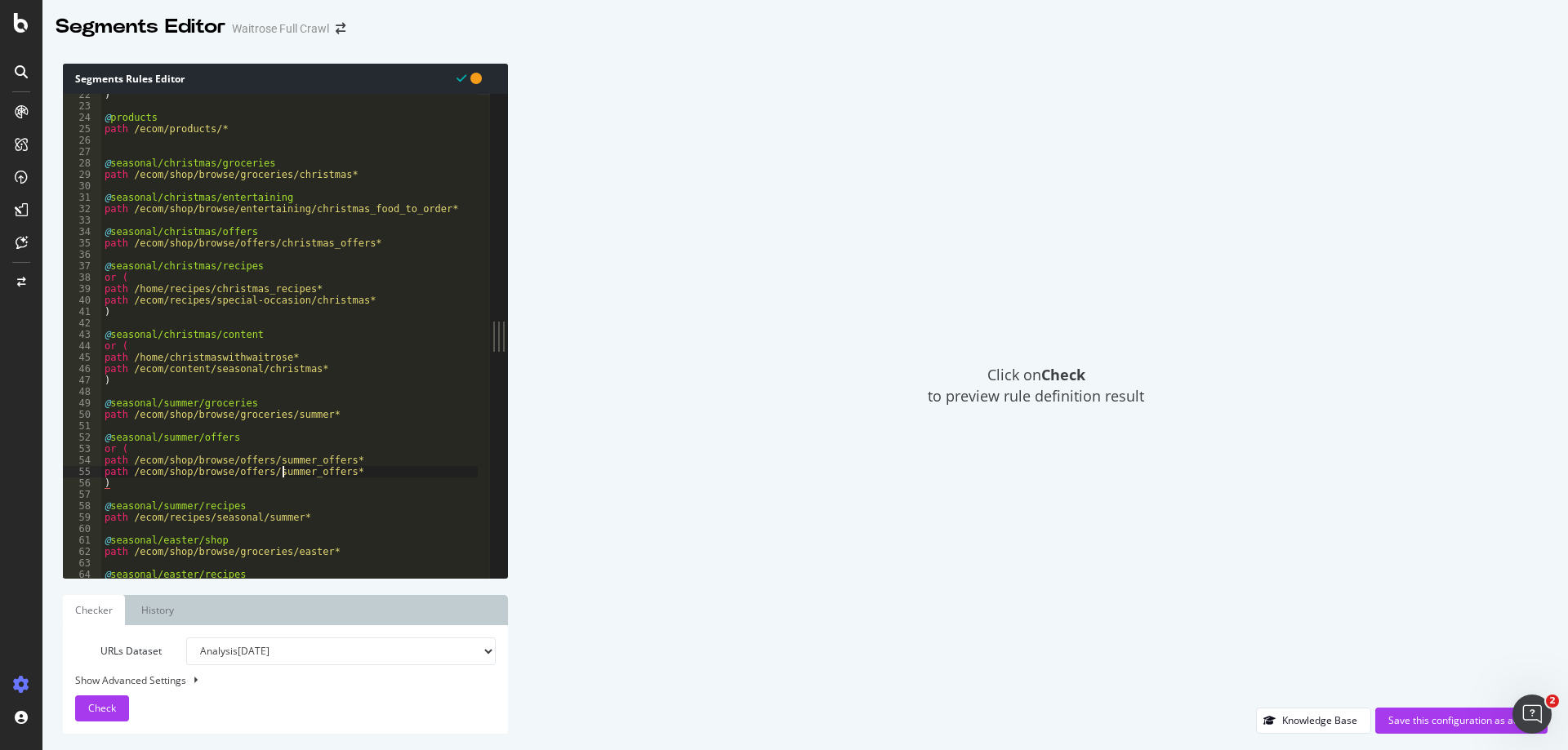
click at [282, 470] on div ") @ products path /ecom/products/* @ seasonal/christmas/groceries path /ecom/sh…" at bounding box center [509, 336] width 815 height 494
drag, startPoint x: 336, startPoint y: 472, endPoint x: 131, endPoint y: 473, distance: 205.0
click at [131, 473] on div ") @ products path /ecom/products/* @ seasonal/christmas/groceries path /ecom/sh…" at bounding box center [509, 336] width 815 height 494
paste textarea "offers/fresh_and_chilled_offers/fresh_meat_offers/bbq_meat"
type textarea "path /offers/fresh_and_chilled_offers/fresh_meat_offers/bbq_meat_offers*"
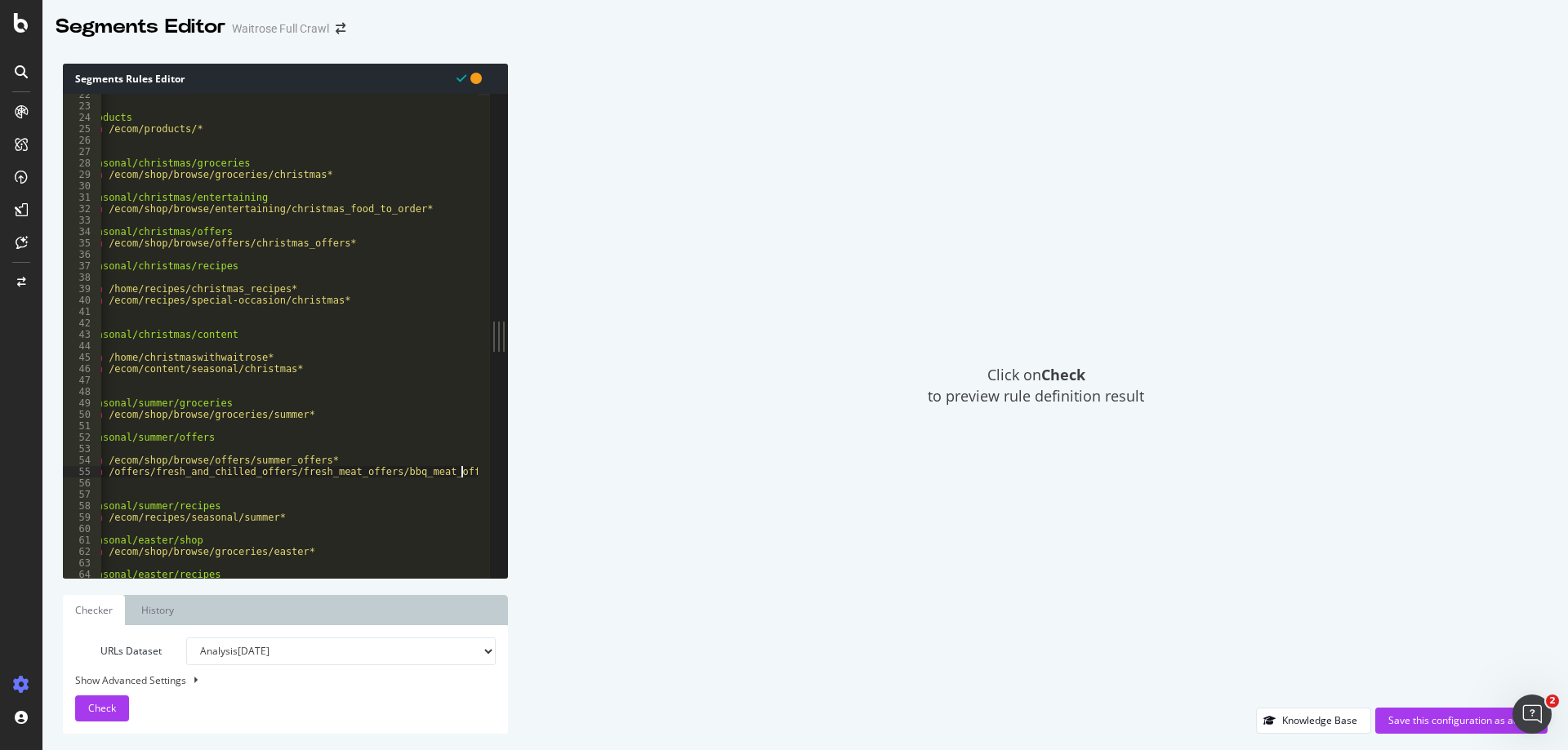
scroll to position [0, 25]
click at [469, 471] on div ") @ products path /ecom/products/* @ seasonal/christmas/groceries path /ecom/sh…" at bounding box center [483, 336] width 815 height 494
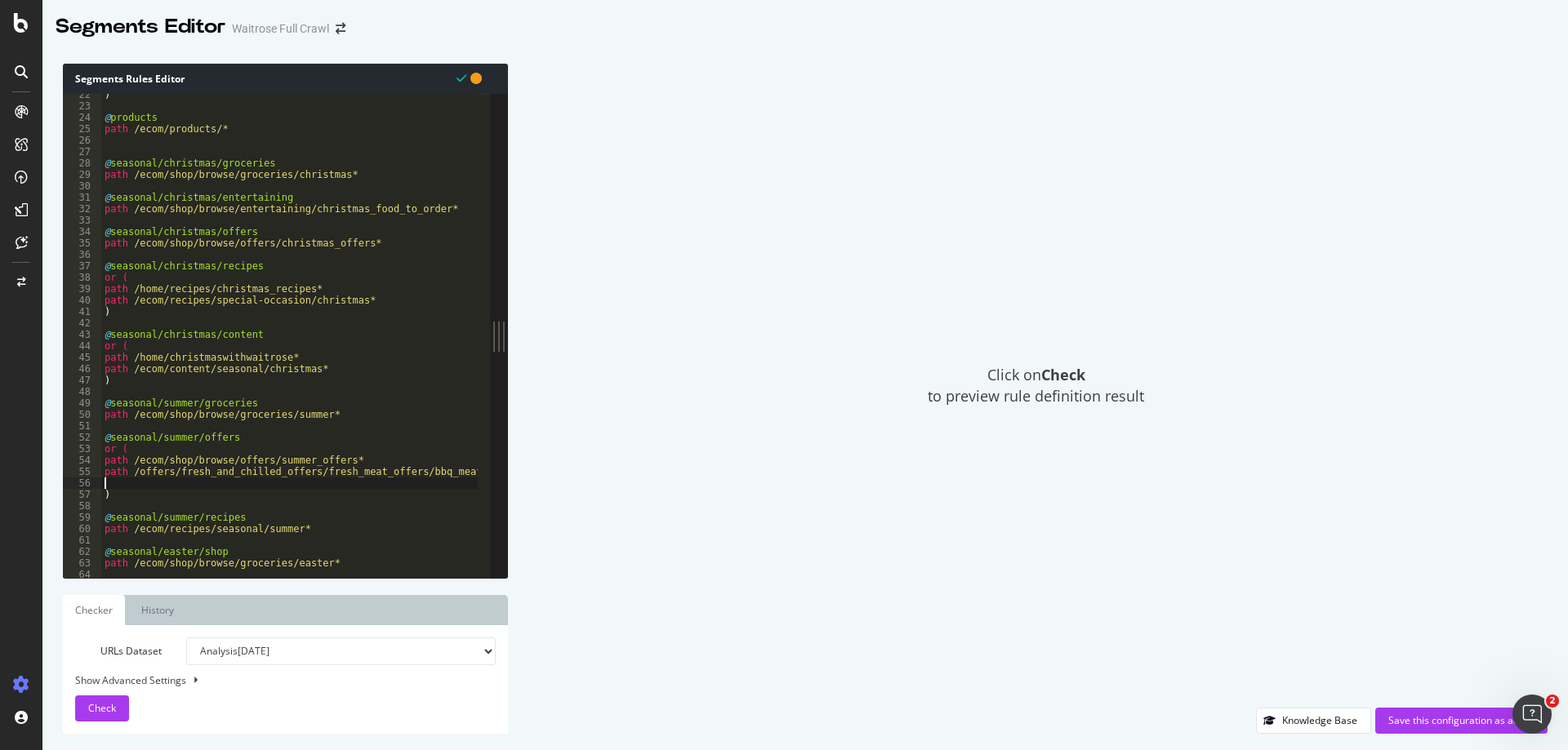
scroll to position [0, 0]
drag, startPoint x: 376, startPoint y: 457, endPoint x: 250, endPoint y: 461, distance: 126.1
click at [250, 461] on div ") @ products path /ecom/products/* @ seasonal/christmas/groceries path /ecom/sh…" at bounding box center [509, 336] width 815 height 494
click at [129, 477] on div ") @ products path /ecom/products/* @ seasonal/christmas/groceries path /ecom/sh…" at bounding box center [509, 336] width 815 height 494
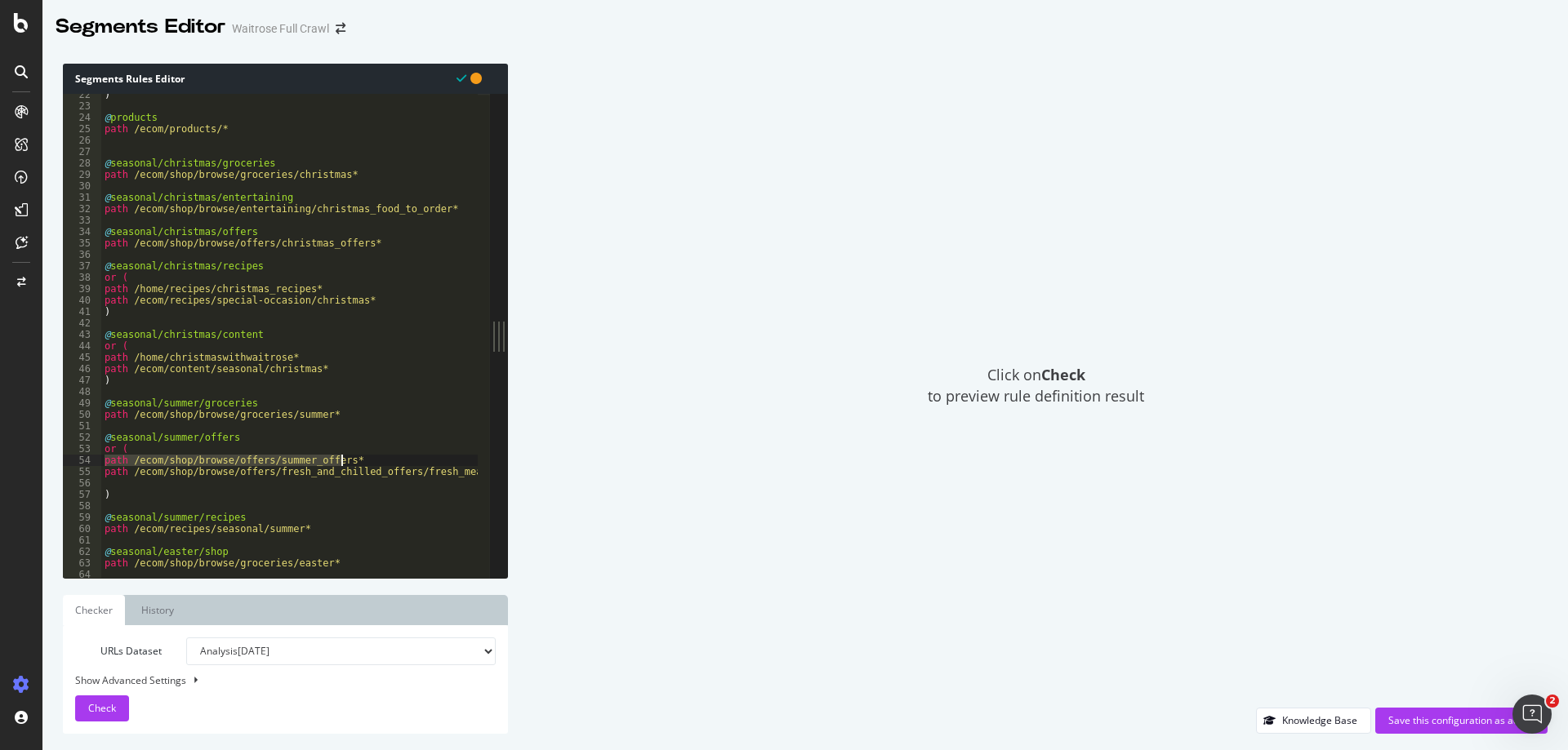
drag, startPoint x: 104, startPoint y: 461, endPoint x: 370, endPoint y: 461, distance: 266.0
click at [370, 461] on div ") @ products path /ecom/products/* @ seasonal/christmas/groceries path /ecom/sh…" at bounding box center [509, 336] width 815 height 494
type textarea "path /ecom/shop/browse/offers/summer_offers*"
click at [217, 488] on div ") @ products path /ecom/products/* @ seasonal/christmas/groceries path /ecom/sh…" at bounding box center [509, 336] width 815 height 494
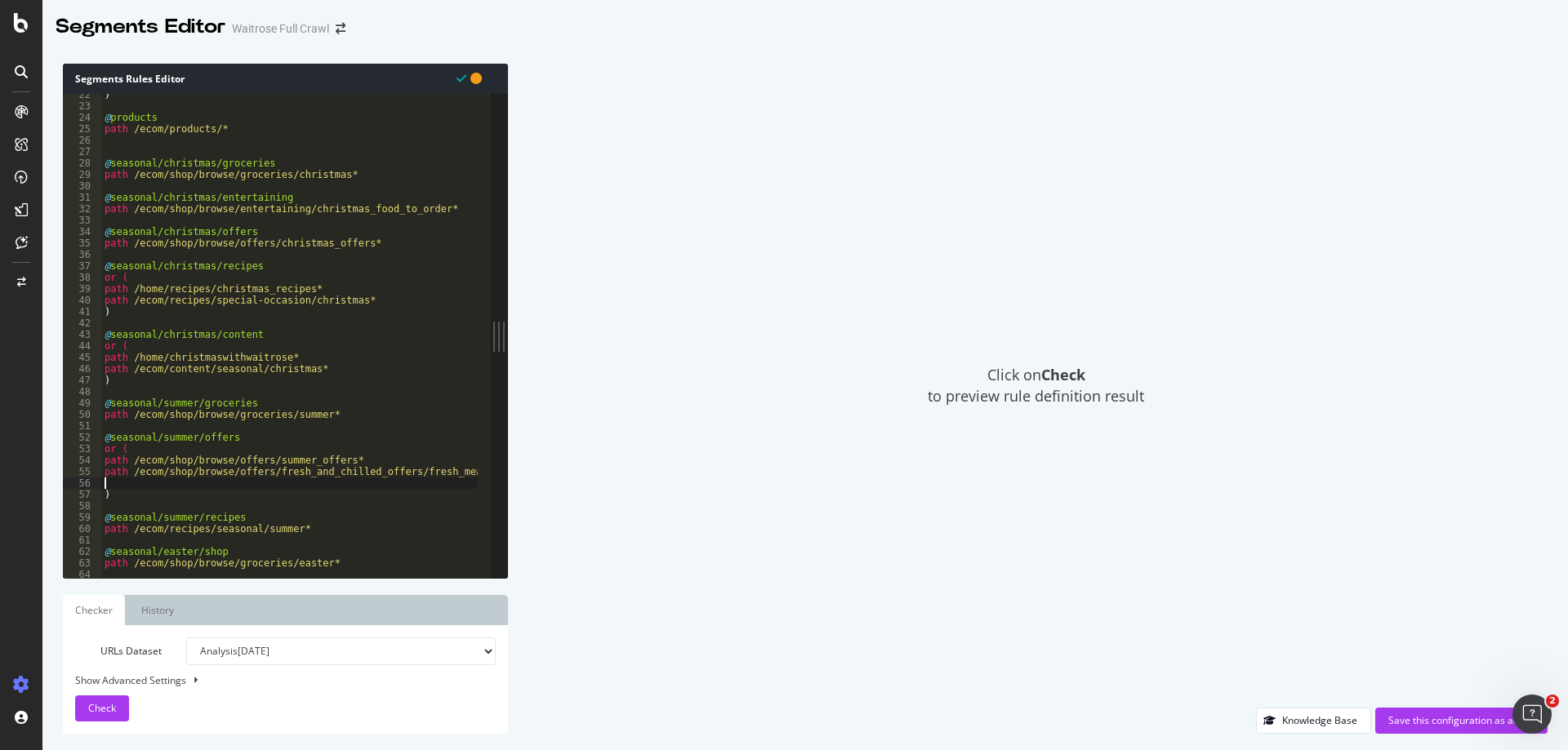
paste textarea "path /ecom/shop/browse/offers/summer_offers*"
drag, startPoint x: 214, startPoint y: 482, endPoint x: 225, endPoint y: 485, distance: 11.4
click at [225, 485] on div ") @ products path /ecom/products/* @ seasonal/christmas/groceries path /ecom/sh…" at bounding box center [509, 336] width 815 height 494
paste textarea "frozen_offers/ice_cream_frozen_yogurt_and_sorbets"
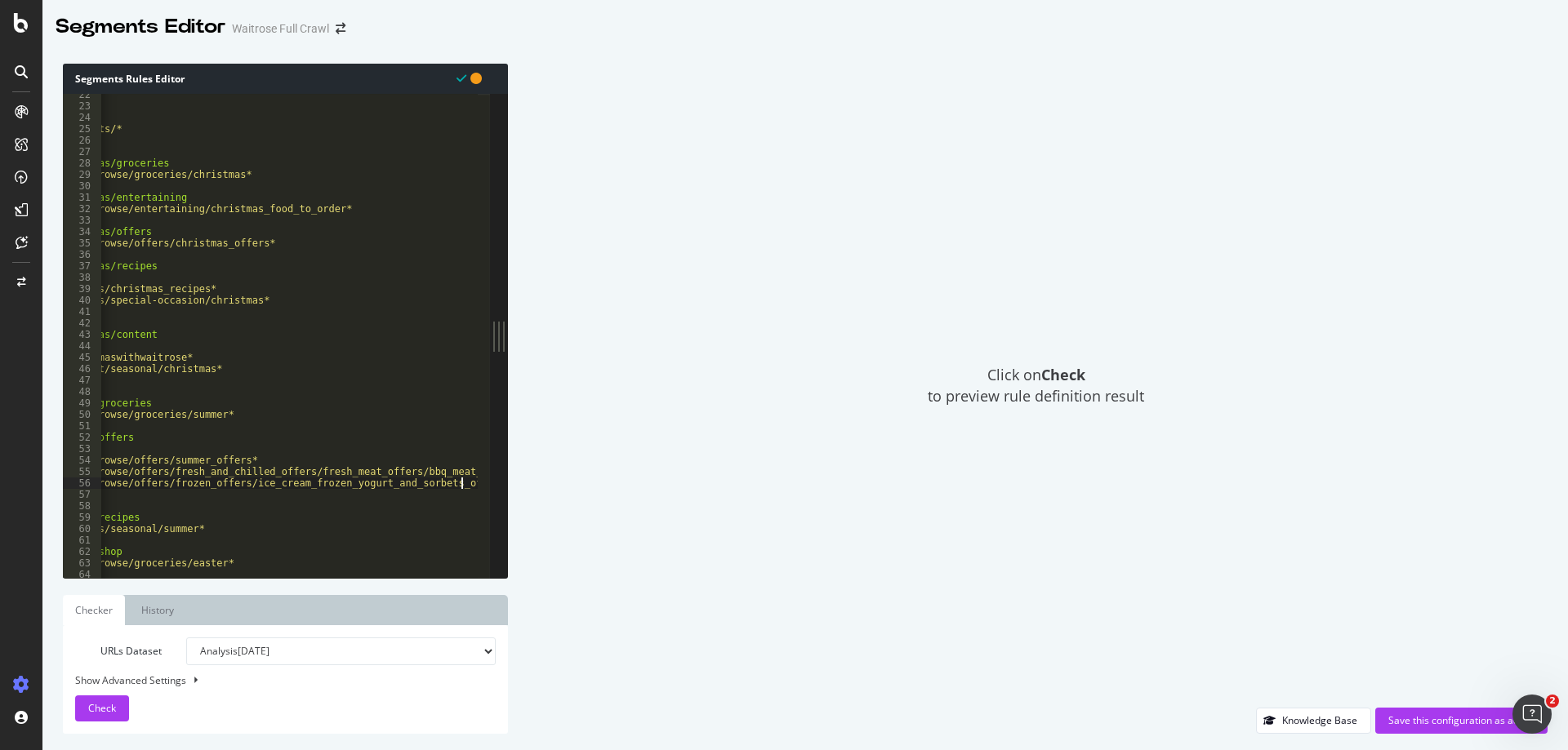
click at [185, 494] on div ") @ products path /ecom/products/* @ seasonal/christmas/groceries path /ecom/sh…" at bounding box center [403, 336] width 815 height 494
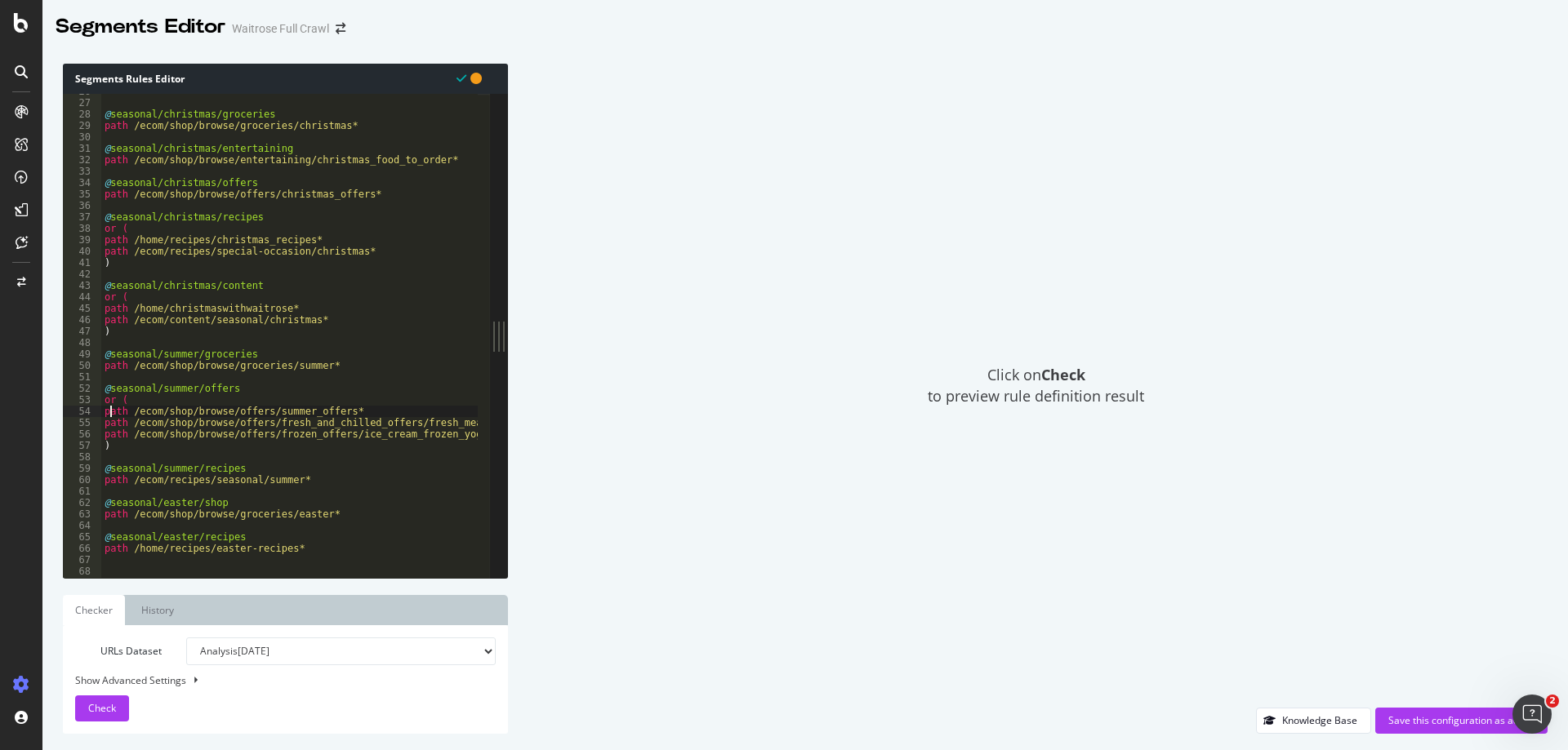
scroll to position [119, 0]
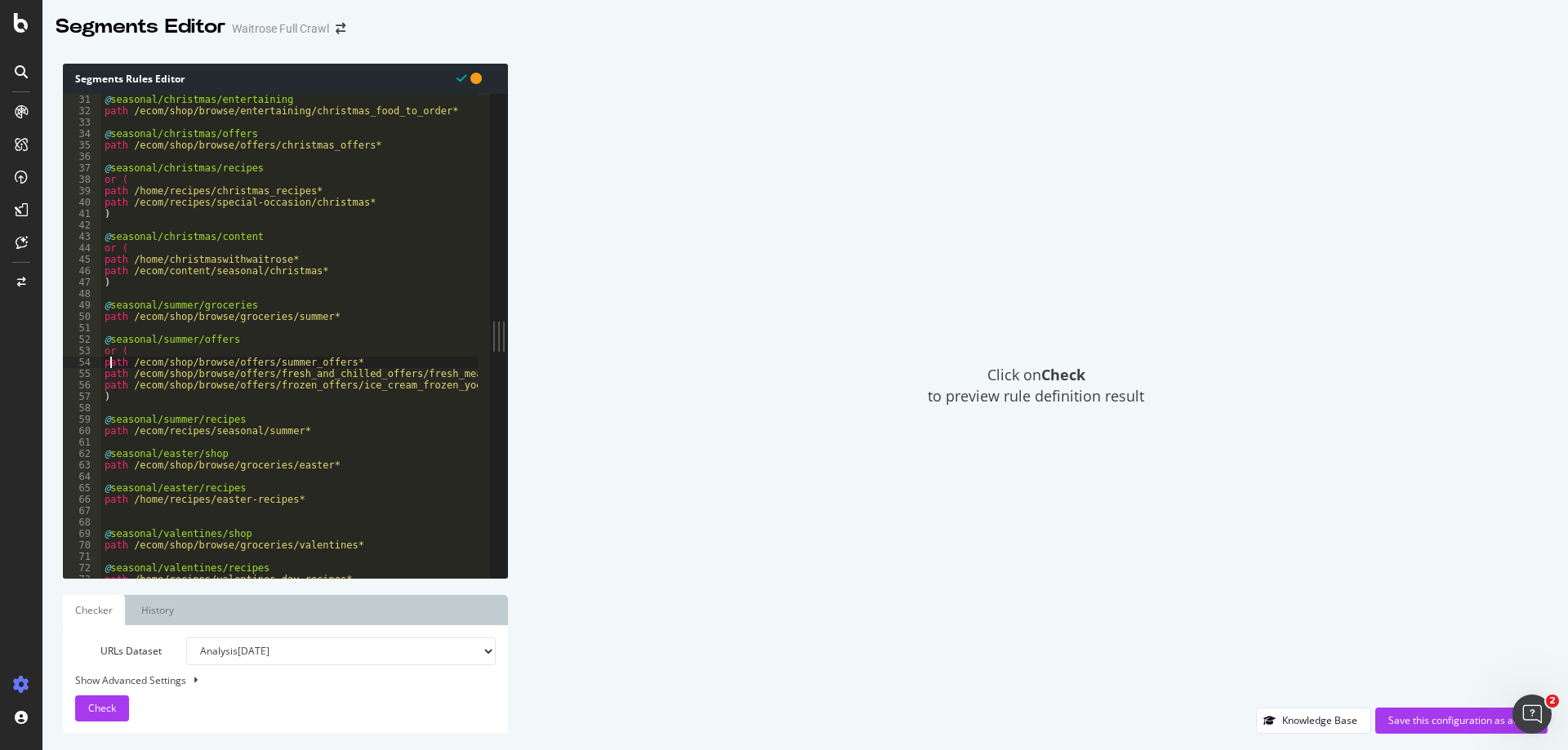
click at [232, 455] on div "@ seasonal/christmas/entertaining path /ecom/shop/browse/entertaining/christmas…" at bounding box center [509, 341] width 815 height 494
click at [336, 467] on div "@ seasonal/christmas/entertaining path /ecom/shop/browse/entertaining/christmas…" at bounding box center [509, 341] width 815 height 494
type textarea "path /ecom/shop/browse/groceries/easter*"
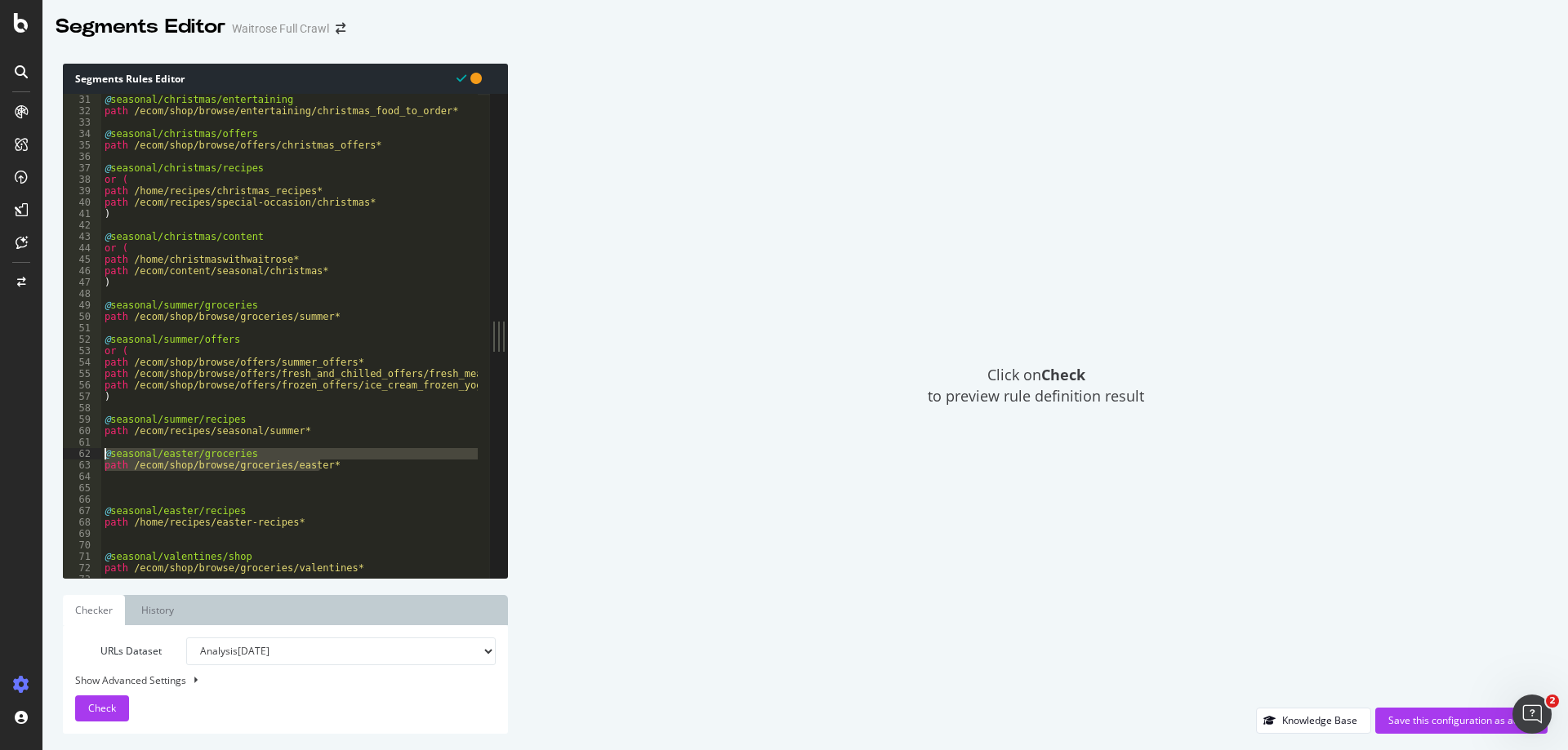
drag, startPoint x: 336, startPoint y: 467, endPoint x: 99, endPoint y: 449, distance: 237.7
click at [99, 449] on div "31 32 33 34 35 36 37 38 39 40 41 42 43 44 45 46 47 48 49 50 51 52 53 54 55 56 5…" at bounding box center [276, 335] width 427 height 484
type textarea "@seasonal/easter/groceries path /ecom/shop/browse/groceries/easter*"
click at [131, 488] on div "@ seasonal/christmas/entertaining path /ecom/shop/browse/entertaining/christmas…" at bounding box center [509, 341] width 815 height 494
paste textarea "path /ecom/shop/browse/groceries/easter*"
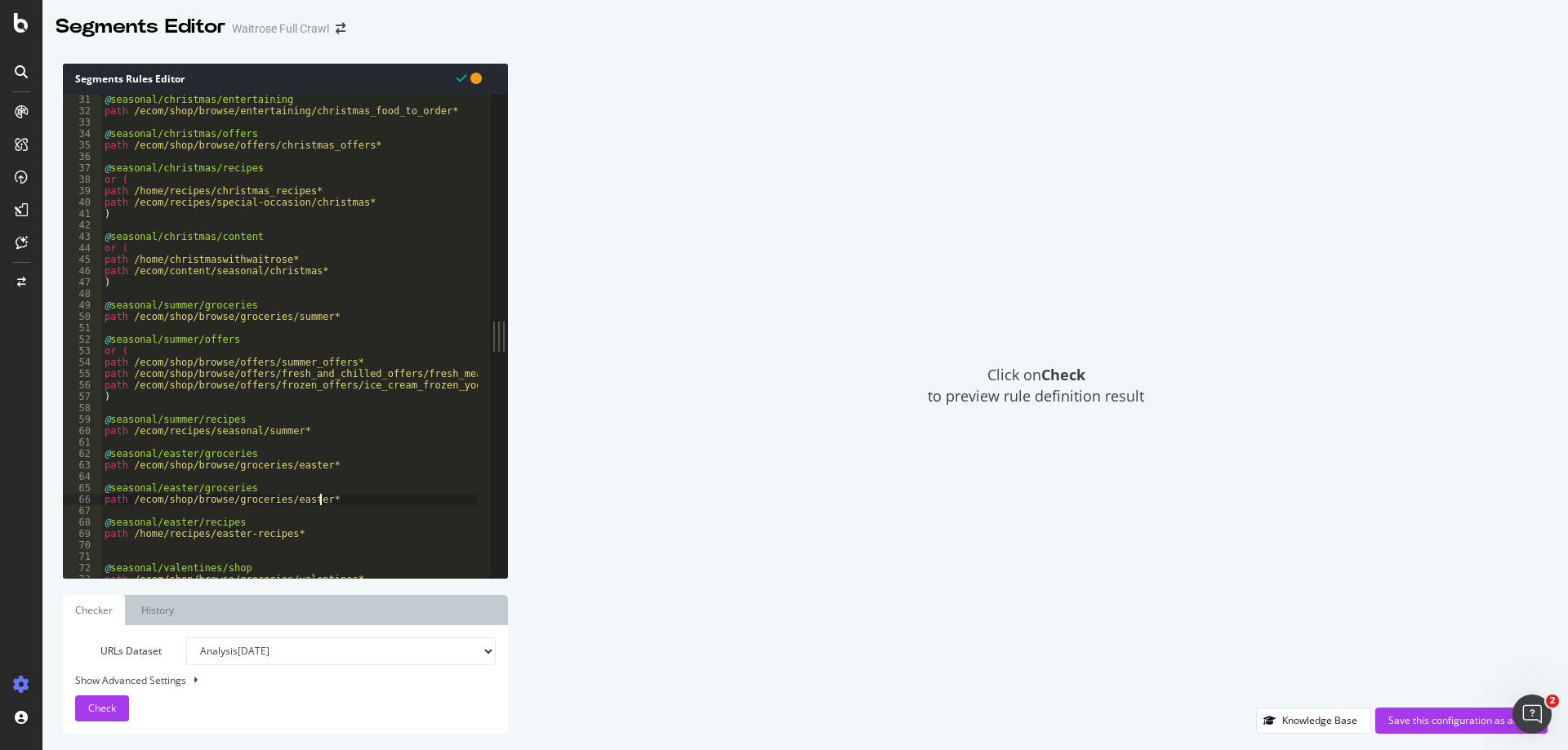
click at [261, 489] on div "@ seasonal/christmas/entertaining path /ecom/shop/browse/entertaining/christmas…" at bounding box center [509, 341] width 815 height 494
drag, startPoint x: 361, startPoint y: 360, endPoint x: 91, endPoint y: 358, distance: 270.0
click at [91, 358] on div "@seasonal/easter/offers 31 32 33 34 35 36 37 38 39 40 41 42 43 44 45 46 47 48 4…" at bounding box center [276, 335] width 427 height 484
drag, startPoint x: 329, startPoint y: 498, endPoint x: 44, endPoint y: 498, distance: 285.0
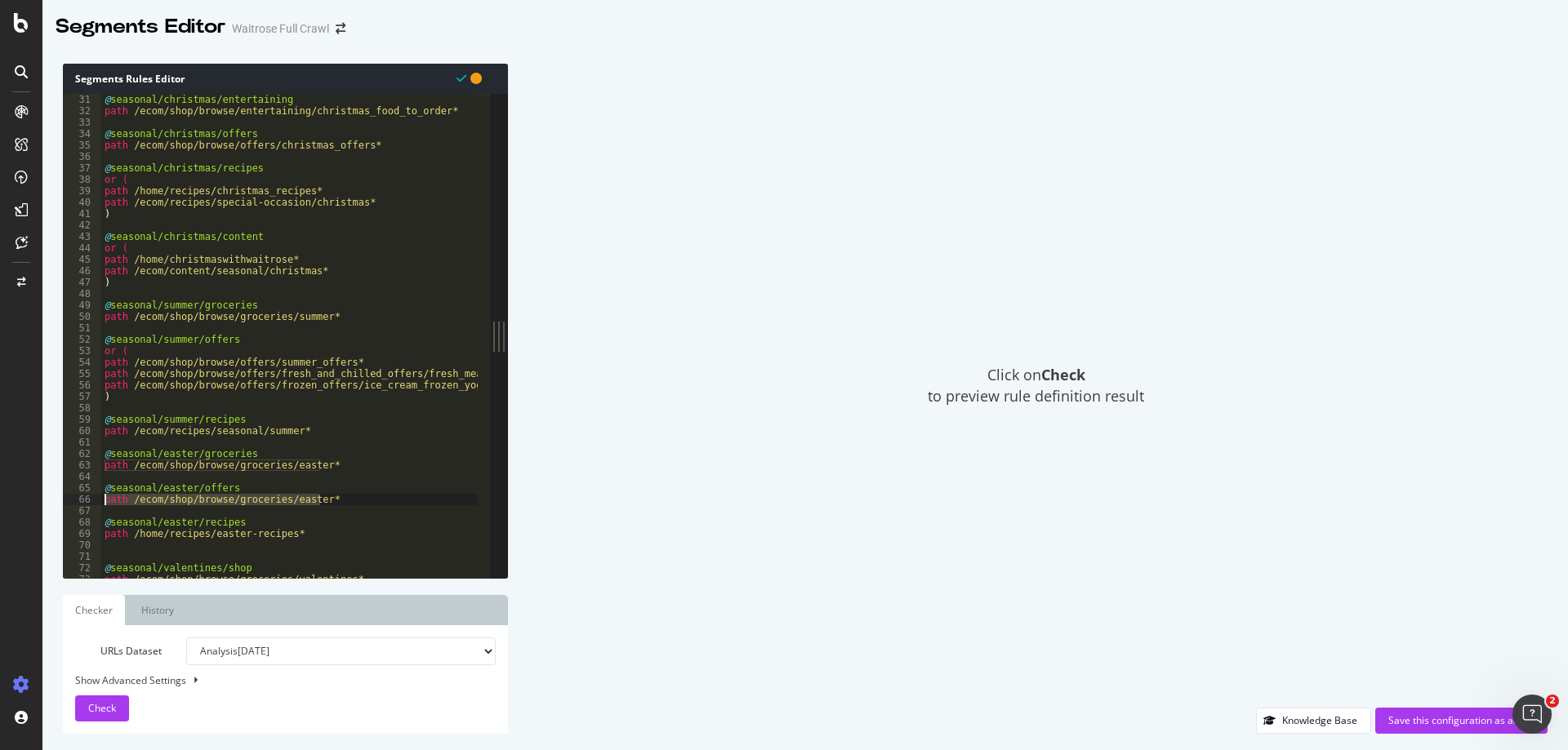
click at [44, 498] on div "Segments Rules Editor path /ecom/shop/browse/offers/summer_offers* 31 32 33 34 …" at bounding box center [805, 399] width 1526 height 703
paste textarea "offers/summer_offers"
drag, startPoint x: 336, startPoint y: 500, endPoint x: 223, endPoint y: 501, distance: 113.0
click at [223, 501] on div "@ seasonal/christmas/entertaining path /ecom/shop/browse/entertaining/christmas…" at bounding box center [509, 341] width 815 height 494
paste textarea "east"
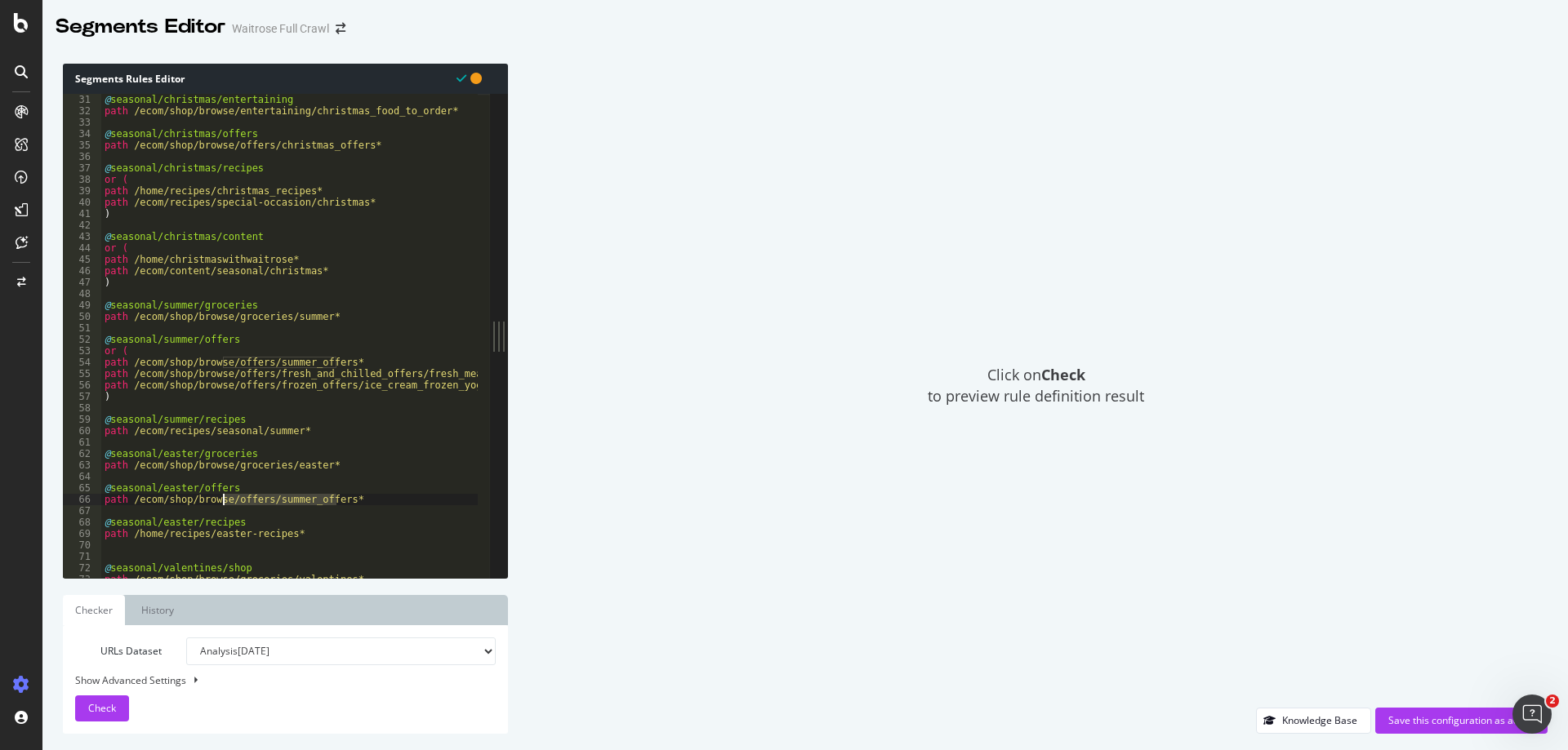
type textarea "path /ecom/shop/browse/offers/easter_offers*"
click at [316, 480] on div "@ seasonal/christmas/entertaining path /ecom/shop/browse/entertaining/christmas…" at bounding box center [509, 341] width 815 height 494
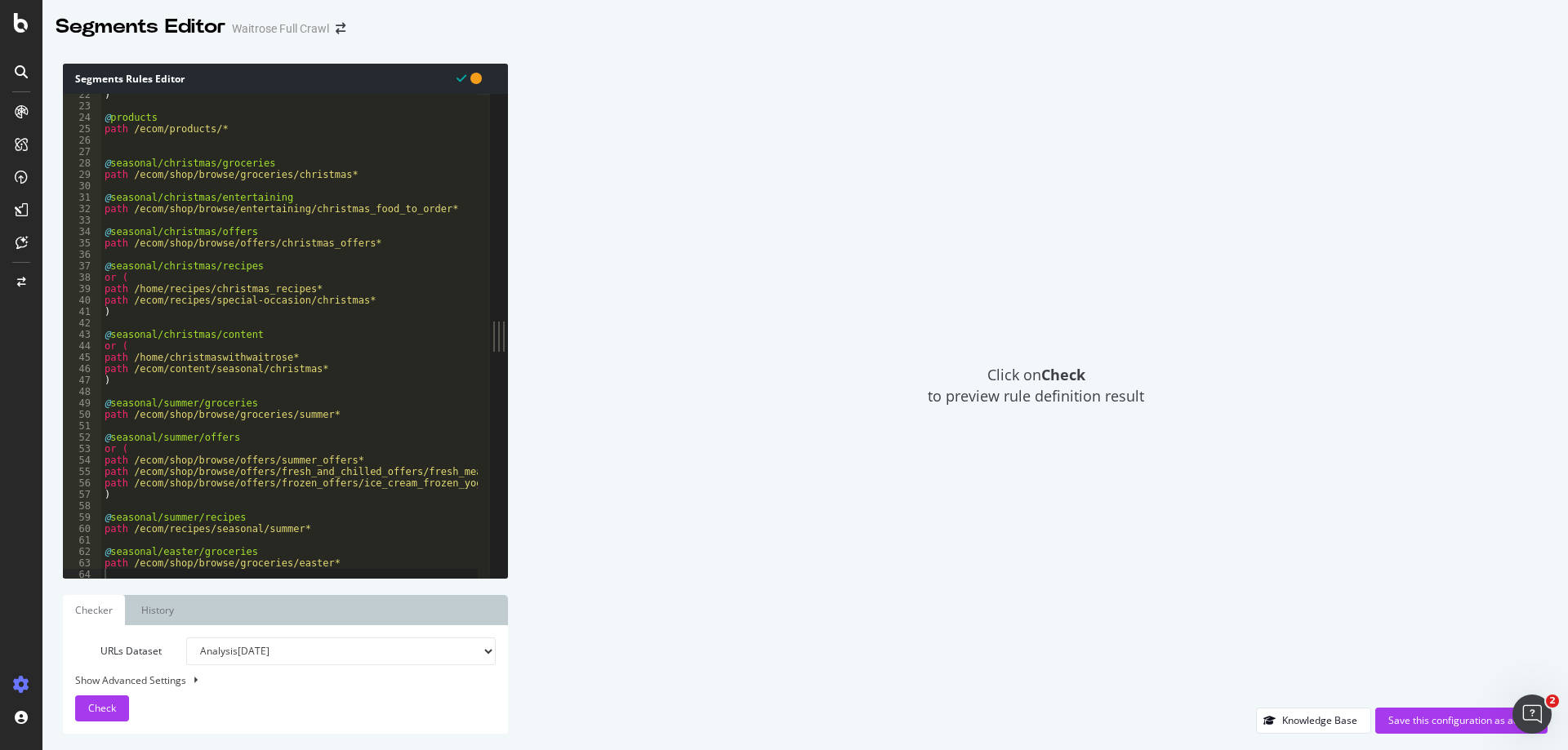
scroll to position [68, 0]
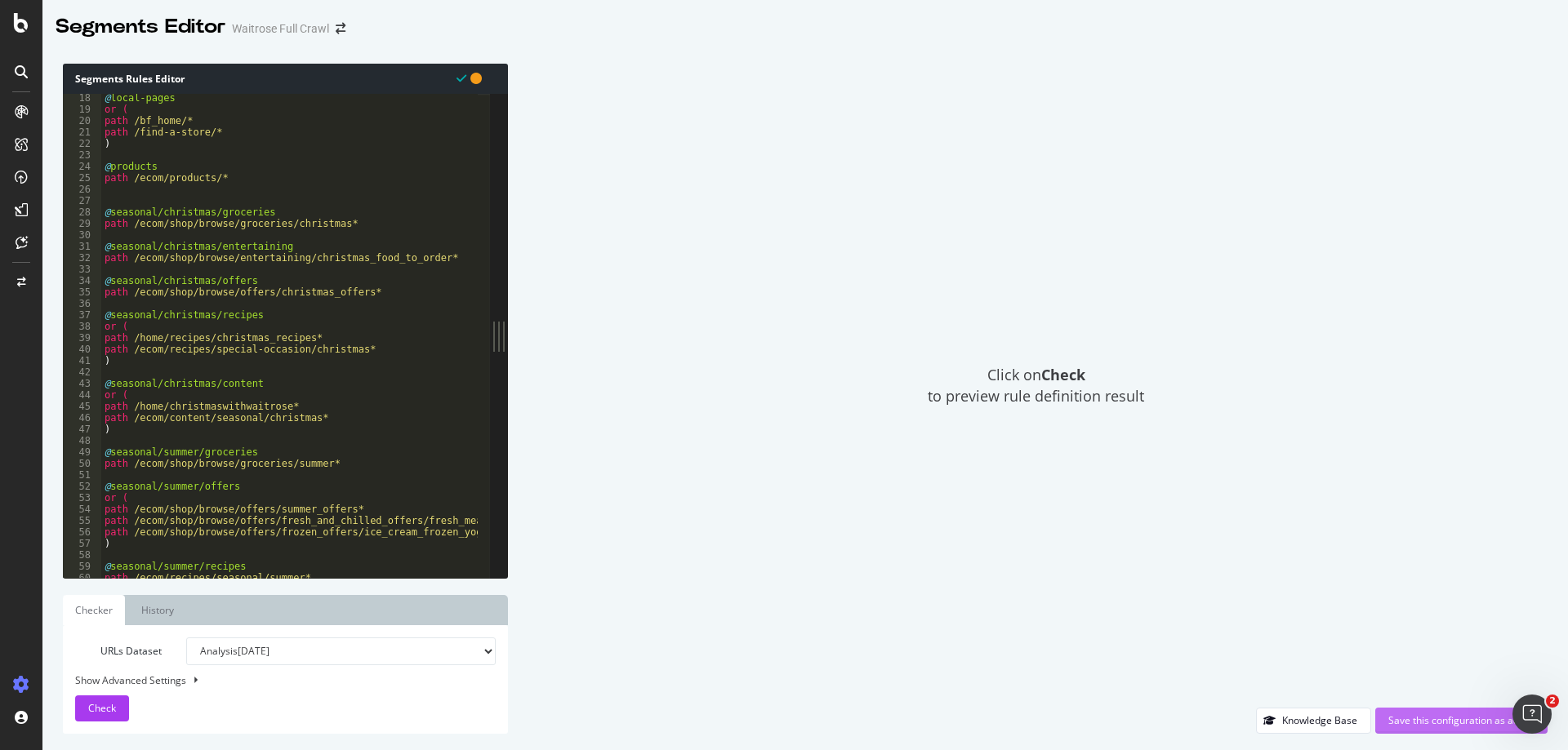
click at [1430, 725] on div "Save this configuration as active" at bounding box center [1461, 720] width 146 height 14
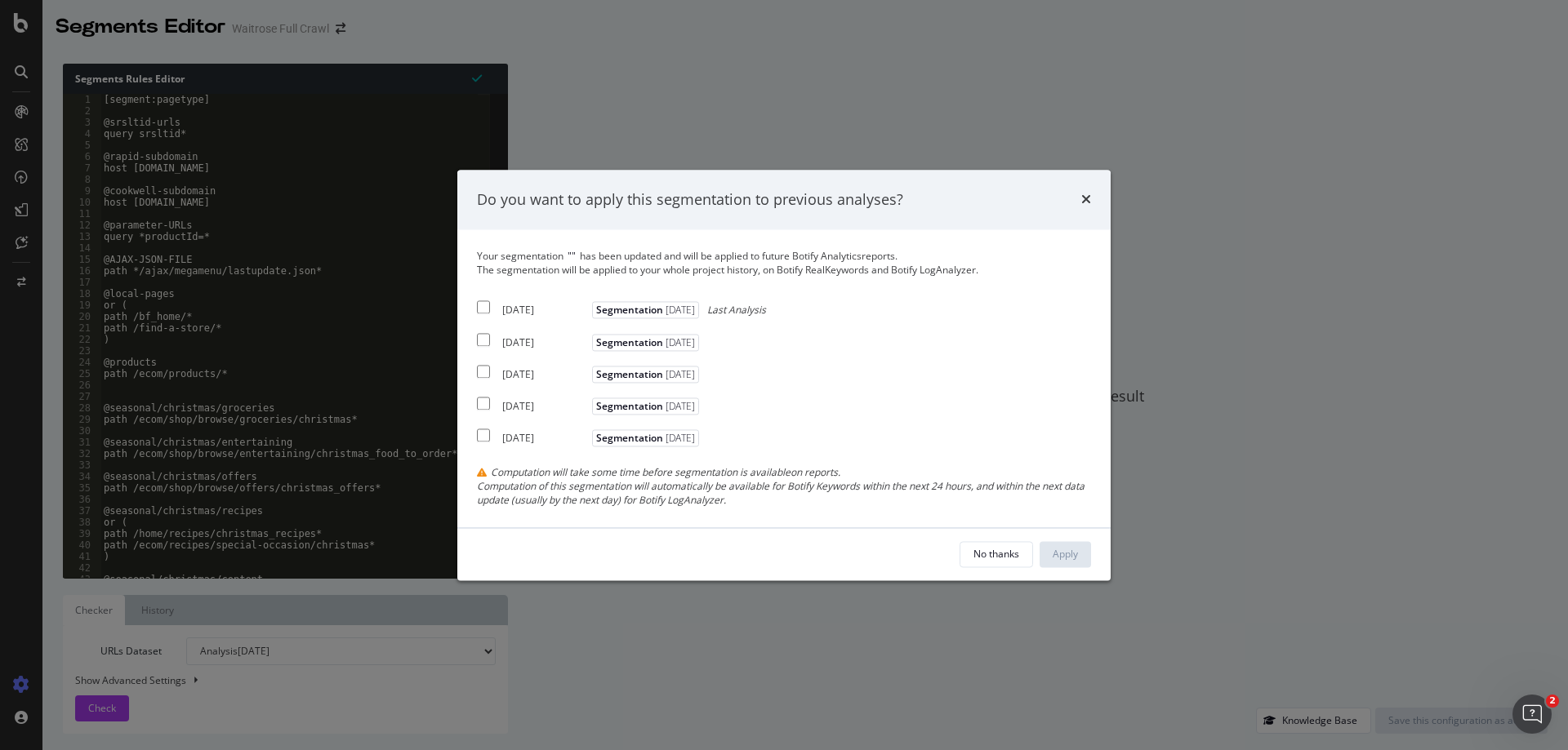
click at [481, 305] on input "modal" at bounding box center [483, 308] width 13 height 13
checkbox input "true"
click at [483, 341] on input "modal" at bounding box center [483, 340] width 13 height 13
checkbox input "true"
click at [485, 369] on input "modal" at bounding box center [483, 372] width 13 height 13
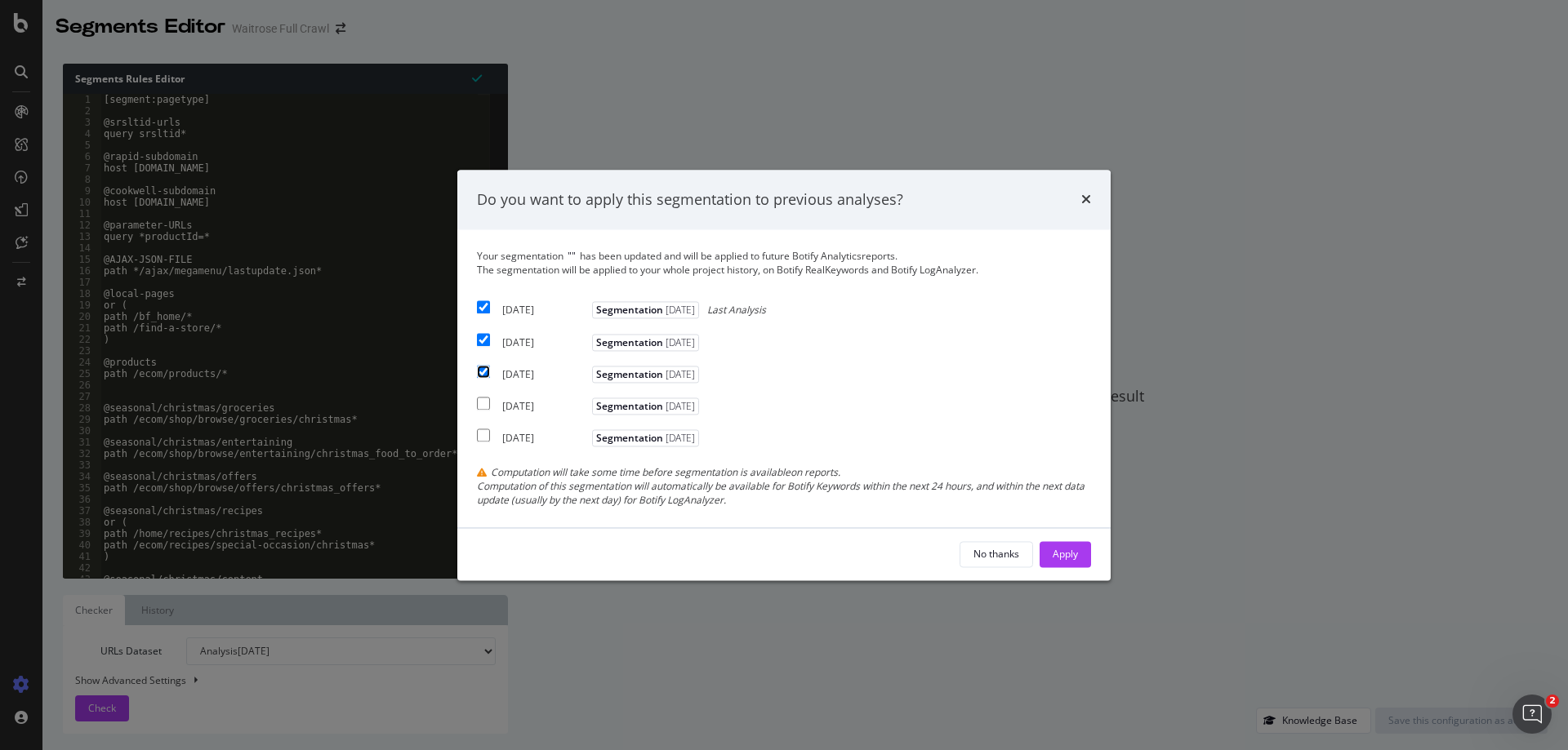
checkbox input "true"
click at [1072, 563] on div "Apply" at bounding box center [1065, 554] width 25 height 24
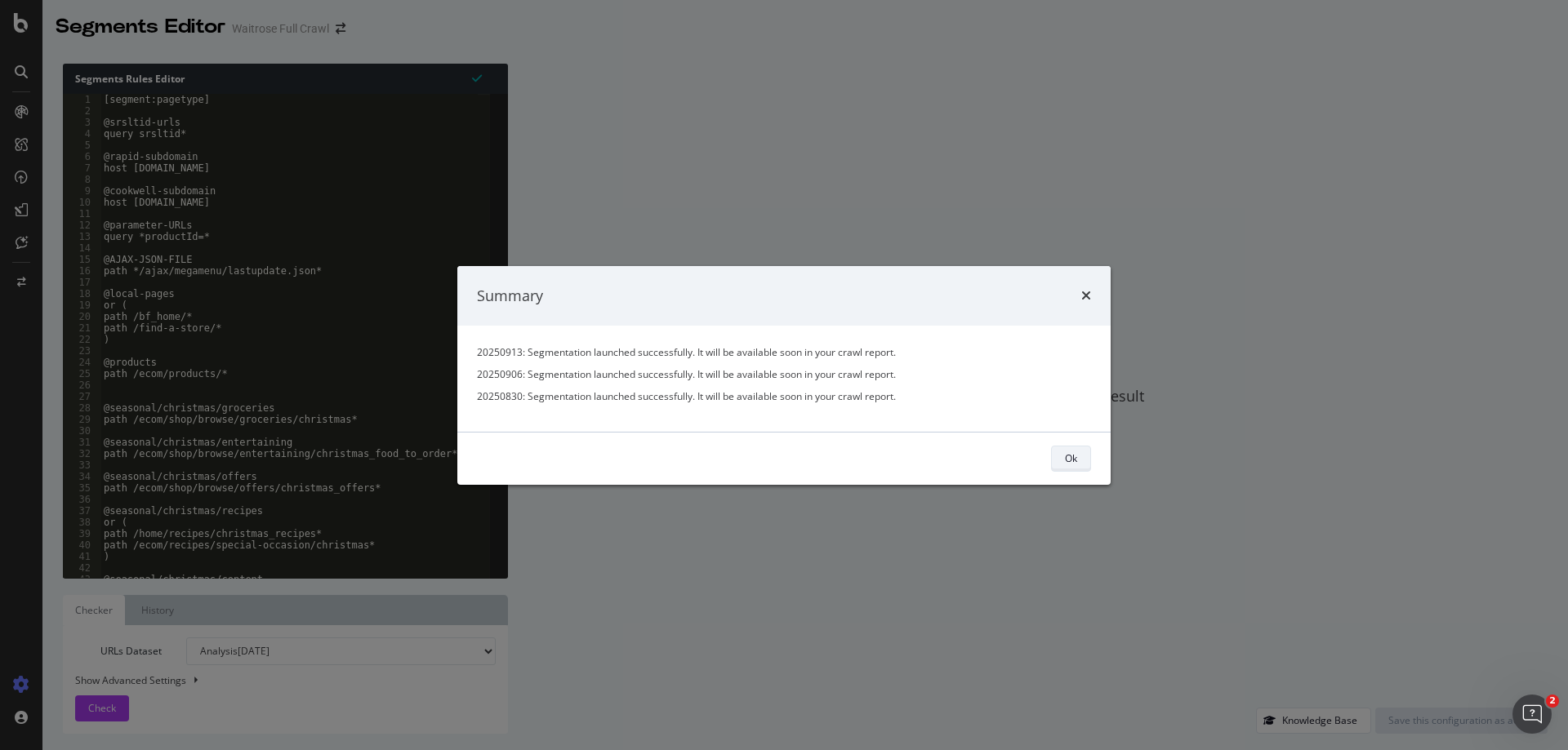
click at [1087, 467] on button "Ok" at bounding box center [1071, 459] width 40 height 26
